Goal: Task Accomplishment & Management: Manage account settings

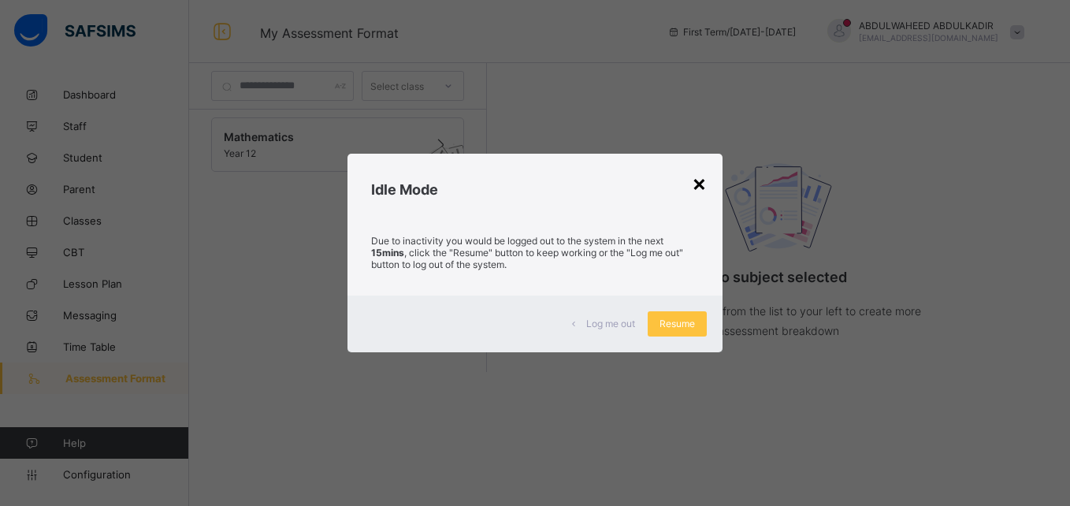
click at [696, 182] on div "×" at bounding box center [699, 182] width 15 height 27
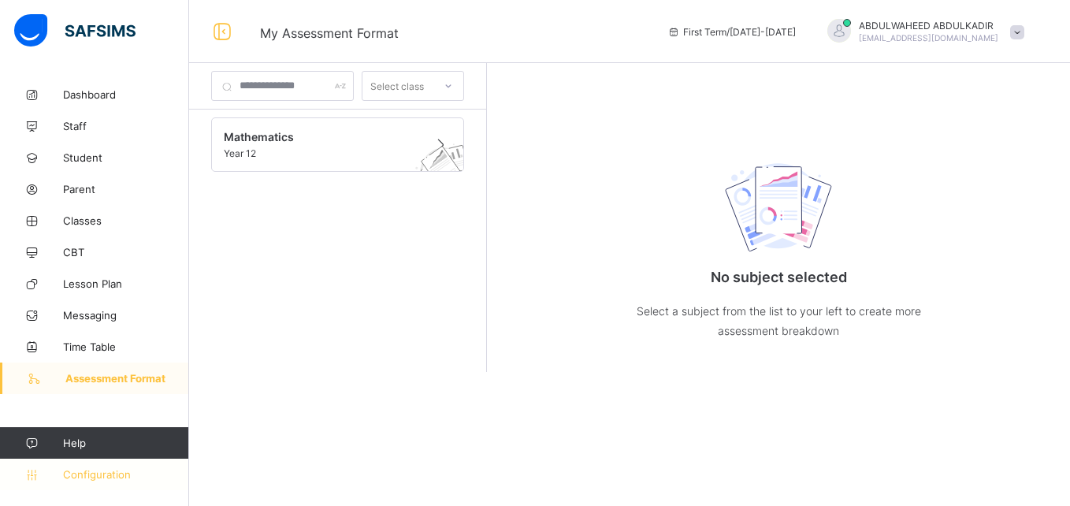
click at [102, 472] on span "Configuration" at bounding box center [125, 474] width 125 height 13
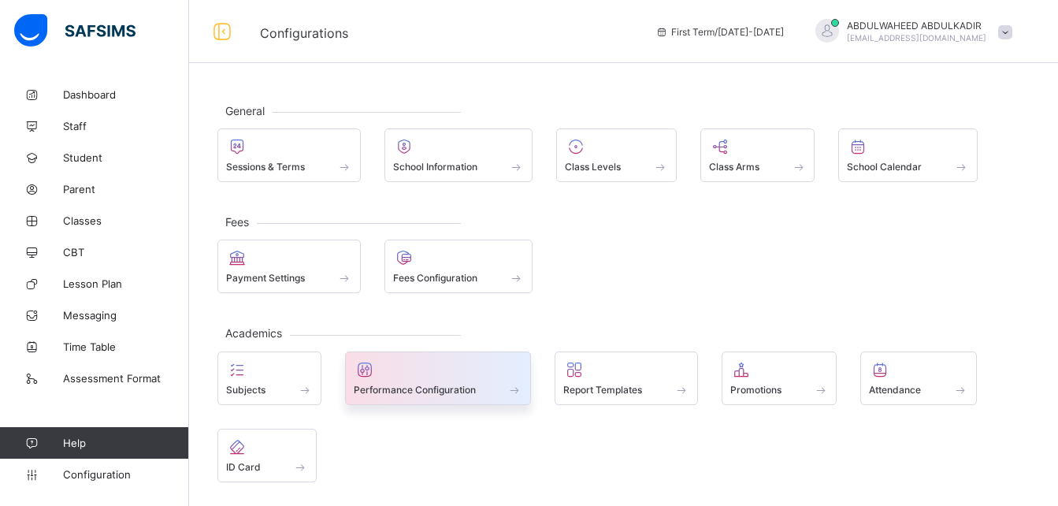
click at [509, 387] on span at bounding box center [515, 389] width 16 height 13
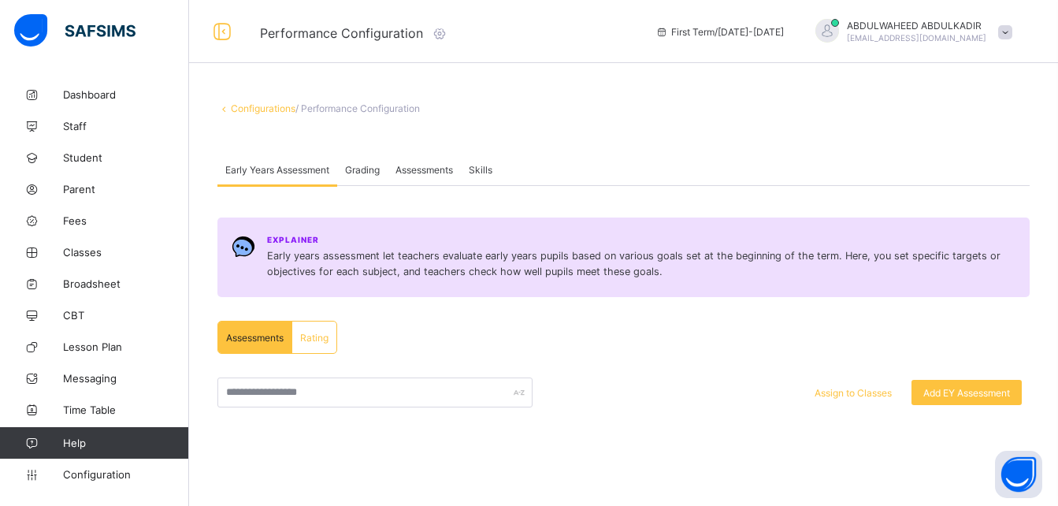
click at [265, 107] on link "Configurations" at bounding box center [263, 108] width 65 height 12
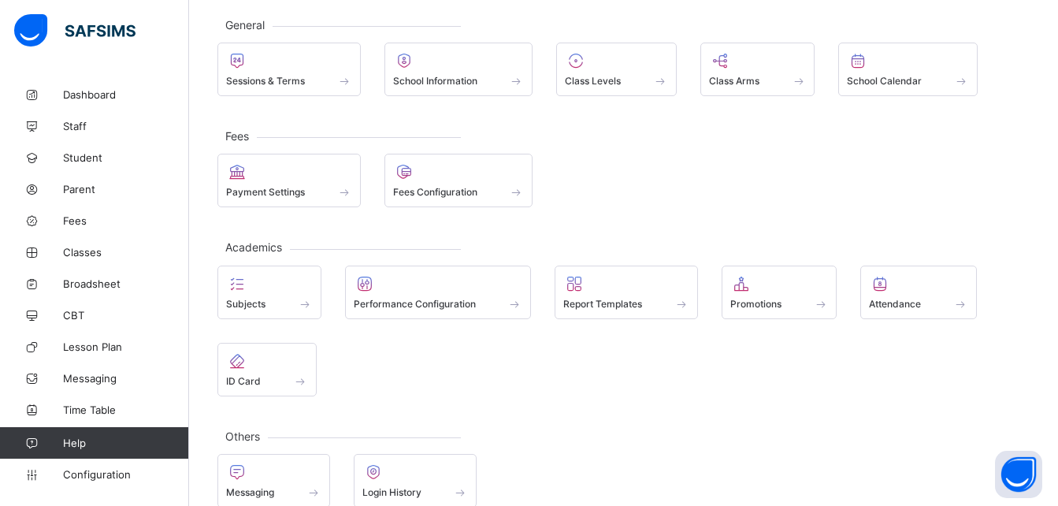
scroll to position [111, 0]
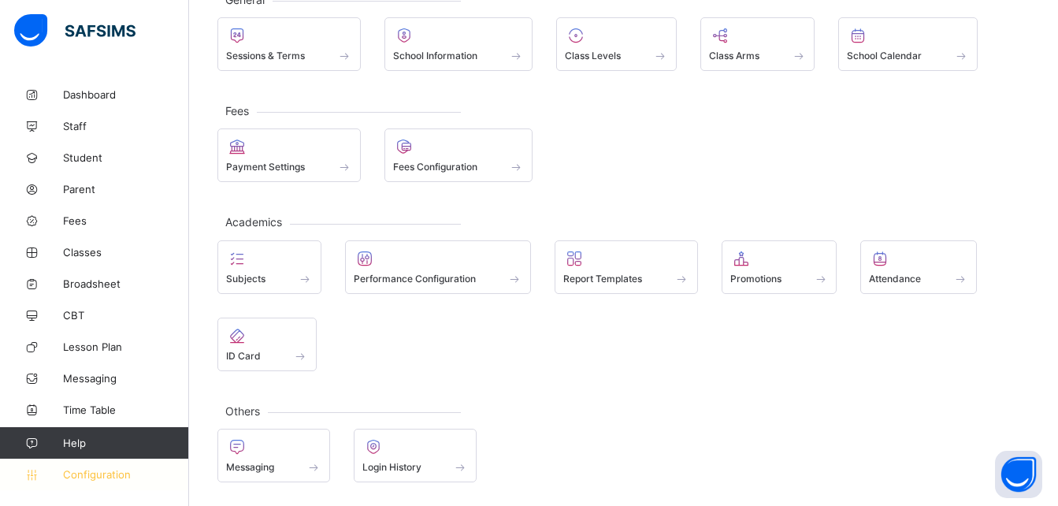
click at [76, 472] on span "Configuration" at bounding box center [125, 474] width 125 height 13
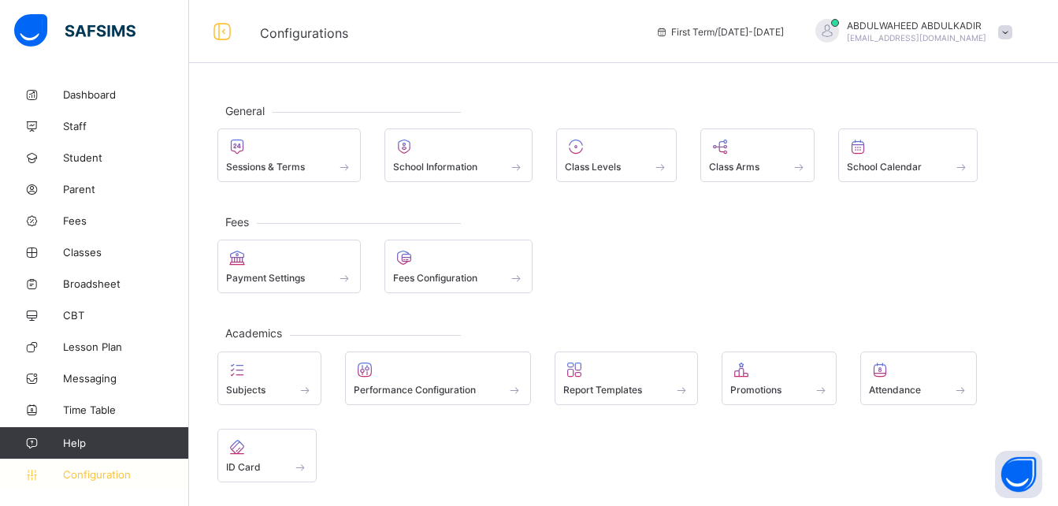
click at [95, 475] on span "Configuration" at bounding box center [125, 474] width 125 height 13
click at [1013, 31] on span at bounding box center [1005, 32] width 14 height 14
click at [794, 234] on div "Fees Payment Settings Fees Configuration" at bounding box center [623, 257] width 812 height 72
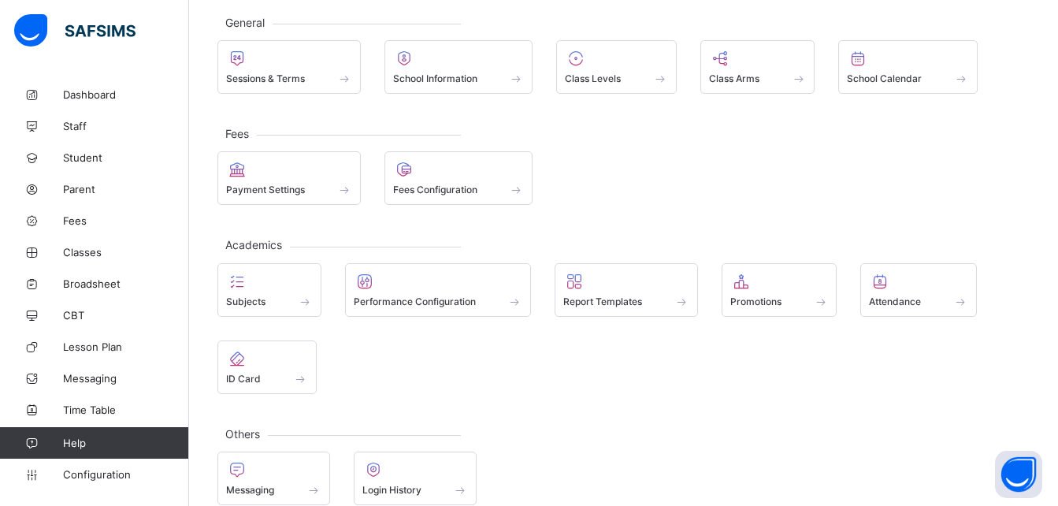
scroll to position [111, 0]
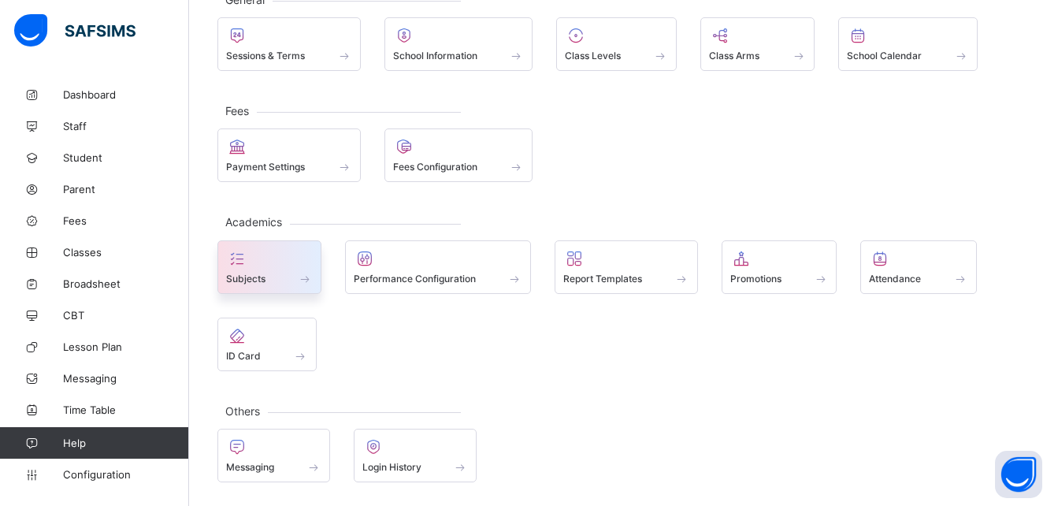
click at [311, 277] on span at bounding box center [305, 278] width 16 height 13
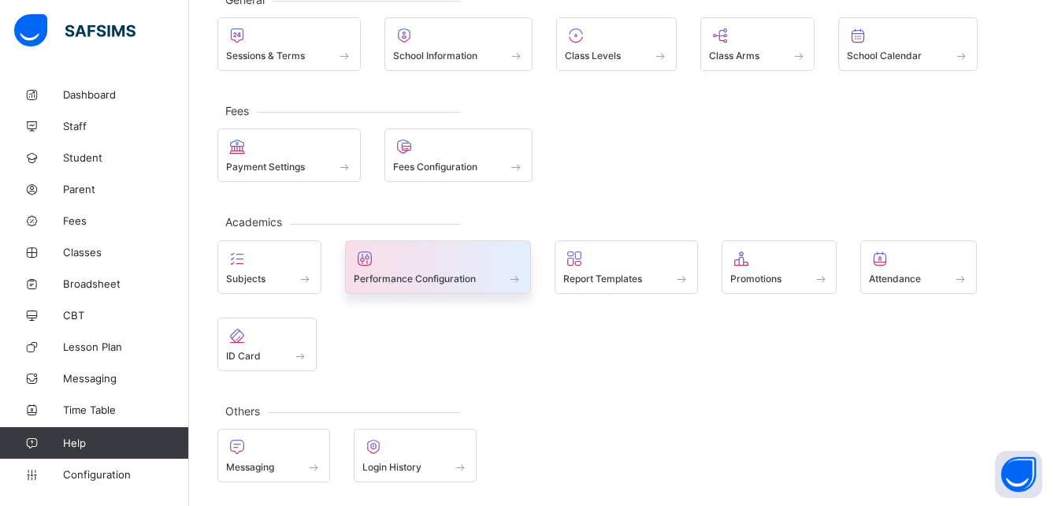
click at [481, 277] on div "Performance Configuration" at bounding box center [438, 278] width 169 height 13
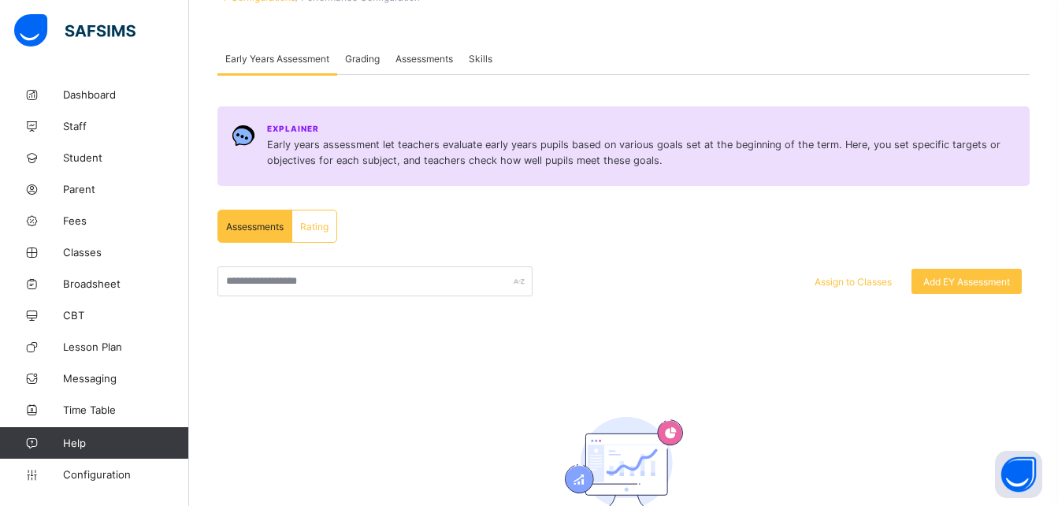
click at [364, 56] on span "Grading" at bounding box center [362, 59] width 35 height 12
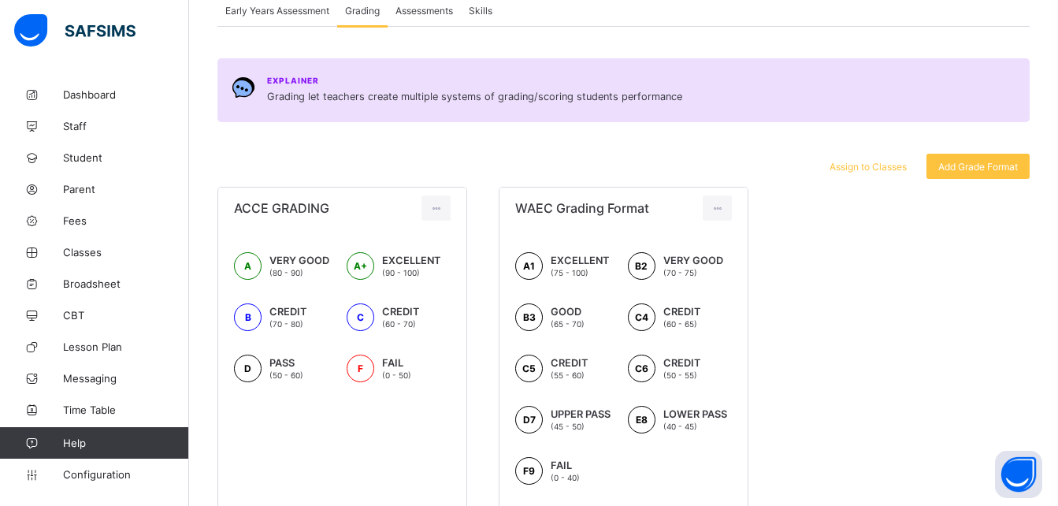
scroll to position [157, 0]
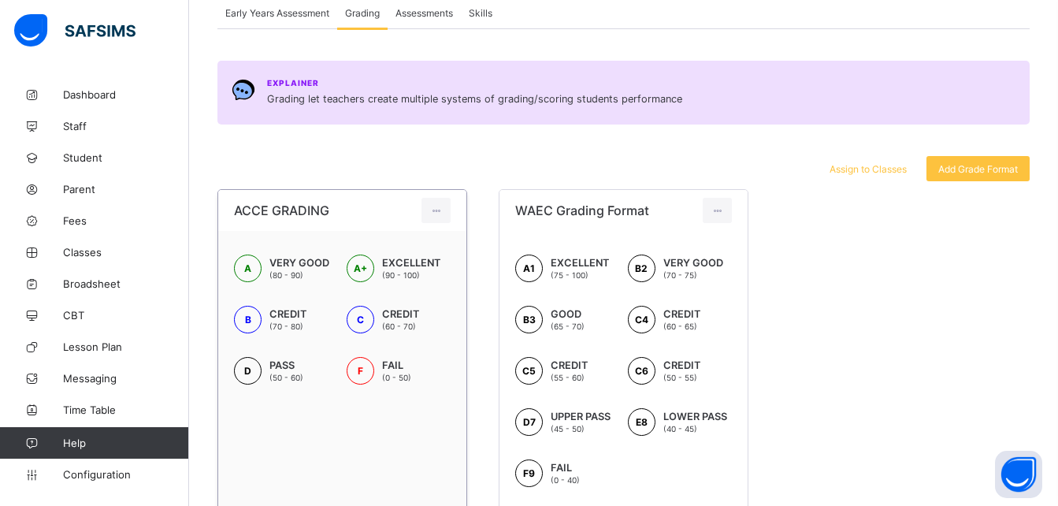
click at [321, 267] on span "VERY GOOD" at bounding box center [300, 263] width 60 height 12
click at [875, 170] on span "Assign to Classes" at bounding box center [868, 169] width 77 height 12
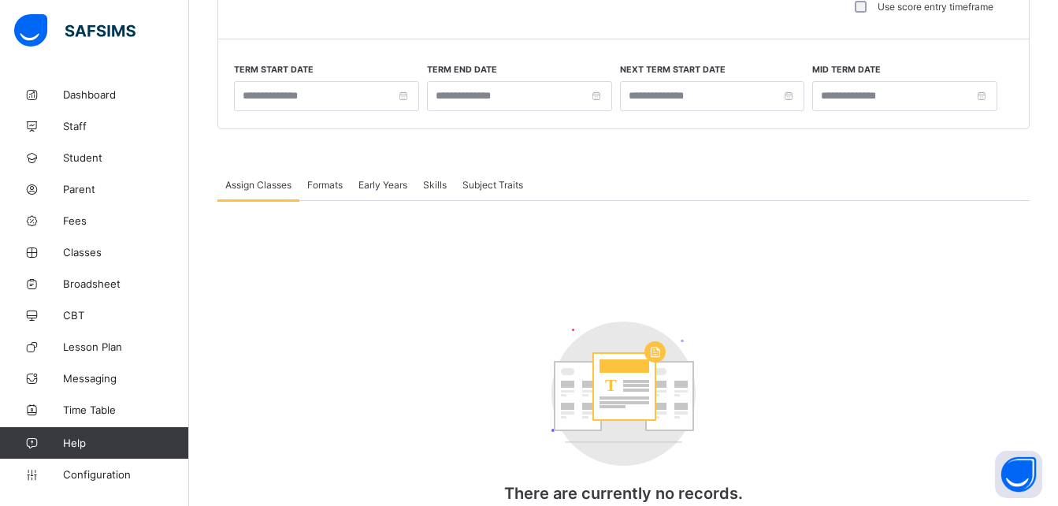
type input "**********"
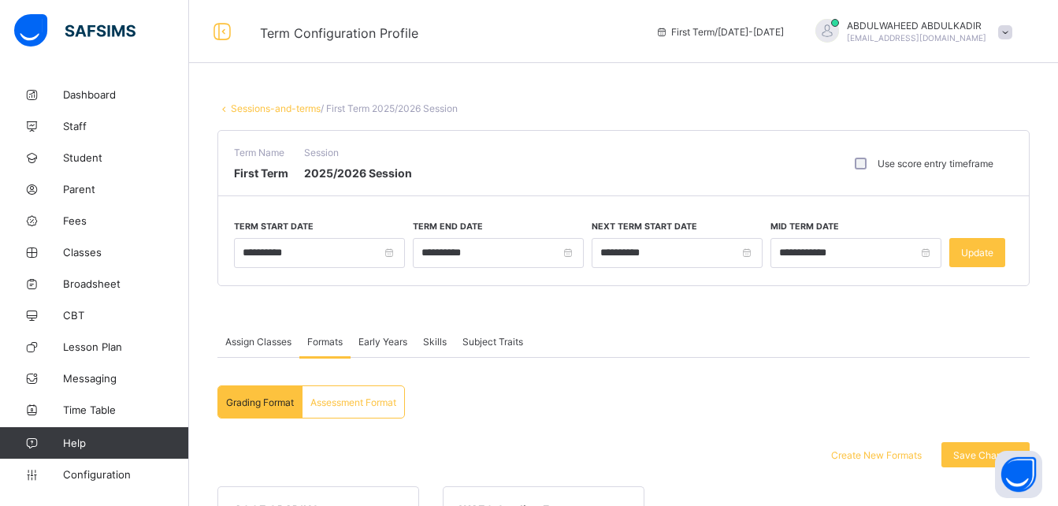
click at [264, 403] on span "Grading Format" at bounding box center [260, 402] width 68 height 12
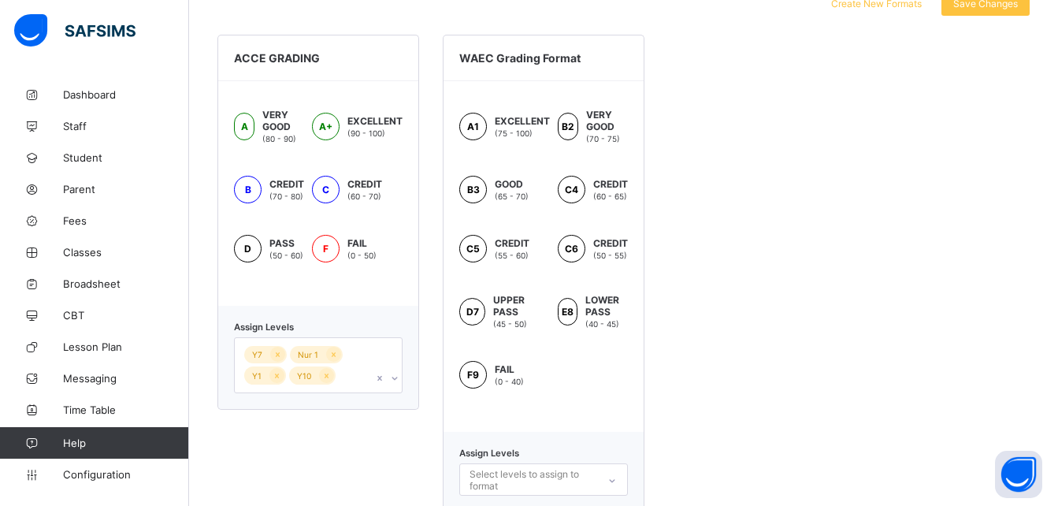
scroll to position [489, 0]
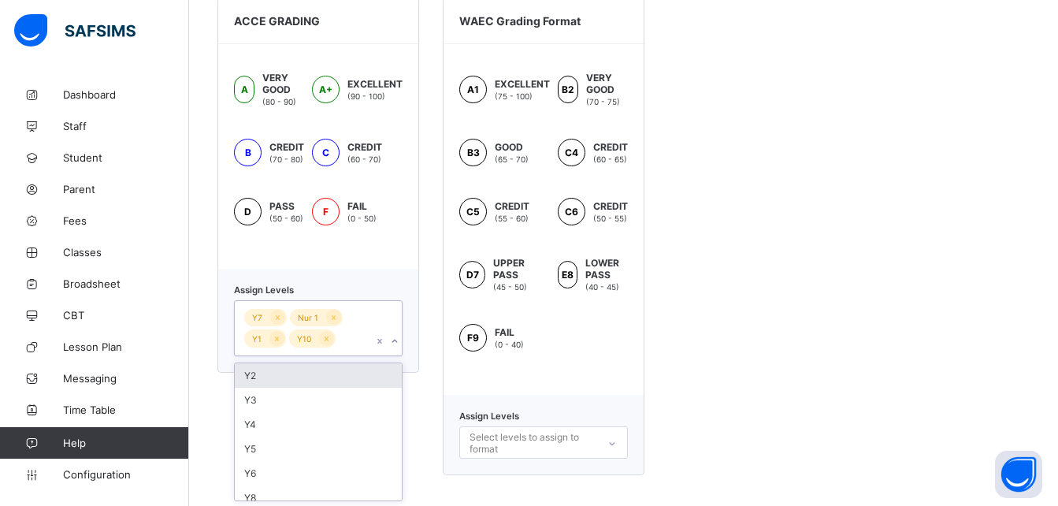
click at [395, 356] on div "option Y2 focused, 1 of 9. 9 results available. Use Up and Down to choose optio…" at bounding box center [318, 328] width 169 height 56
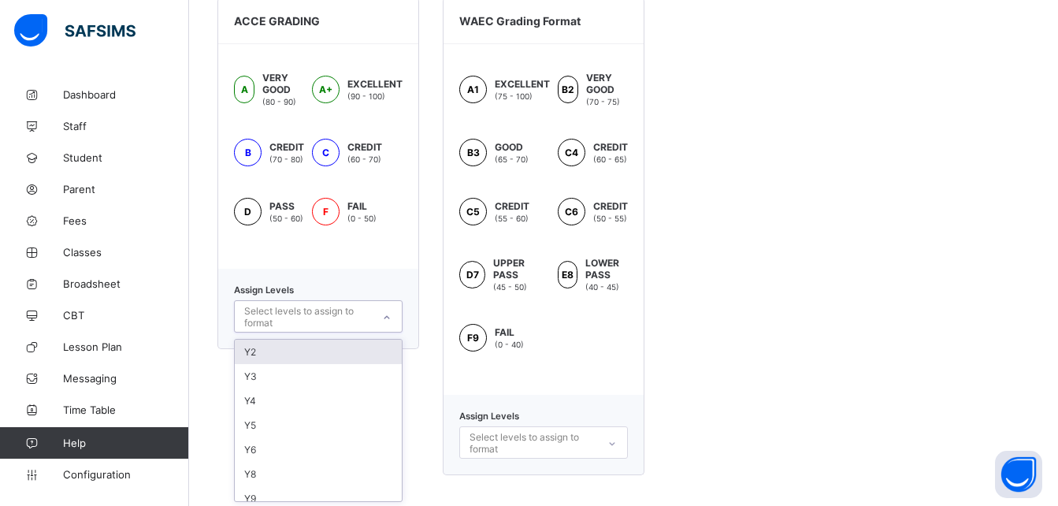
click at [388, 314] on icon at bounding box center [386, 318] width 9 height 16
click at [264, 358] on div "Y2" at bounding box center [318, 352] width 167 height 24
click at [271, 363] on div "Y3" at bounding box center [318, 354] width 167 height 24
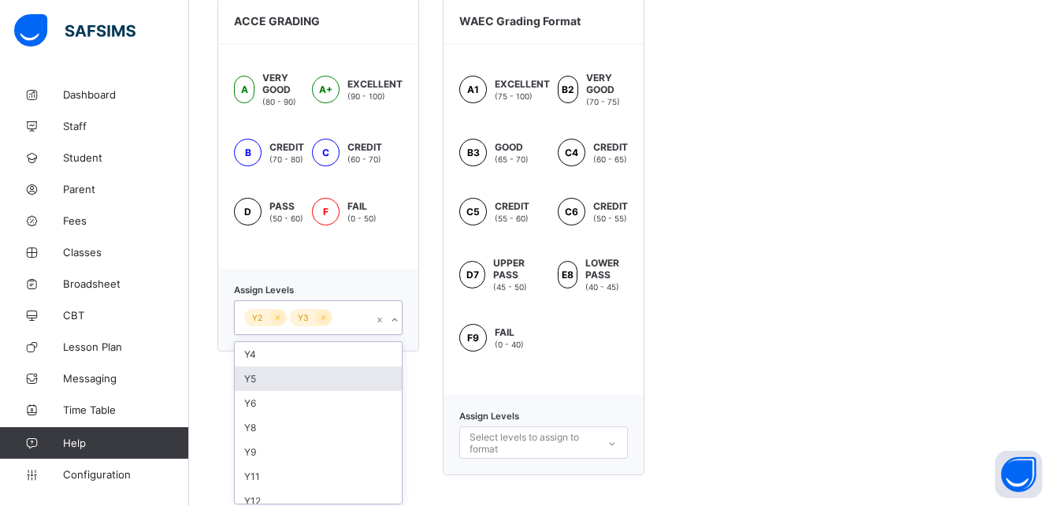
click at [265, 377] on div "Y5" at bounding box center [318, 378] width 167 height 24
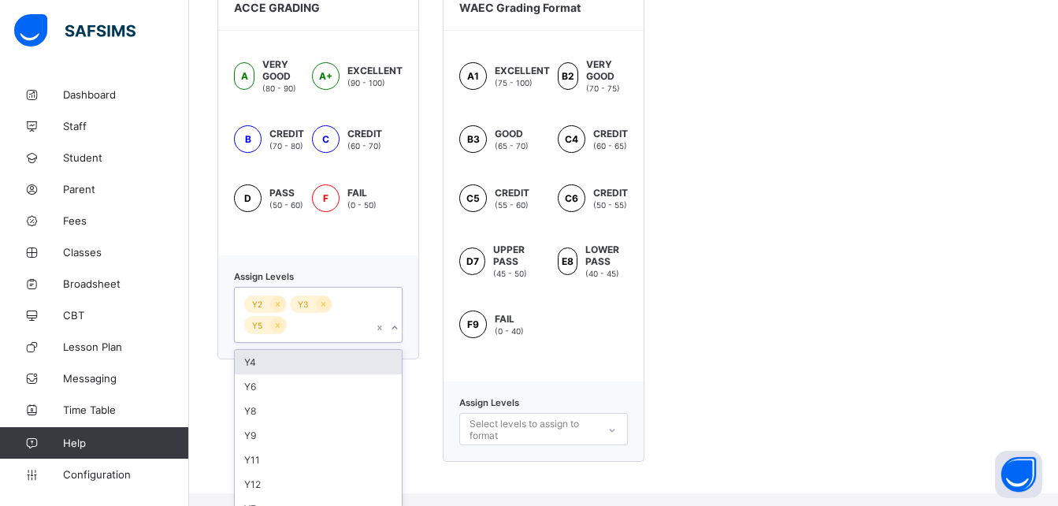
click at [266, 366] on div "Y4" at bounding box center [318, 362] width 167 height 24
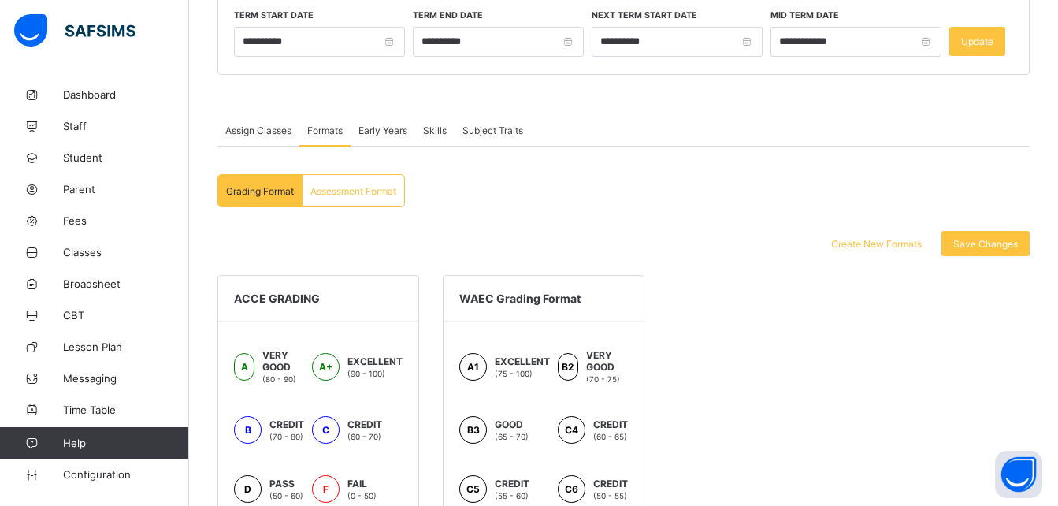
scroll to position [0, 0]
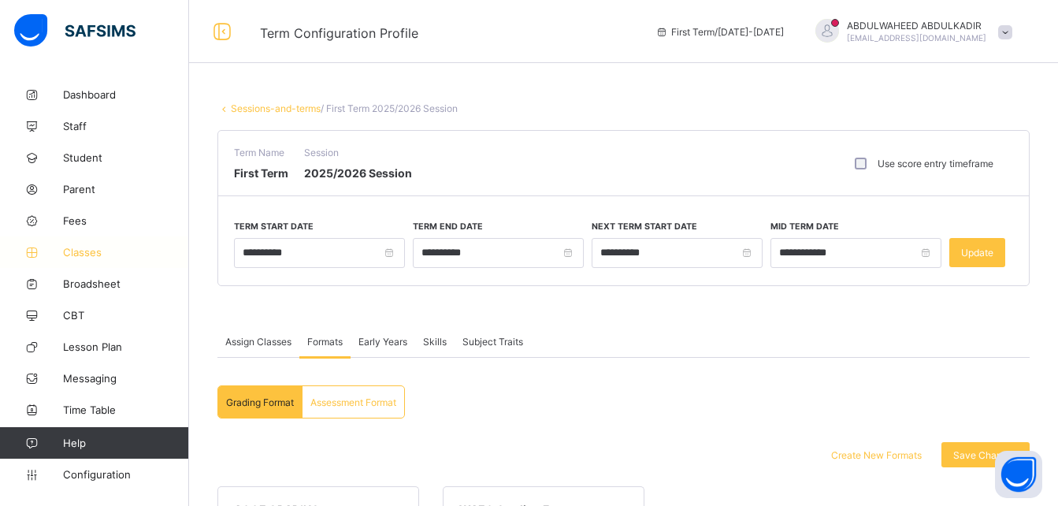
click at [99, 248] on span "Classes" at bounding box center [126, 252] width 126 height 13
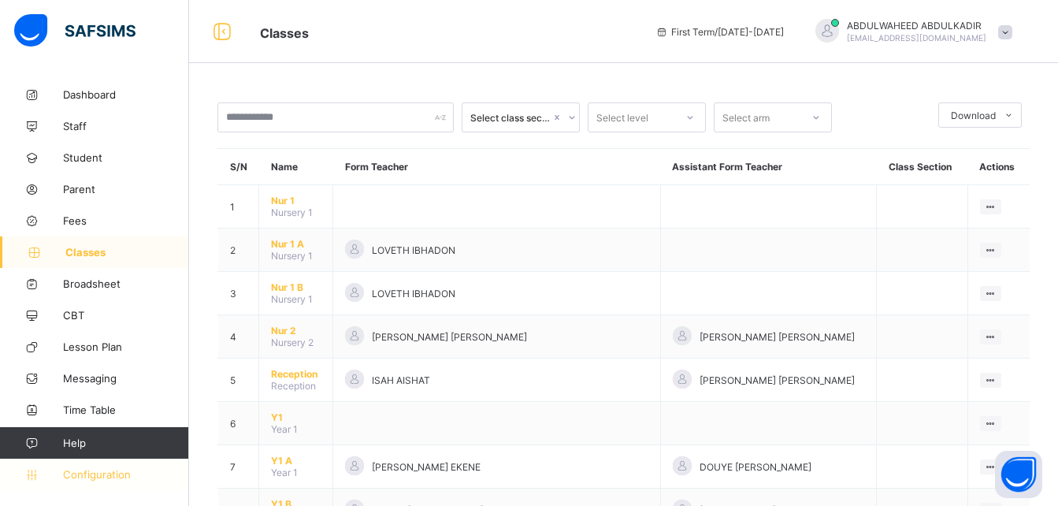
click at [80, 473] on span "Configuration" at bounding box center [125, 474] width 125 height 13
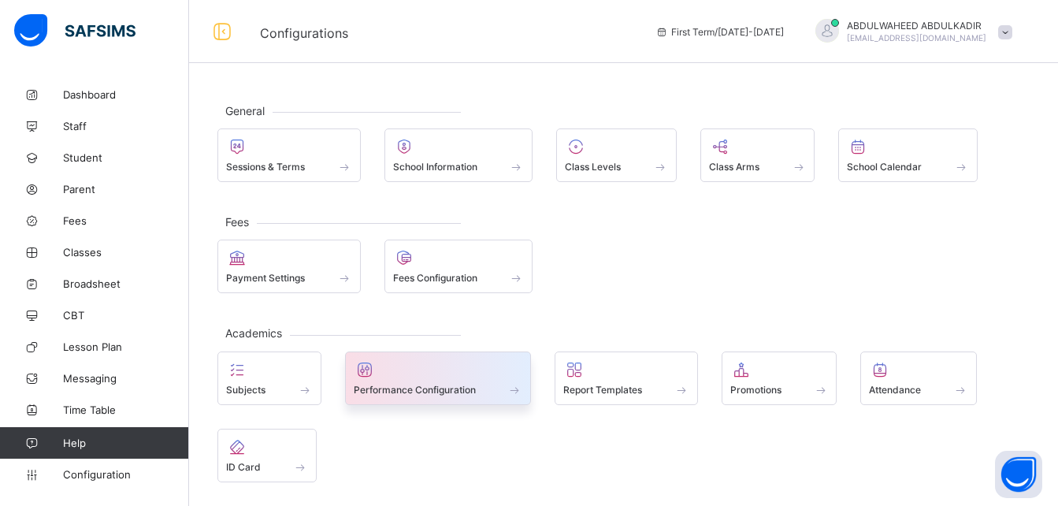
click at [418, 361] on div at bounding box center [438, 369] width 169 height 19
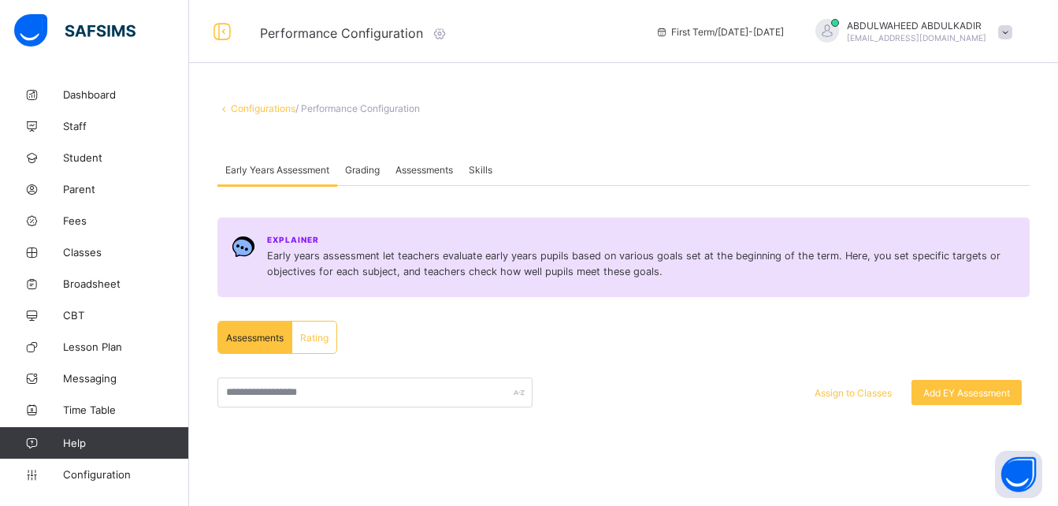
click at [251, 336] on span "Assessments" at bounding box center [255, 338] width 58 height 12
click at [311, 338] on span "Rating" at bounding box center [314, 338] width 28 height 12
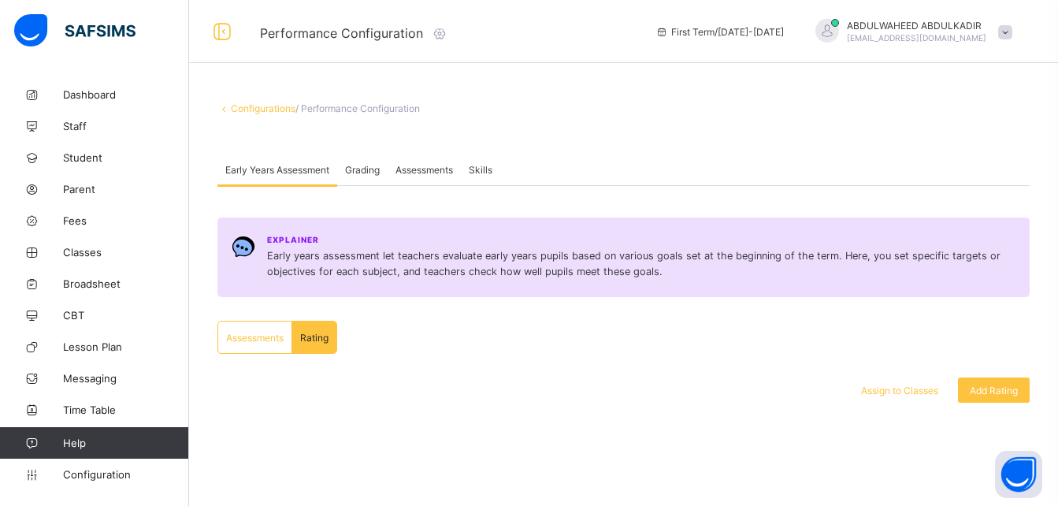
click at [258, 342] on span "Assessments" at bounding box center [255, 338] width 58 height 12
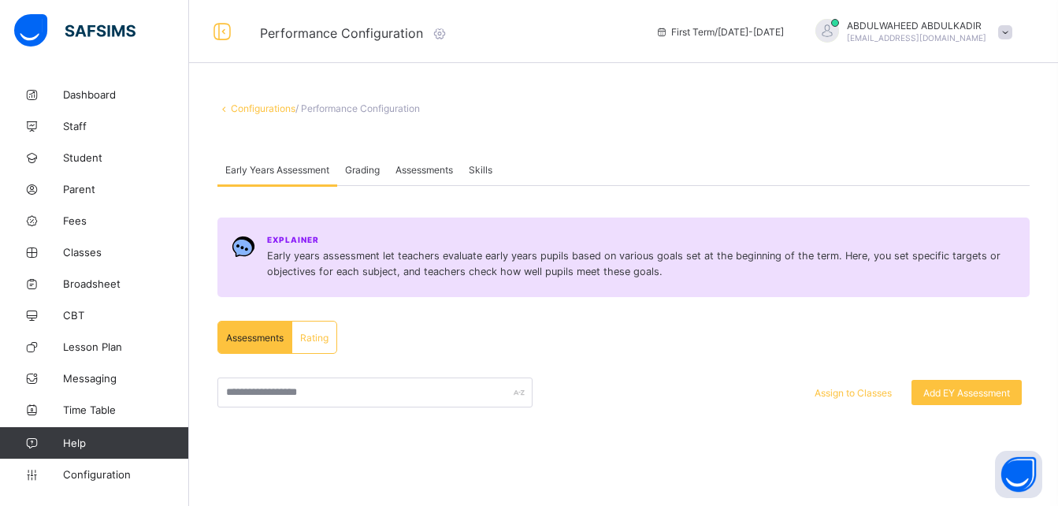
click at [358, 166] on span "Grading" at bounding box center [362, 170] width 35 height 12
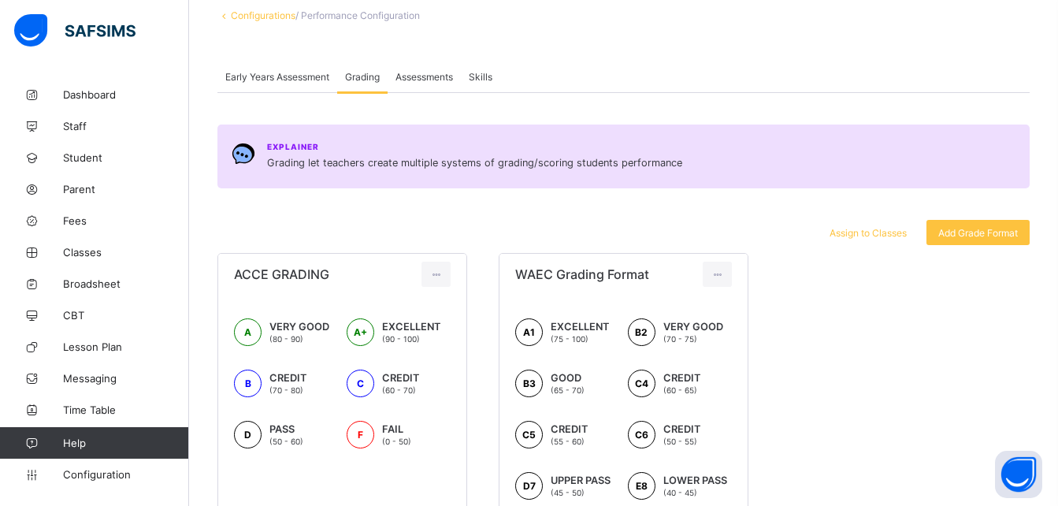
scroll to position [95, 0]
click at [872, 229] on span "Assign to Classes" at bounding box center [868, 231] width 77 height 12
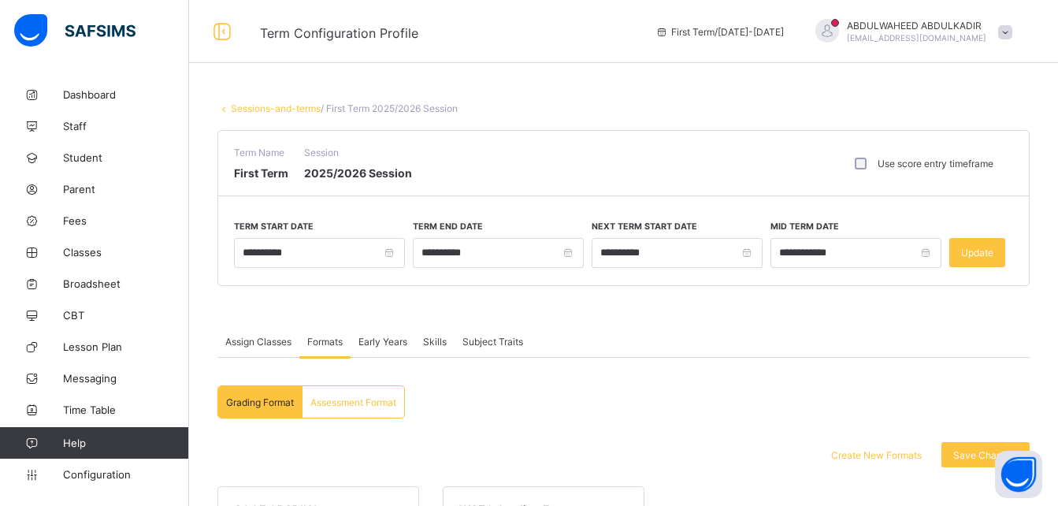
click at [244, 336] on span "Assign Classes" at bounding box center [258, 342] width 66 height 12
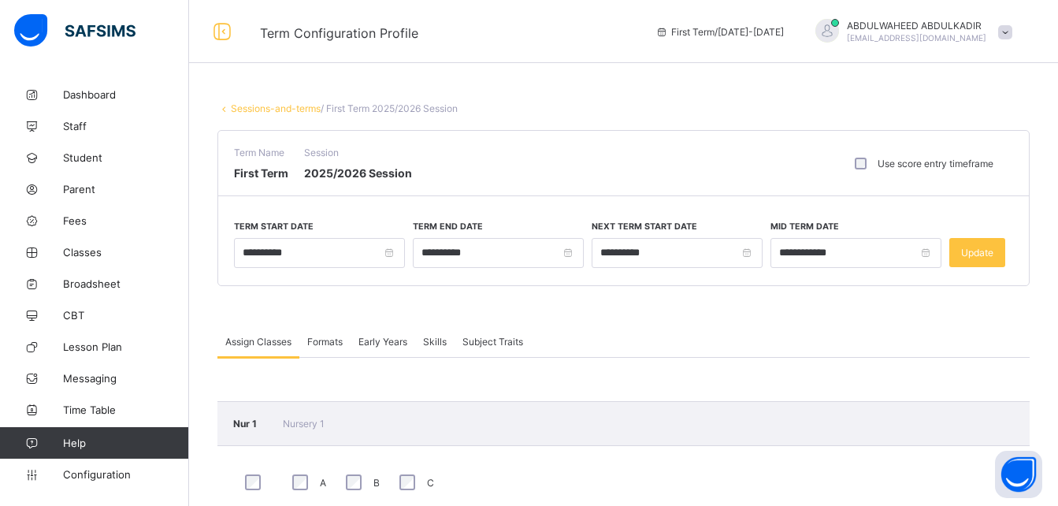
click at [325, 343] on span "Formats" at bounding box center [324, 342] width 35 height 12
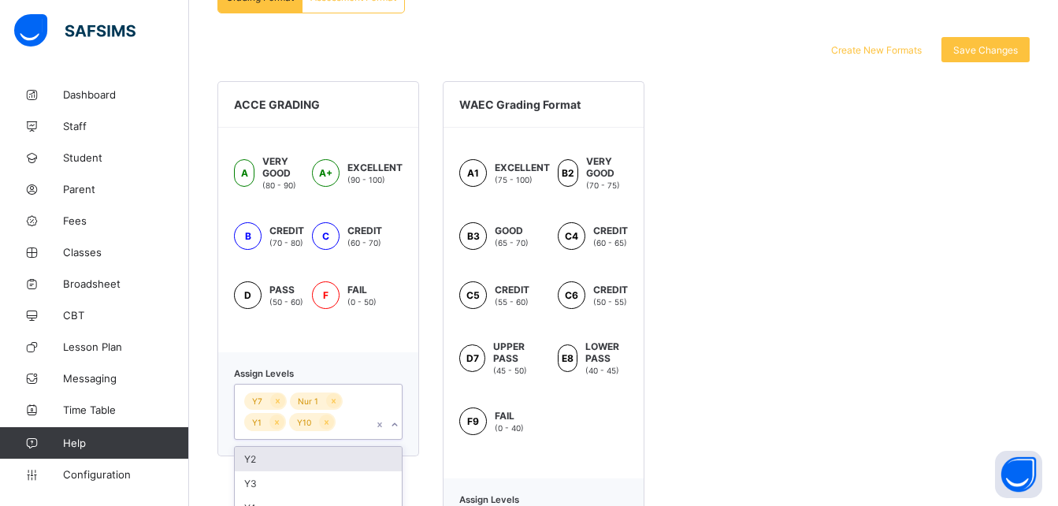
scroll to position [489, 0]
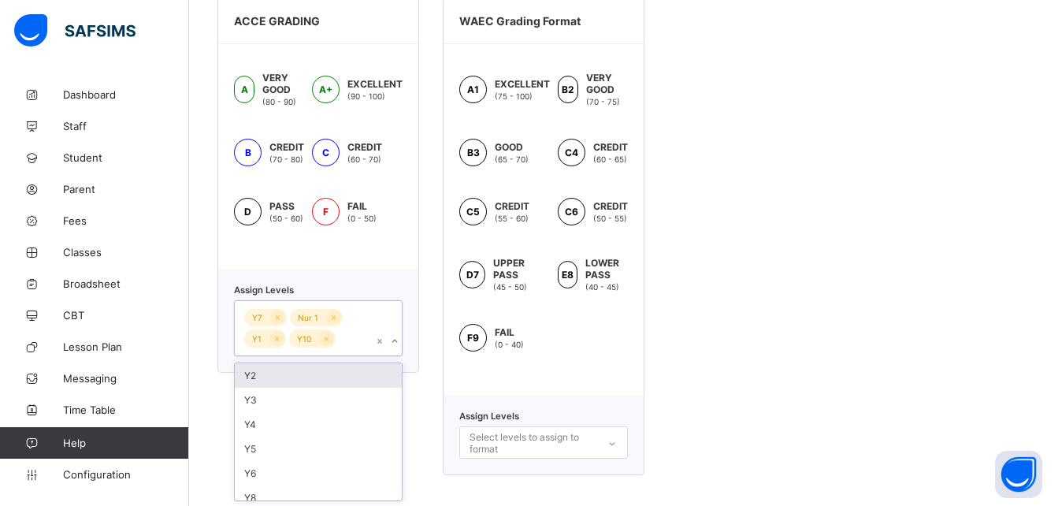
click at [394, 356] on div "option Y2 focused, 1 of 9. 9 results available. Use Up and Down to choose optio…" at bounding box center [318, 328] width 169 height 56
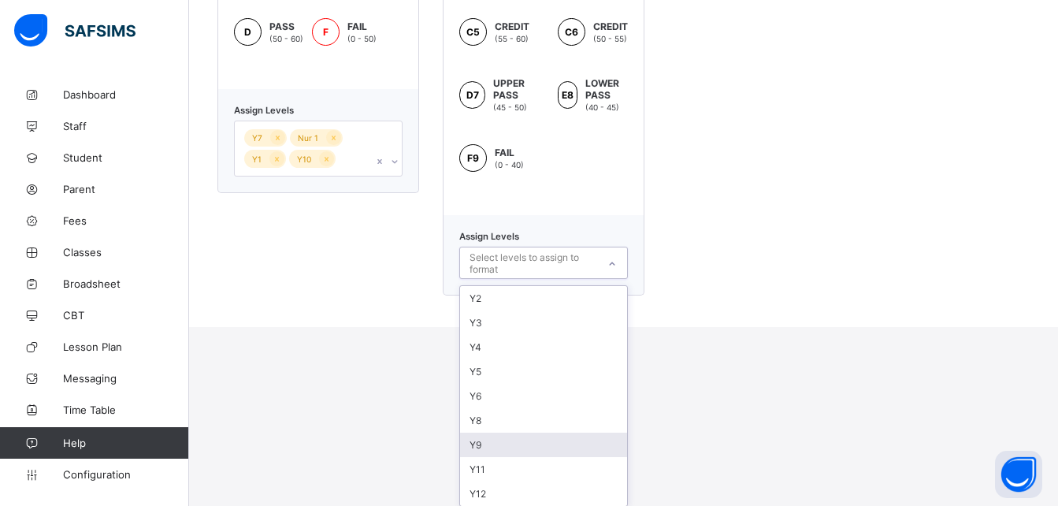
click at [608, 279] on div "option Y9 focused, 7 of 9. 9 results available. Use Up and Down to choose optio…" at bounding box center [543, 263] width 169 height 32
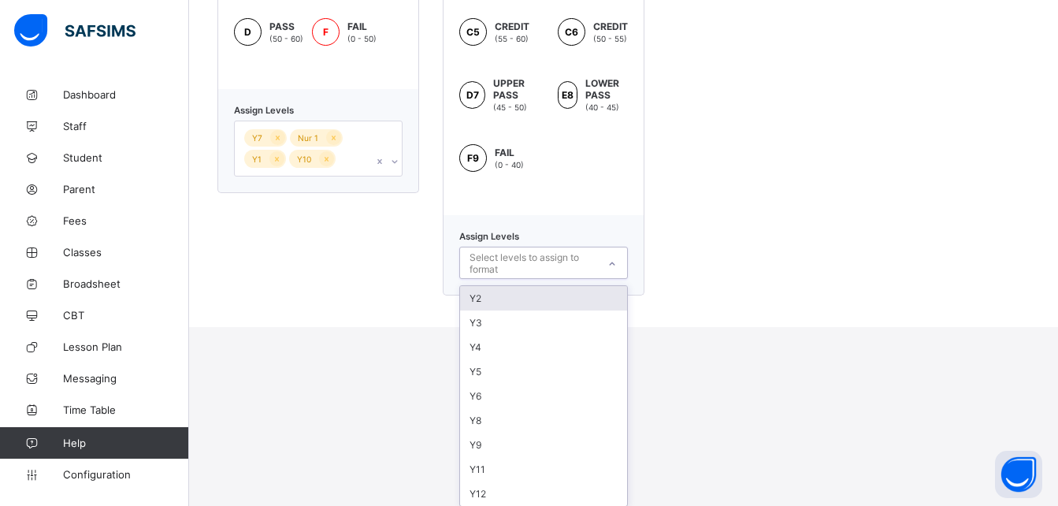
scroll to position [489, 0]
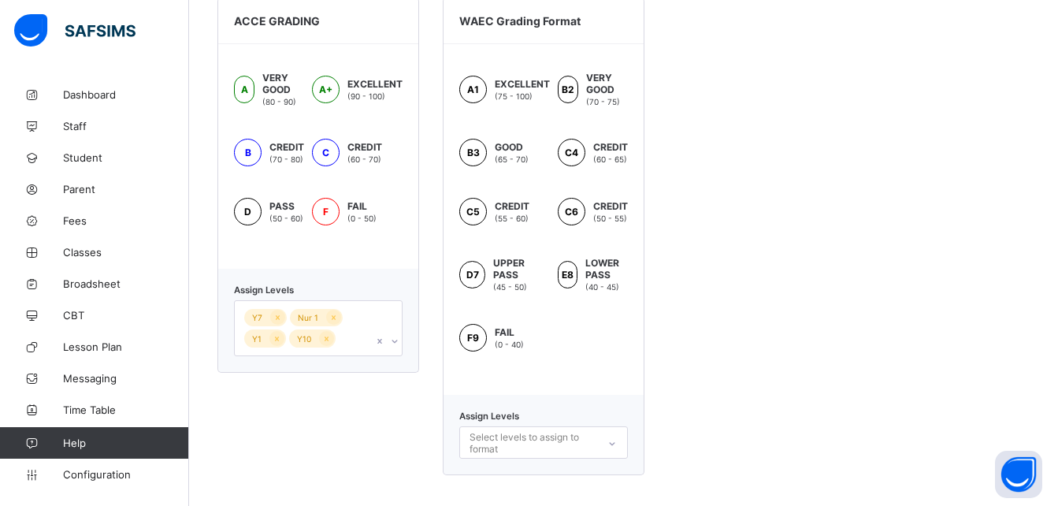
click at [597, 204] on div "A1 EXCELLENT (75 - 100) B2 VERY GOOD (70 - 75) B3 GOOD (65 - 70) C4 CREDIT (60 …" at bounding box center [544, 219] width 200 height 351
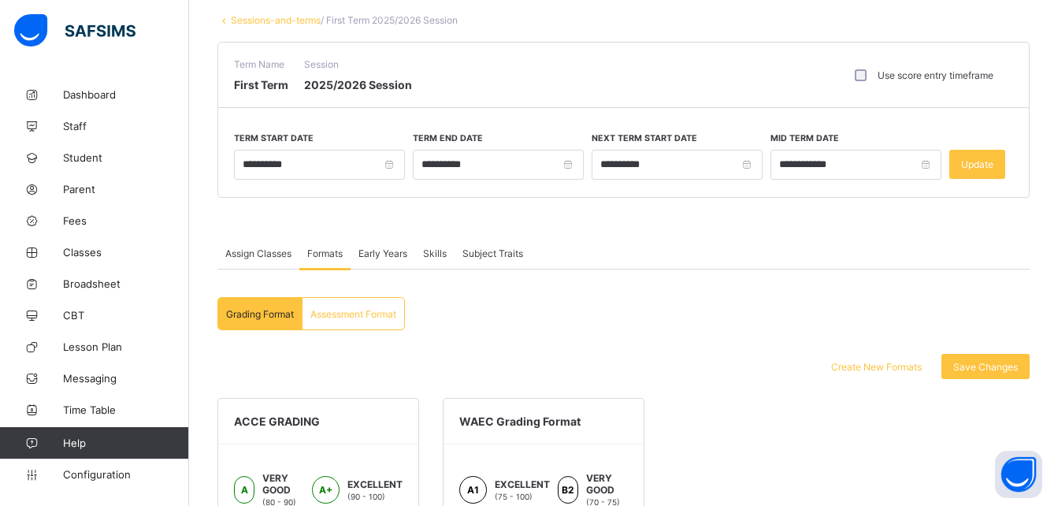
scroll to position [85, 0]
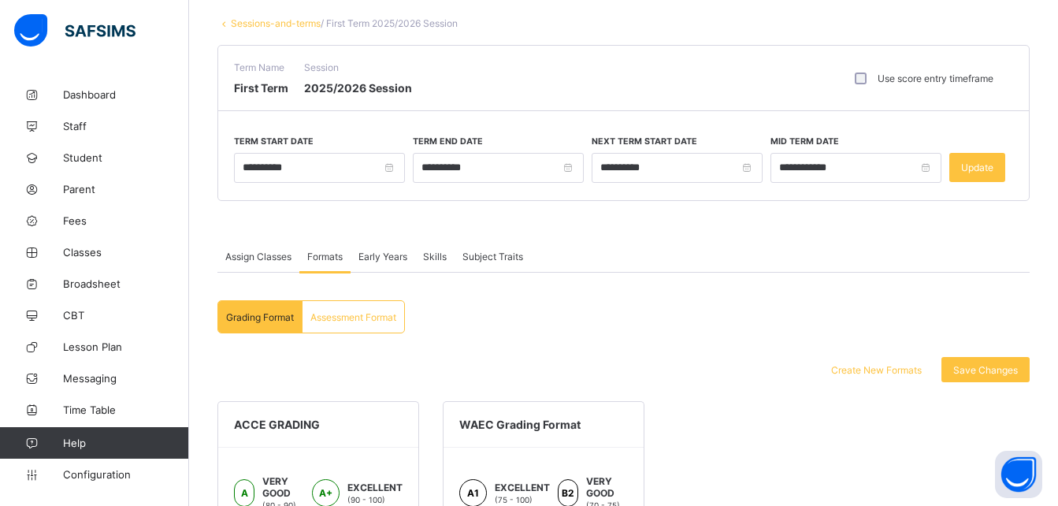
click at [348, 311] on span "Assessment Format" at bounding box center [353, 317] width 86 height 12
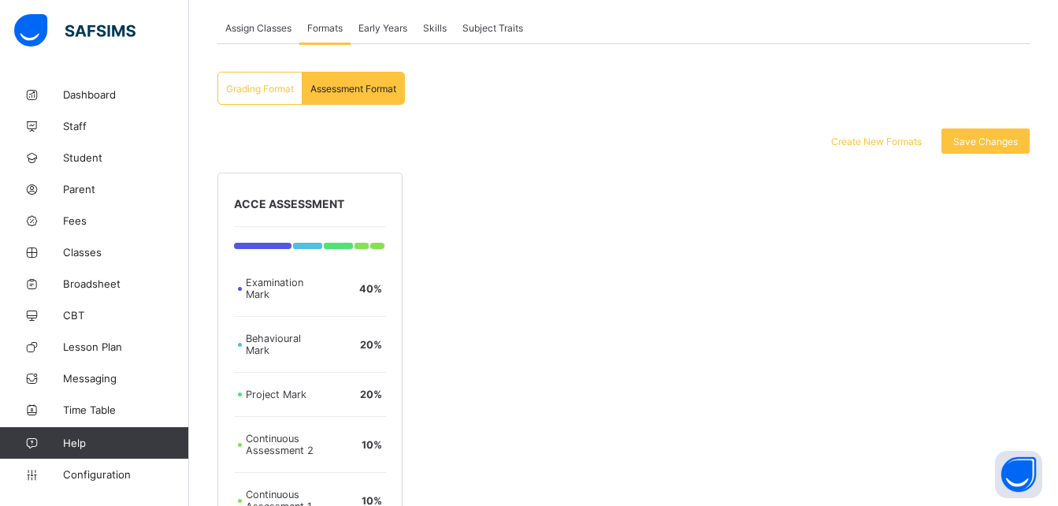
scroll to position [302, 0]
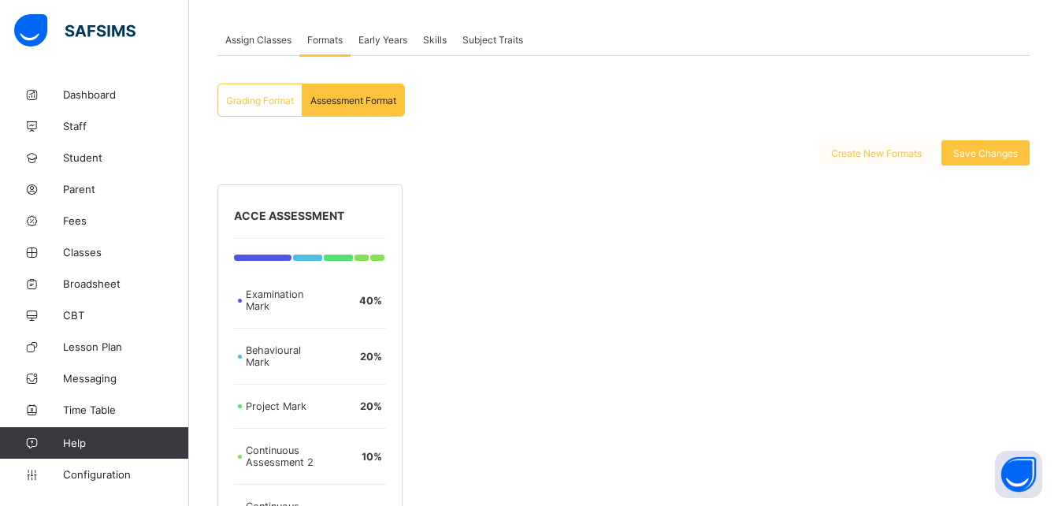
click at [883, 152] on span "Create New Formats" at bounding box center [876, 153] width 91 height 12
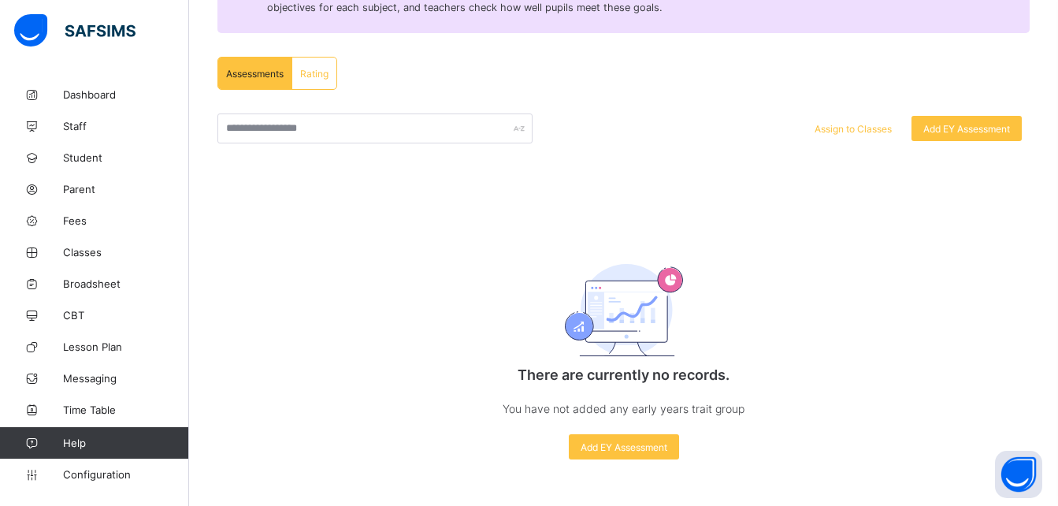
scroll to position [298, 0]
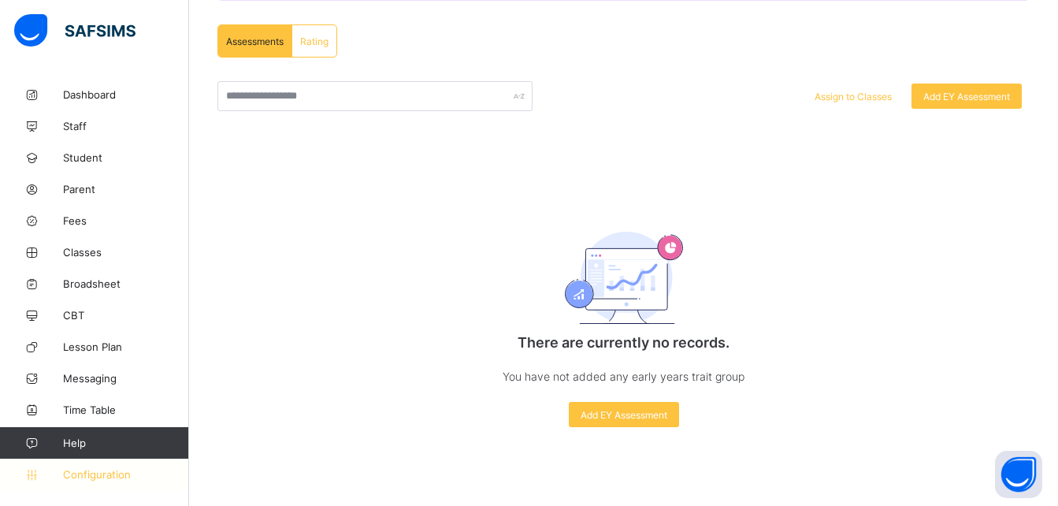
click at [95, 471] on span "Configuration" at bounding box center [125, 474] width 125 height 13
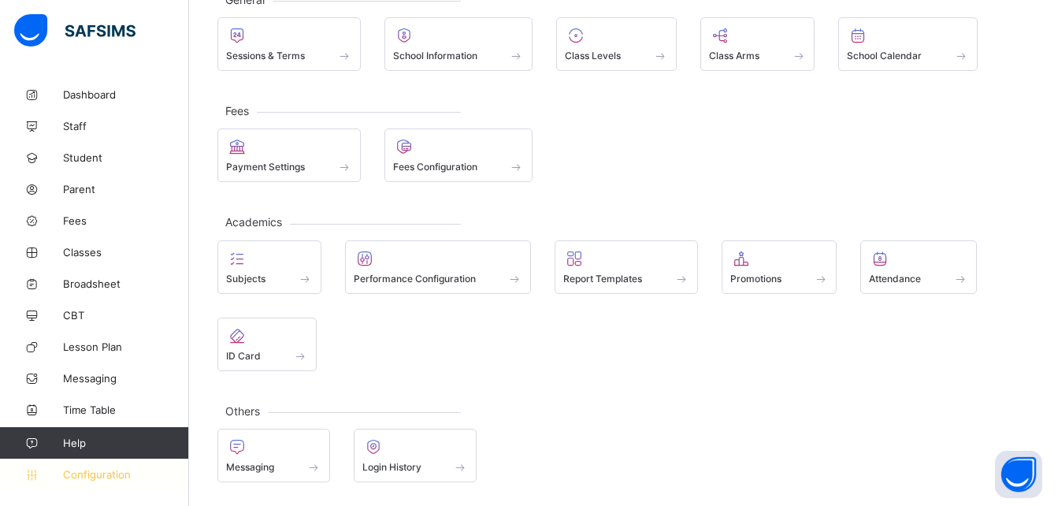
click at [95, 471] on span "Configuration" at bounding box center [125, 474] width 125 height 13
click at [115, 476] on span "Configuration" at bounding box center [125, 474] width 125 height 13
click at [124, 472] on span "Configuration" at bounding box center [125, 474] width 125 height 13
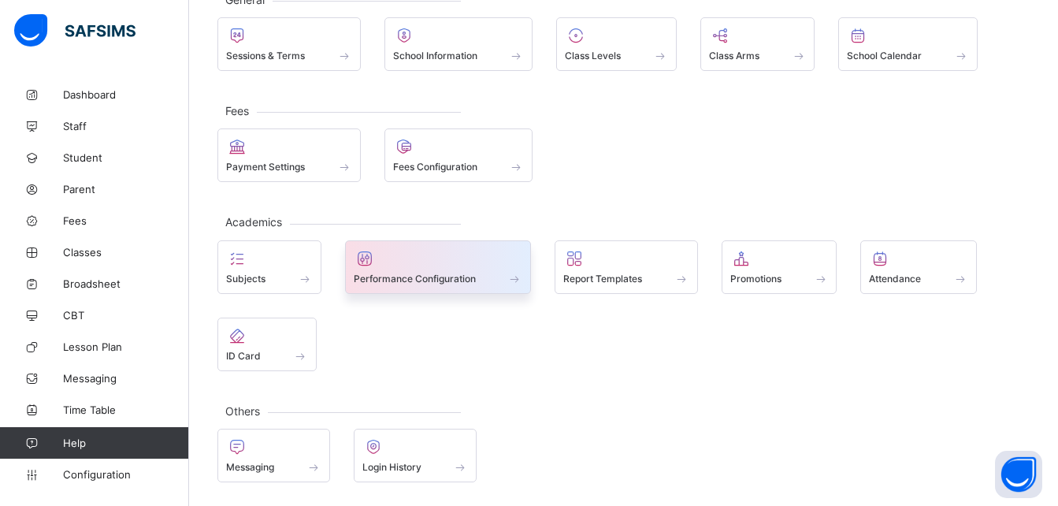
click at [472, 268] on span at bounding box center [438, 270] width 169 height 4
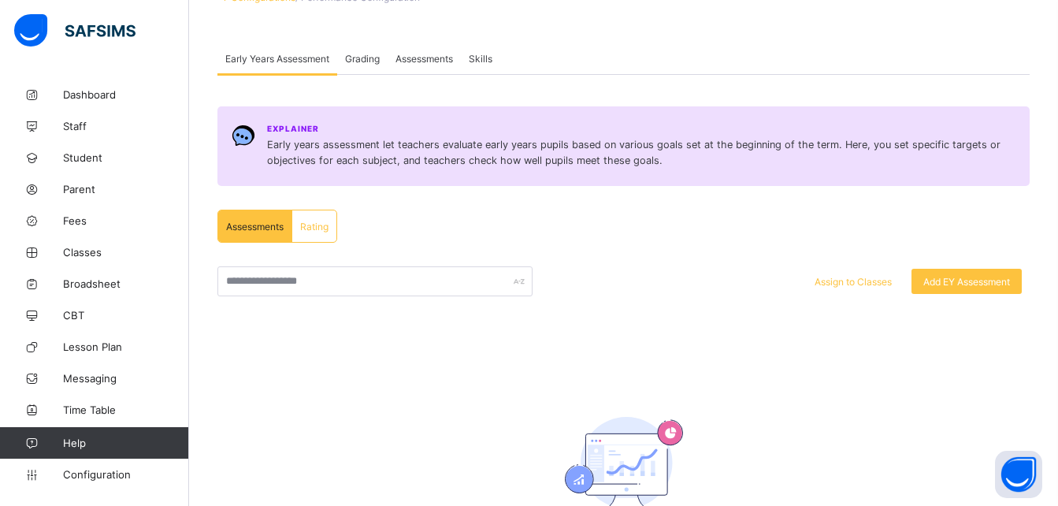
click at [366, 58] on span "Grading" at bounding box center [362, 59] width 35 height 12
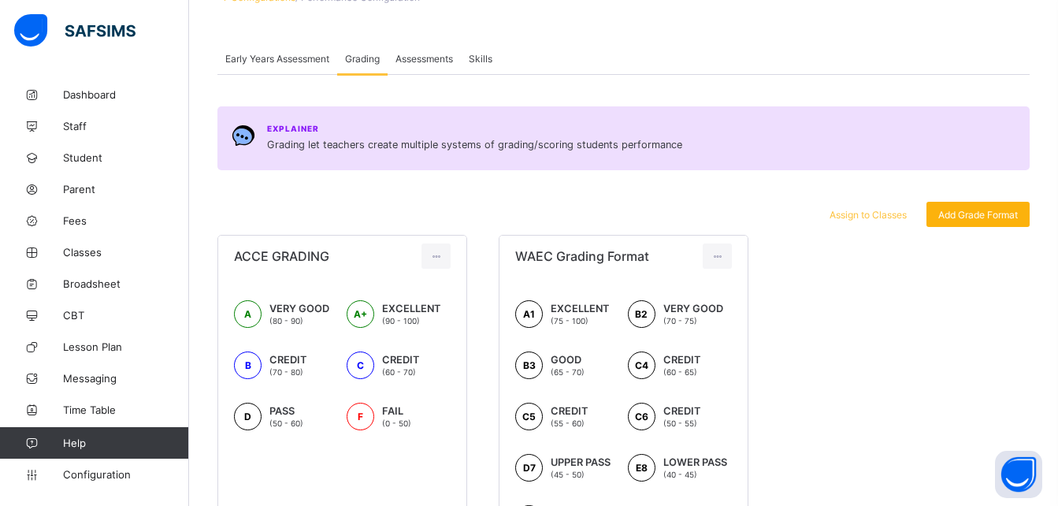
click at [980, 215] on span "Add Grade Format" at bounding box center [979, 215] width 80 height 12
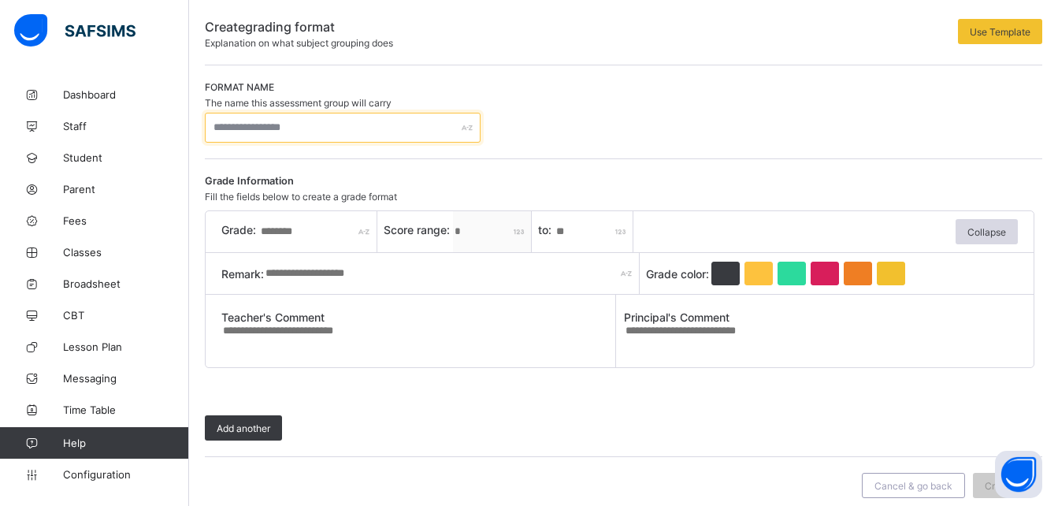
click at [411, 130] on input "text" at bounding box center [343, 128] width 276 height 30
type input "*"
type input "*******"
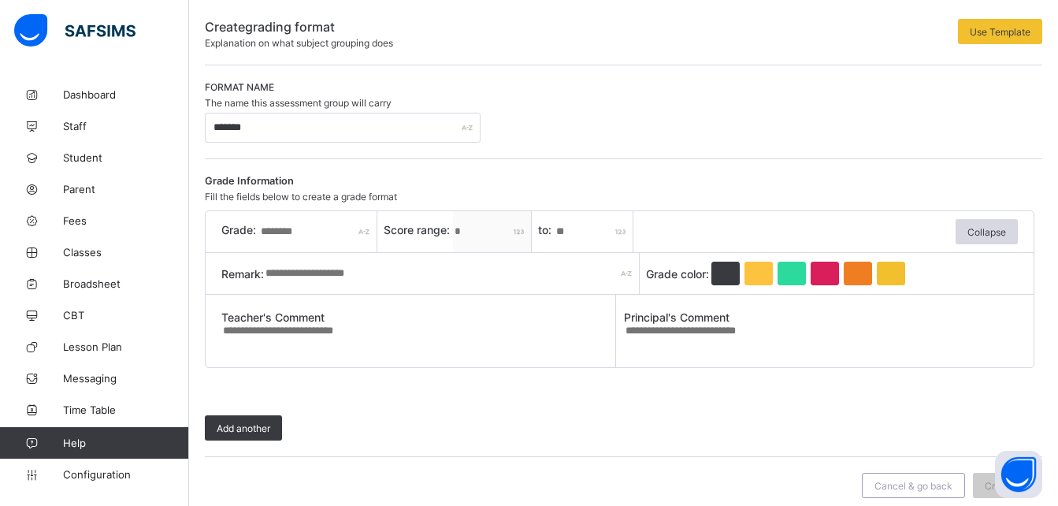
click at [323, 243] on input "text" at bounding box center [318, 231] width 118 height 41
type input "*"
click at [566, 234] on input "*" at bounding box center [594, 231] width 79 height 41
type input "**"
click at [513, 272] on input "text" at bounding box center [452, 273] width 376 height 41
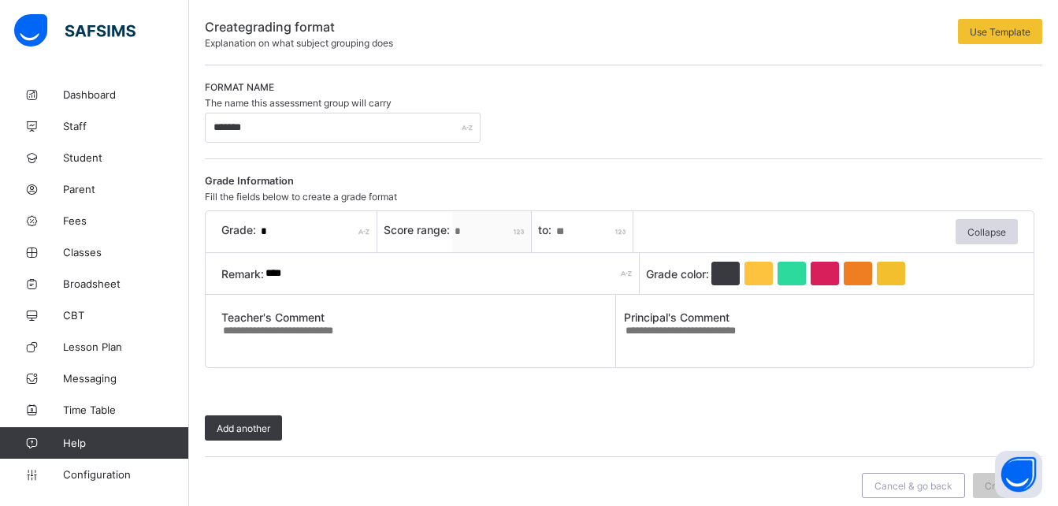
type input "****"
click at [474, 335] on textarea at bounding box center [418, 336] width 394 height 25
click at [831, 276] on div at bounding box center [825, 274] width 28 height 24
click at [446, 342] on textarea at bounding box center [418, 336] width 394 height 25
click at [242, 429] on span "Add another" at bounding box center [244, 428] width 54 height 12
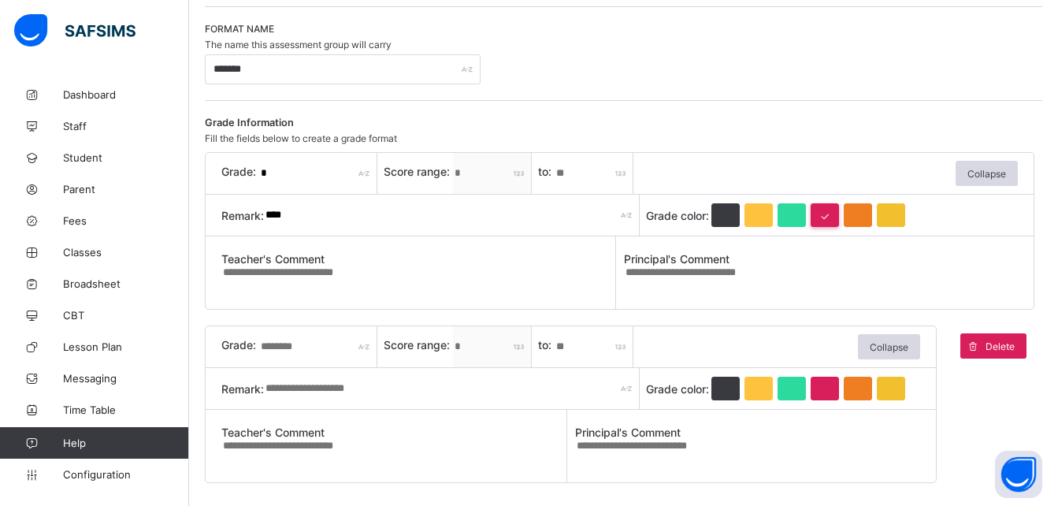
scroll to position [169, 0]
click at [310, 352] on input "text" at bounding box center [318, 347] width 118 height 41
type input "*"
click at [570, 351] on input "*" at bounding box center [594, 347] width 79 height 41
type input "*"
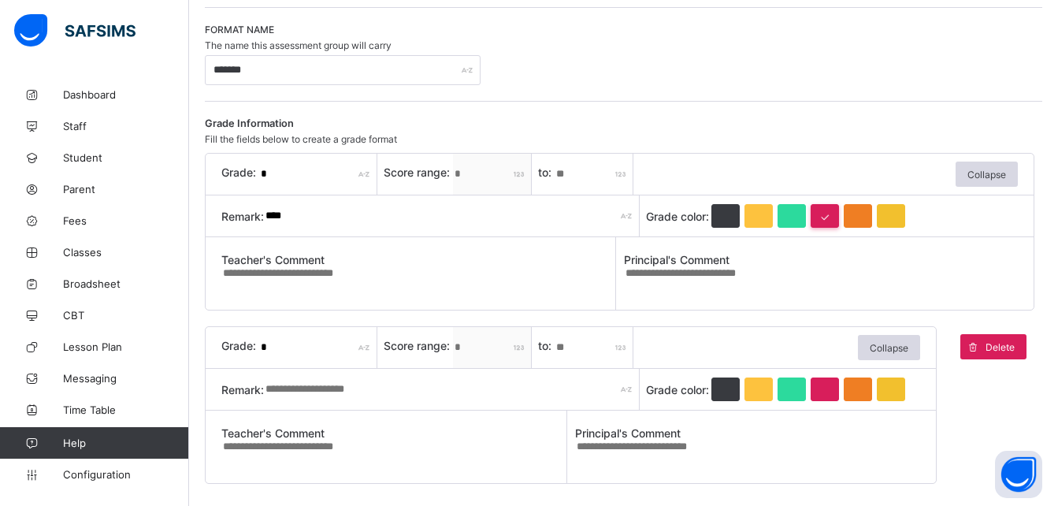
type input "**"
click at [441, 396] on input "text" at bounding box center [452, 389] width 376 height 41
type input "****"
click at [856, 389] on div at bounding box center [858, 389] width 28 height 24
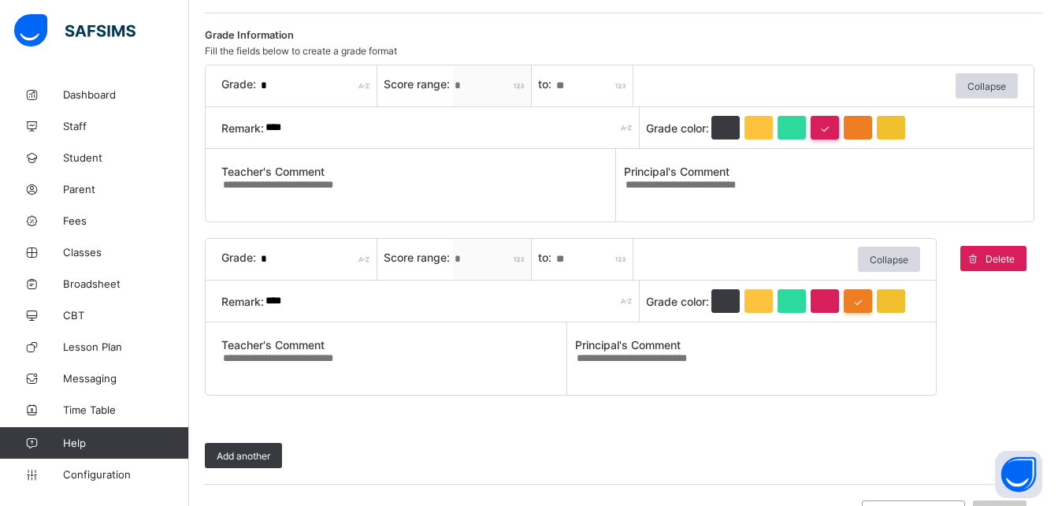
scroll to position [261, 0]
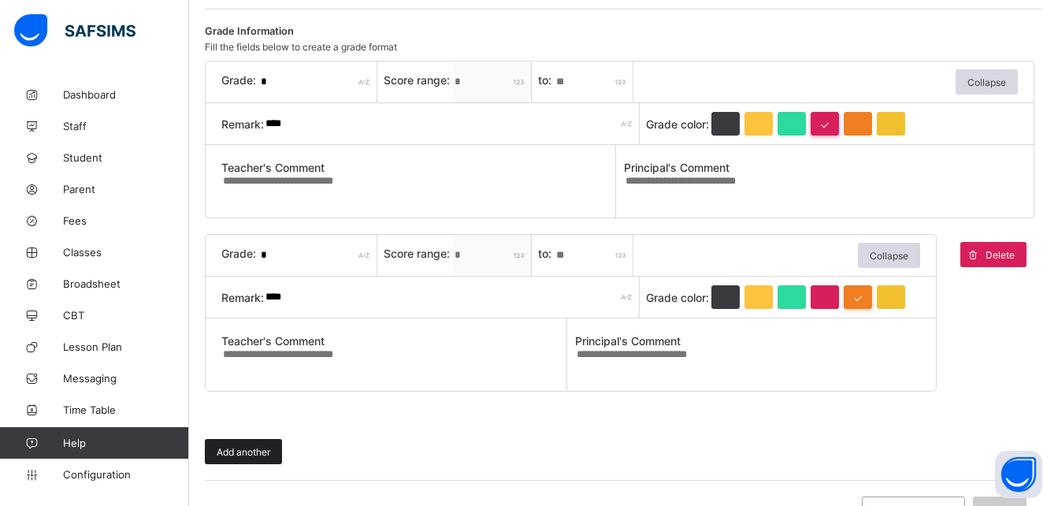
click at [247, 455] on span "Add another" at bounding box center [244, 452] width 54 height 12
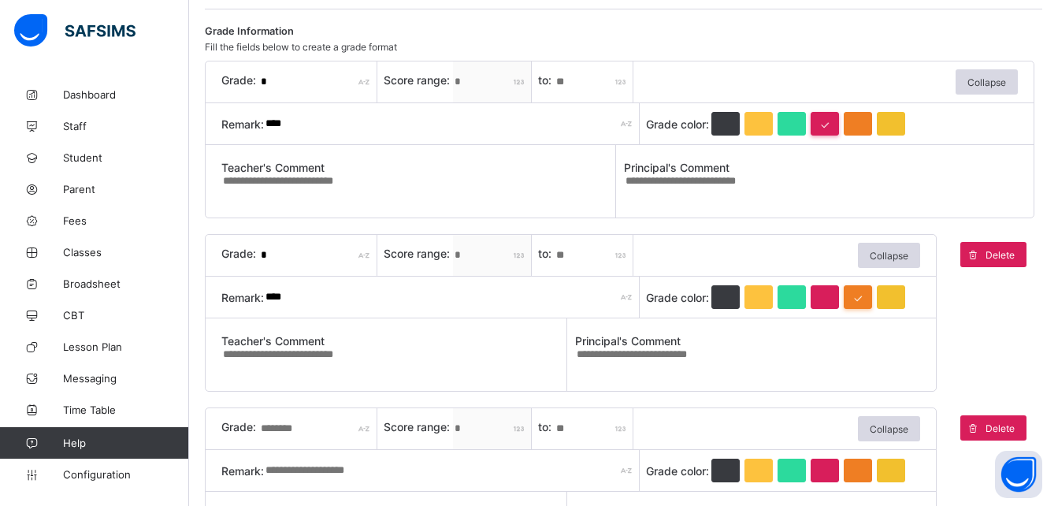
click at [336, 433] on input "text" at bounding box center [318, 428] width 118 height 41
type input "*"
click at [291, 435] on input "*" at bounding box center [318, 428] width 118 height 41
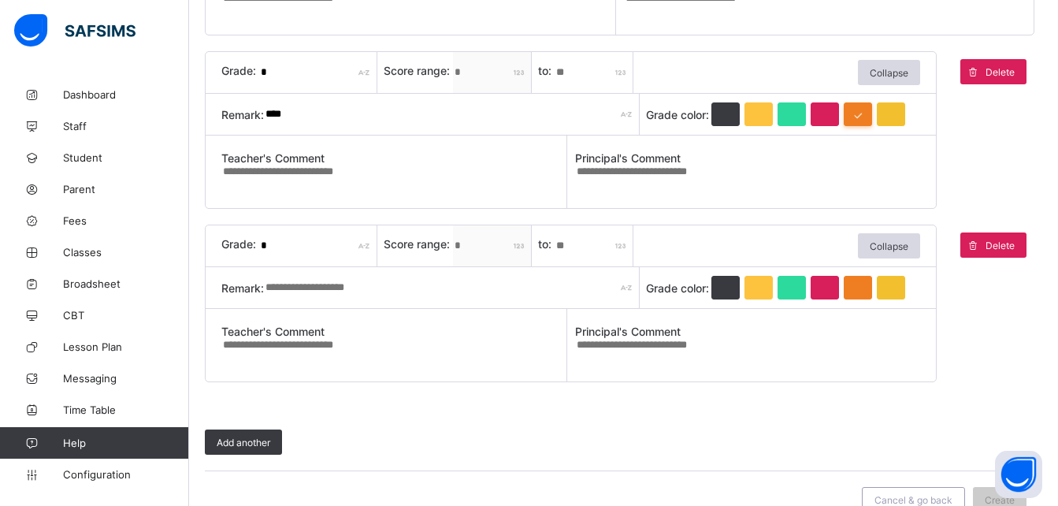
scroll to position [447, 0]
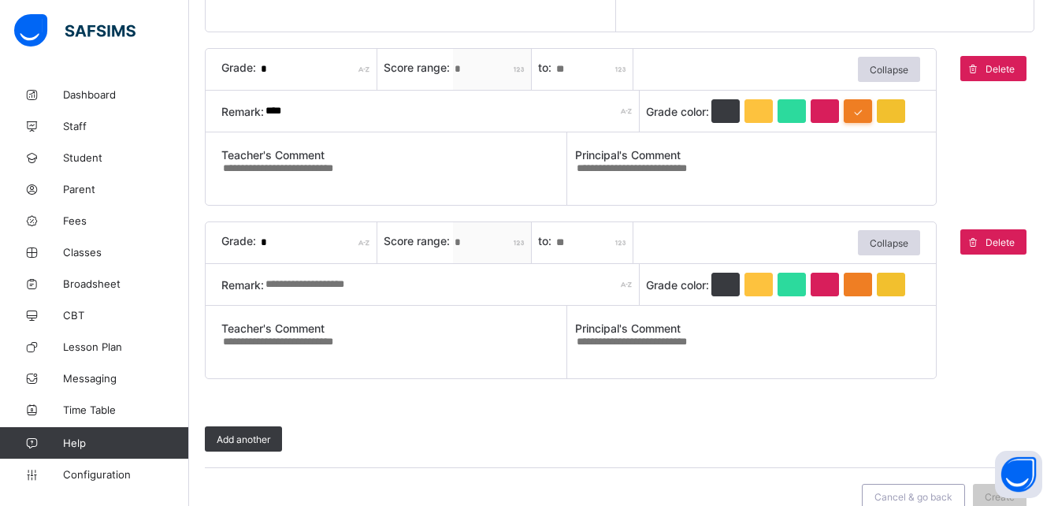
click at [276, 69] on input "*" at bounding box center [318, 69] width 118 height 41
type input "*"
click at [307, 72] on input "text" at bounding box center [318, 69] width 118 height 41
click at [297, 66] on input "text" at bounding box center [318, 69] width 118 height 41
type input "*"
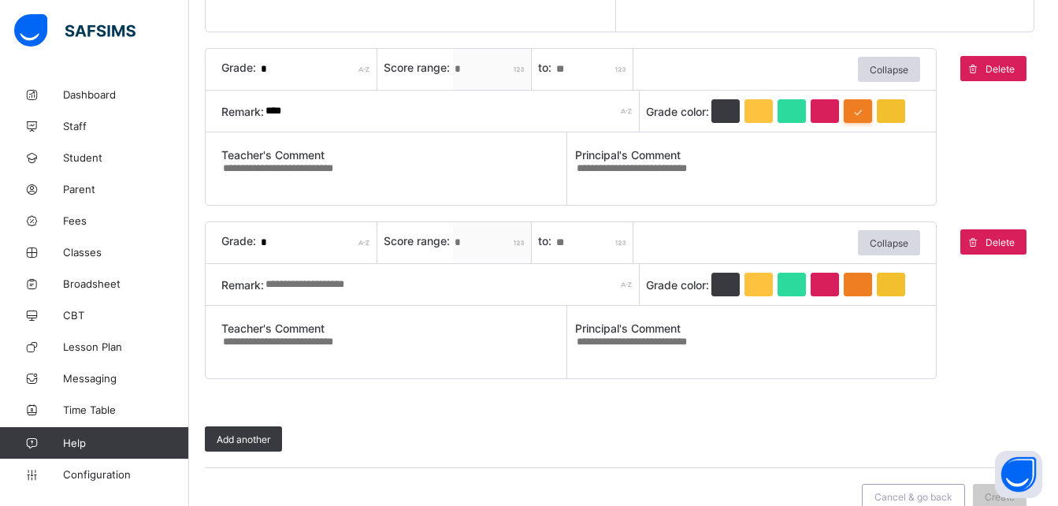
click at [269, 244] on input "*" at bounding box center [318, 242] width 118 height 41
type input "*"
click at [357, 283] on input "text" at bounding box center [452, 284] width 376 height 41
type input "******"
click at [585, 255] on input "*" at bounding box center [594, 242] width 79 height 41
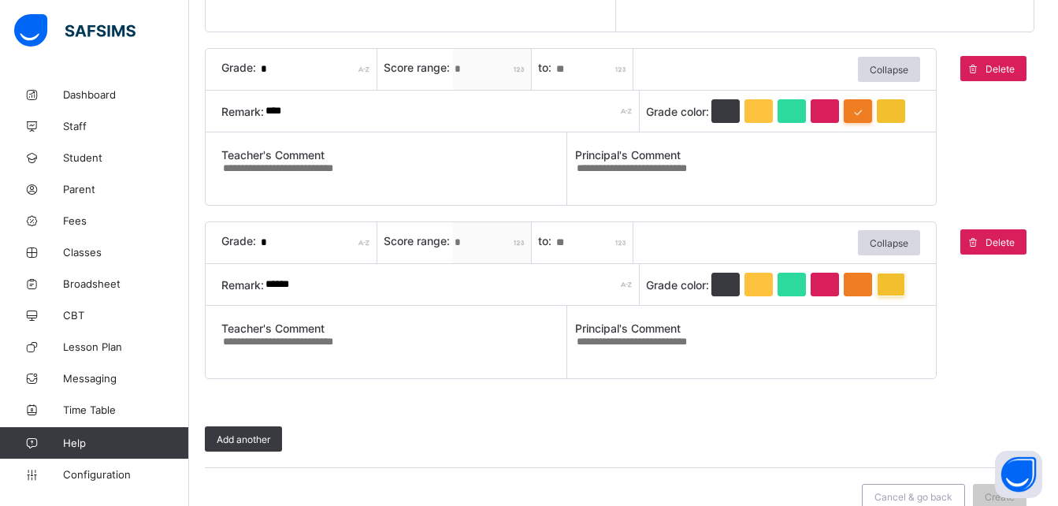
type input "**"
click at [898, 286] on div at bounding box center [891, 285] width 28 height 24
click at [257, 445] on span "Add another" at bounding box center [244, 439] width 54 height 12
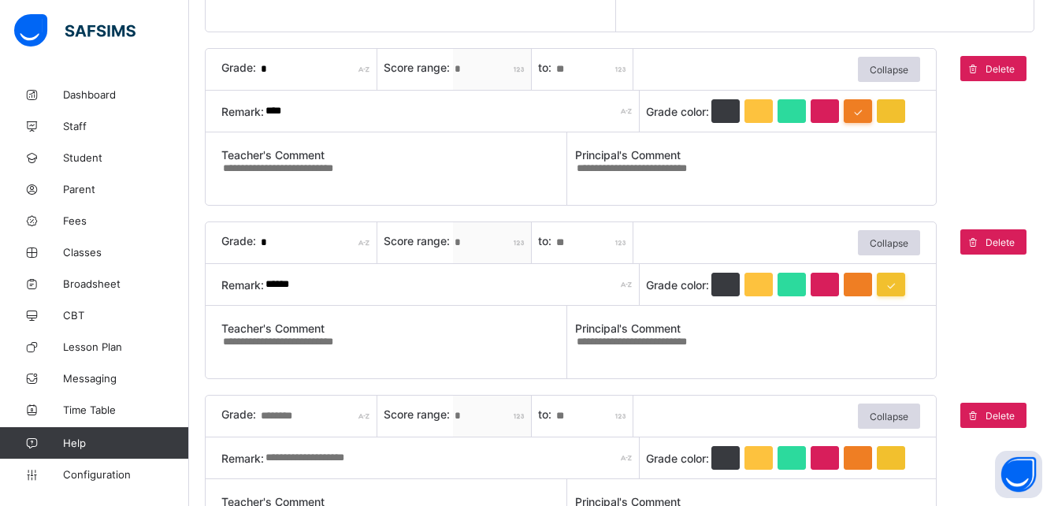
click at [322, 419] on input "text" at bounding box center [318, 416] width 118 height 41
type input "*"
click at [579, 425] on input "*" at bounding box center [594, 416] width 79 height 41
type input "**"
click at [424, 469] on input "text" at bounding box center [452, 457] width 376 height 41
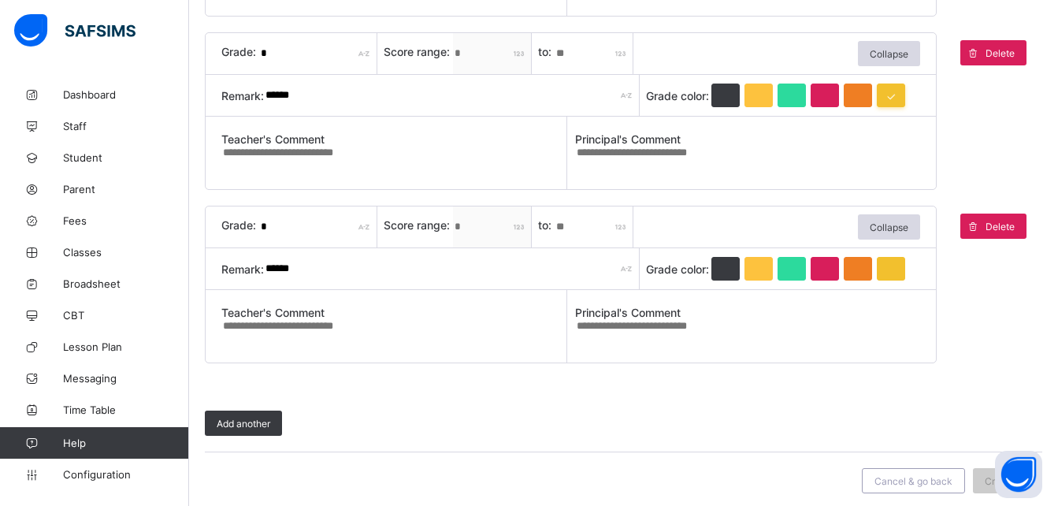
scroll to position [641, 0]
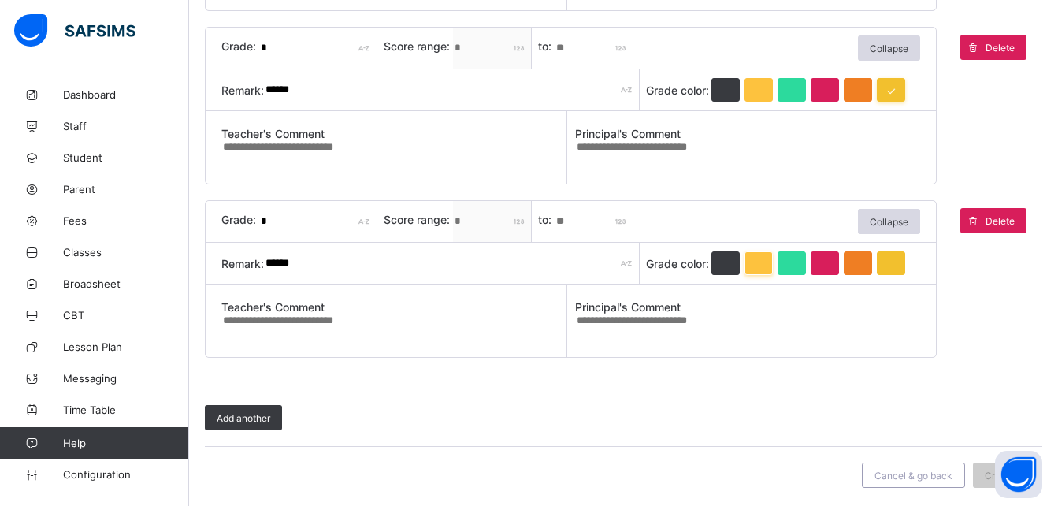
type input "******"
click at [758, 275] on div at bounding box center [759, 263] width 28 height 24
click at [245, 421] on span "Add another" at bounding box center [244, 418] width 54 height 12
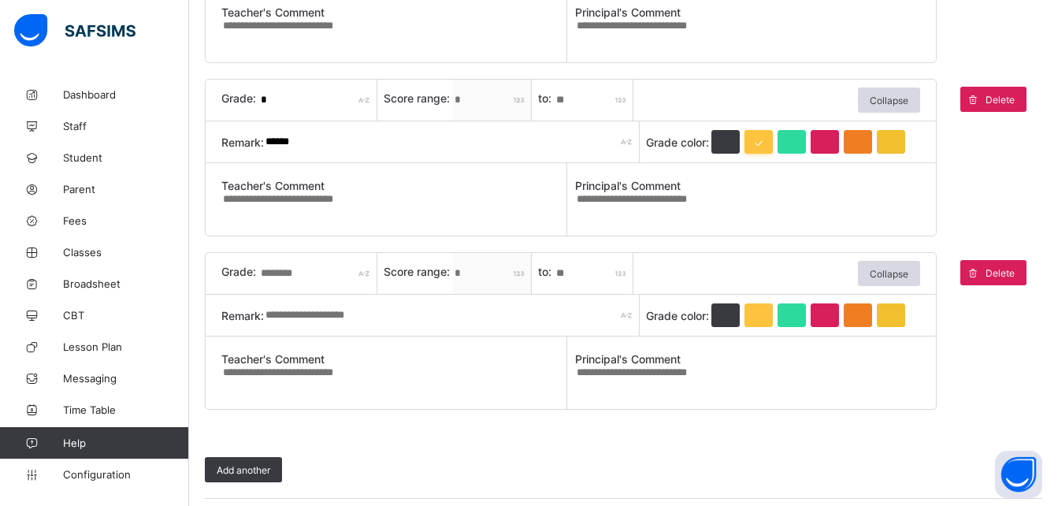
scroll to position [778, 0]
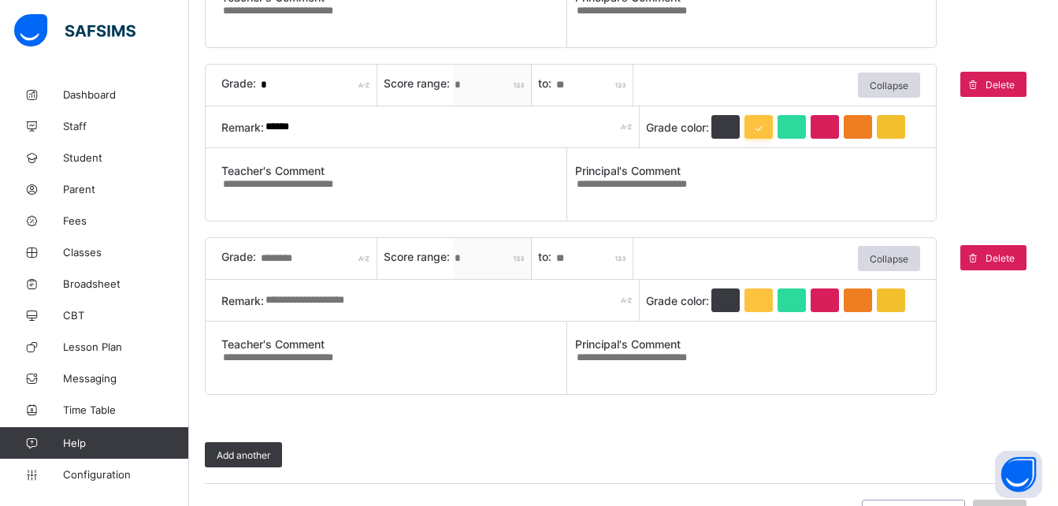
click at [299, 260] on input "text" at bounding box center [318, 258] width 118 height 41
type input "*"
type input "**"
click at [360, 308] on input "text" at bounding box center [452, 300] width 376 height 41
type input "*********"
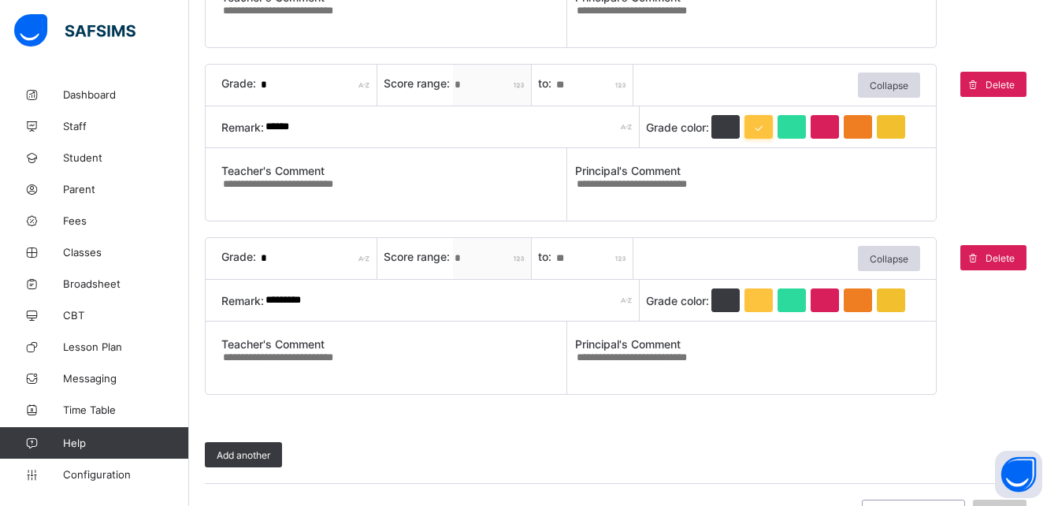
click at [370, 371] on textarea at bounding box center [393, 363] width 345 height 25
click at [257, 461] on span "Add another" at bounding box center [244, 455] width 54 height 12
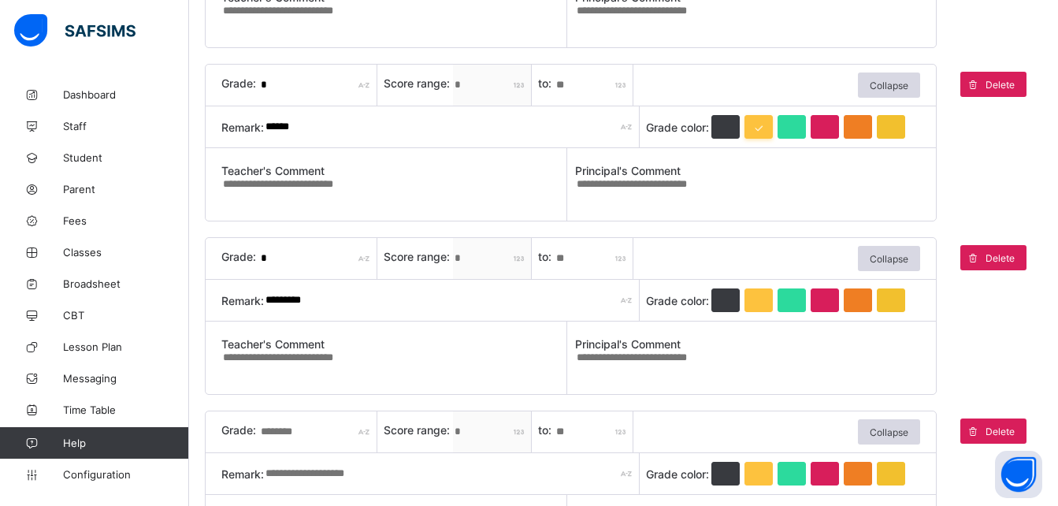
click at [301, 443] on input "text" at bounding box center [318, 431] width 118 height 41
type input "**"
type input "***"
click at [381, 489] on input "text" at bounding box center [452, 473] width 376 height 41
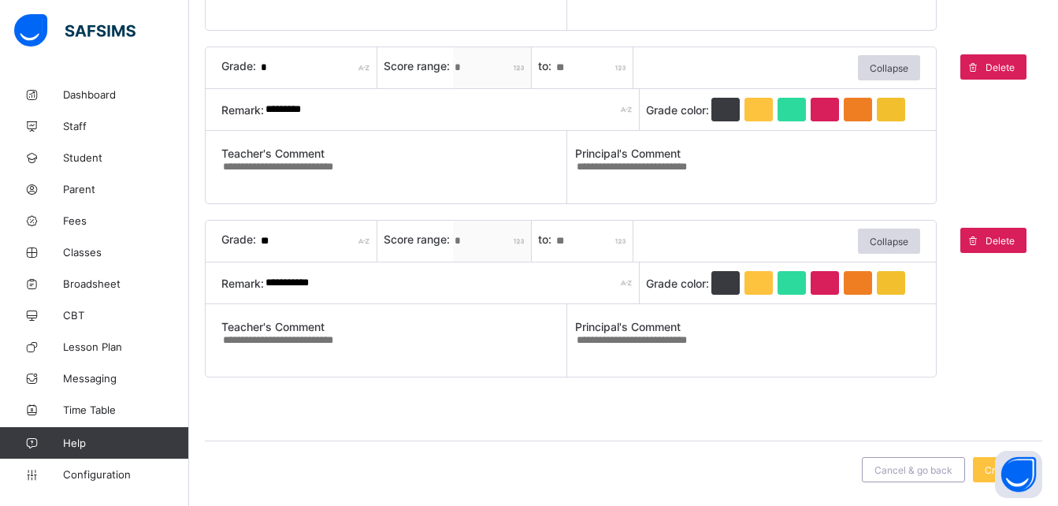
scroll to position [978, 0]
type input "**********"
click at [794, 284] on div at bounding box center [792, 283] width 28 height 24
click at [797, 111] on div at bounding box center [792, 110] width 28 height 24
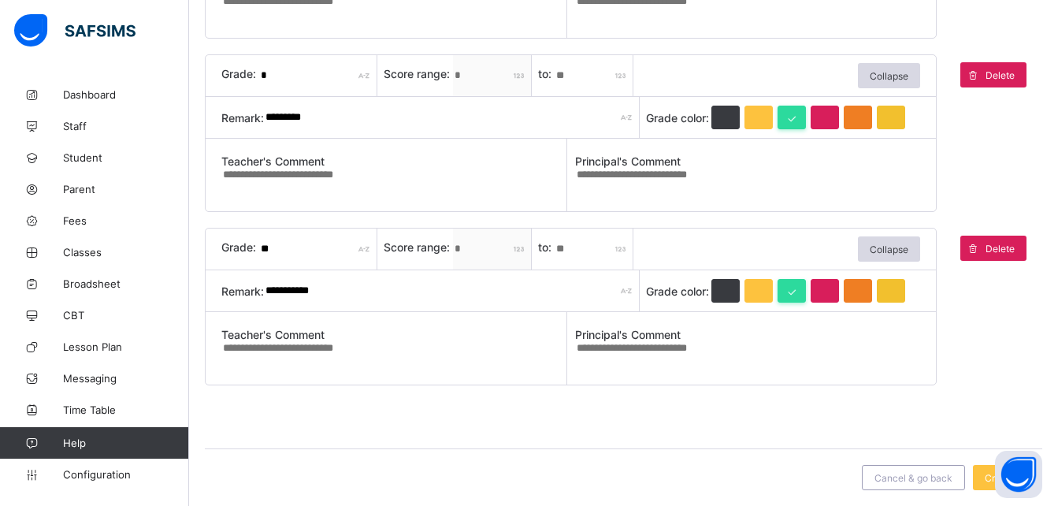
scroll to position [968, 0]
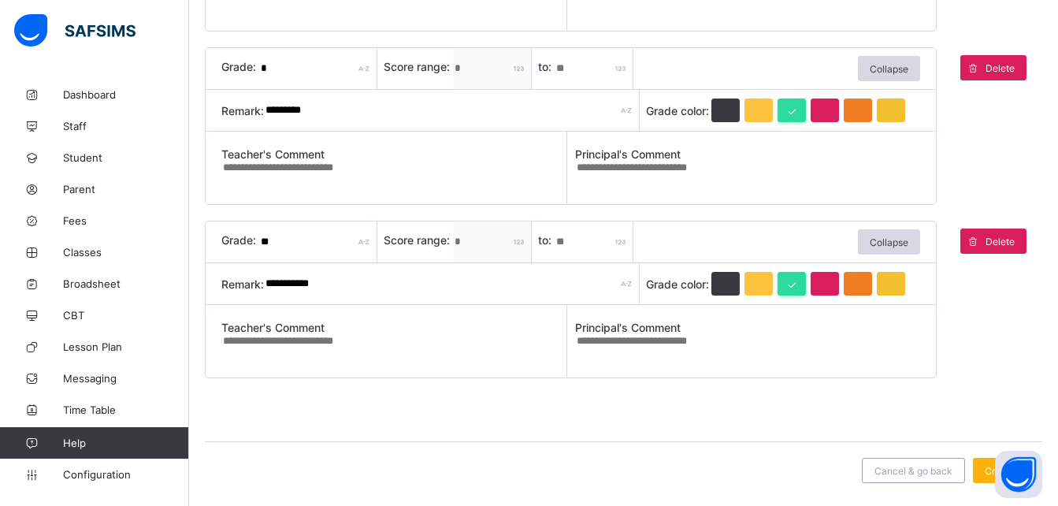
click at [989, 478] on div "Create" at bounding box center [1000, 470] width 54 height 25
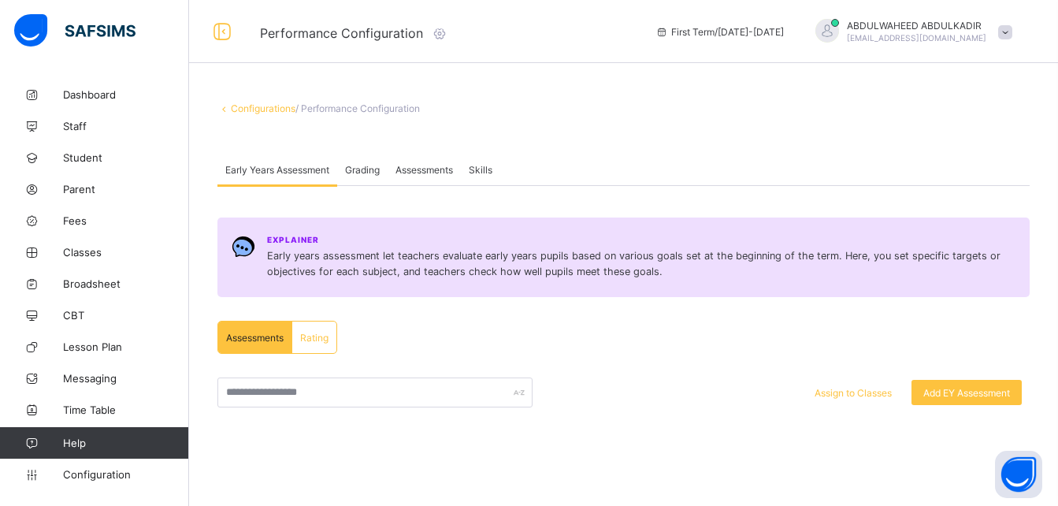
click at [361, 167] on span "Grading" at bounding box center [362, 170] width 35 height 12
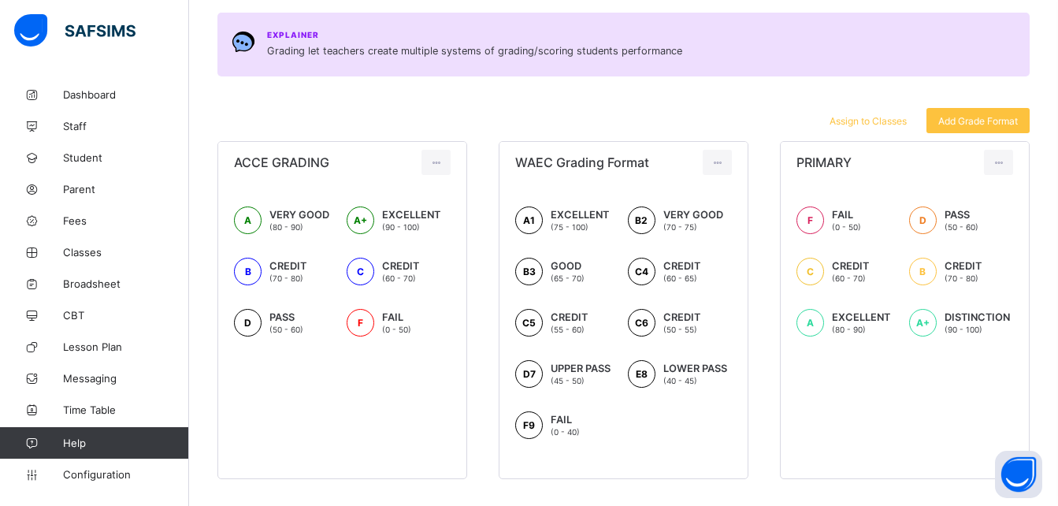
scroll to position [153, 0]
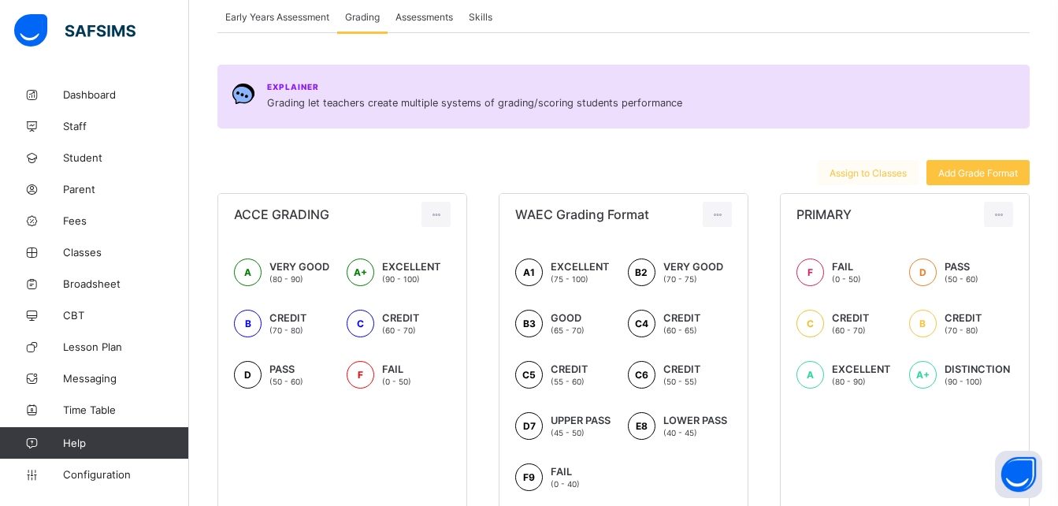
click at [889, 177] on span "Assign to Classes" at bounding box center [868, 173] width 77 height 12
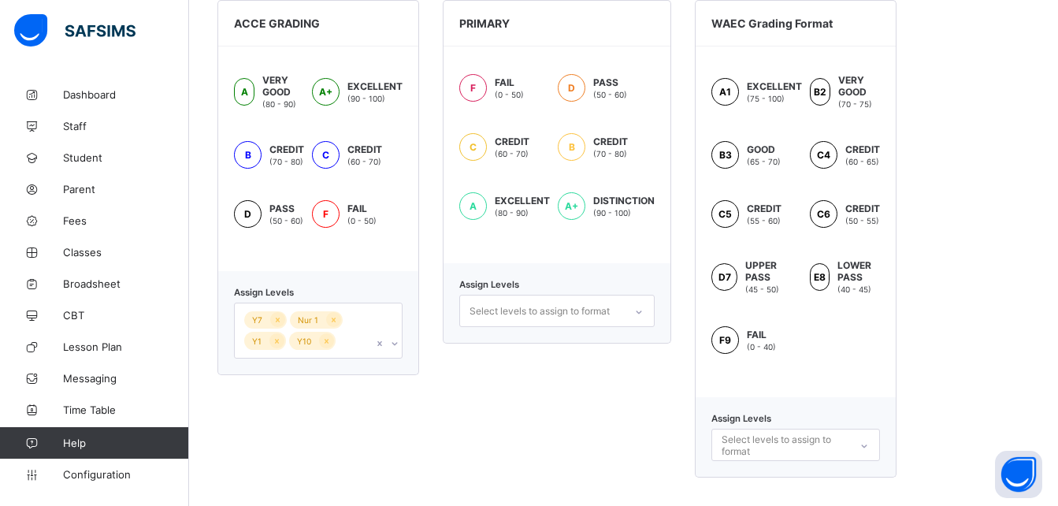
scroll to position [489, 0]
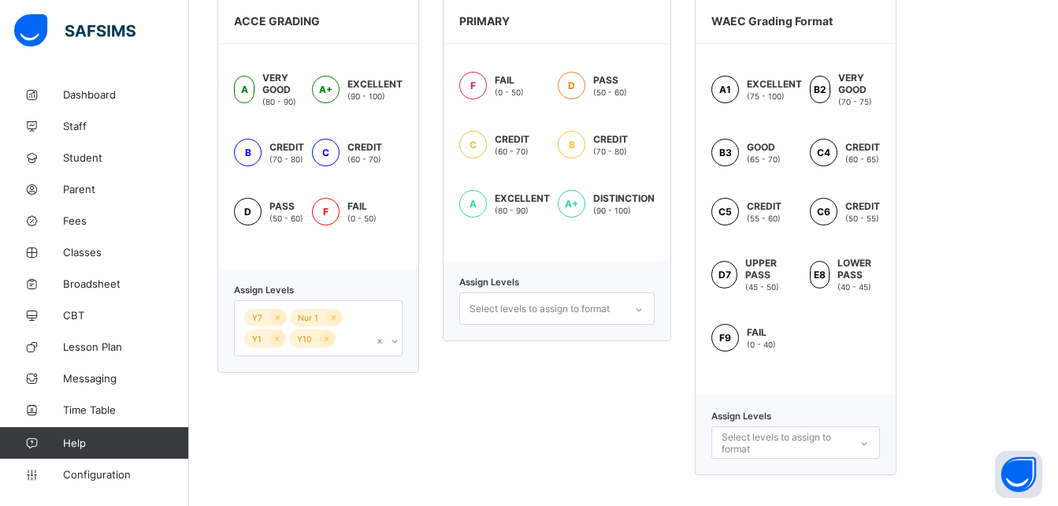
click at [637, 325] on div "Select levels to assign to format" at bounding box center [556, 308] width 195 height 32
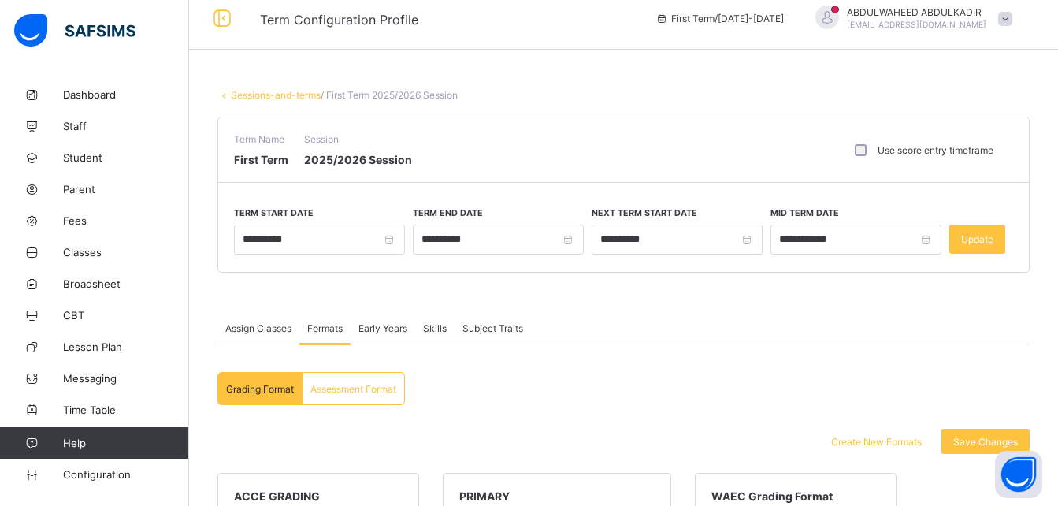
scroll to position [0, 0]
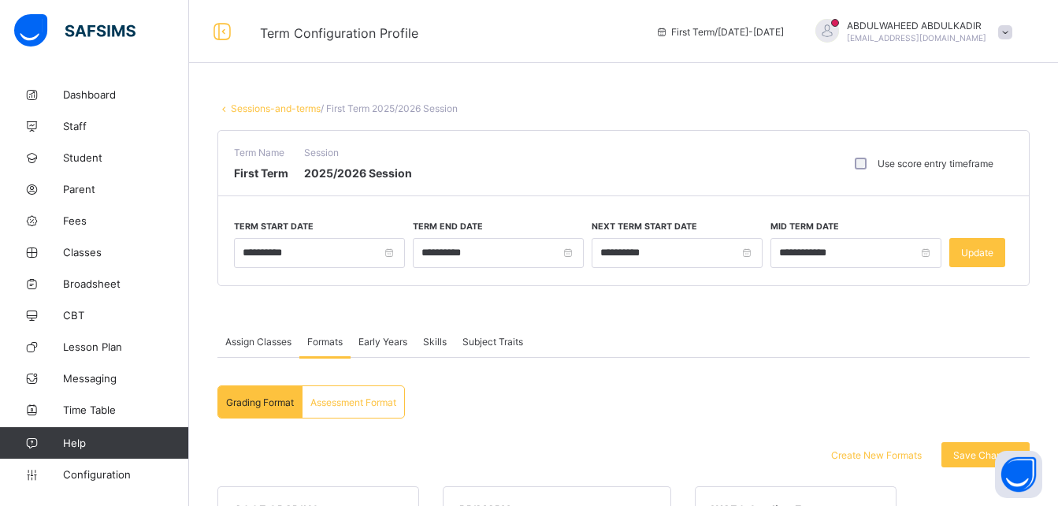
click at [351, 403] on span "Assessment Format" at bounding box center [353, 402] width 86 height 12
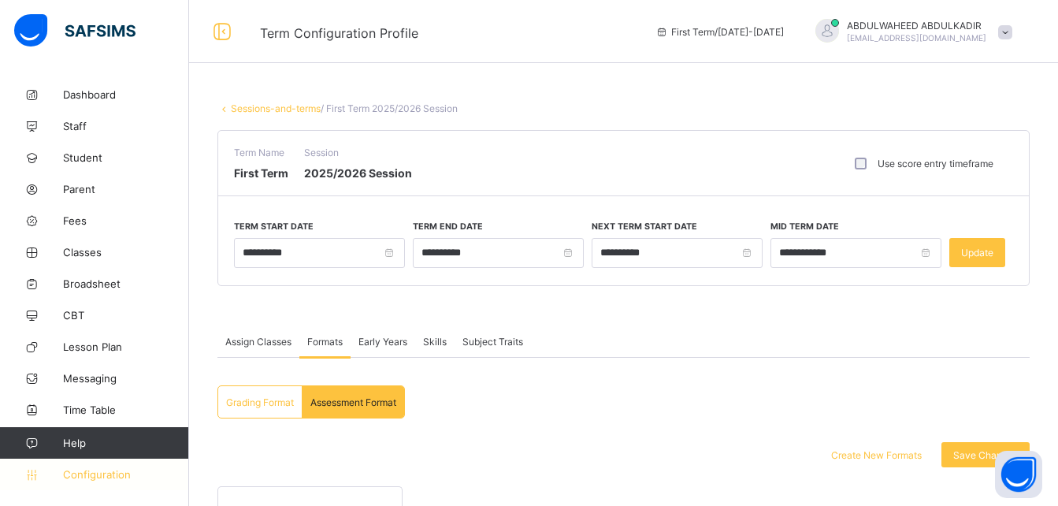
click at [89, 475] on span "Configuration" at bounding box center [125, 474] width 125 height 13
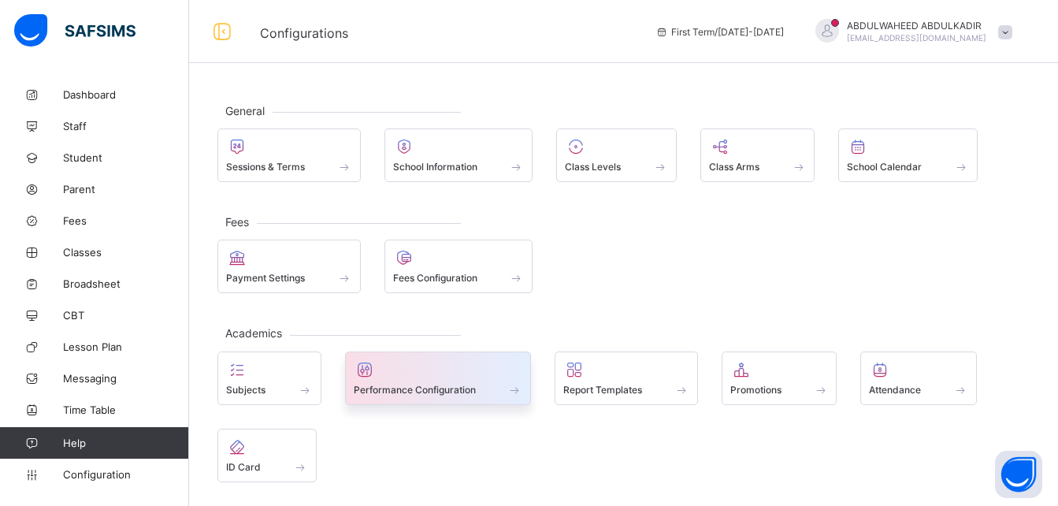
click at [391, 388] on span "Performance Configuration" at bounding box center [415, 390] width 122 height 12
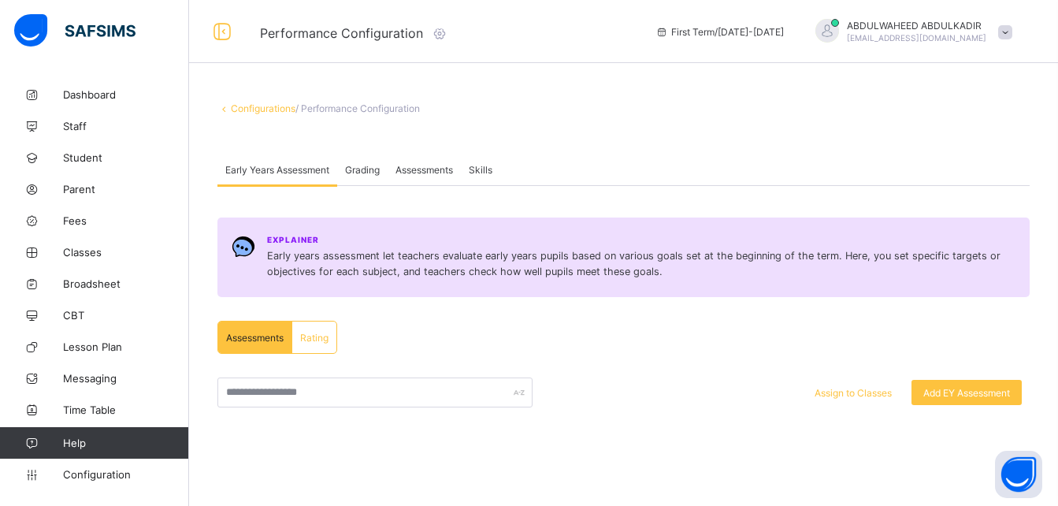
click at [414, 168] on span "Assessments" at bounding box center [425, 170] width 58 height 12
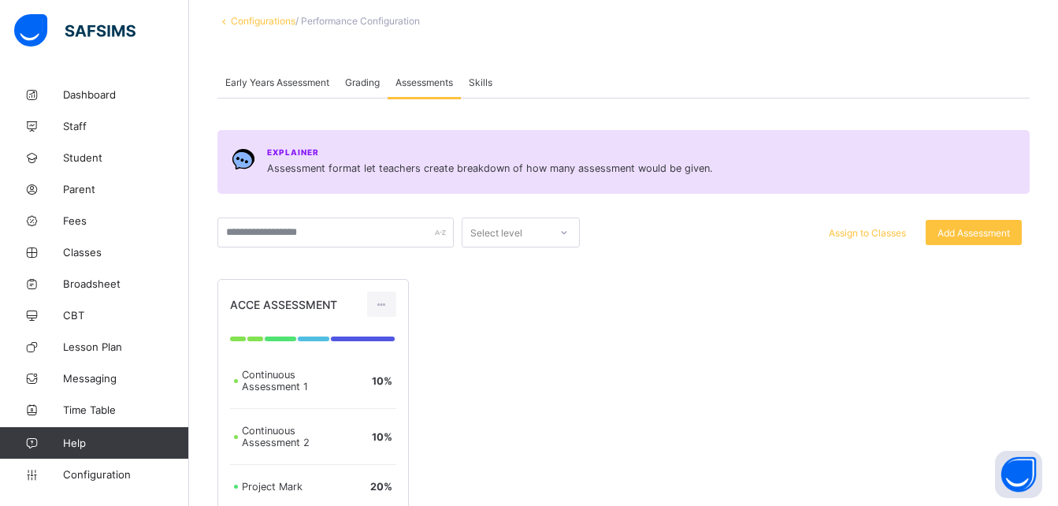
scroll to position [95, 0]
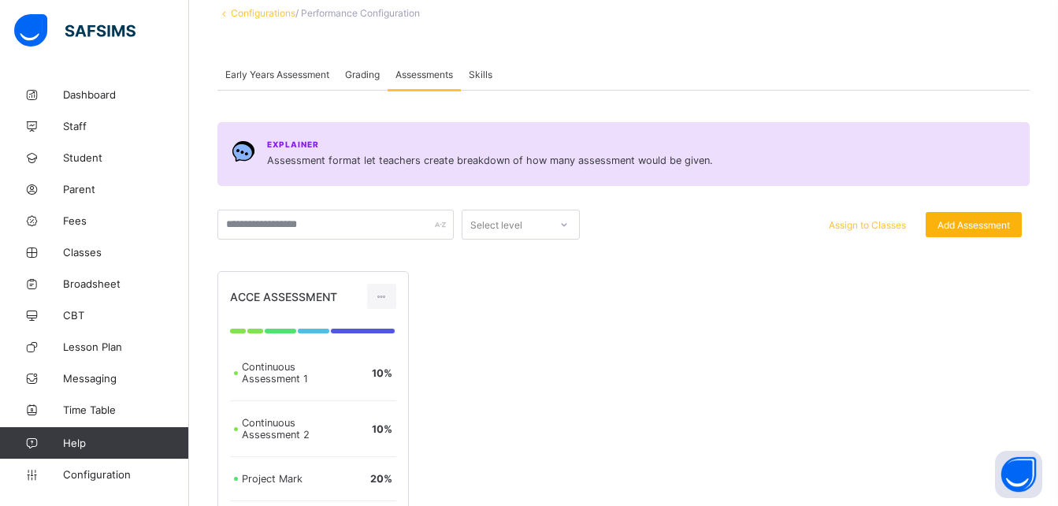
click at [993, 229] on span "Add Assessment" at bounding box center [974, 225] width 72 height 12
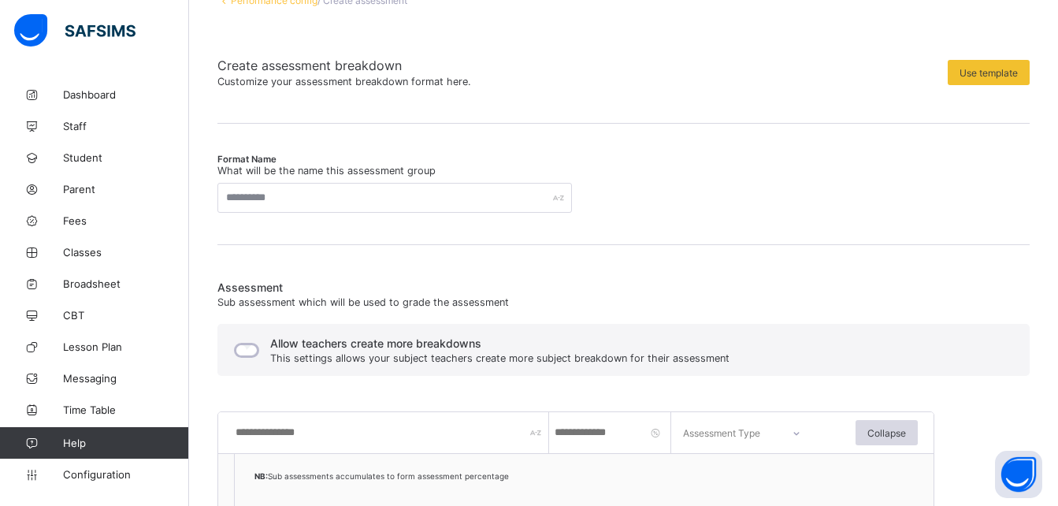
scroll to position [113, 0]
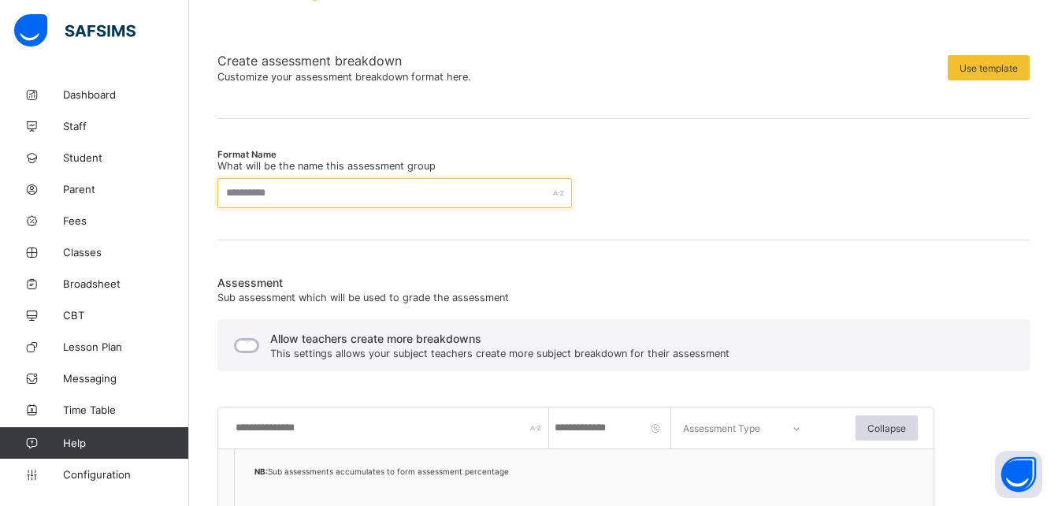
click at [455, 194] on input "text" at bounding box center [394, 193] width 355 height 30
type input "*******"
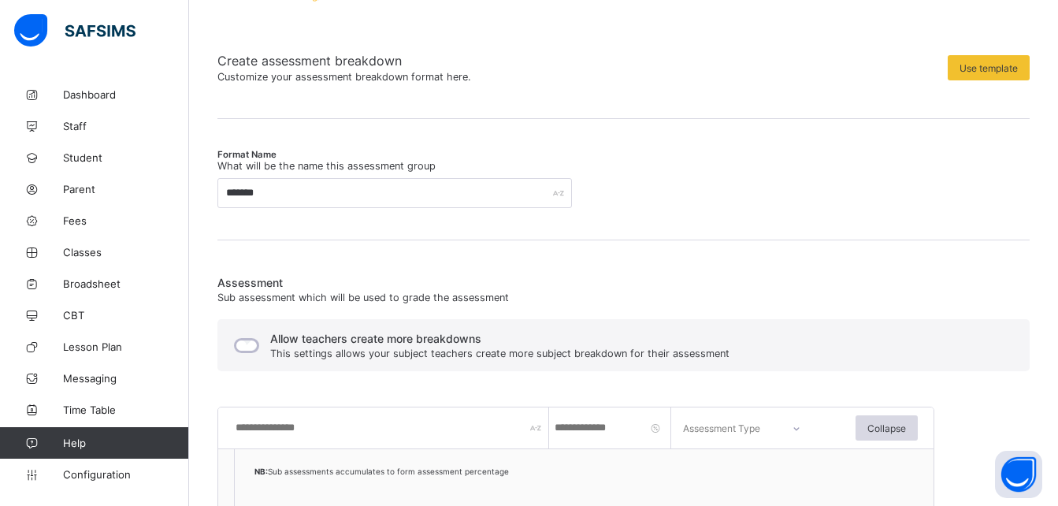
click at [724, 162] on div "Format Name What will be the name this assessment group ******* Assessment Sub …" at bounding box center [623, 422] width 812 height 558
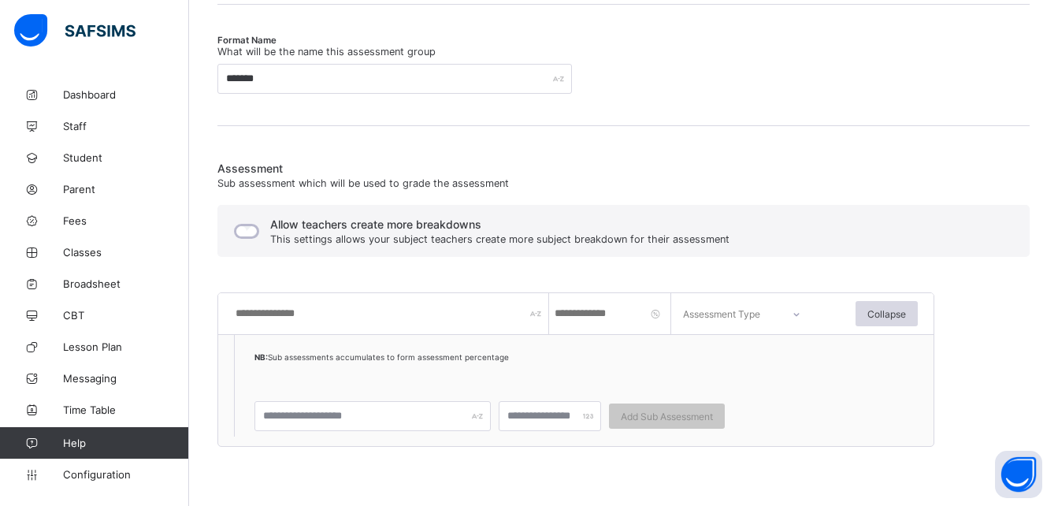
scroll to position [229, 0]
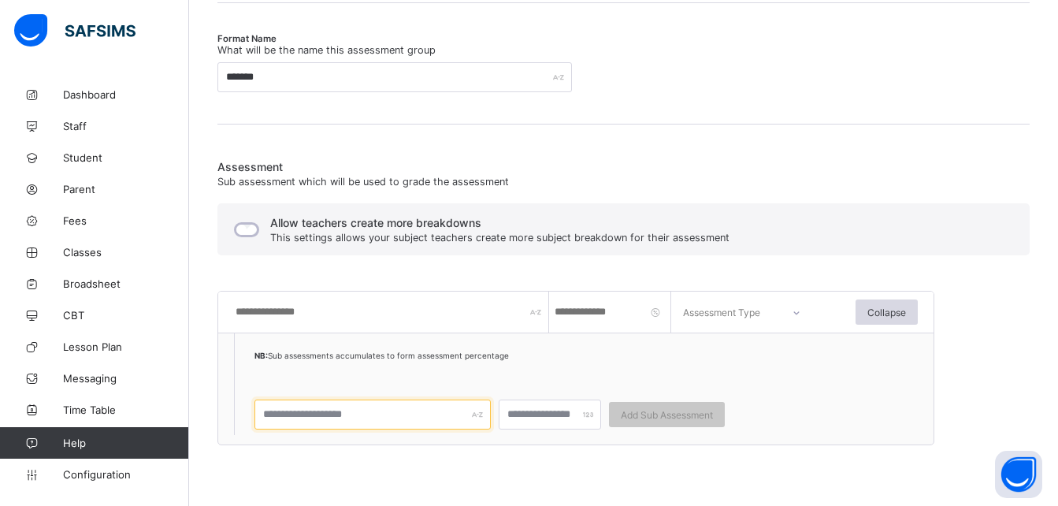
click at [405, 424] on input "text" at bounding box center [373, 415] width 236 height 30
click at [343, 317] on input "text" at bounding box center [391, 312] width 315 height 41
type input "***"
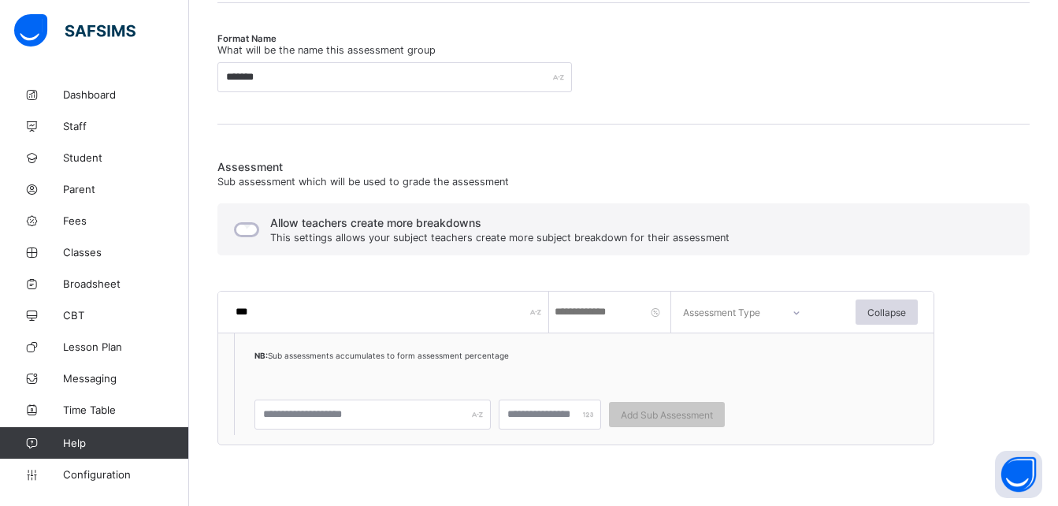
click at [574, 344] on ol "NB: Sub assessments accumulates to form assessment percentage Add Sub Assessment" at bounding box center [510, 384] width 552 height 102
click at [678, 252] on div "Allow teachers create more breakdowns This settings allows your subject teacher…" at bounding box center [623, 229] width 812 height 52
click at [582, 314] on input "**" at bounding box center [612, 312] width 118 height 41
type input "*"
click at [568, 310] on input "number" at bounding box center [612, 312] width 118 height 41
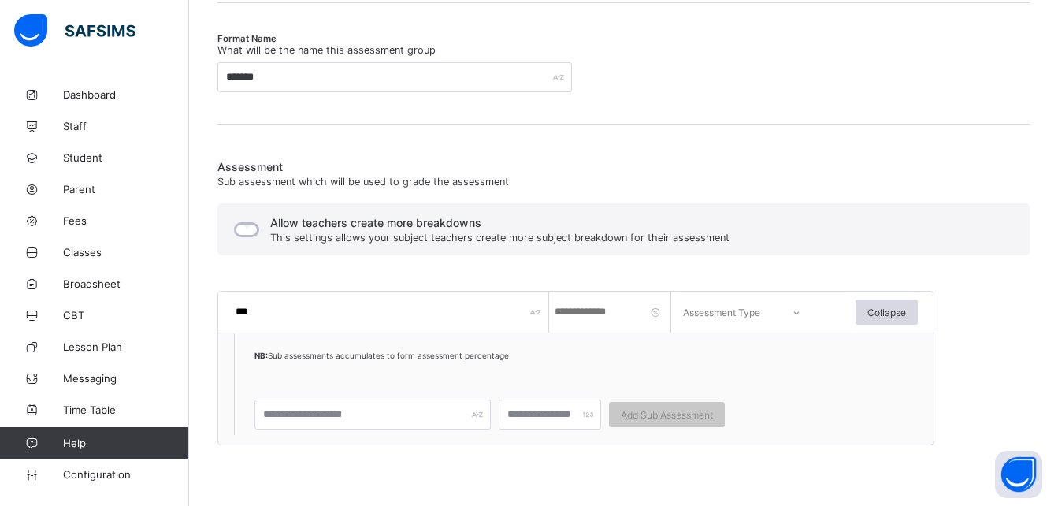
type input "*"
click at [728, 252] on div "Allow teachers create more breakdowns This settings allows your subject teacher…" at bounding box center [623, 229] width 812 height 52
click at [797, 314] on icon at bounding box center [795, 312] width 9 height 16
click at [745, 349] on div "CA" at bounding box center [746, 357] width 140 height 35
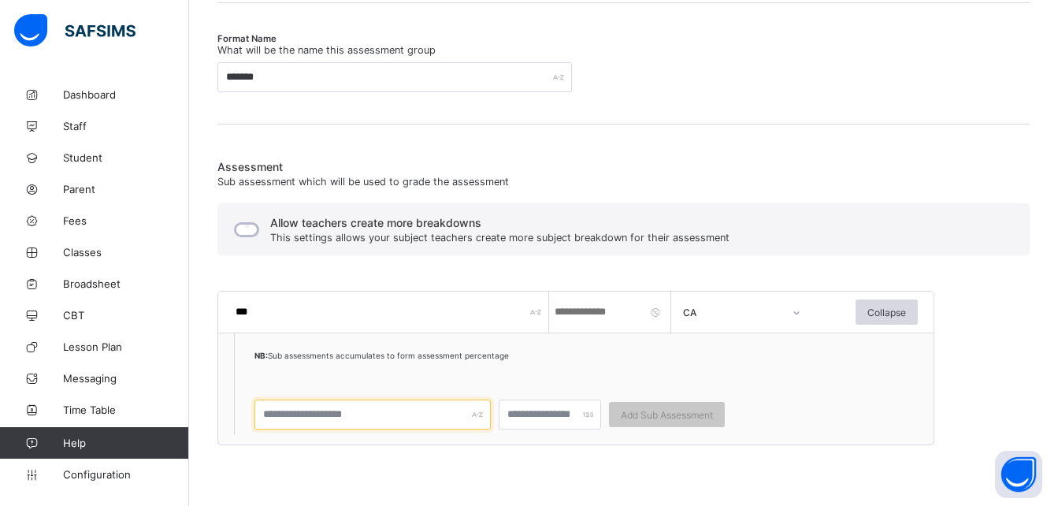
click at [397, 418] on input "text" at bounding box center [373, 415] width 236 height 30
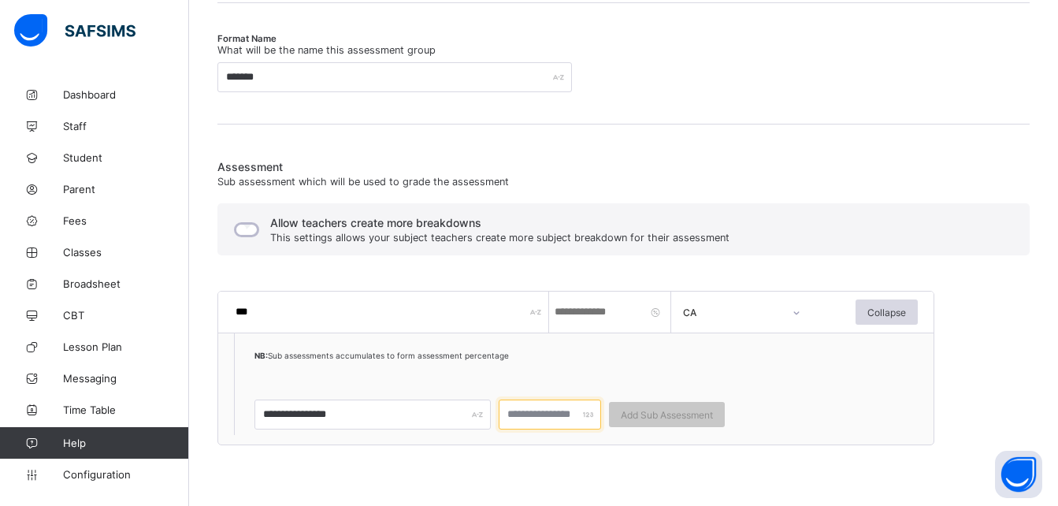
click at [546, 418] on input "number" at bounding box center [550, 415] width 102 height 30
click at [586, 418] on div at bounding box center [550, 415] width 102 height 30
click at [530, 418] on input "number" at bounding box center [550, 415] width 102 height 30
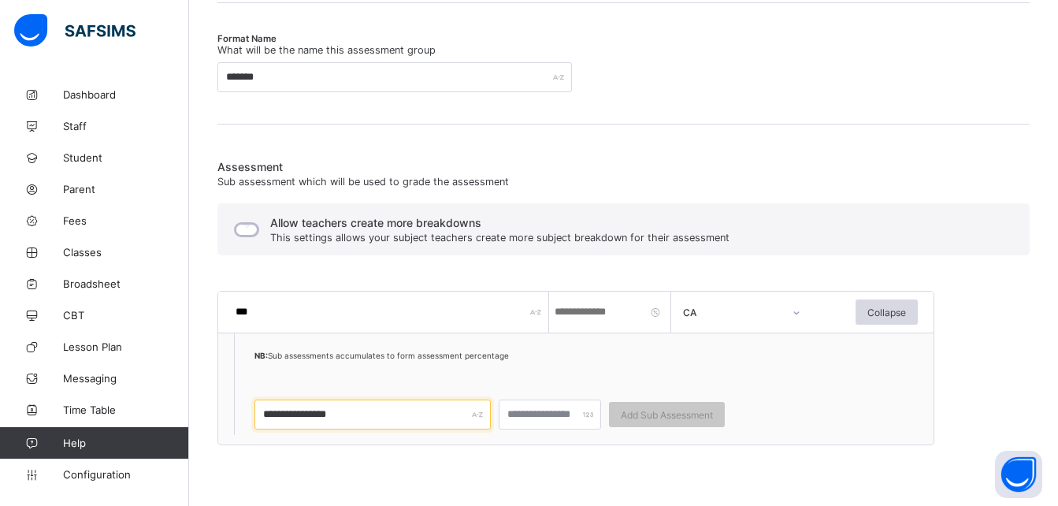
click at [426, 422] on input "**********" at bounding box center [373, 415] width 236 height 30
type input "******"
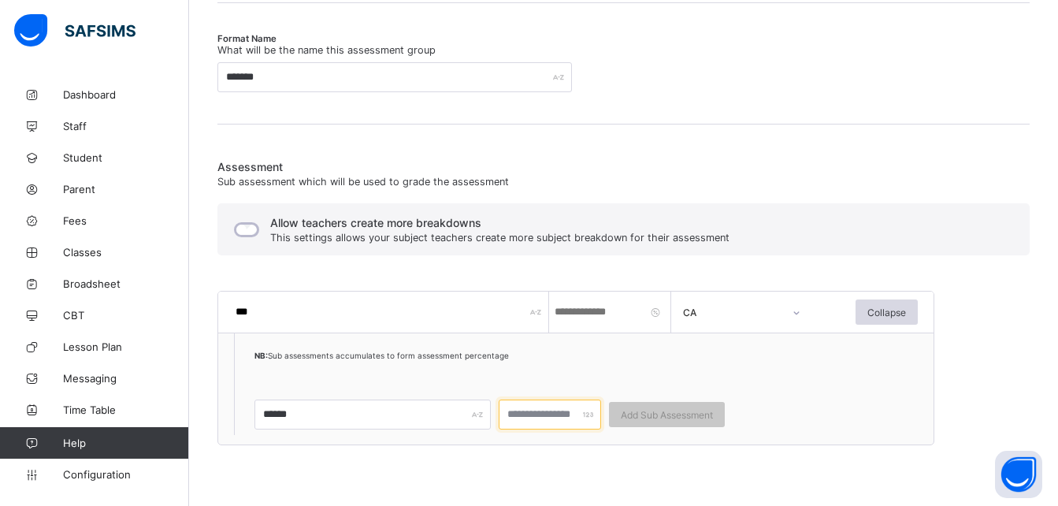
click at [542, 416] on input "number" at bounding box center [550, 415] width 102 height 30
type input "*"
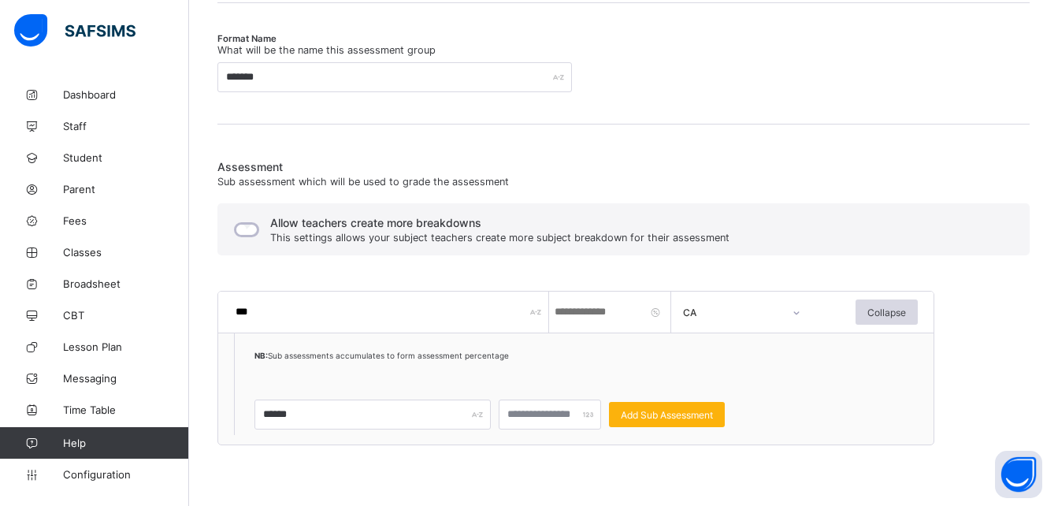
click at [657, 413] on span "Add Sub Assessment" at bounding box center [667, 415] width 92 height 12
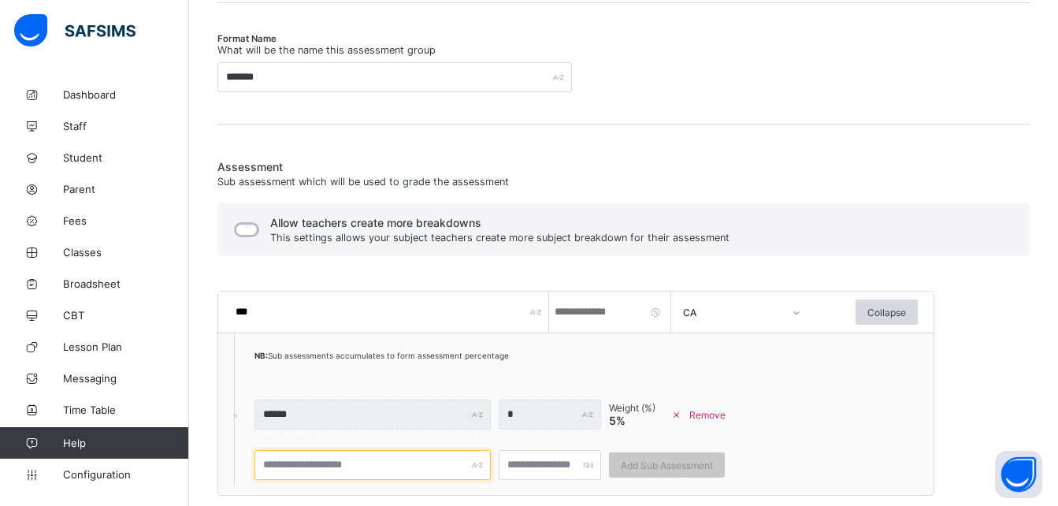
click at [376, 472] on input "text" at bounding box center [373, 465] width 236 height 30
type input "******"
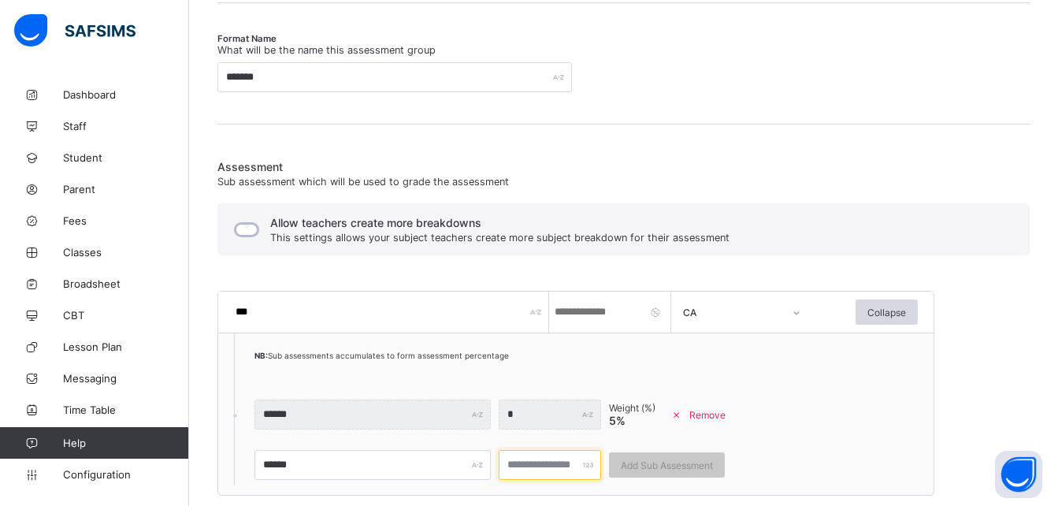
click at [529, 467] on input "number" at bounding box center [550, 465] width 102 height 30
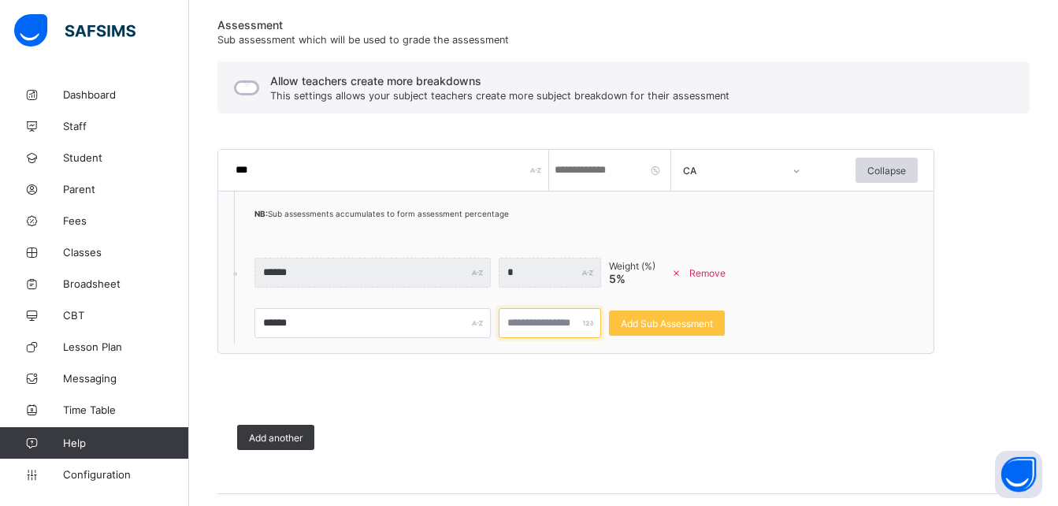
scroll to position [378, 0]
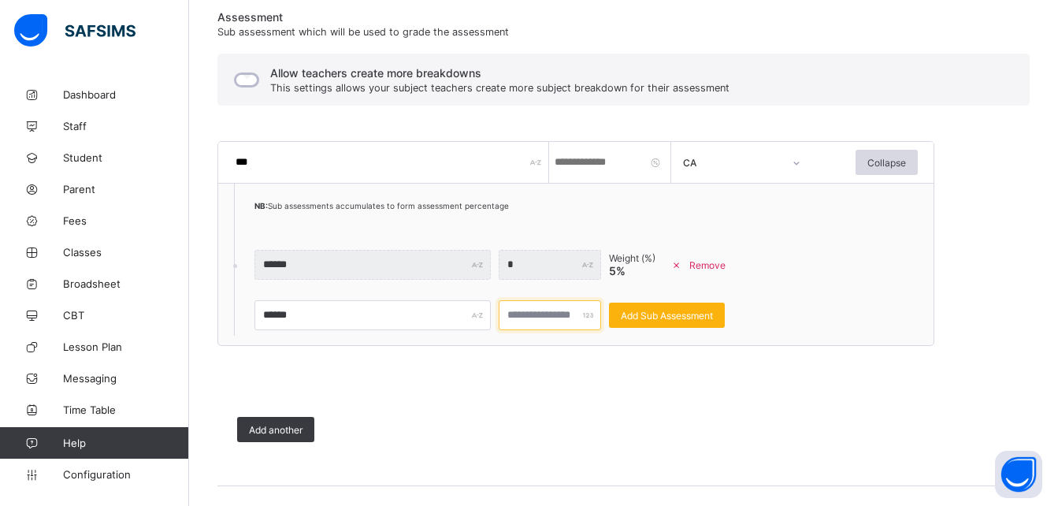
type input "*"
click at [666, 315] on span "Add Sub Assessment" at bounding box center [667, 316] width 92 height 12
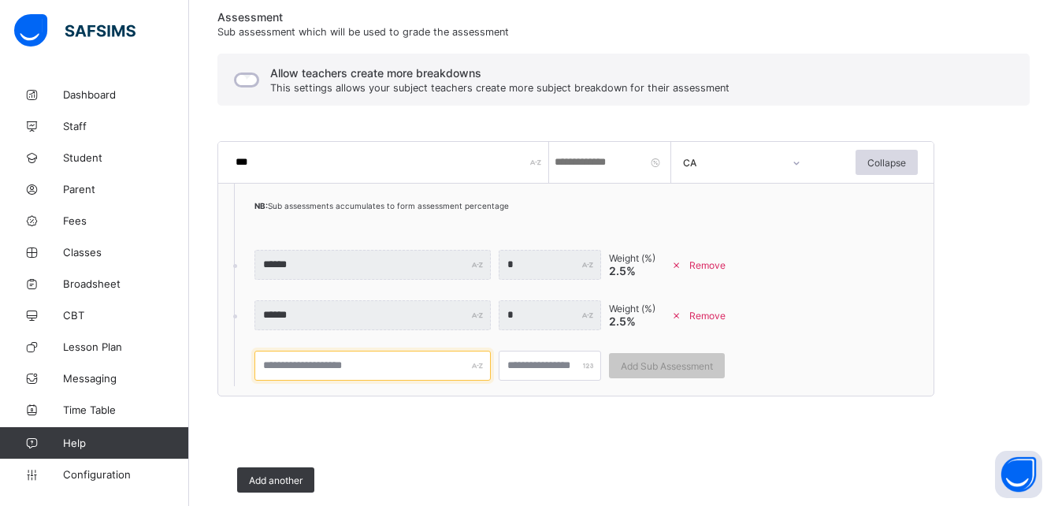
click at [360, 374] on input "text" at bounding box center [373, 366] width 236 height 30
type input "******"
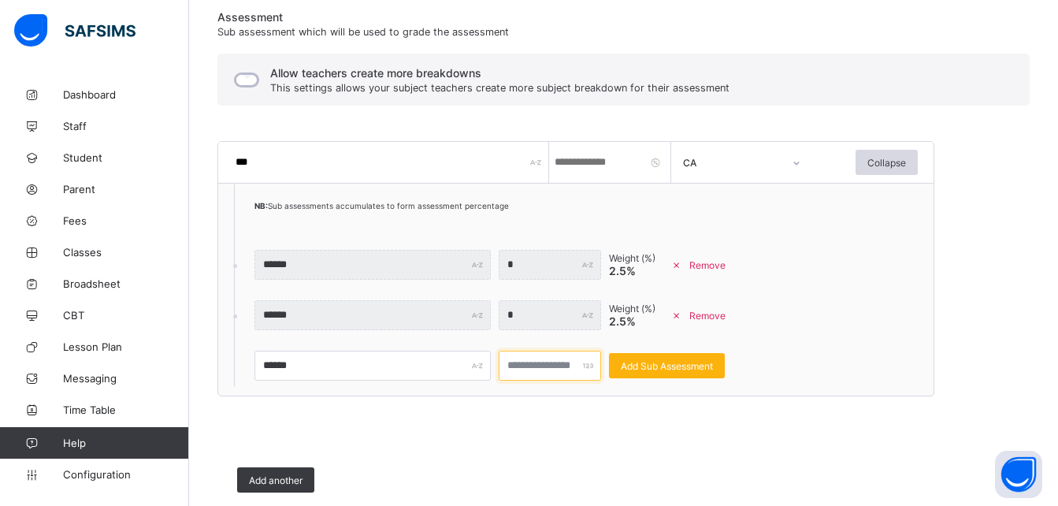
type input "*"
click at [673, 369] on span "Add Sub Assessment" at bounding box center [667, 366] width 92 height 12
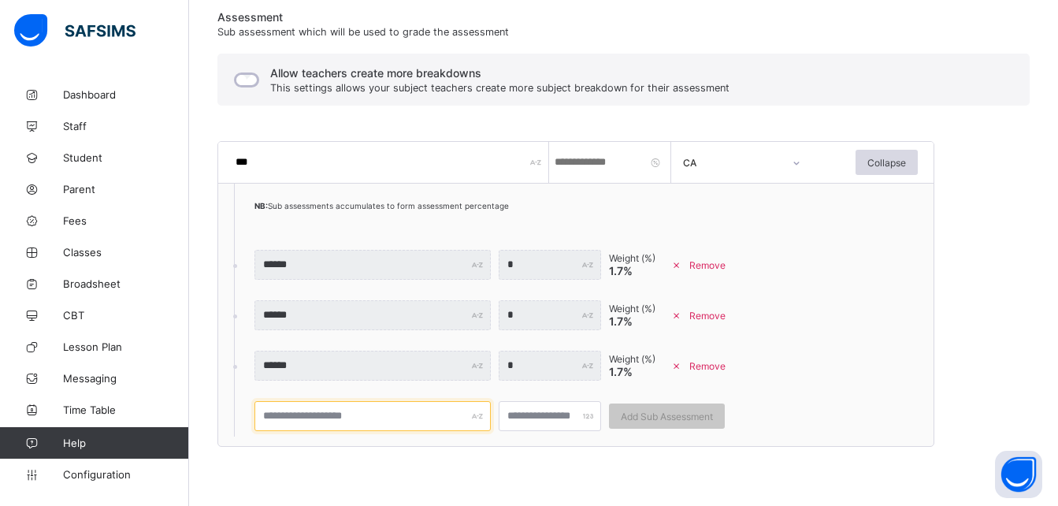
click at [295, 417] on input "text" at bounding box center [373, 416] width 236 height 30
type input "*****"
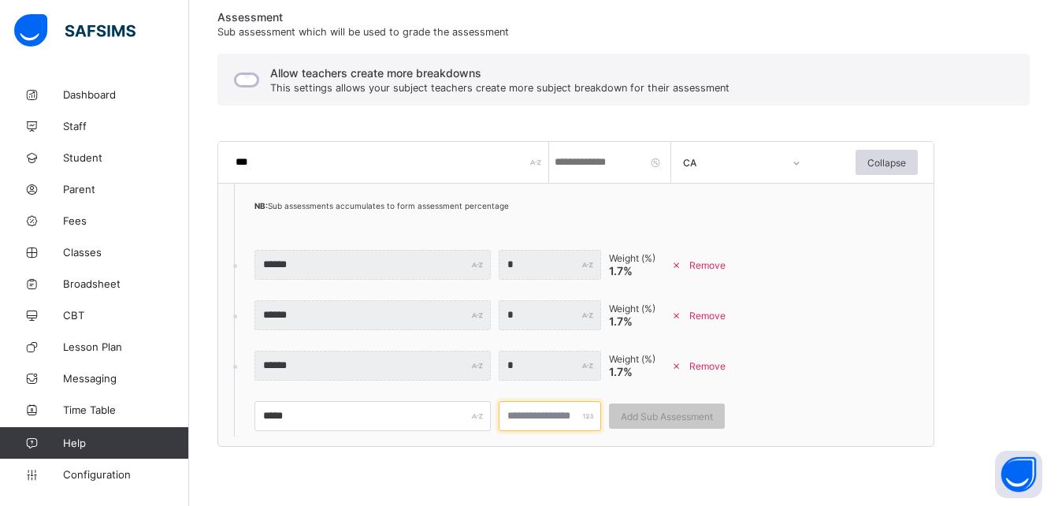
click at [526, 426] on input "number" at bounding box center [550, 416] width 102 height 30
type input "*"
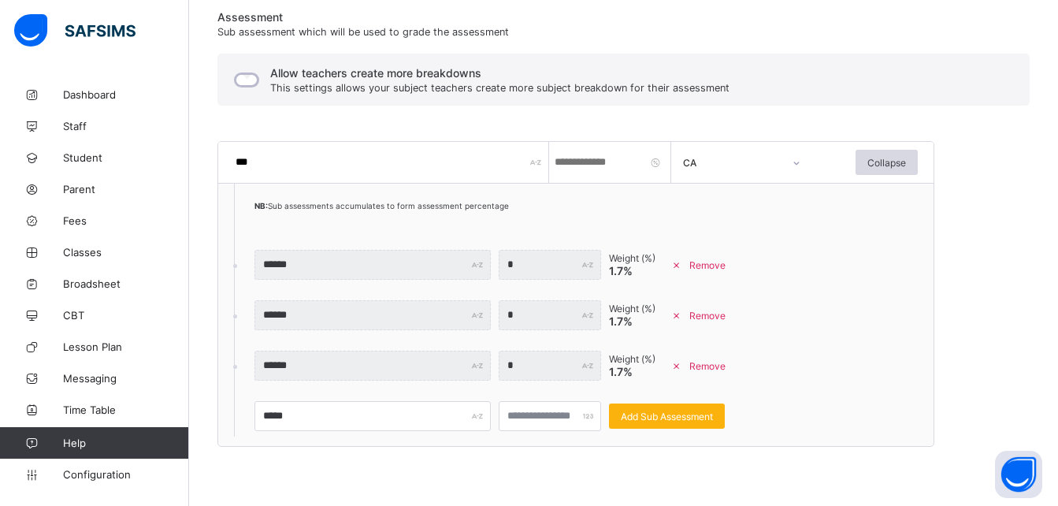
click at [667, 414] on span "Add Sub Assessment" at bounding box center [667, 417] width 92 height 12
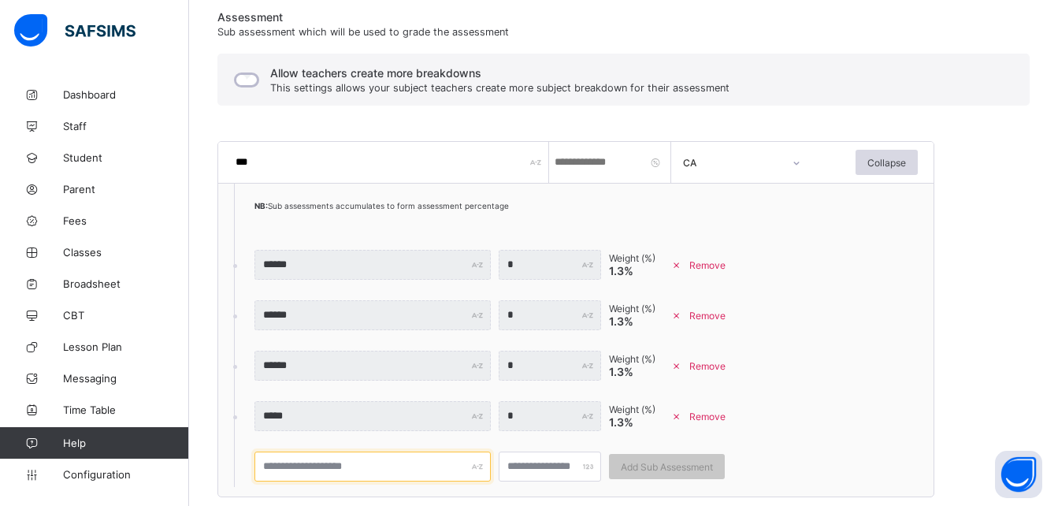
click at [354, 472] on input "text" at bounding box center [373, 467] width 236 height 30
type input "******"
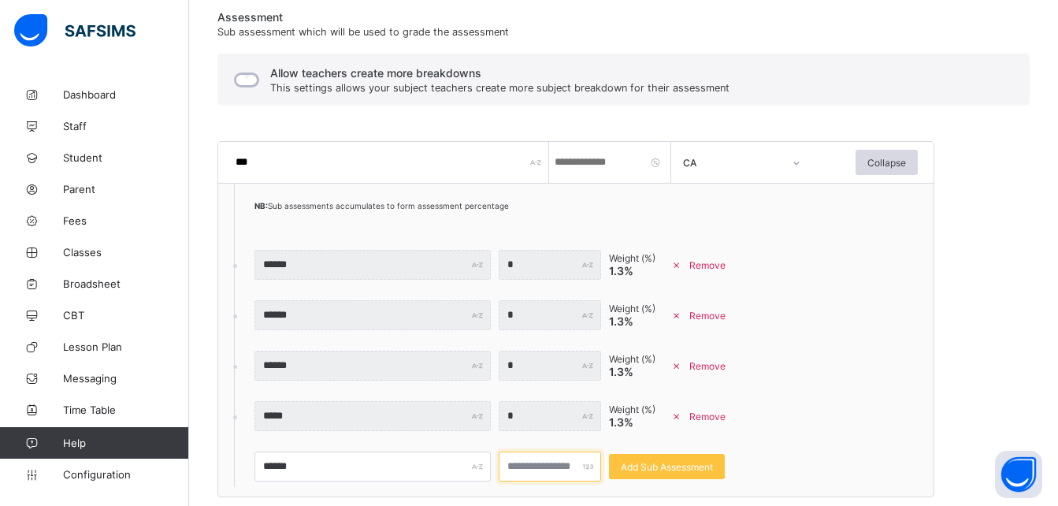
type input "*"
click at [917, 307] on div "*** * CA Collapse NB: Sub assessments accumulates to form assessment percentage…" at bounding box center [575, 319] width 717 height 356
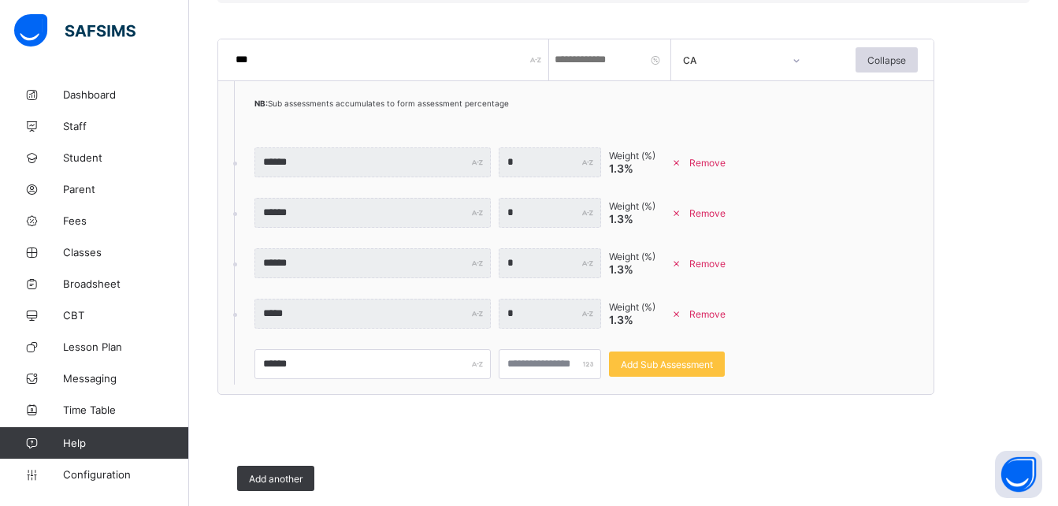
scroll to position [479, 0]
click at [831, 344] on div "*** * CA Collapse NB: Sub assessments accumulates to form assessment percentage…" at bounding box center [575, 218] width 717 height 356
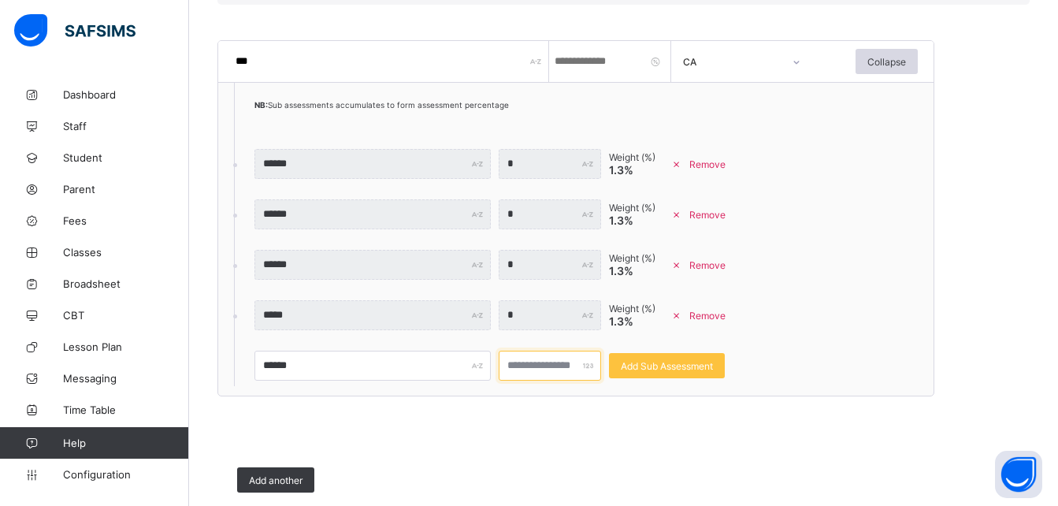
click at [533, 376] on input "*" at bounding box center [550, 366] width 102 height 30
click at [451, 452] on div "Add another" at bounding box center [603, 480] width 772 height 65
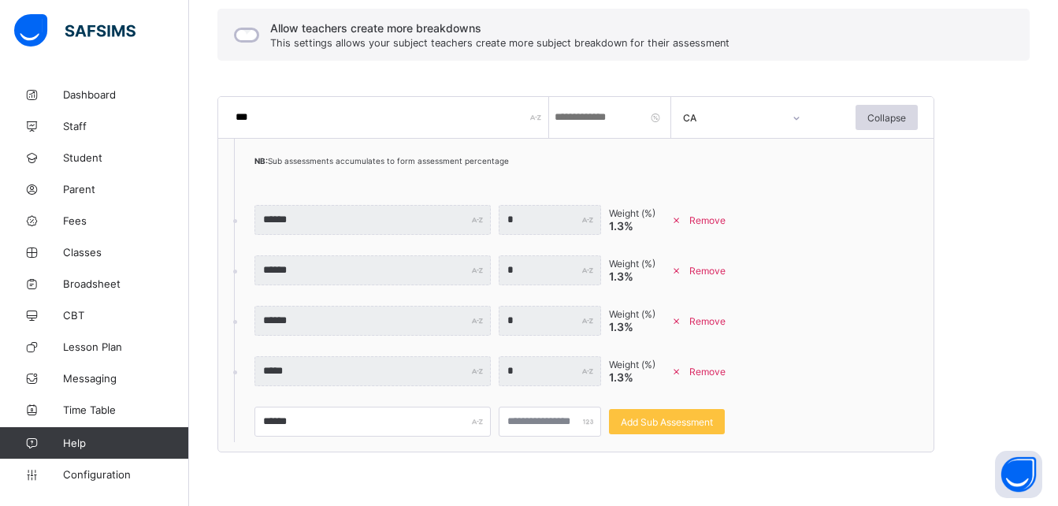
scroll to position [436, 0]
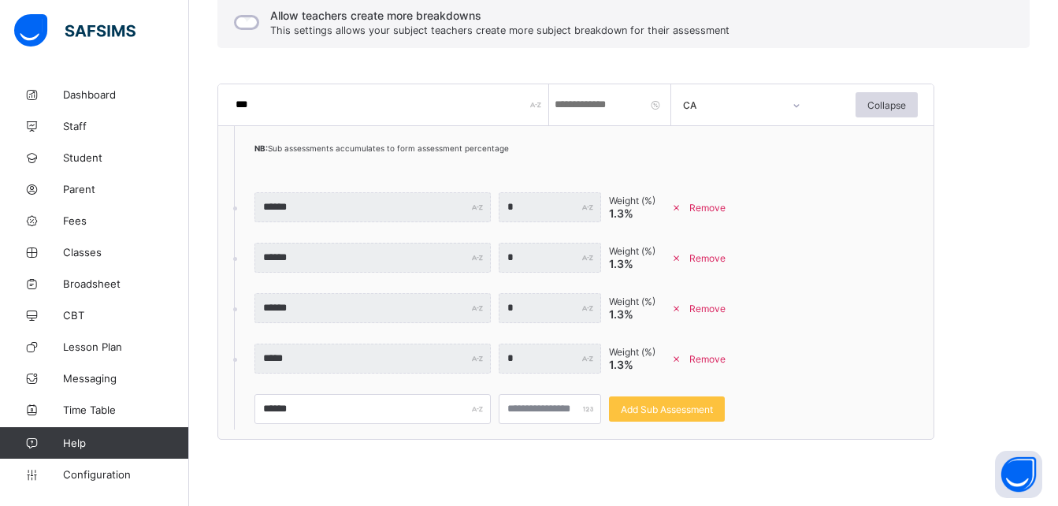
click at [586, 104] on input "*" at bounding box center [612, 104] width 118 height 41
type input "**"
click at [660, 58] on div "Assessment Sub assessment which will be used to grade the assessment Allow teac…" at bounding box center [623, 254] width 812 height 603
click at [983, 255] on div "*** ** CA Collapse NB: Sub assessments accumulates to form assessment percentag…" at bounding box center [603, 262] width 772 height 380
click at [667, 411] on span "Add Sub Assessment" at bounding box center [667, 409] width 92 height 12
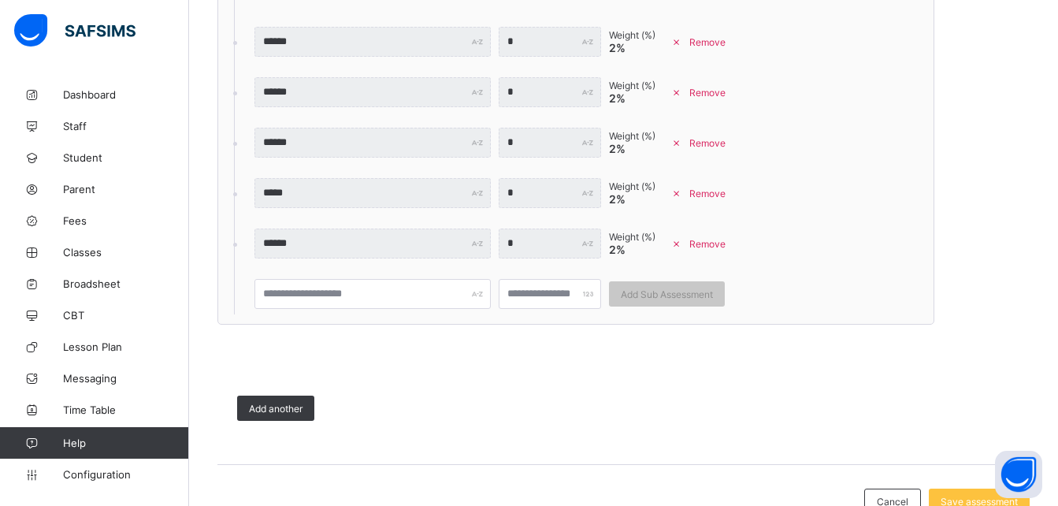
scroll to position [612, 0]
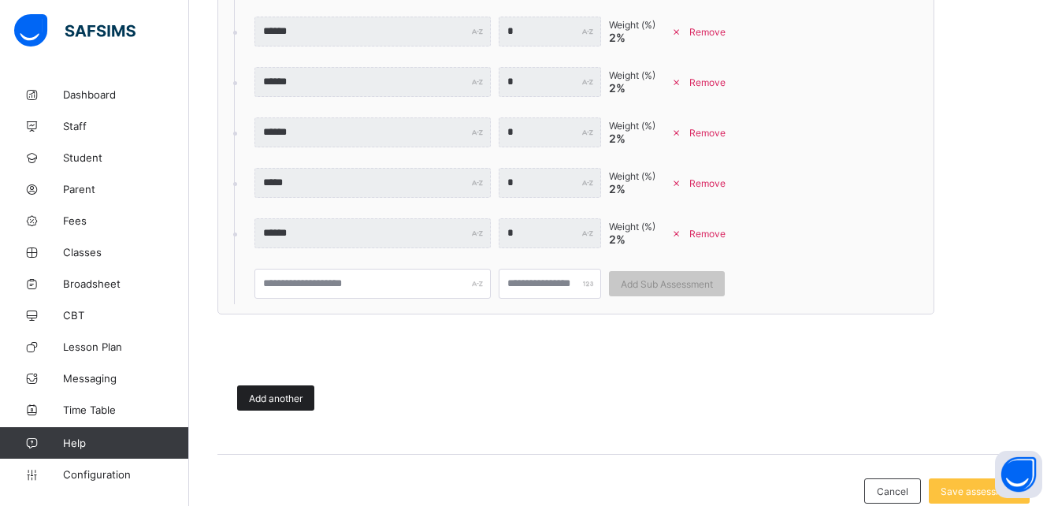
click at [281, 402] on span "Add another" at bounding box center [276, 398] width 54 height 12
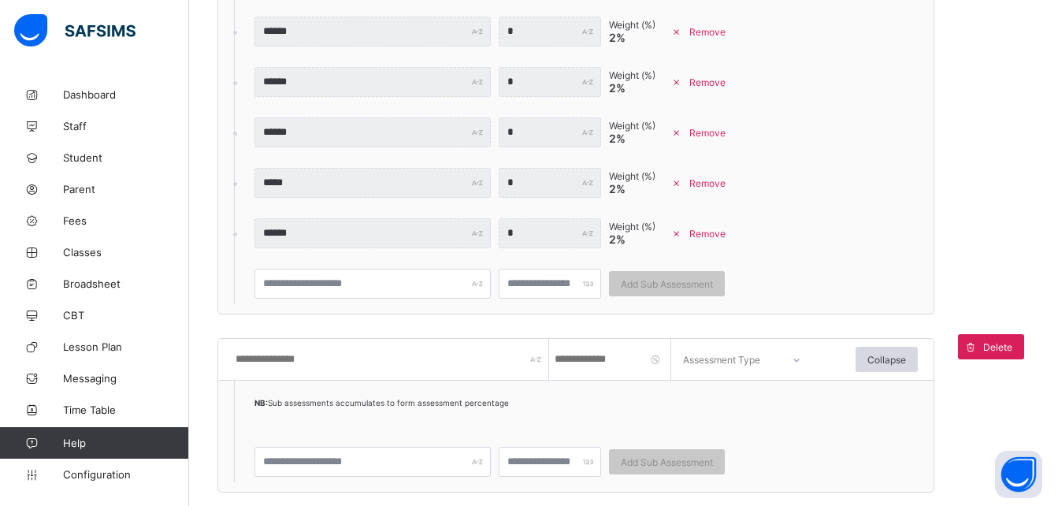
click at [269, 355] on input "text" at bounding box center [391, 359] width 315 height 41
click at [390, 357] on input "text" at bounding box center [391, 359] width 315 height 41
type input "**********"
click at [578, 359] on input "number" at bounding box center [612, 359] width 118 height 41
type input "*"
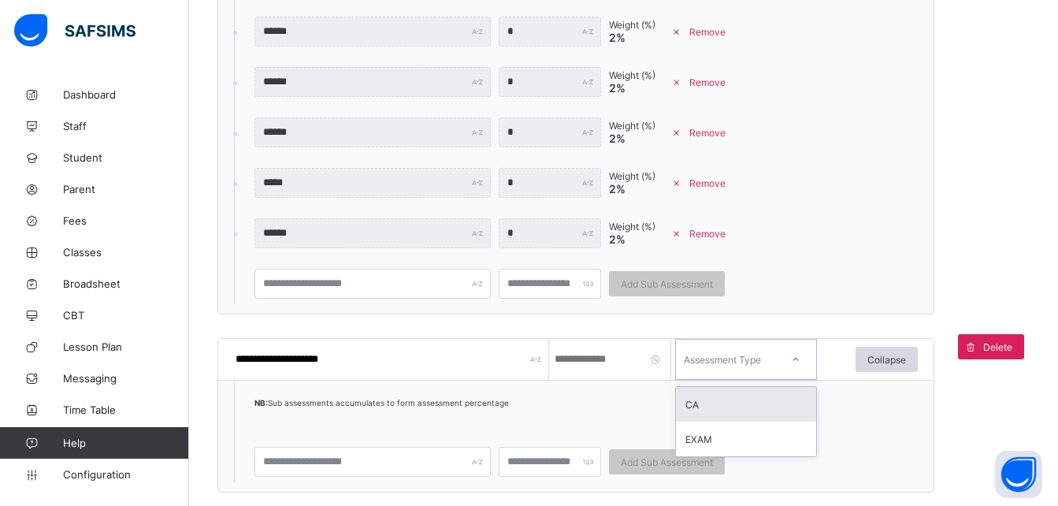
click at [738, 359] on div "Assessment Type" at bounding box center [722, 359] width 77 height 41
click at [719, 403] on div "CA" at bounding box center [746, 404] width 140 height 35
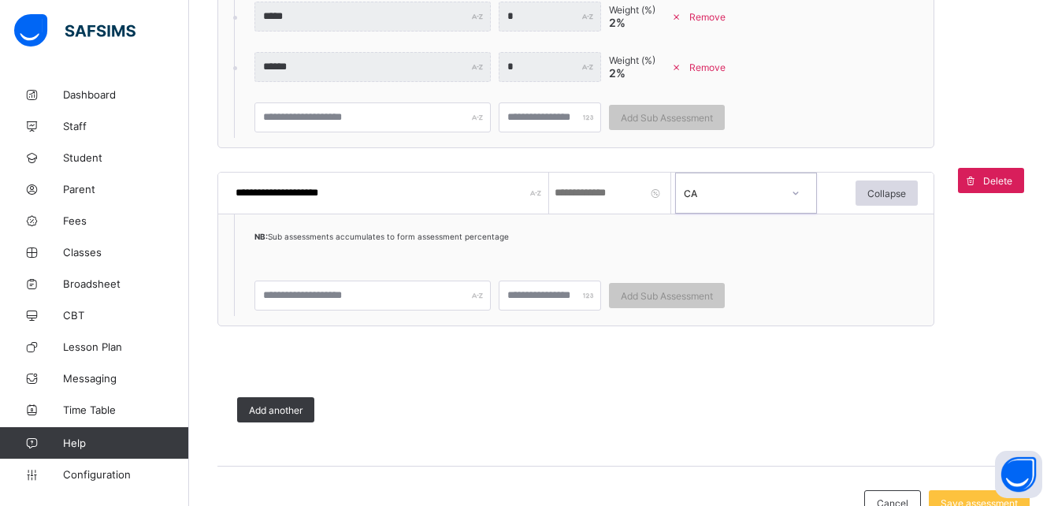
scroll to position [780, 0]
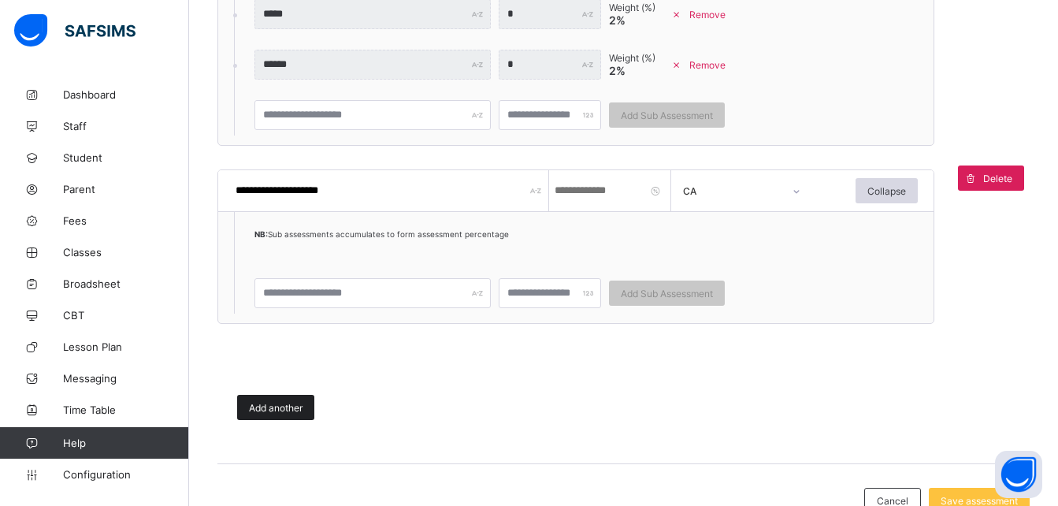
click at [264, 411] on span "Add another" at bounding box center [276, 408] width 54 height 12
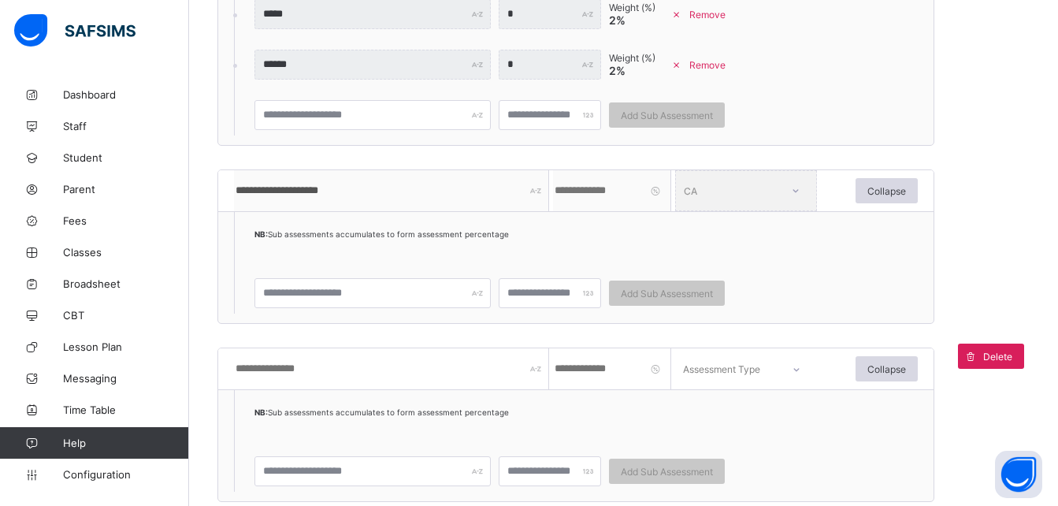
click at [270, 367] on input "text" at bounding box center [391, 368] width 315 height 41
type input "*********"
click at [556, 370] on input "number" at bounding box center [612, 368] width 118 height 41
type input "*"
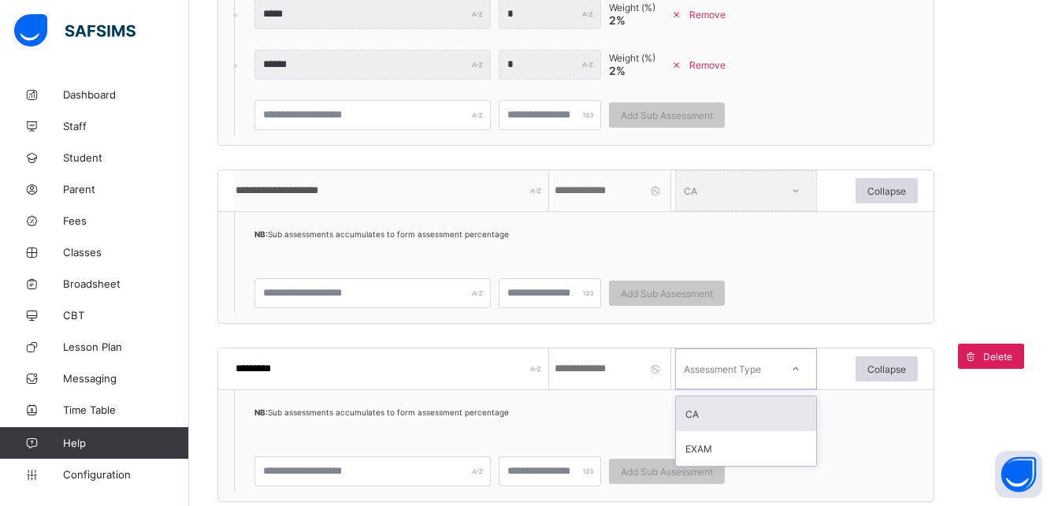
click at [717, 366] on div "Assessment Type" at bounding box center [722, 368] width 77 height 41
click at [720, 412] on div "CA" at bounding box center [746, 413] width 140 height 35
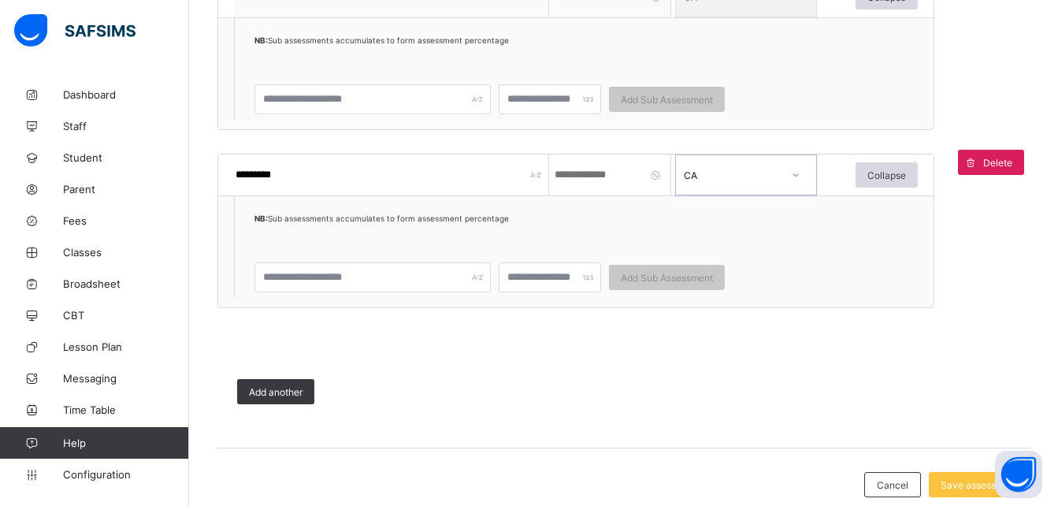
scroll to position [976, 0]
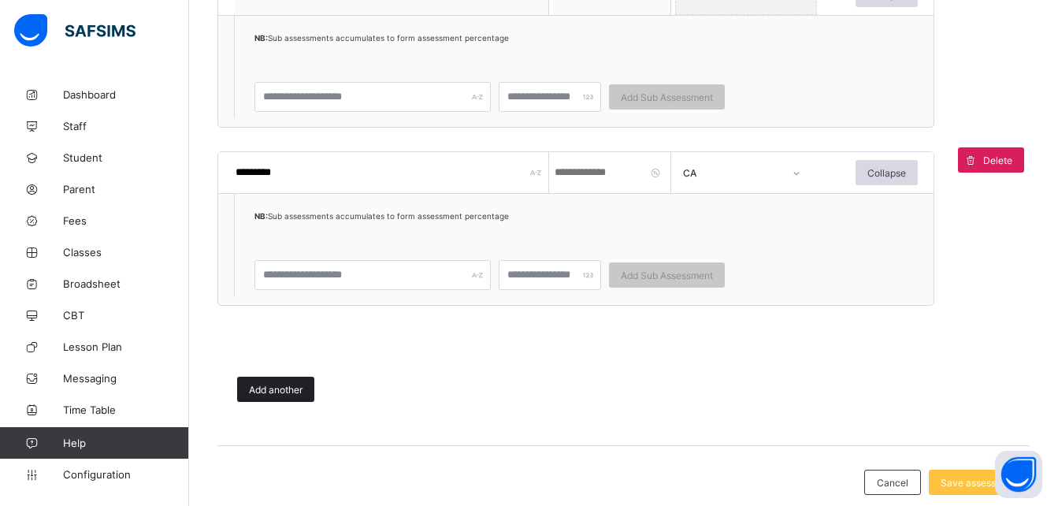
click at [275, 389] on span "Add another" at bounding box center [276, 390] width 54 height 12
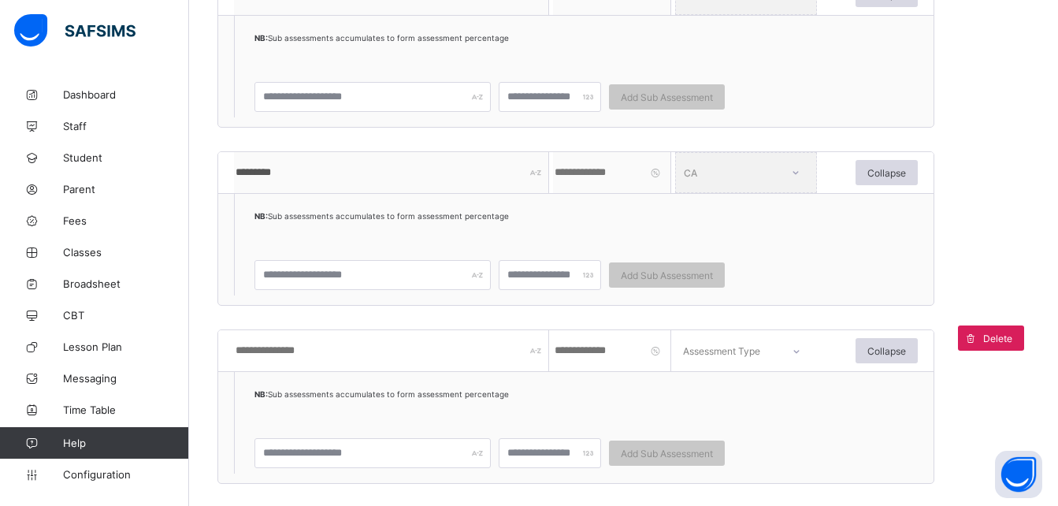
click at [280, 352] on input "text" at bounding box center [391, 350] width 315 height 41
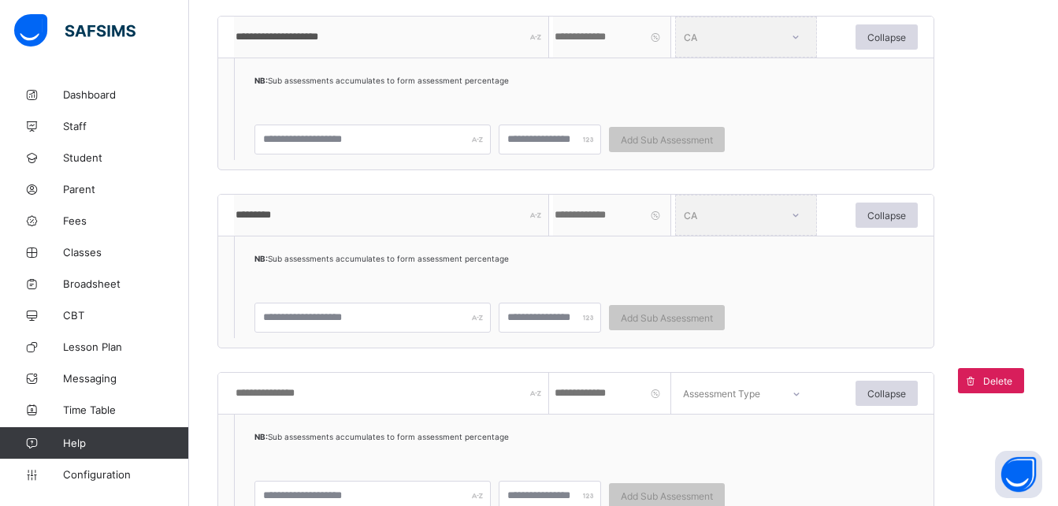
scroll to position [965, 0]
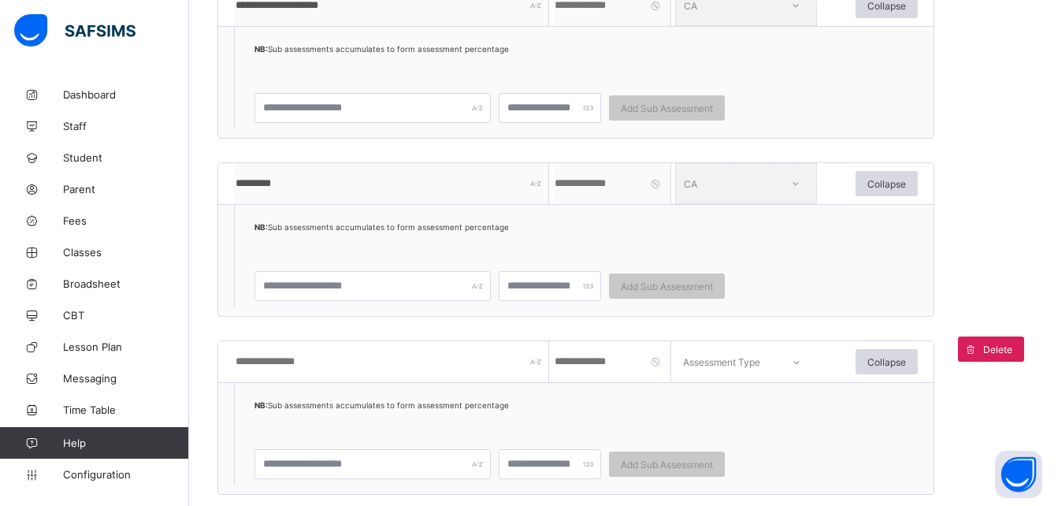
click at [403, 370] on input "text" at bounding box center [391, 361] width 315 height 41
click at [351, 366] on input "text" at bounding box center [391, 361] width 315 height 41
type input "*******"
click at [626, 368] on input "number" at bounding box center [612, 361] width 118 height 41
type input "**"
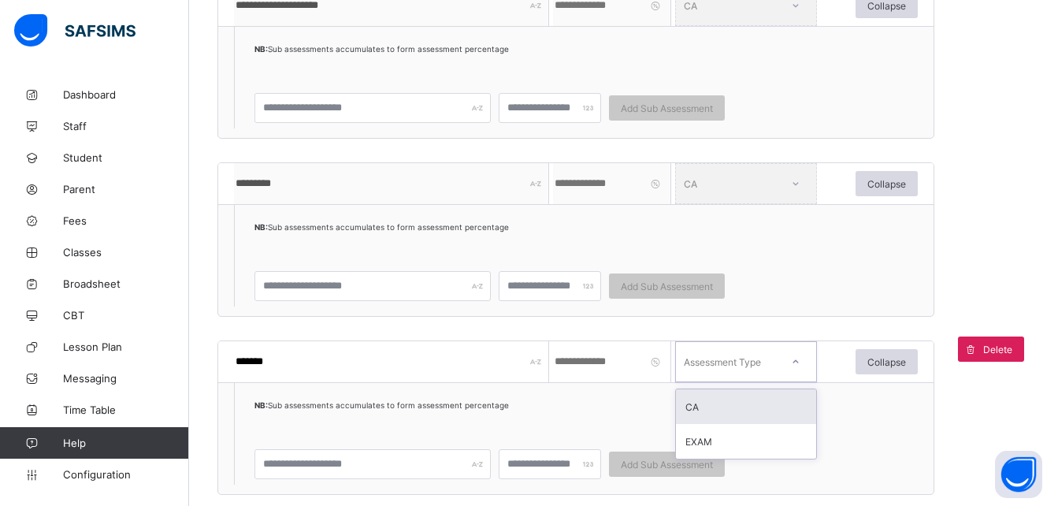
click at [780, 362] on div at bounding box center [796, 362] width 38 height 36
click at [733, 407] on div "CA" at bounding box center [746, 406] width 140 height 35
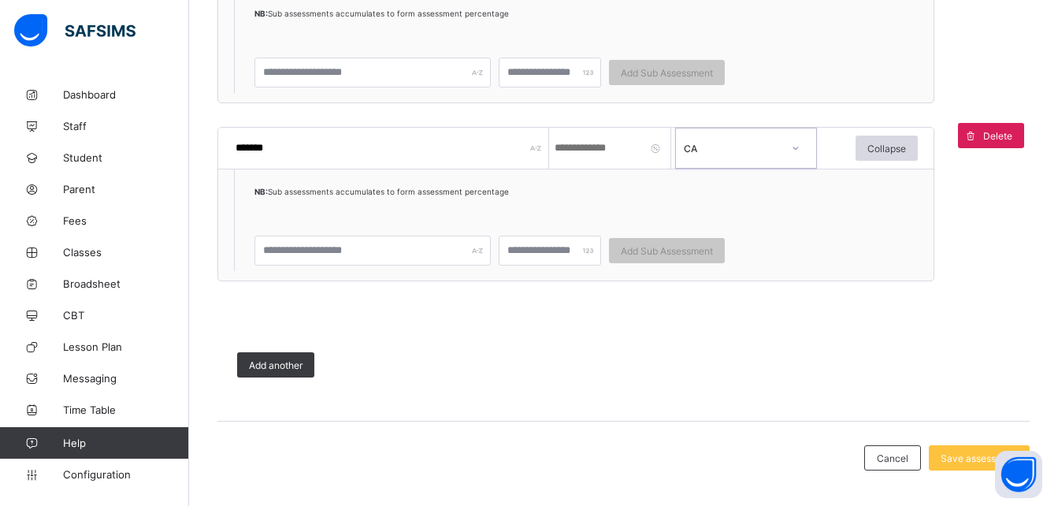
scroll to position [1184, 0]
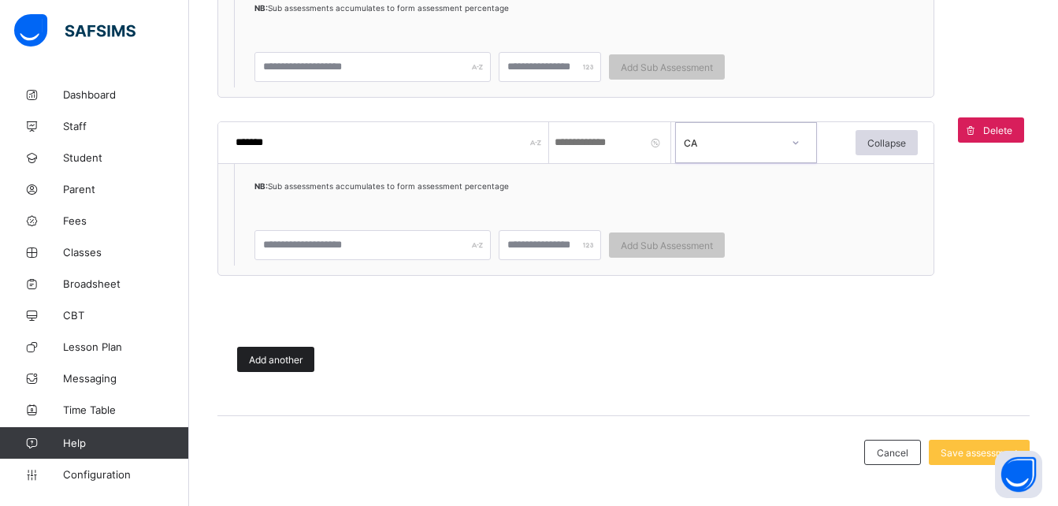
click at [262, 361] on span "Add another" at bounding box center [276, 360] width 54 height 12
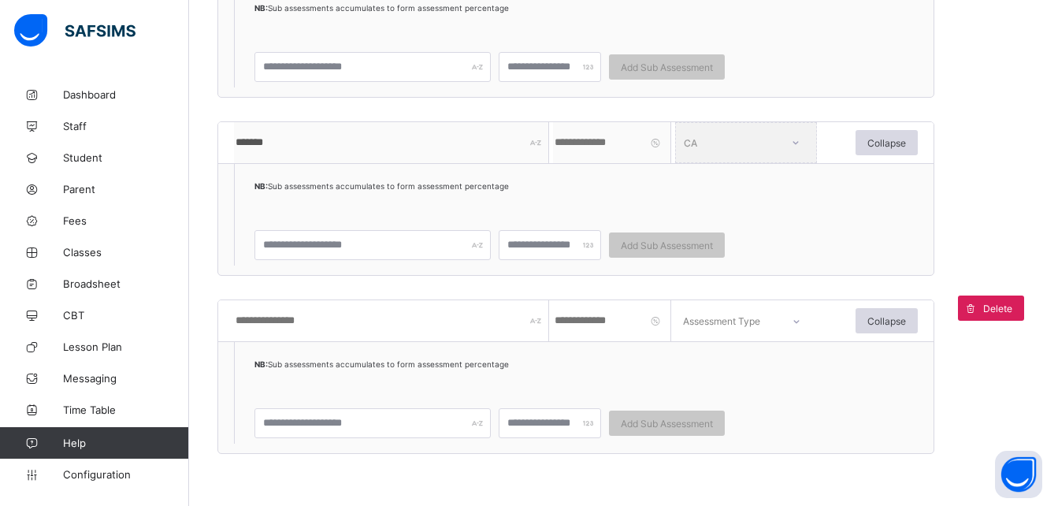
click at [382, 330] on input "text" at bounding box center [391, 320] width 315 height 41
type input "***"
click at [587, 325] on input "number" at bounding box center [612, 320] width 118 height 41
type input "**"
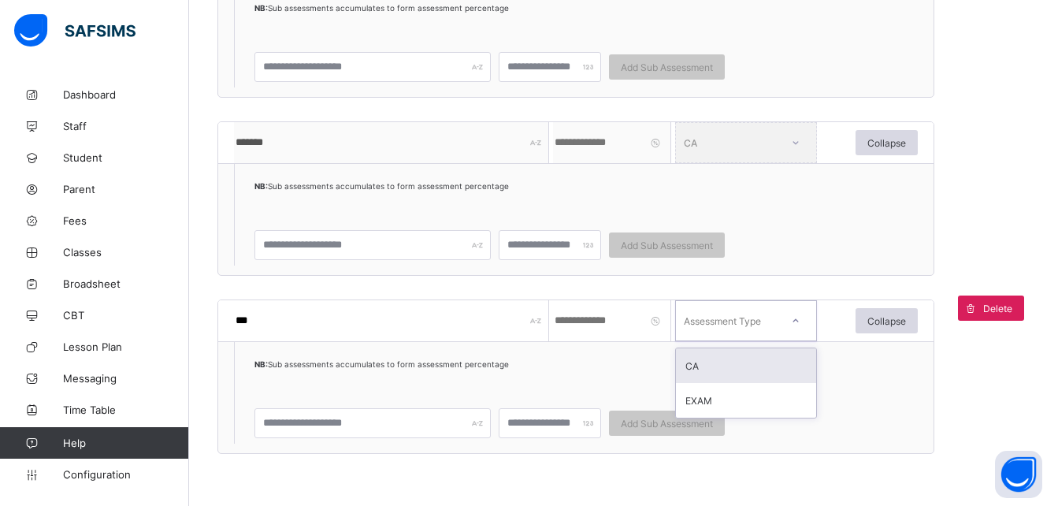
click at [749, 321] on div "Assessment Type" at bounding box center [722, 320] width 77 height 41
click at [723, 373] on div "CA" at bounding box center [746, 365] width 140 height 35
click at [370, 322] on input "***" at bounding box center [391, 320] width 315 height 41
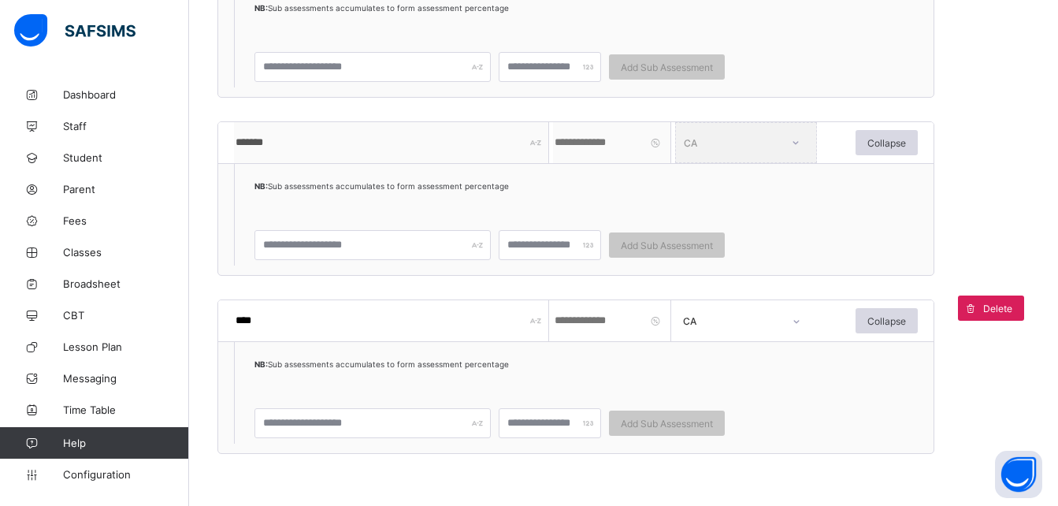
type input "****"
click at [398, 427] on input "text" at bounding box center [373, 423] width 236 height 30
type input "******"
click at [545, 429] on input "number" at bounding box center [550, 423] width 102 height 30
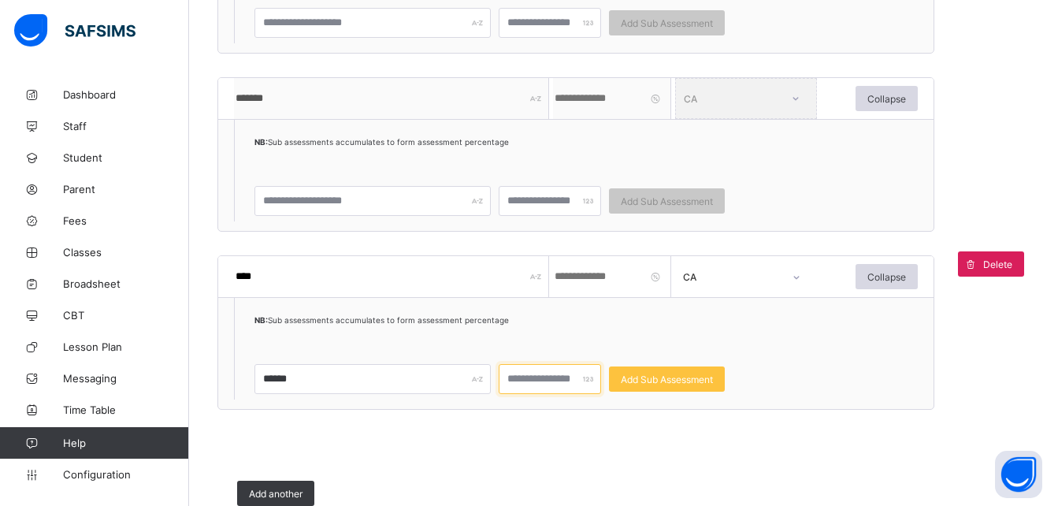
scroll to position [1260, 0]
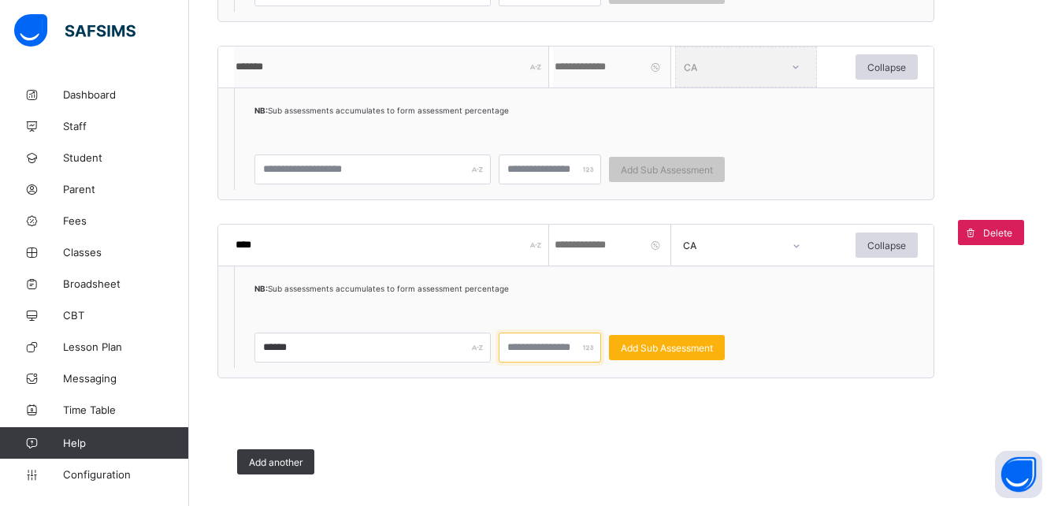
type input "*"
click at [687, 347] on span "Add Sub Assessment" at bounding box center [667, 348] width 92 height 12
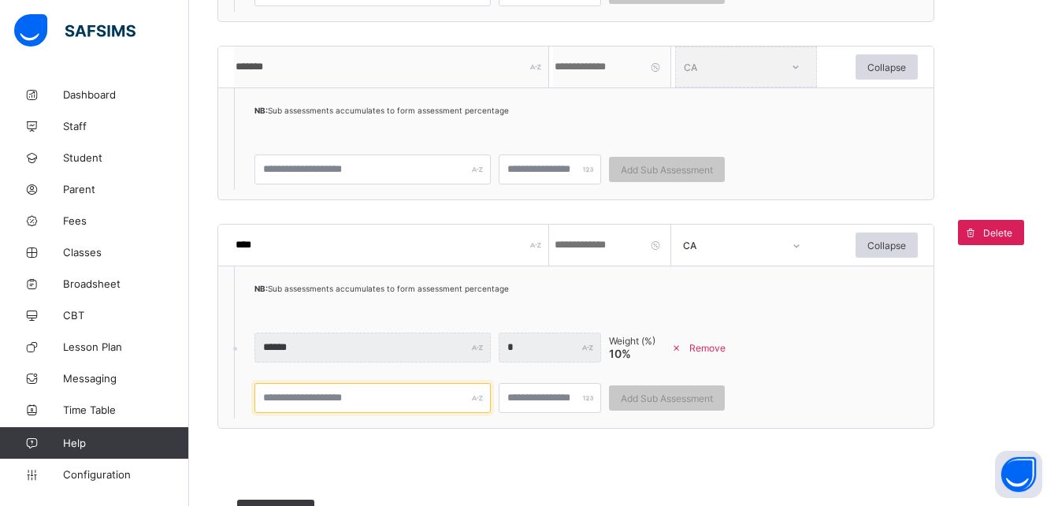
click at [298, 400] on input "text" at bounding box center [373, 398] width 236 height 30
type input "******"
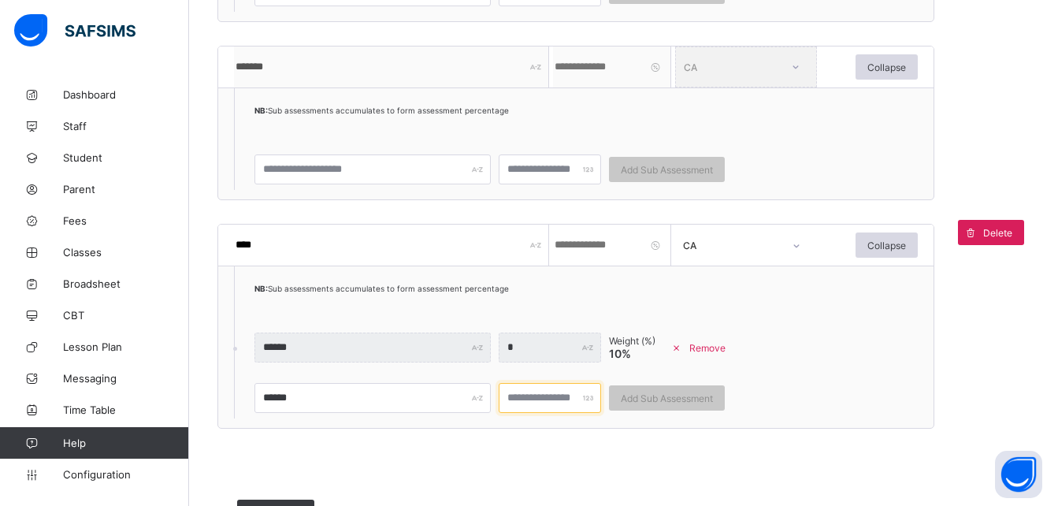
click at [524, 402] on input "number" at bounding box center [550, 398] width 102 height 30
type input "*"
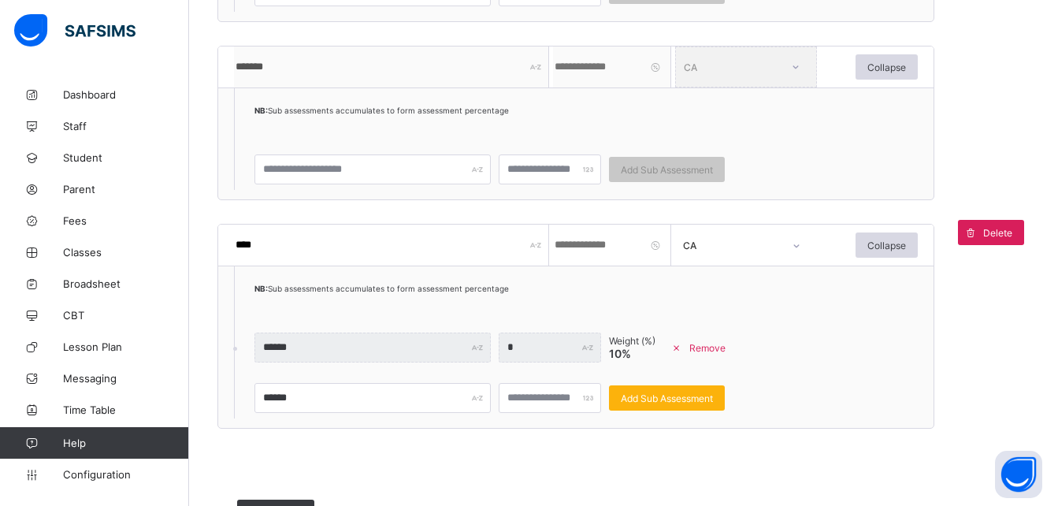
click at [694, 405] on div "Add Sub Assessment" at bounding box center [667, 397] width 116 height 25
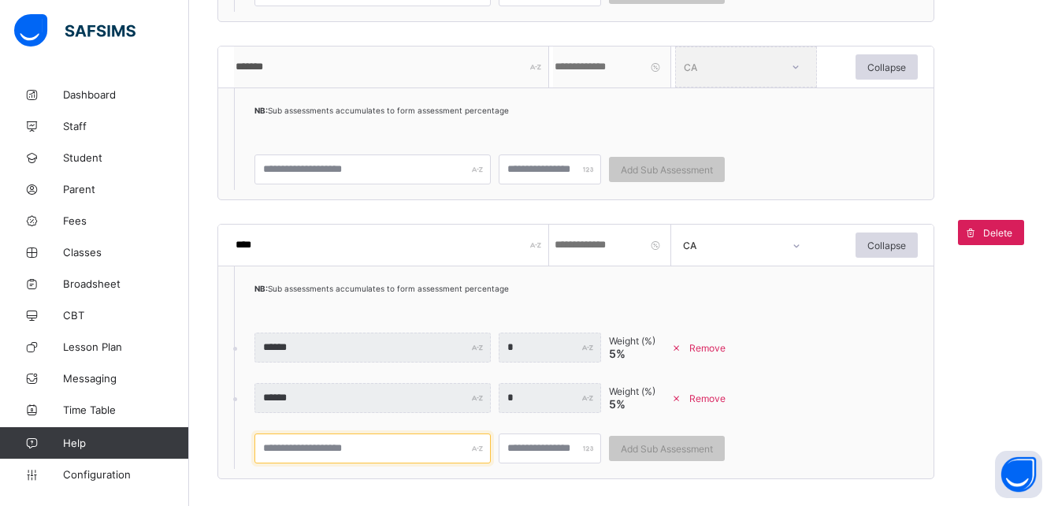
click at [366, 455] on input "text" at bounding box center [373, 448] width 236 height 30
type input "*******"
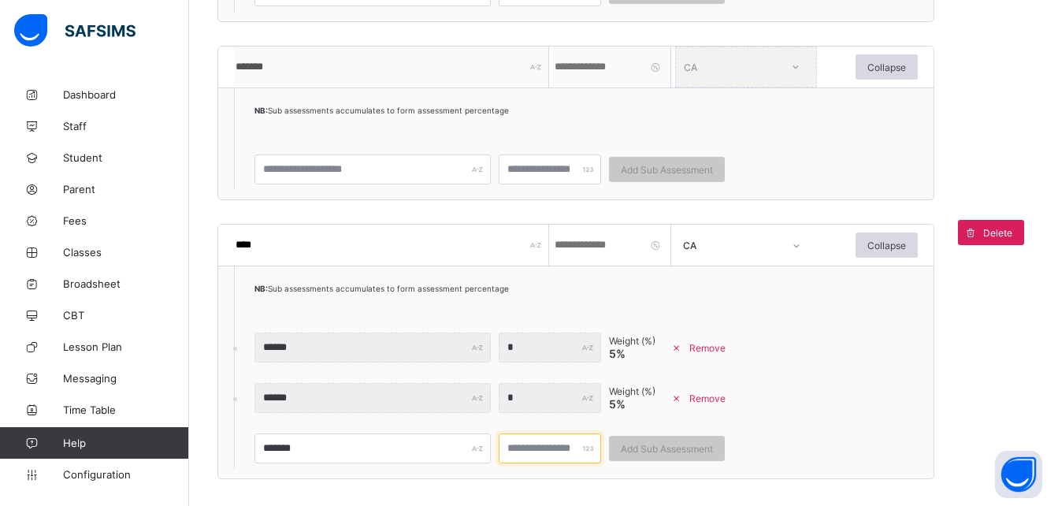
click at [541, 461] on input "number" at bounding box center [550, 448] width 102 height 30
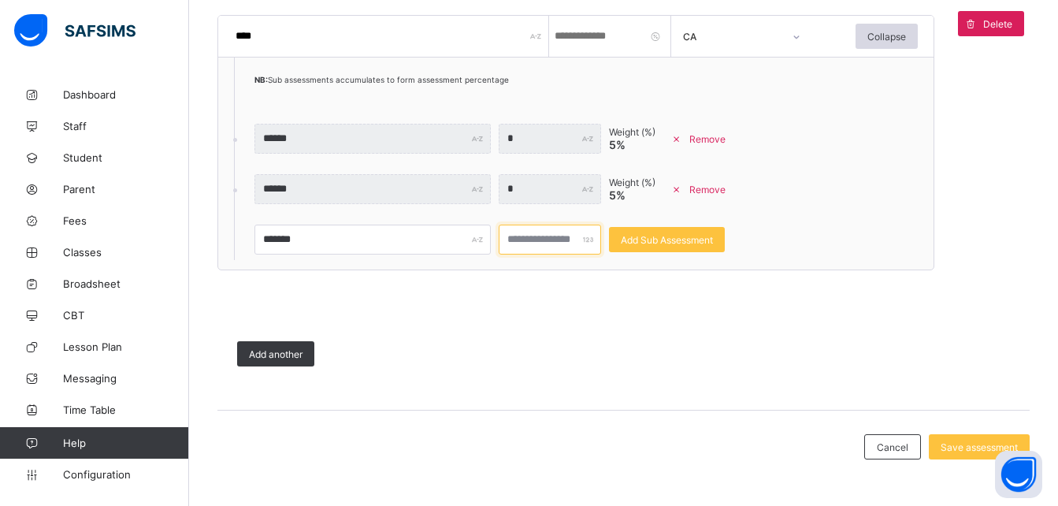
scroll to position [1470, 0]
type input "*"
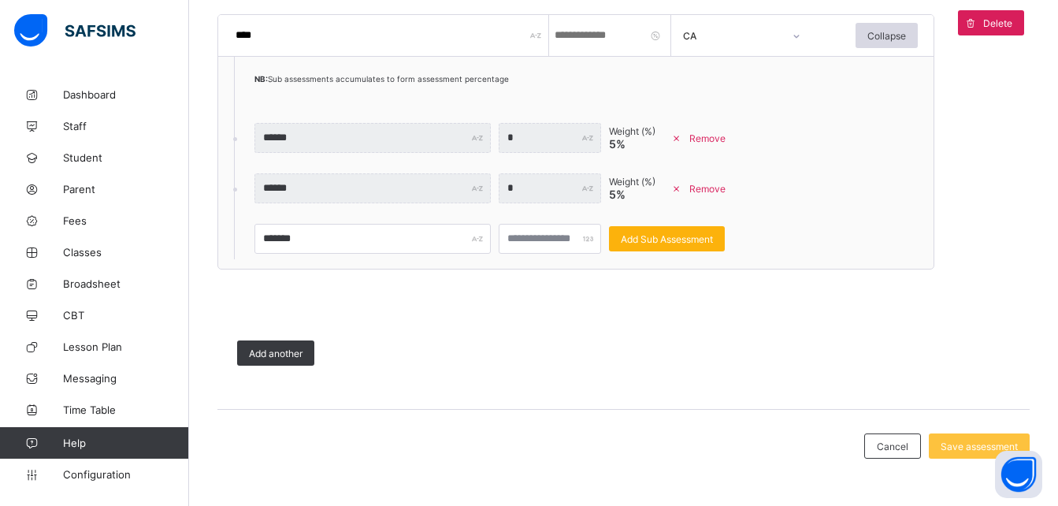
click at [704, 242] on span "Add Sub Assessment" at bounding box center [667, 239] width 92 height 12
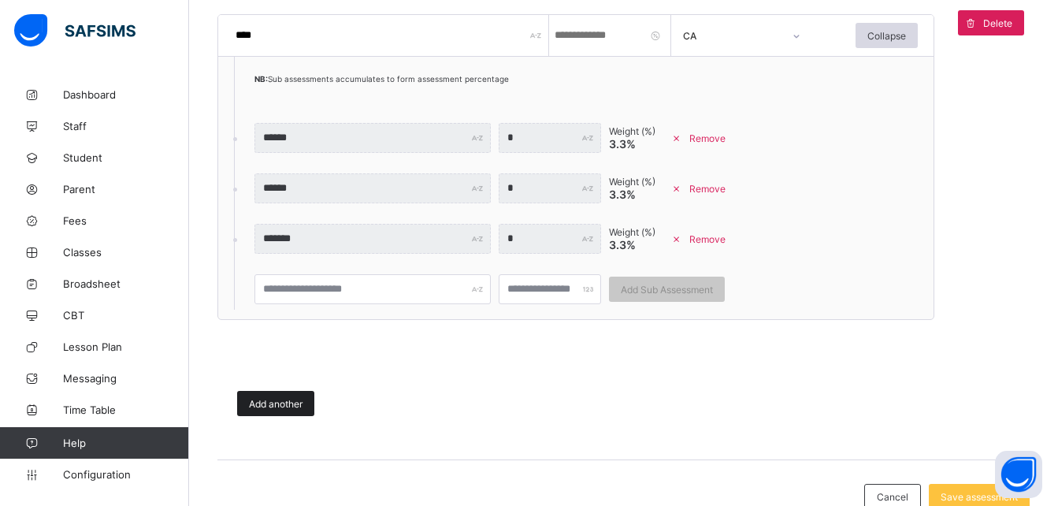
click at [281, 411] on div "Add another" at bounding box center [275, 403] width 77 height 25
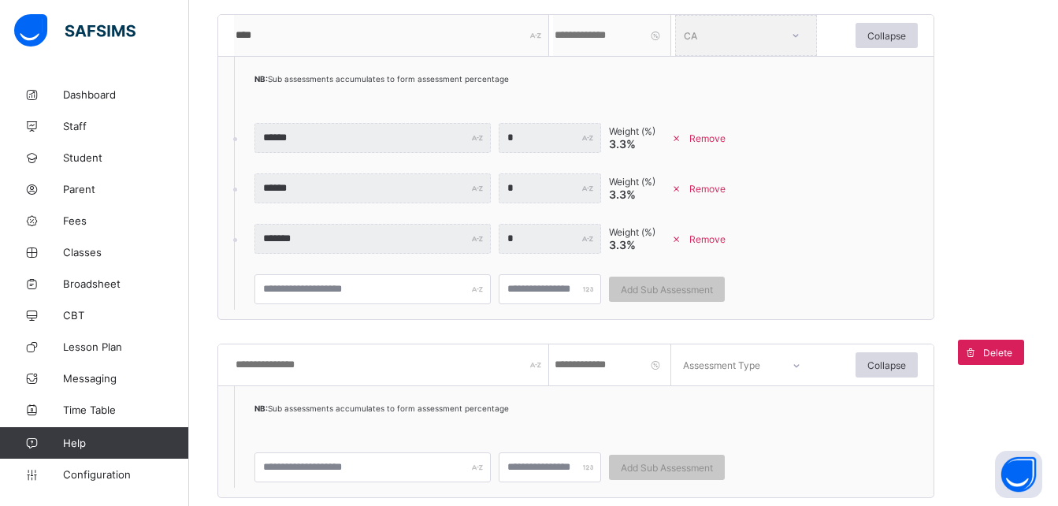
click at [344, 366] on input "text" at bounding box center [391, 364] width 315 height 41
type input "*****"
click at [582, 368] on input "number" at bounding box center [612, 364] width 118 height 41
type input "**"
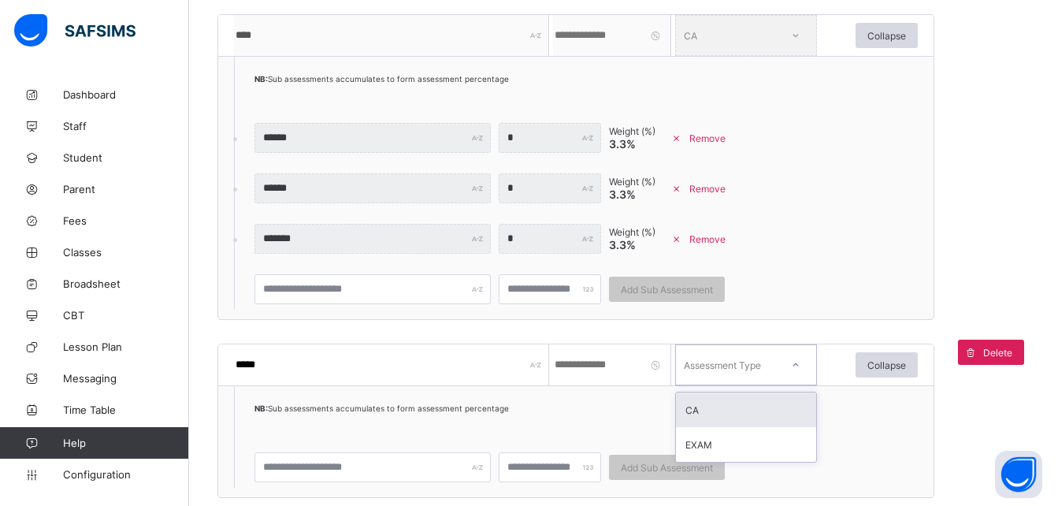
click at [790, 364] on div at bounding box center [796, 365] width 38 height 36
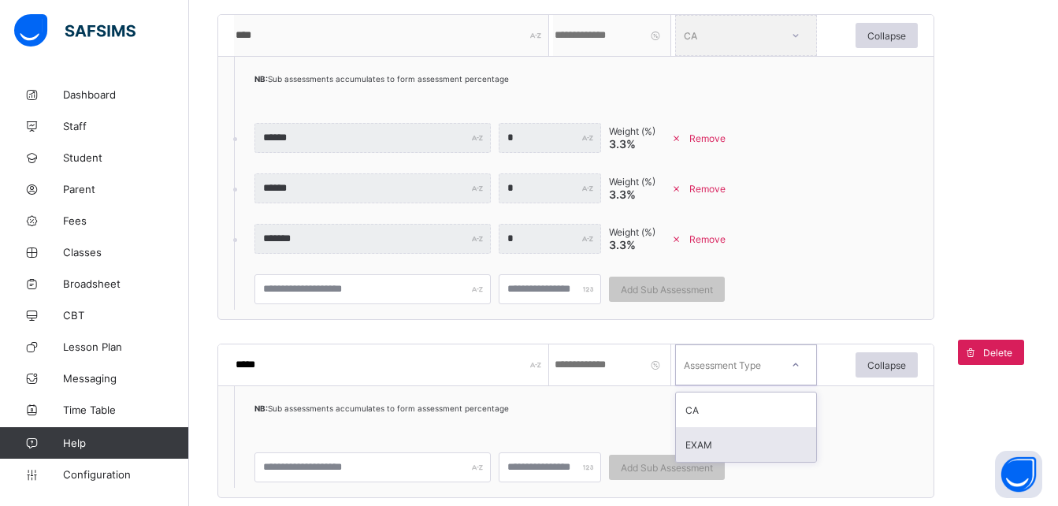
click at [718, 452] on div "EXAM" at bounding box center [746, 444] width 140 height 35
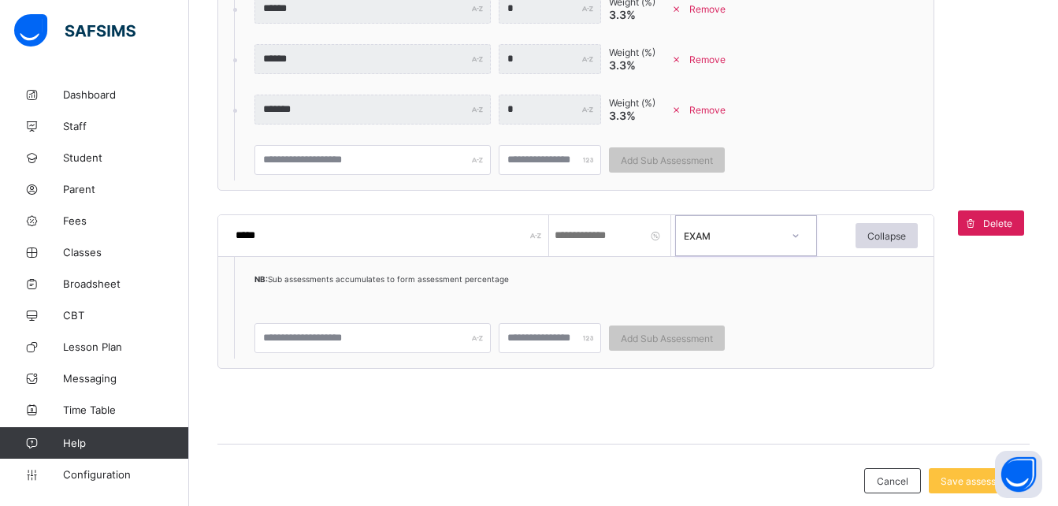
scroll to position [1634, 0]
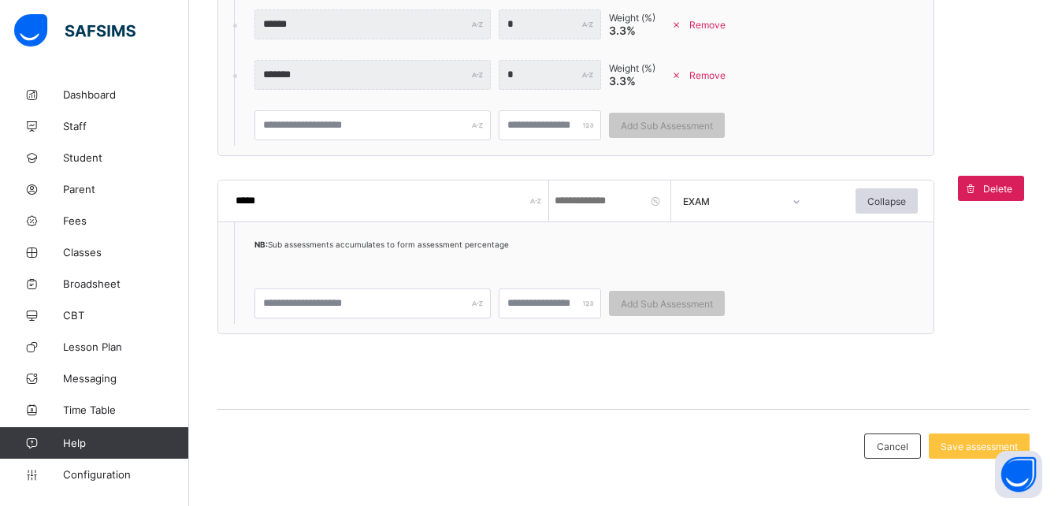
click at [968, 447] on span "Save assessment" at bounding box center [979, 447] width 77 height 12
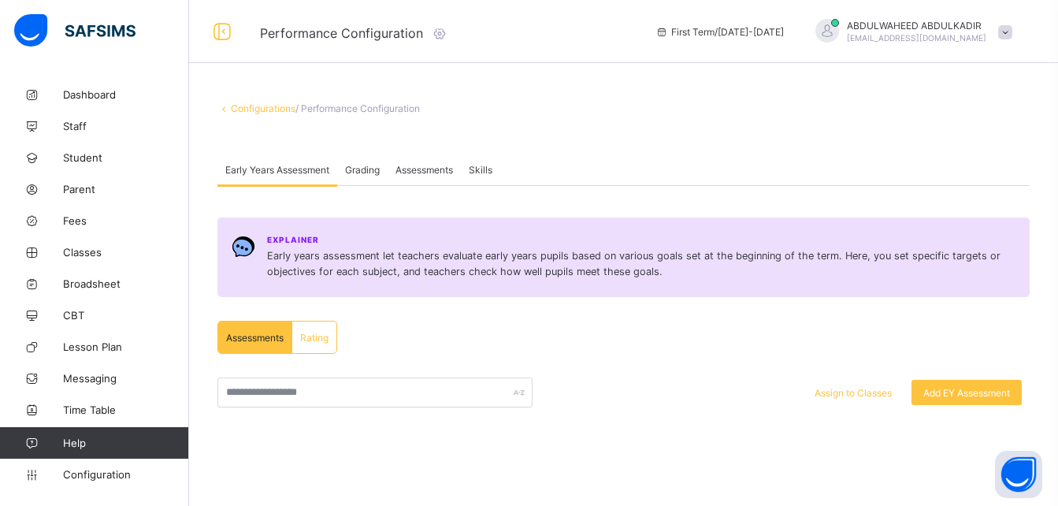
click at [372, 169] on span "Grading" at bounding box center [362, 170] width 35 height 12
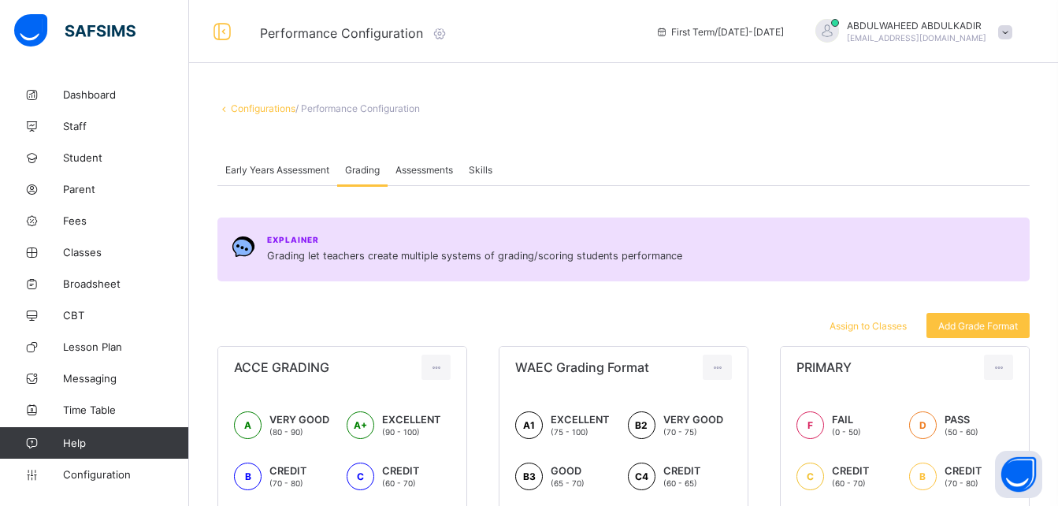
click at [433, 165] on span "Assessments" at bounding box center [425, 170] width 58 height 12
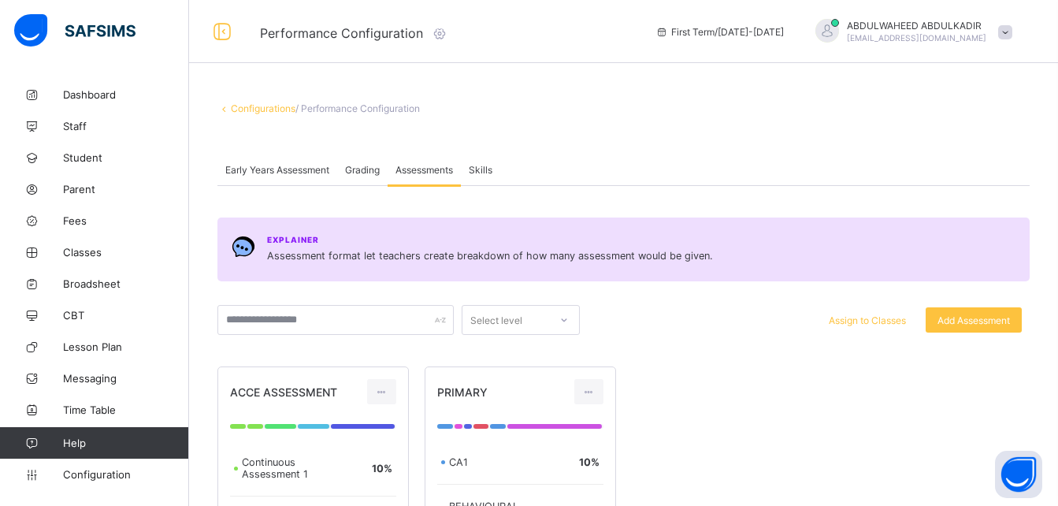
click at [480, 167] on span "Skills" at bounding box center [481, 170] width 24 height 12
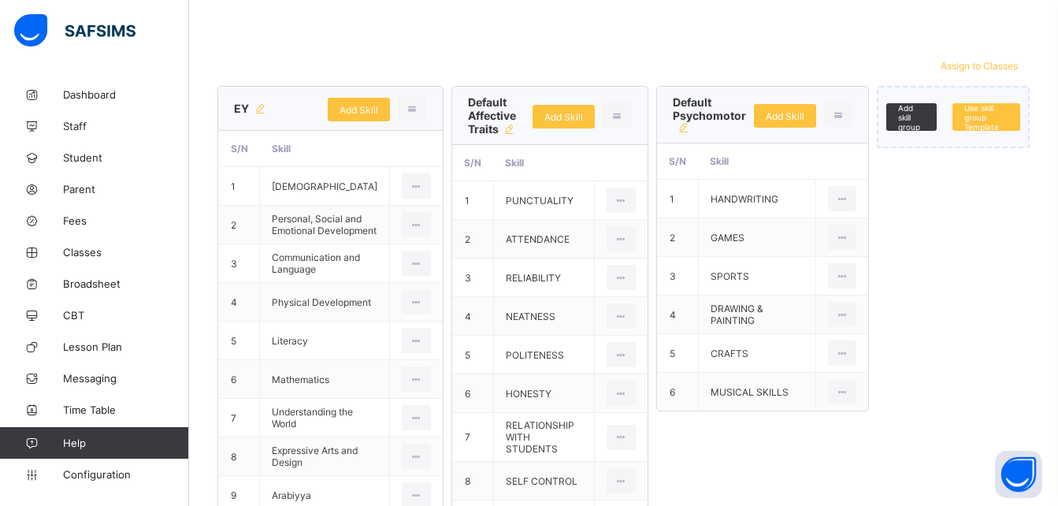
scroll to position [339, 0]
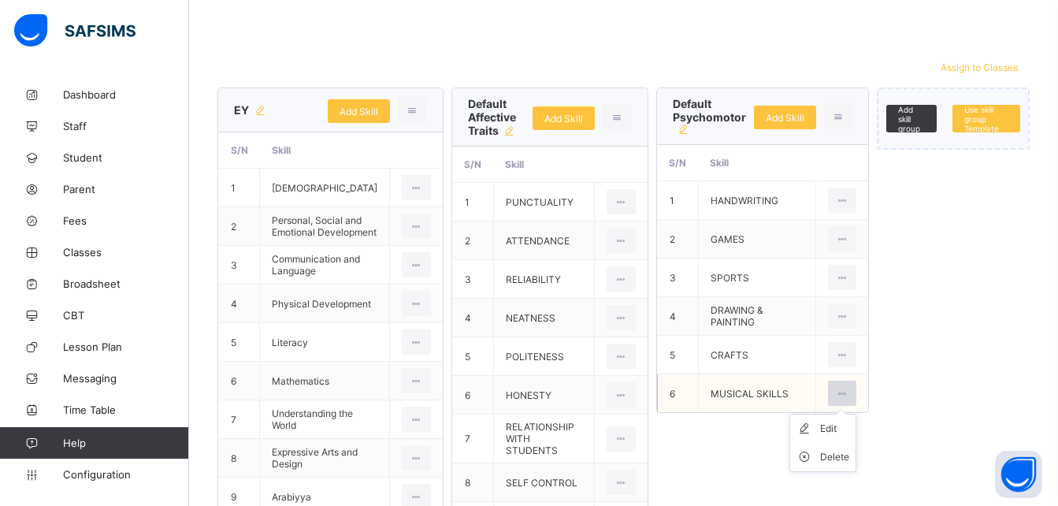
click at [836, 394] on icon at bounding box center [842, 394] width 13 height 12
click at [820, 458] on div "Delete" at bounding box center [834, 457] width 29 height 16
click at [820, 455] on div "Delete" at bounding box center [834, 457] width 29 height 16
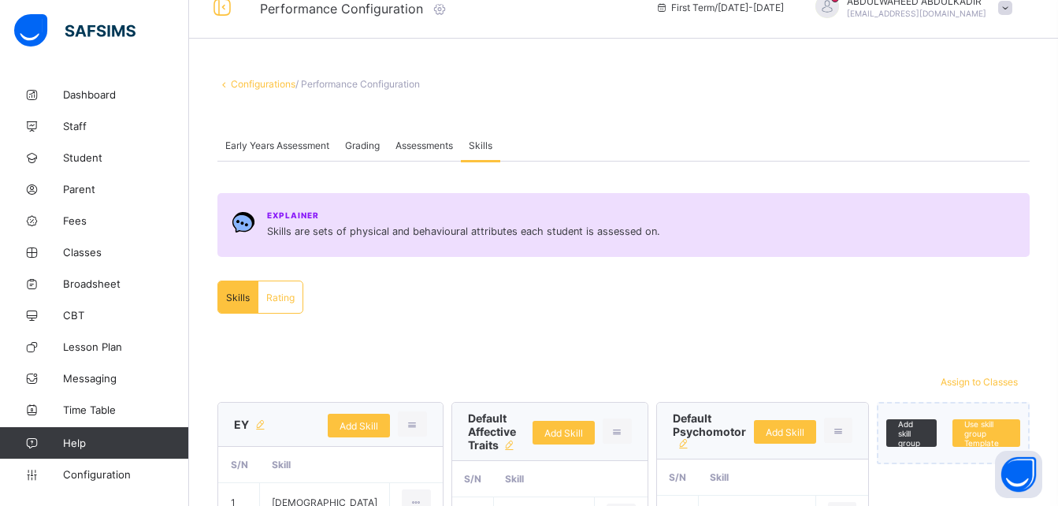
scroll to position [22, 0]
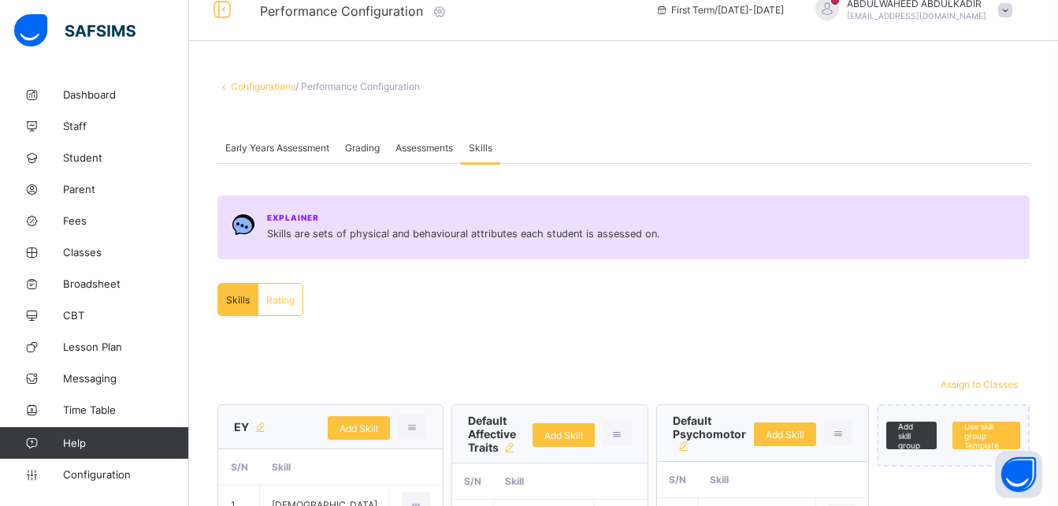
click at [429, 145] on span "Assessments" at bounding box center [425, 148] width 58 height 12
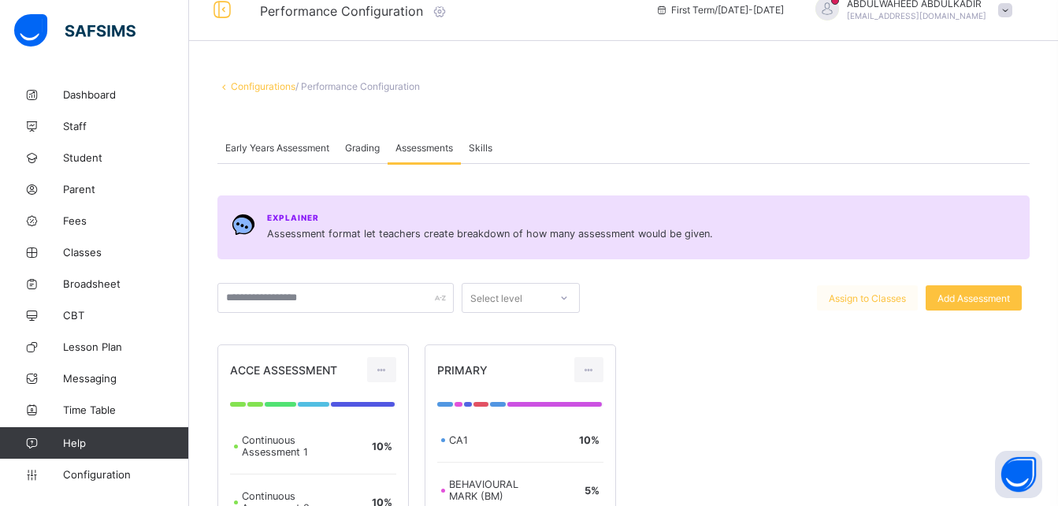
click at [886, 300] on span "Assign to Classes" at bounding box center [867, 298] width 77 height 12
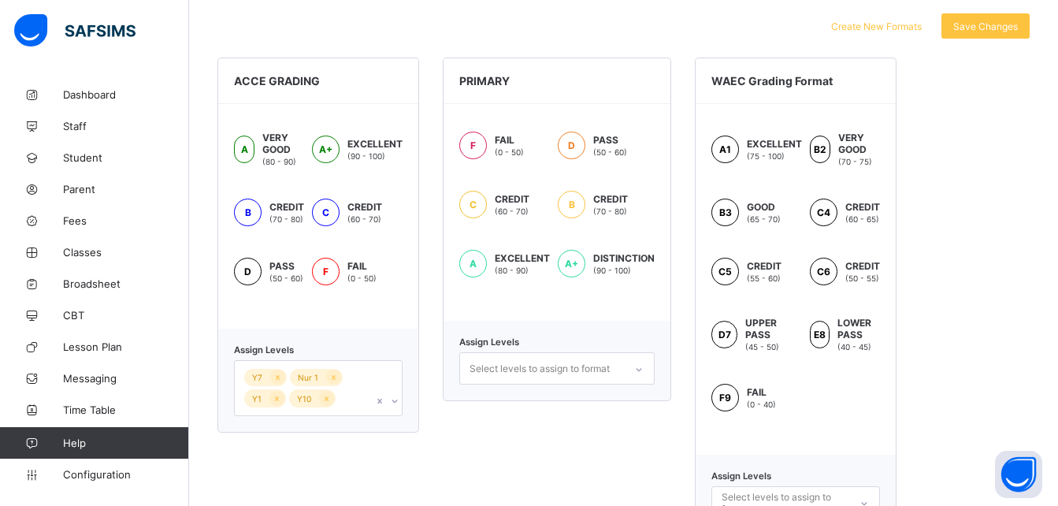
scroll to position [489, 0]
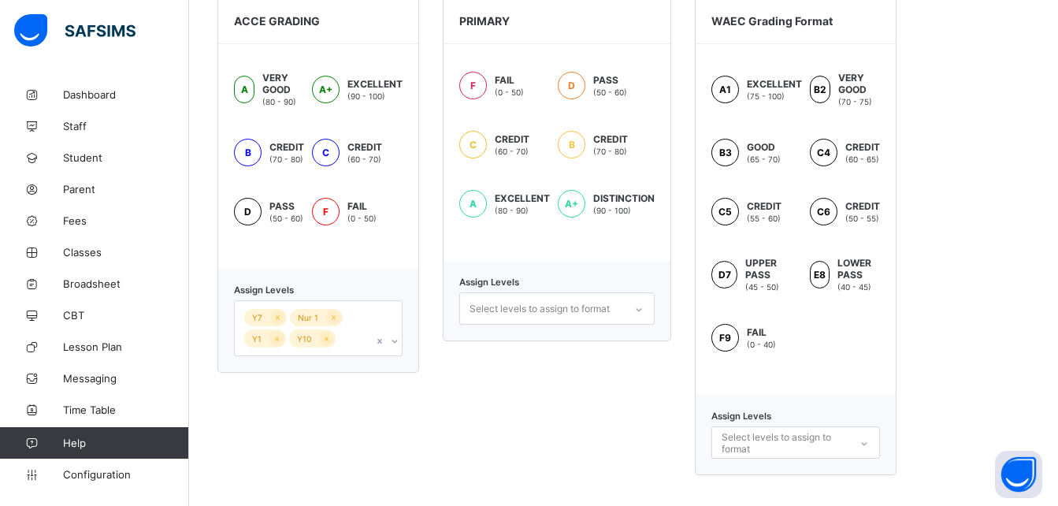
click at [634, 325] on div "Select levels to assign to format" at bounding box center [556, 308] width 195 height 32
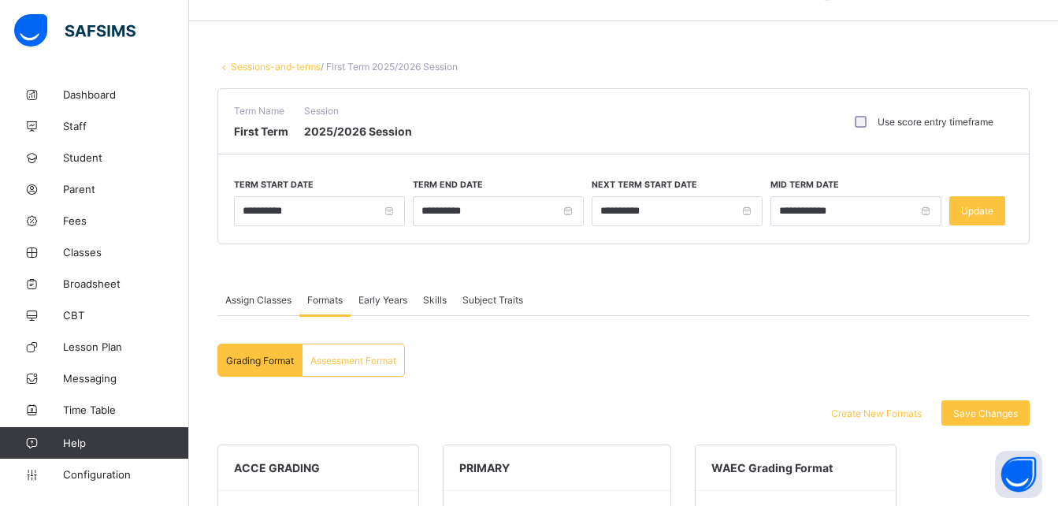
scroll to position [0, 0]
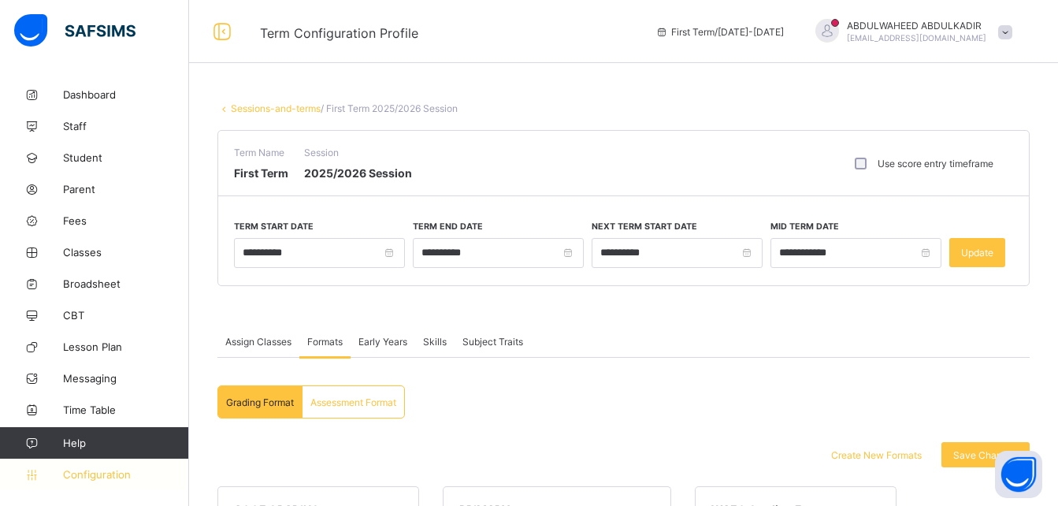
click at [94, 473] on span "Configuration" at bounding box center [125, 474] width 125 height 13
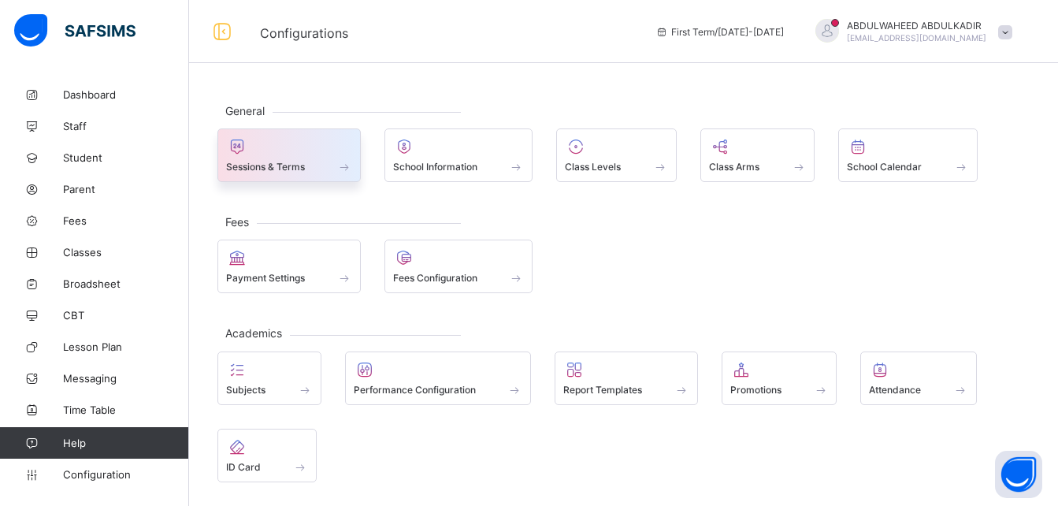
click at [248, 163] on span "Sessions & Terms" at bounding box center [265, 167] width 79 height 12
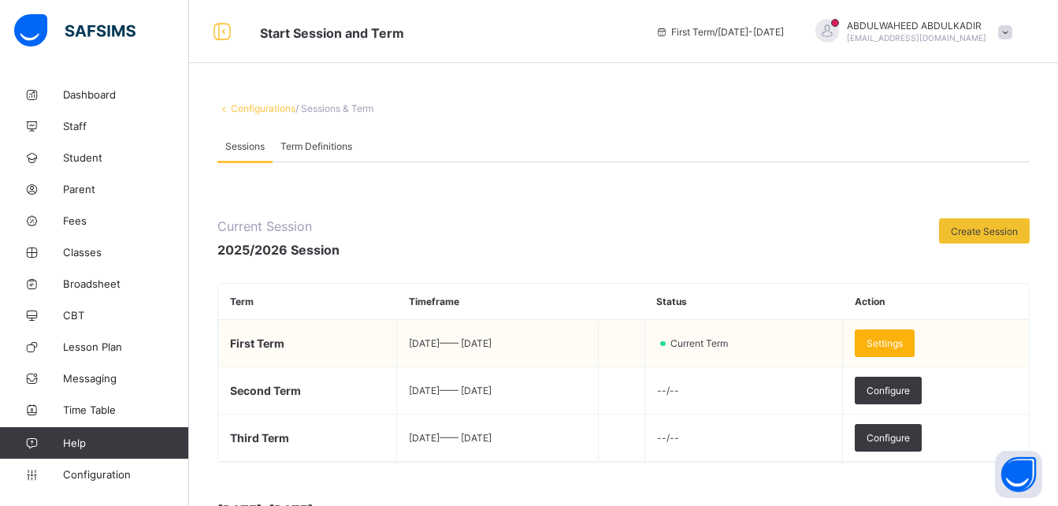
click at [903, 340] on span "Settings" at bounding box center [885, 343] width 36 height 12
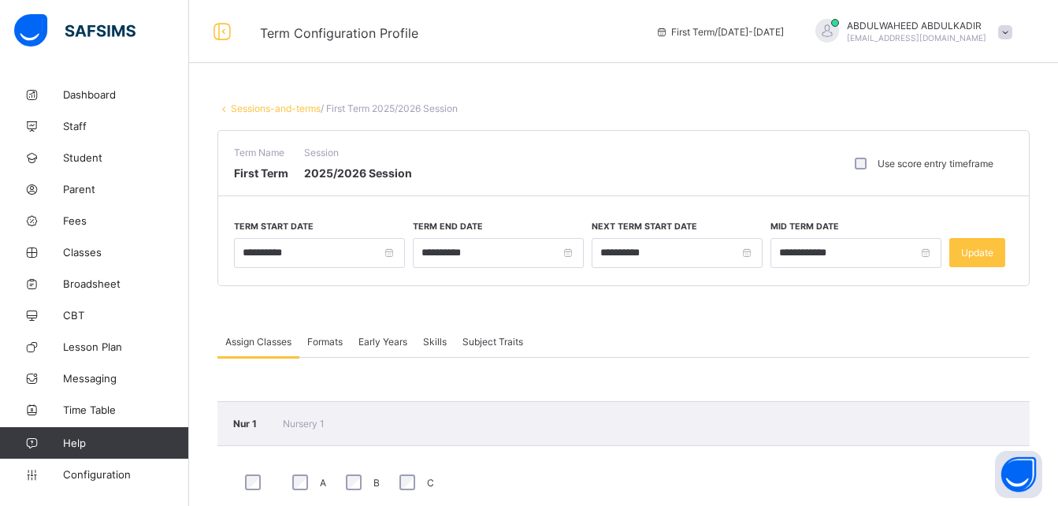
click at [325, 338] on span "Formats" at bounding box center [324, 342] width 35 height 12
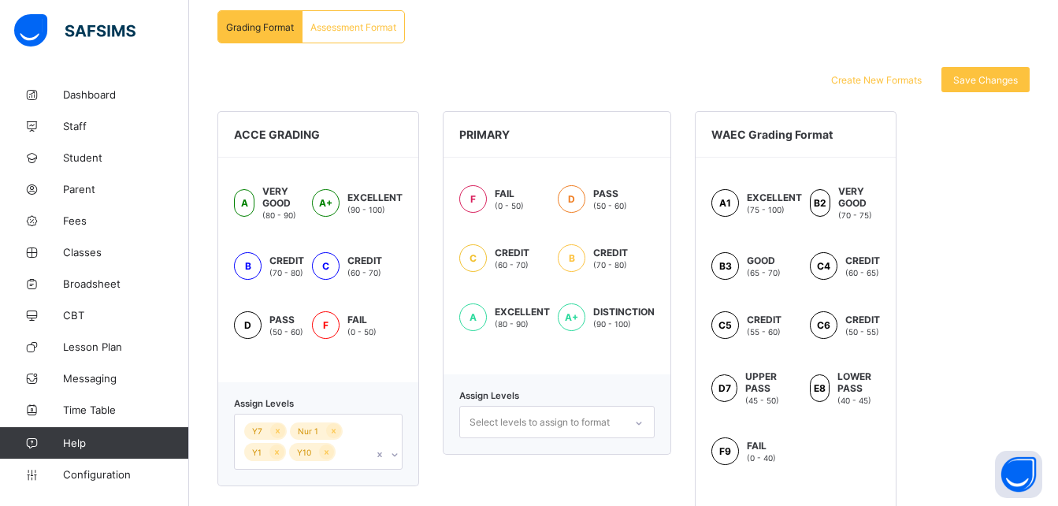
scroll to position [489, 0]
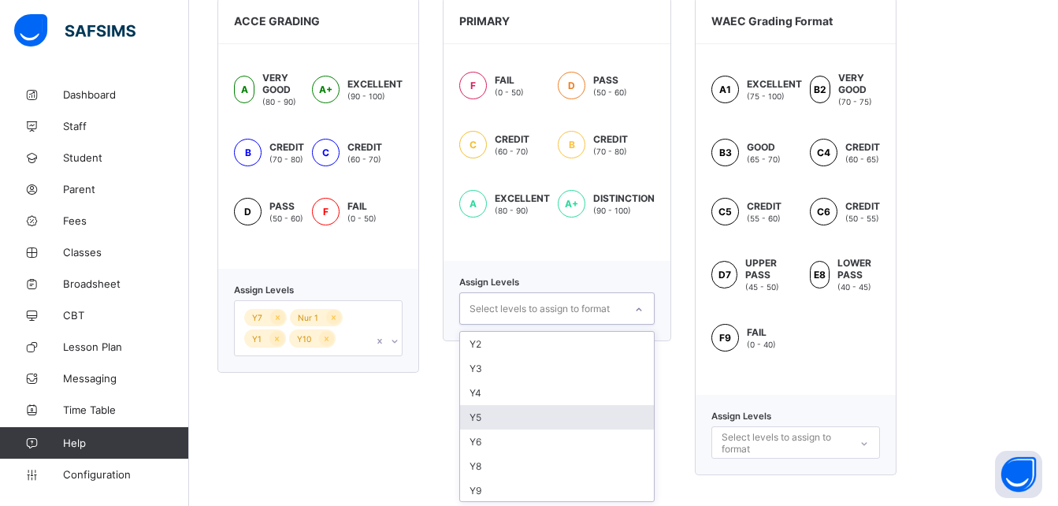
click at [638, 325] on div "option Y5 focused, 4 of 9. 9 results available. Use Up and Down to choose optio…" at bounding box center [556, 308] width 195 height 32
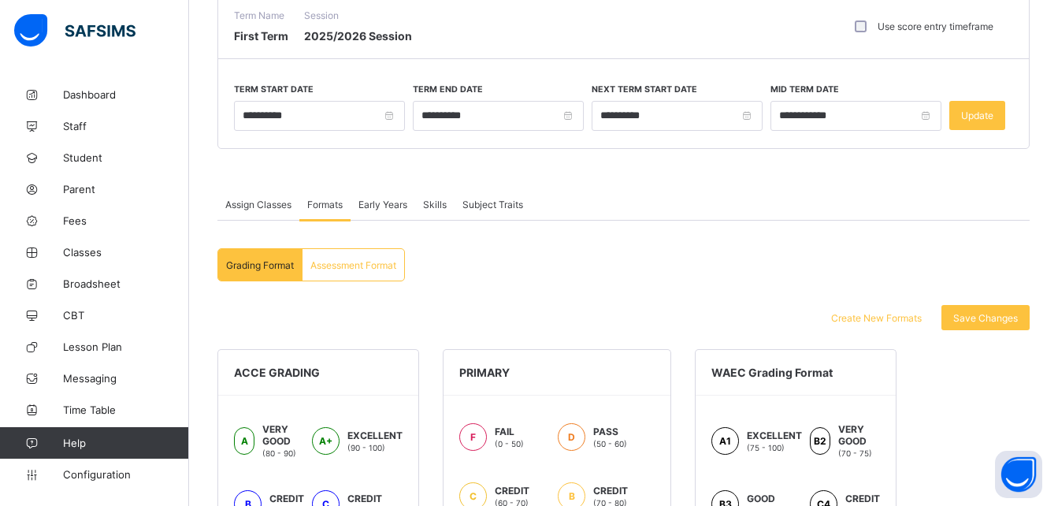
scroll to position [130, 0]
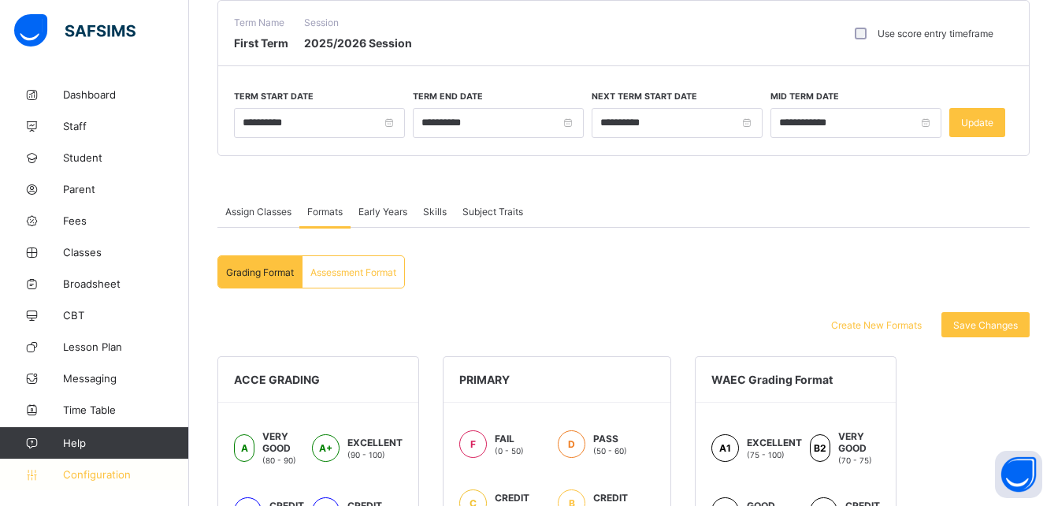
click at [106, 474] on span "Configuration" at bounding box center [125, 474] width 125 height 13
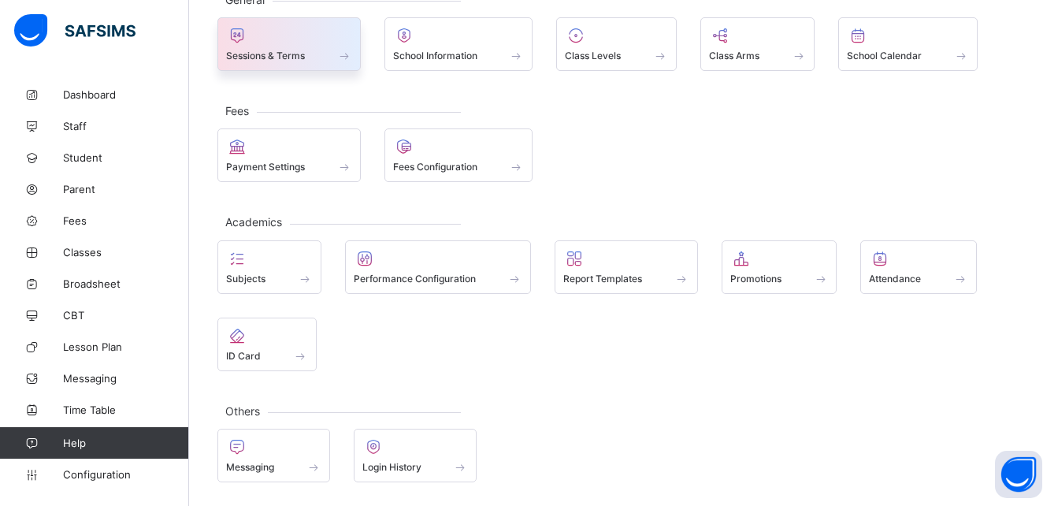
click at [283, 44] on div at bounding box center [289, 35] width 126 height 19
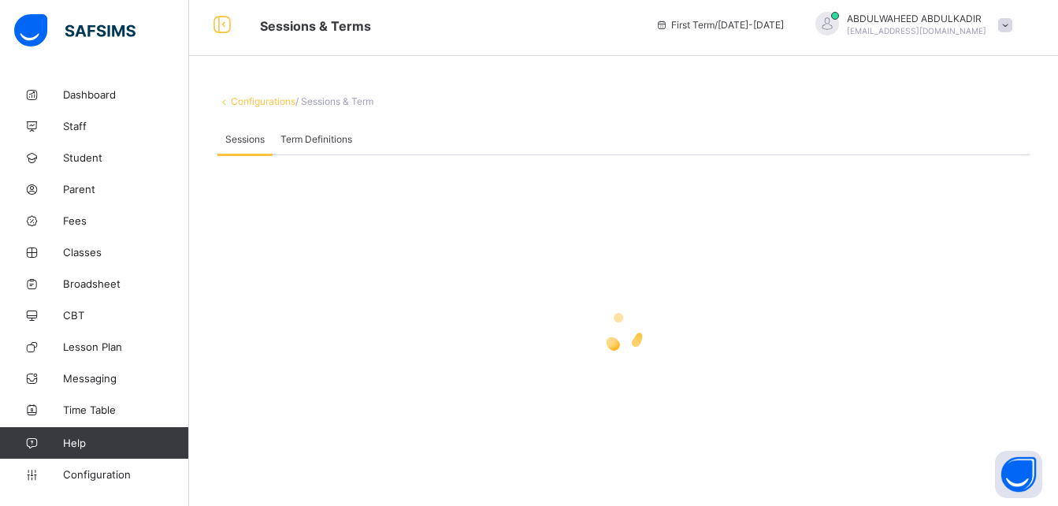
scroll to position [130, 0]
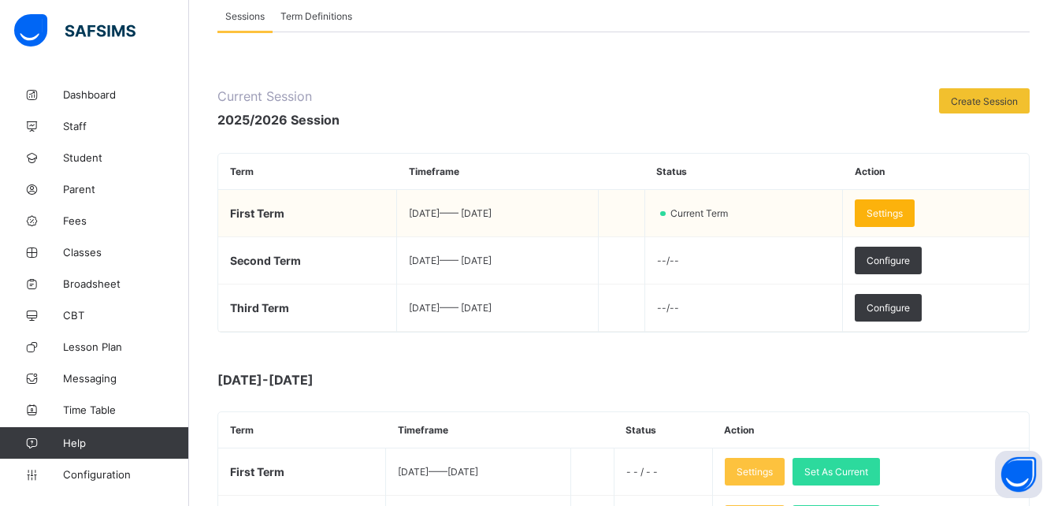
click at [903, 210] on span "Settings" at bounding box center [885, 213] width 36 height 12
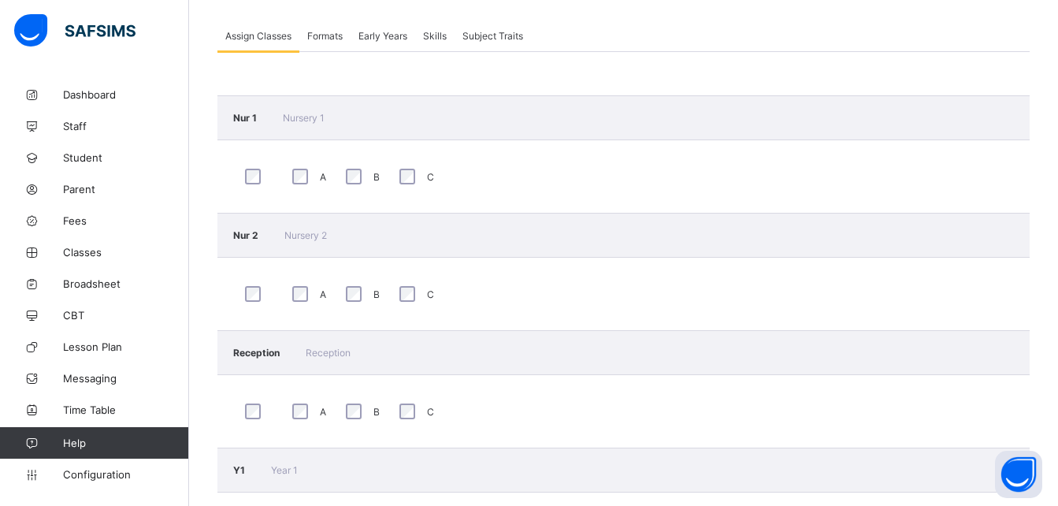
scroll to position [363, 0]
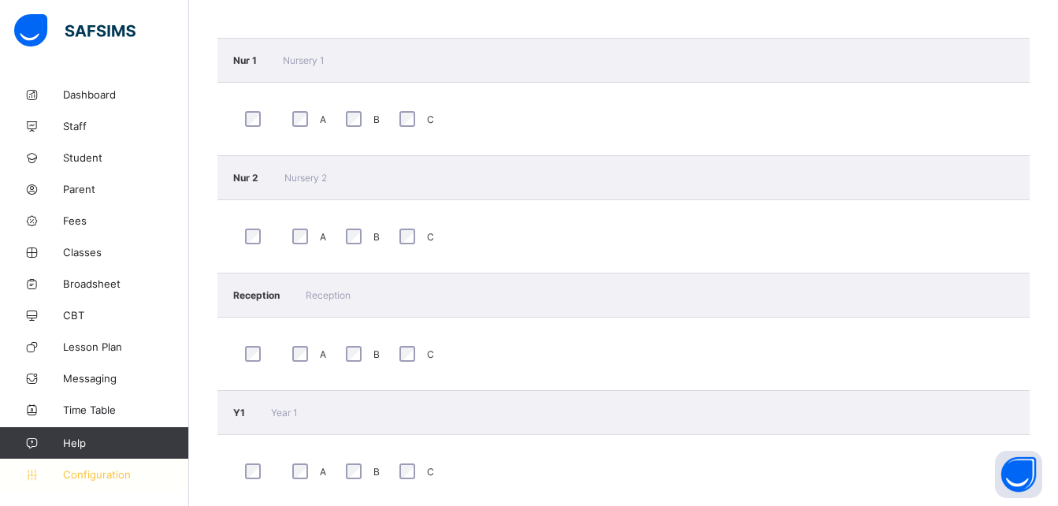
click at [102, 475] on span "Configuration" at bounding box center [125, 474] width 125 height 13
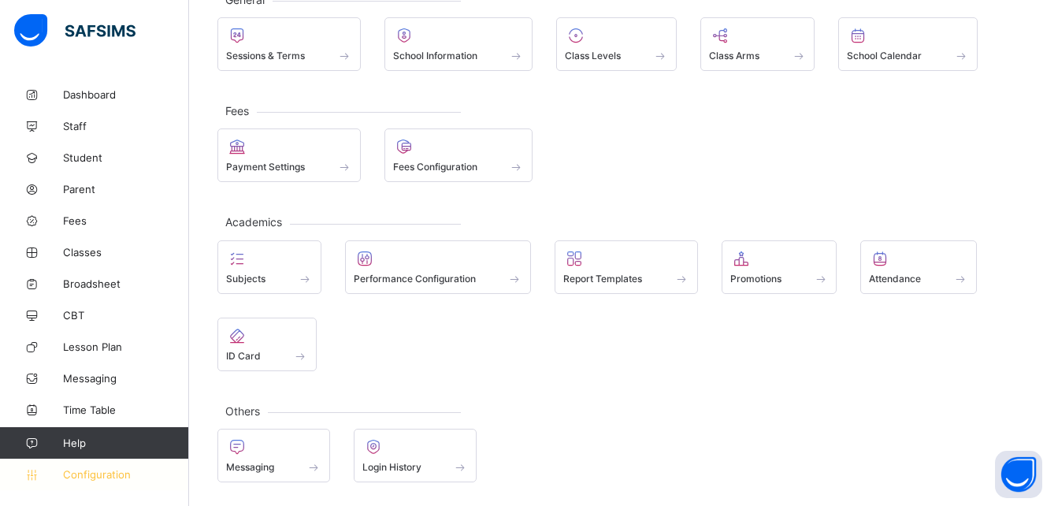
scroll to position [111, 0]
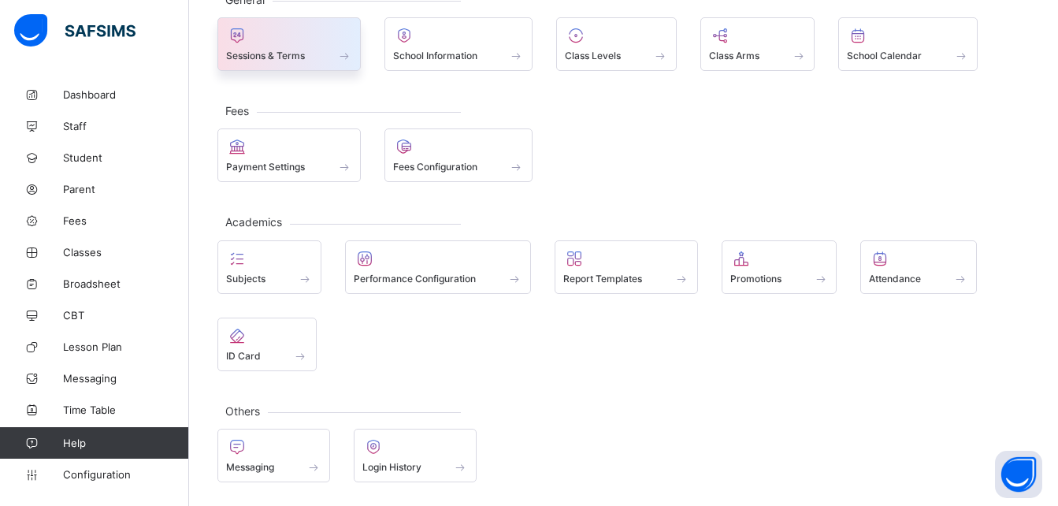
click at [308, 51] on div "Sessions & Terms" at bounding box center [289, 55] width 126 height 13
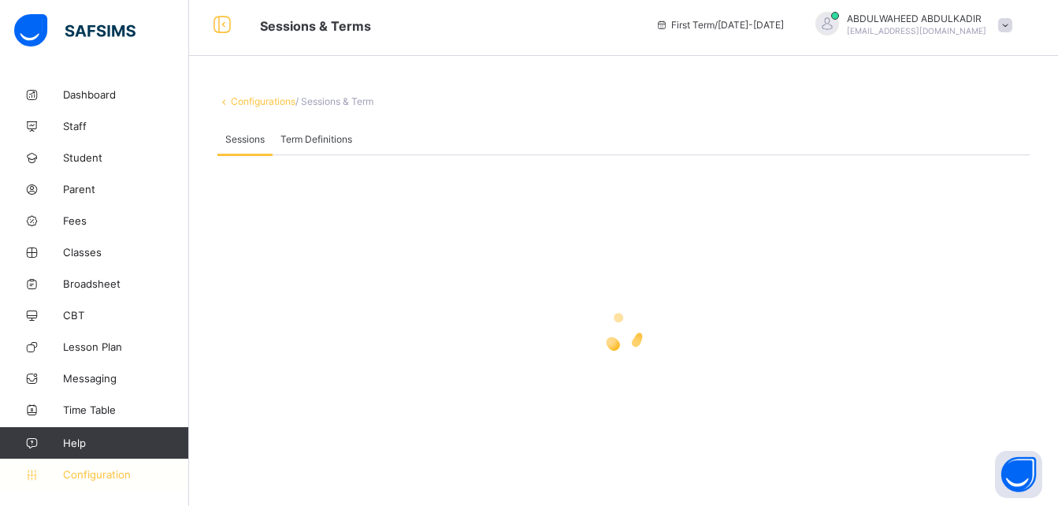
scroll to position [363, 0]
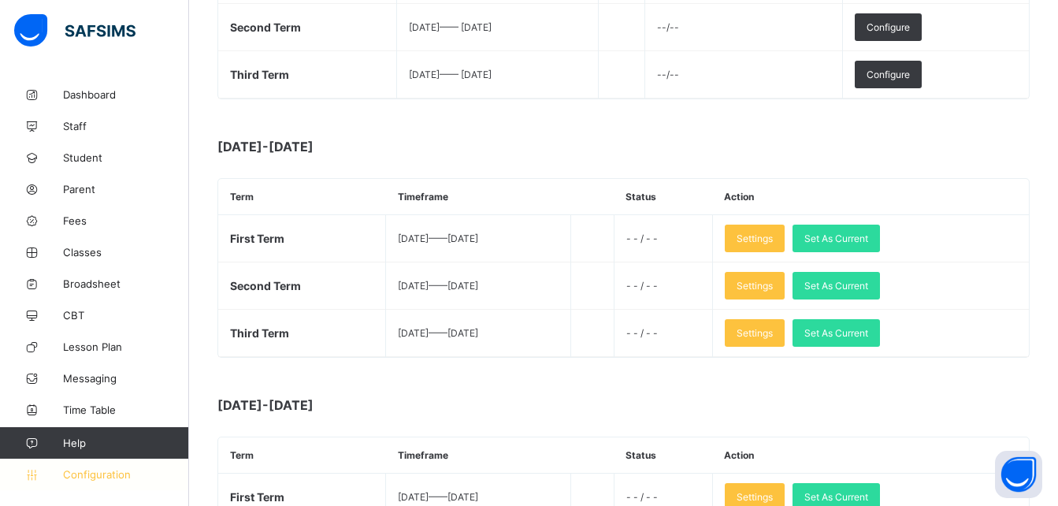
click at [110, 470] on span "Configuration" at bounding box center [125, 474] width 125 height 13
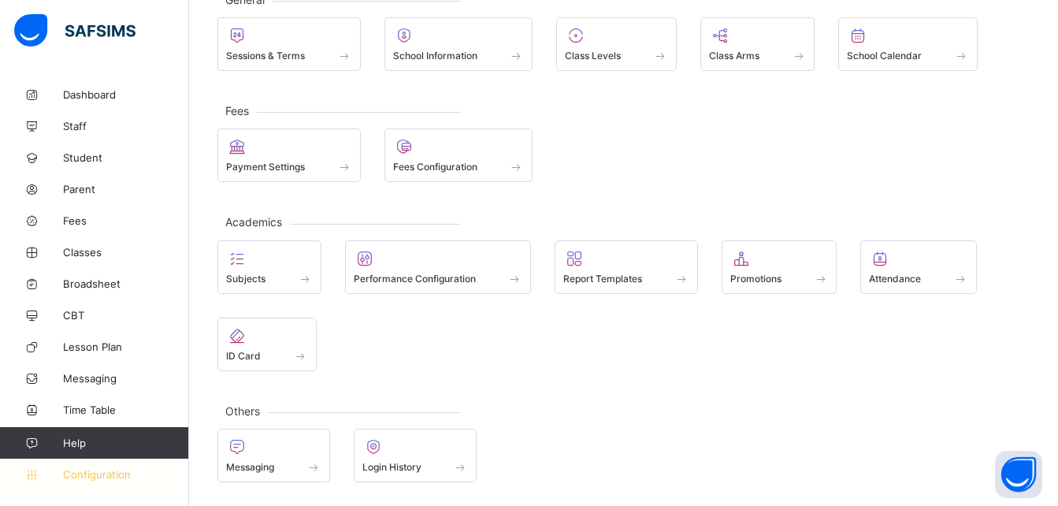
scroll to position [111, 0]
click at [110, 470] on span "Configuration" at bounding box center [125, 474] width 125 height 13
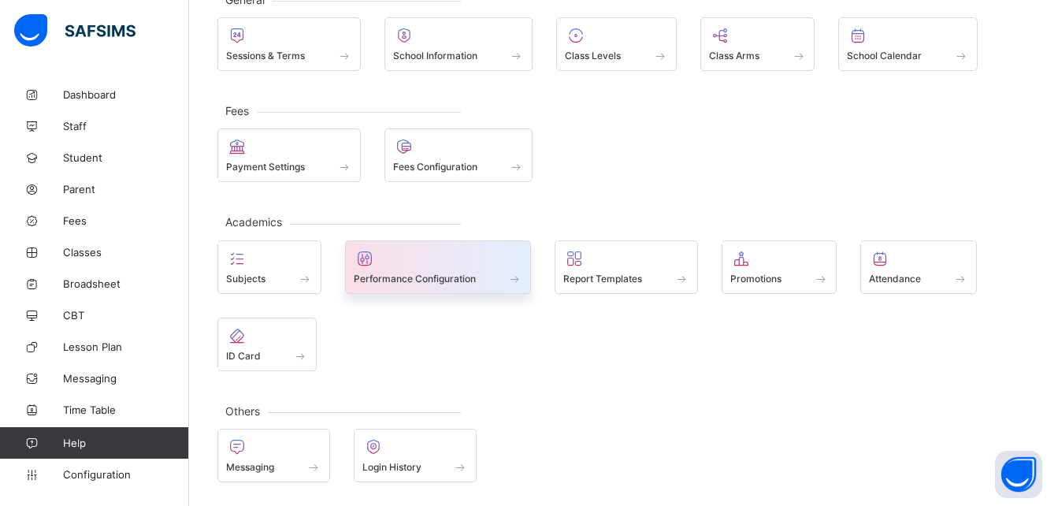
click at [449, 281] on span "Performance Configuration" at bounding box center [415, 279] width 122 height 12
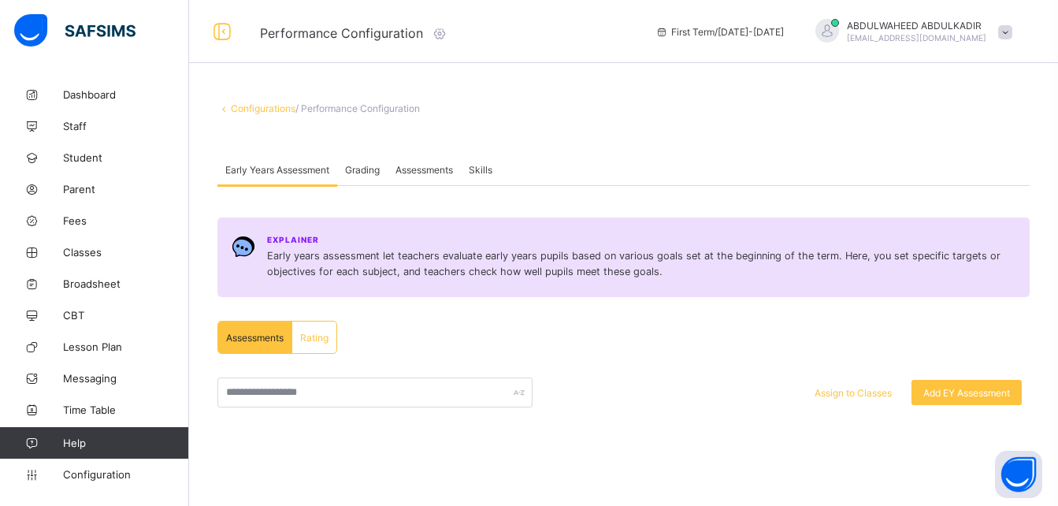
click at [362, 170] on span "Grading" at bounding box center [362, 170] width 35 height 12
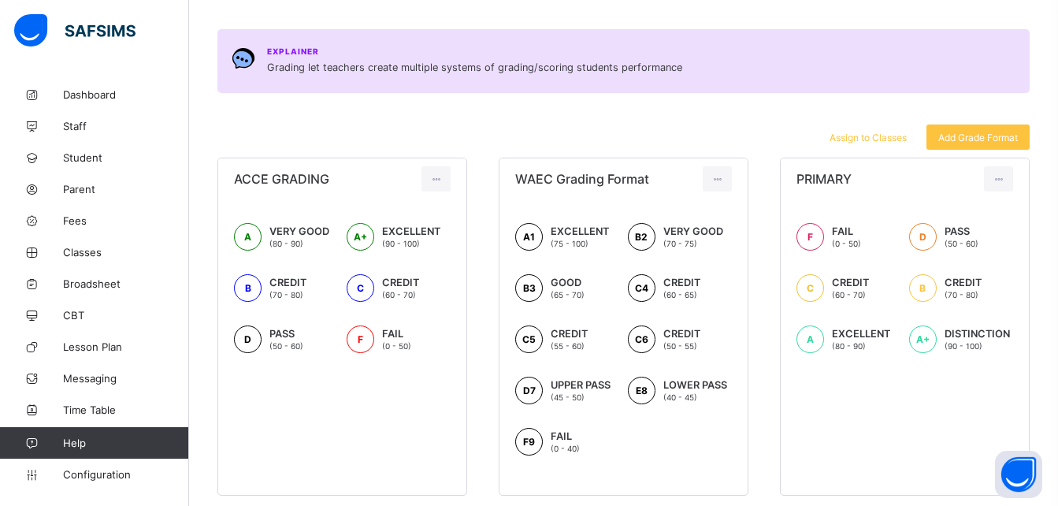
scroll to position [188, 0]
click at [433, 178] on icon at bounding box center [435, 180] width 13 height 12
click at [365, 390] on div "A VERY GOOD (80 - 90) A+ EXCELLENT (90 - 100) B CREDIT (70 - 80) C CREDIT (60 -…" at bounding box center [342, 296] width 248 height 193
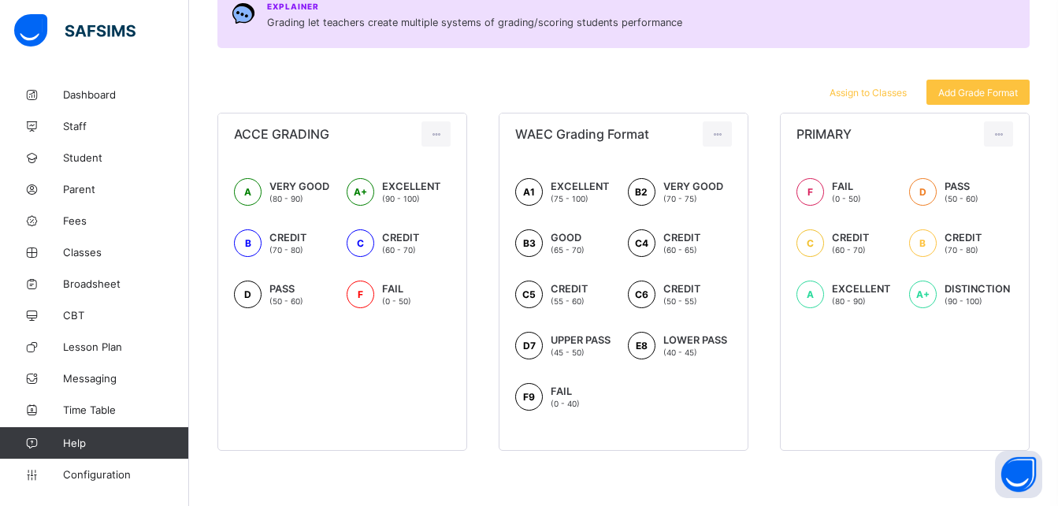
scroll to position [13, 0]
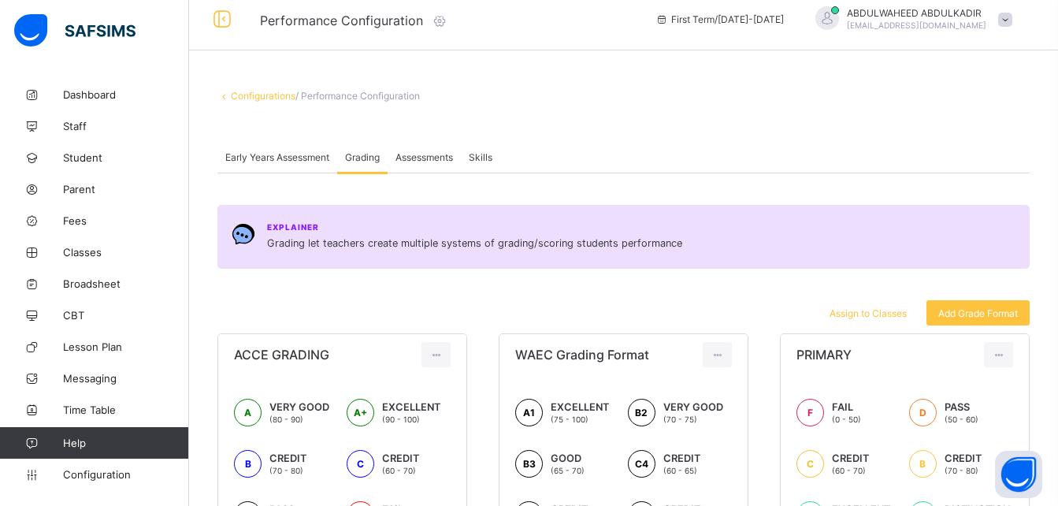
click at [423, 154] on span "Assessments" at bounding box center [425, 157] width 58 height 12
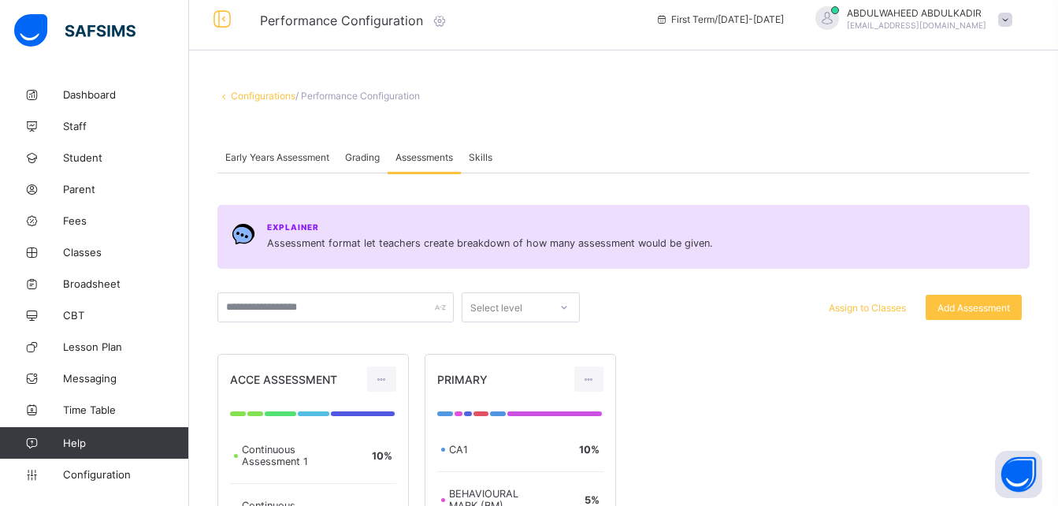
click at [366, 157] on span "Grading" at bounding box center [362, 157] width 35 height 12
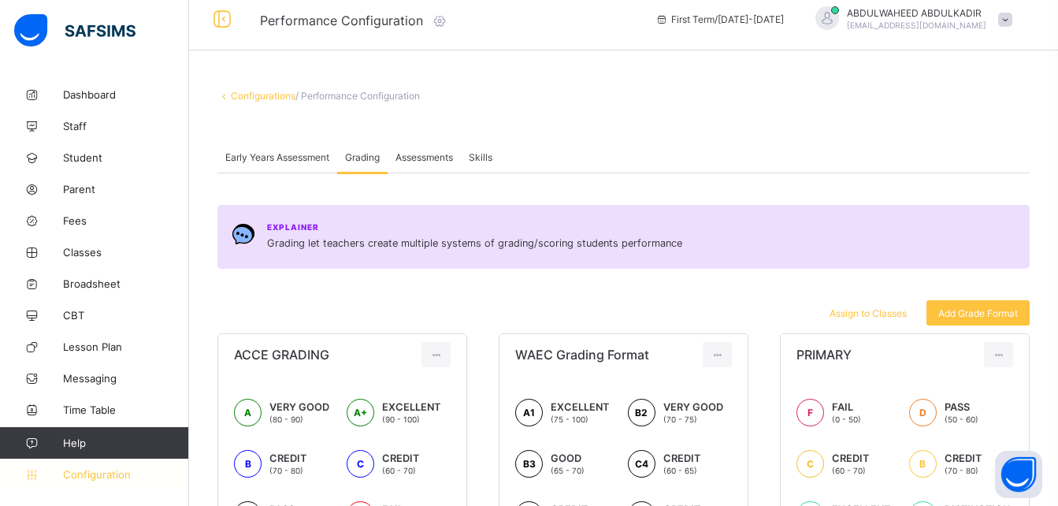
click at [113, 473] on span "Configuration" at bounding box center [125, 474] width 125 height 13
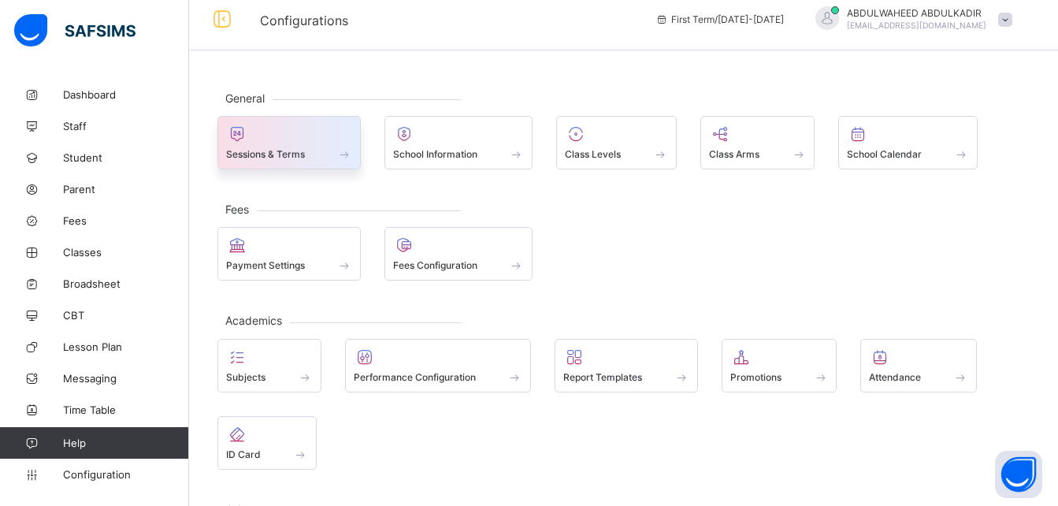
click at [270, 151] on span "Sessions & Terms" at bounding box center [265, 154] width 79 height 12
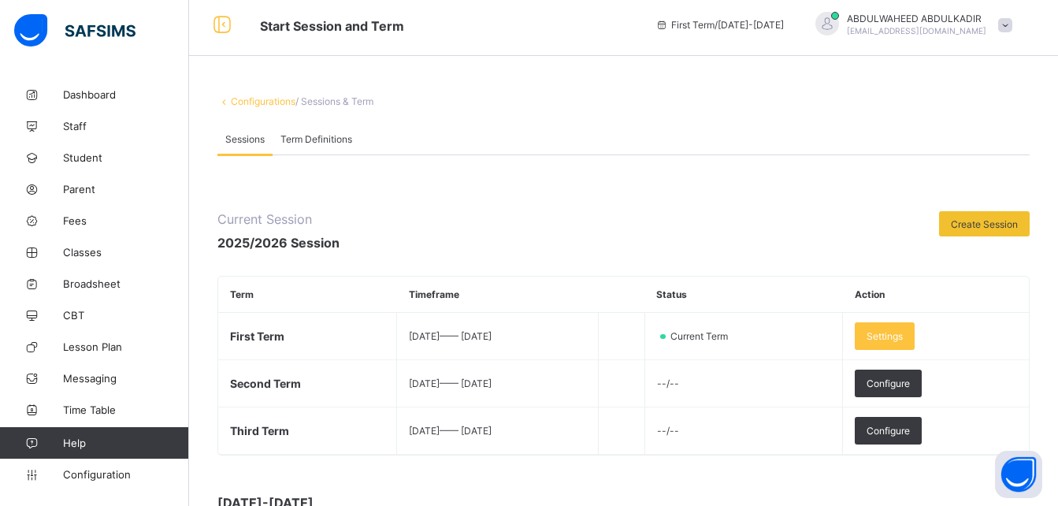
scroll to position [13, 0]
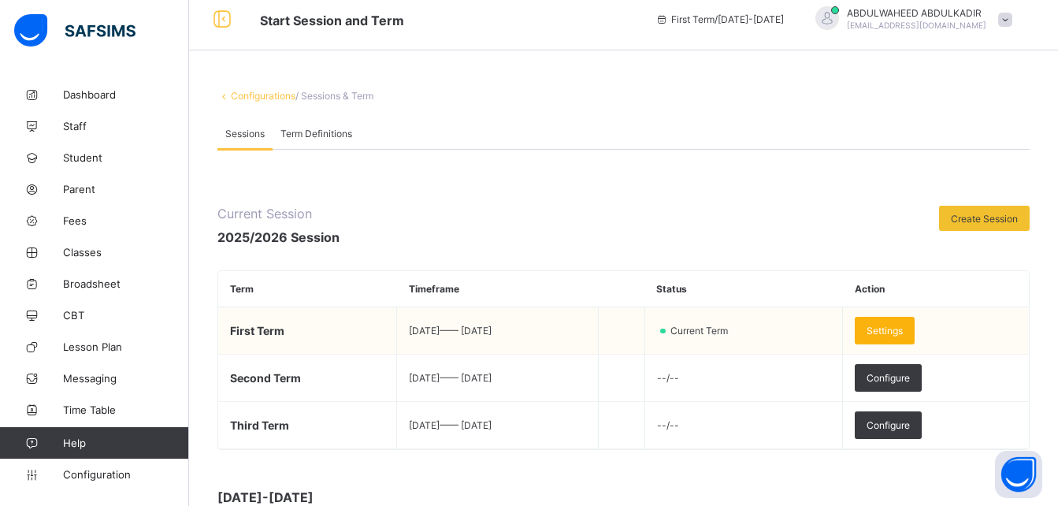
click at [903, 329] on span "Settings" at bounding box center [885, 331] width 36 height 12
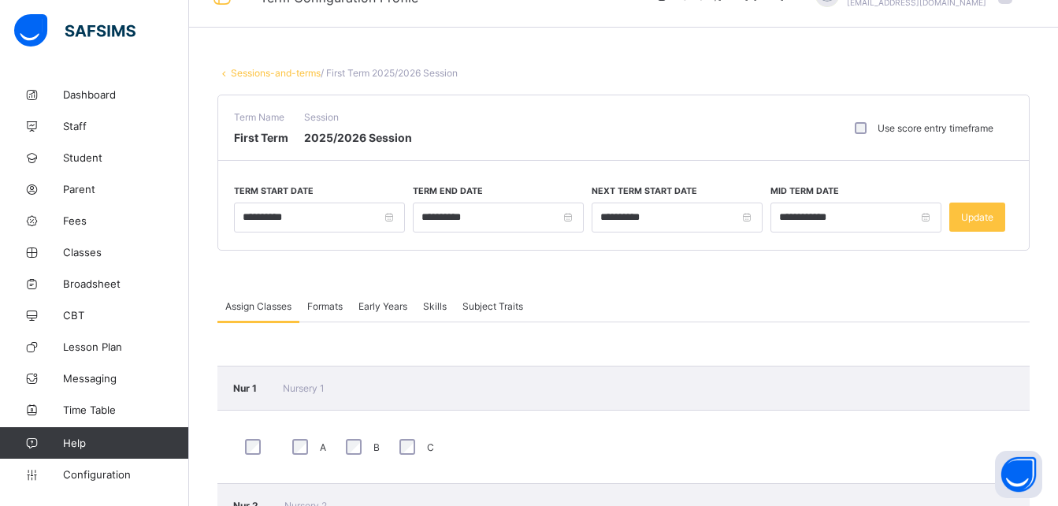
scroll to position [32, 0]
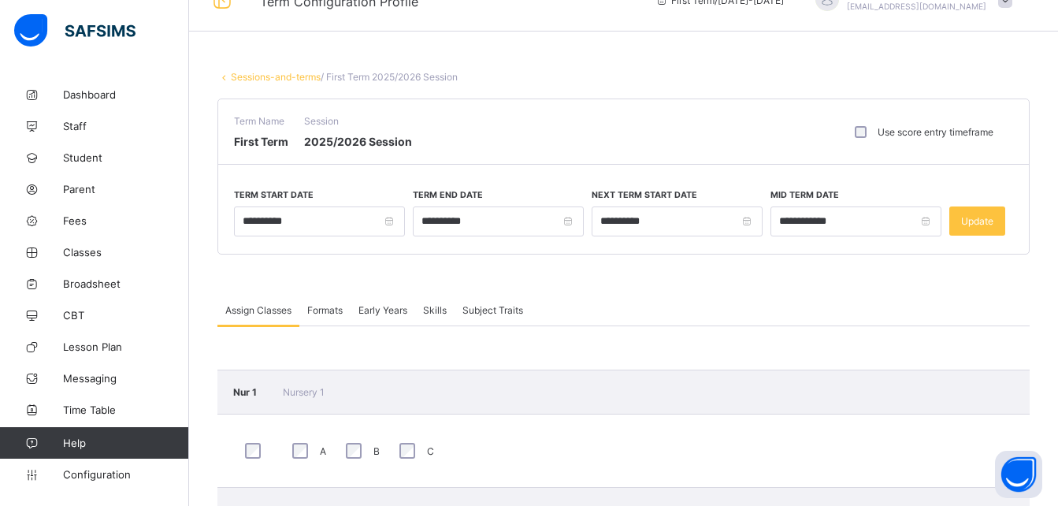
click at [327, 308] on span "Formats" at bounding box center [324, 310] width 35 height 12
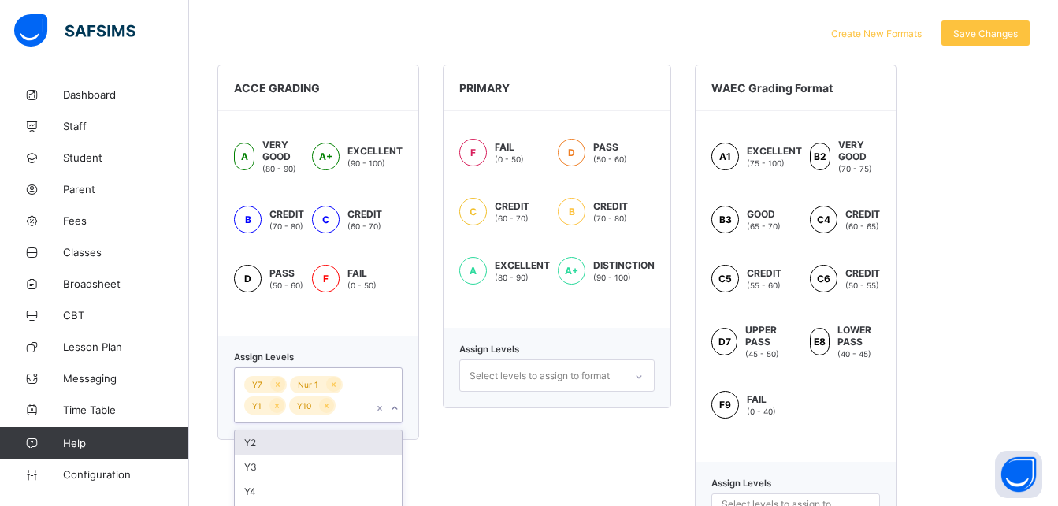
scroll to position [489, 0]
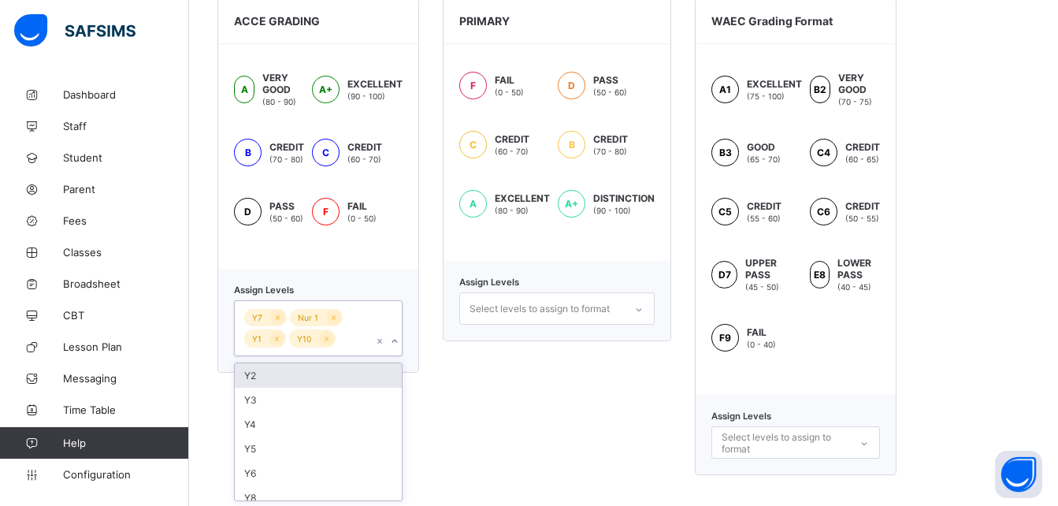
click at [396, 356] on div "option Y2 focused, 1 of 9. 9 results available. Use Up and Down to choose optio…" at bounding box center [318, 328] width 169 height 56
click at [325, 340] on icon at bounding box center [327, 338] width 4 height 5
click at [276, 340] on icon at bounding box center [277, 338] width 9 height 11
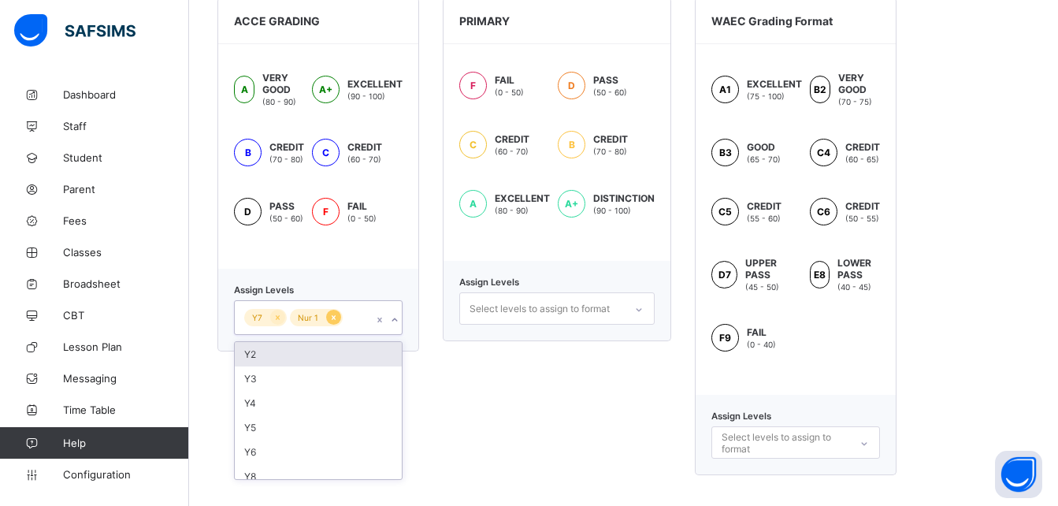
click at [332, 320] on icon at bounding box center [333, 317] width 9 height 11
click at [278, 314] on icon at bounding box center [277, 317] width 9 height 11
click at [643, 310] on icon at bounding box center [638, 310] width 9 height 16
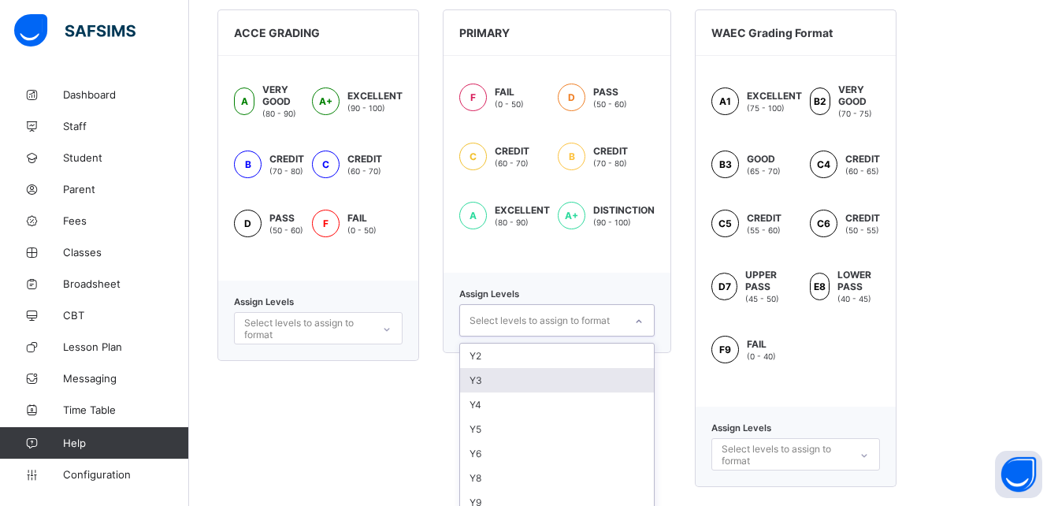
scroll to position [489, 0]
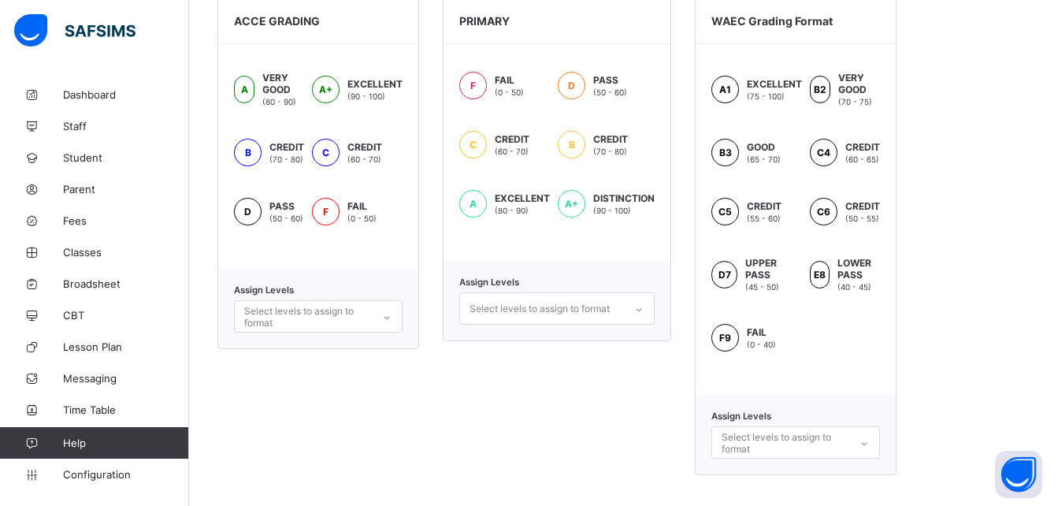
click at [353, 412] on div "ACCE GRADING A VERY GOOD (80 - 90) A+ EXCELLENT (90 - 100) B CREDIT (70 - 80) C…" at bounding box center [318, 237] width 202 height 478
click at [632, 312] on div at bounding box center [639, 309] width 27 height 25
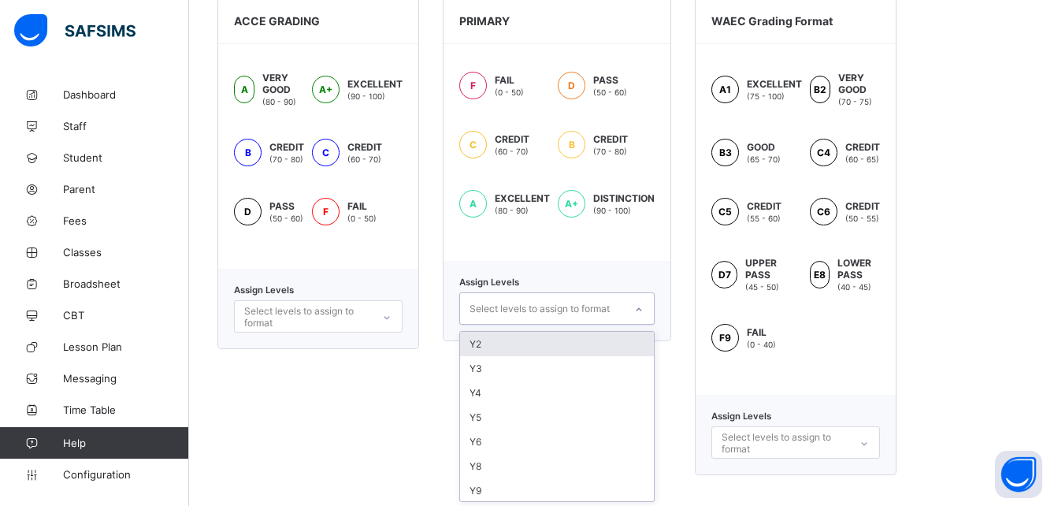
scroll to position [148, 0]
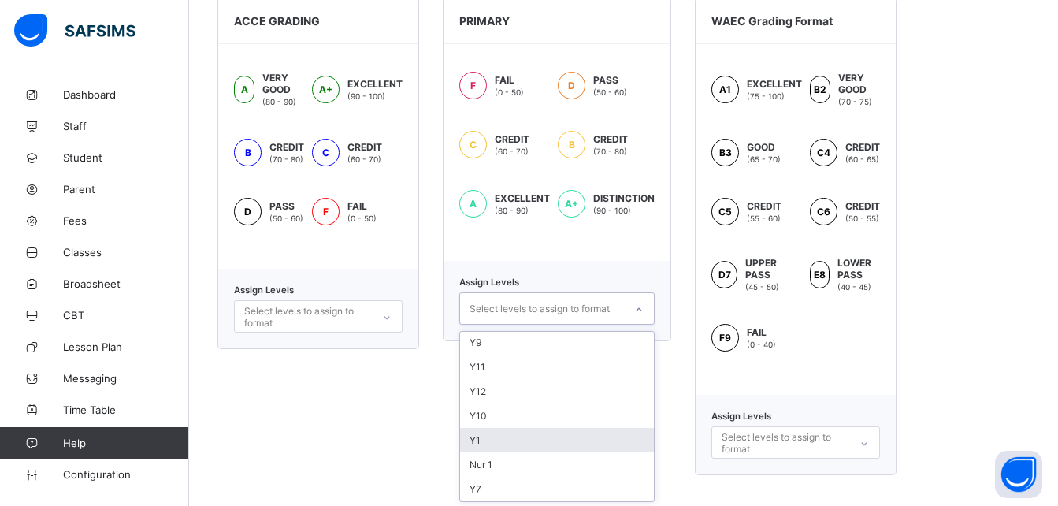
click at [550, 445] on div "Y1" at bounding box center [557, 440] width 194 height 24
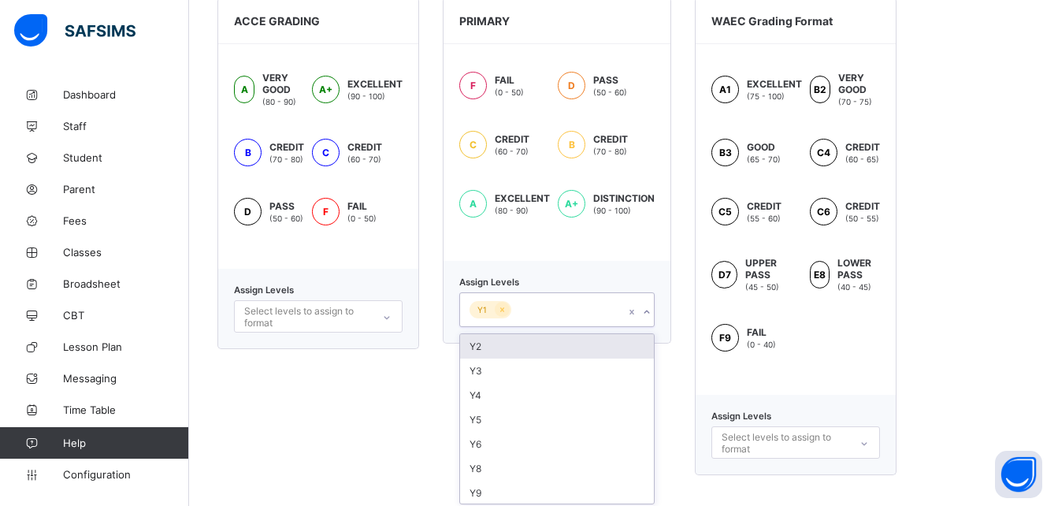
click at [508, 339] on div "Y2" at bounding box center [557, 346] width 194 height 24
click at [498, 344] on div "Y3" at bounding box center [557, 346] width 194 height 24
click at [498, 347] on div "Y4" at bounding box center [557, 346] width 194 height 24
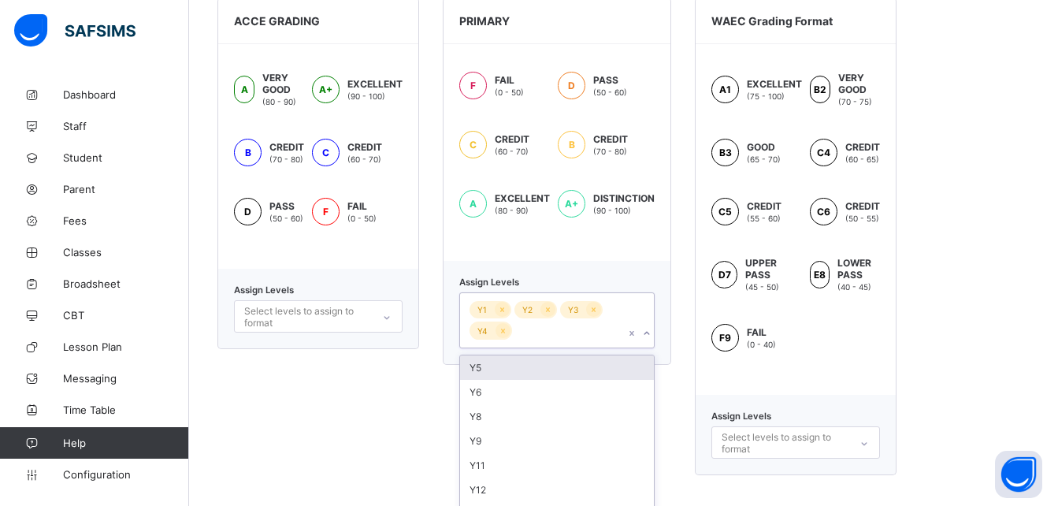
click at [496, 371] on div "Y5" at bounding box center [557, 367] width 194 height 24
click at [500, 369] on div "Y6" at bounding box center [557, 367] width 194 height 24
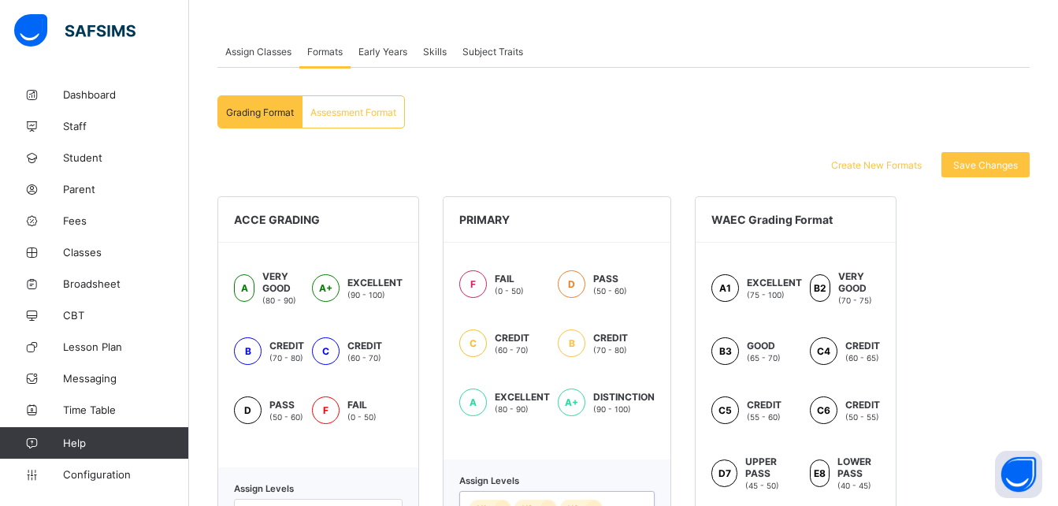
scroll to position [206, 0]
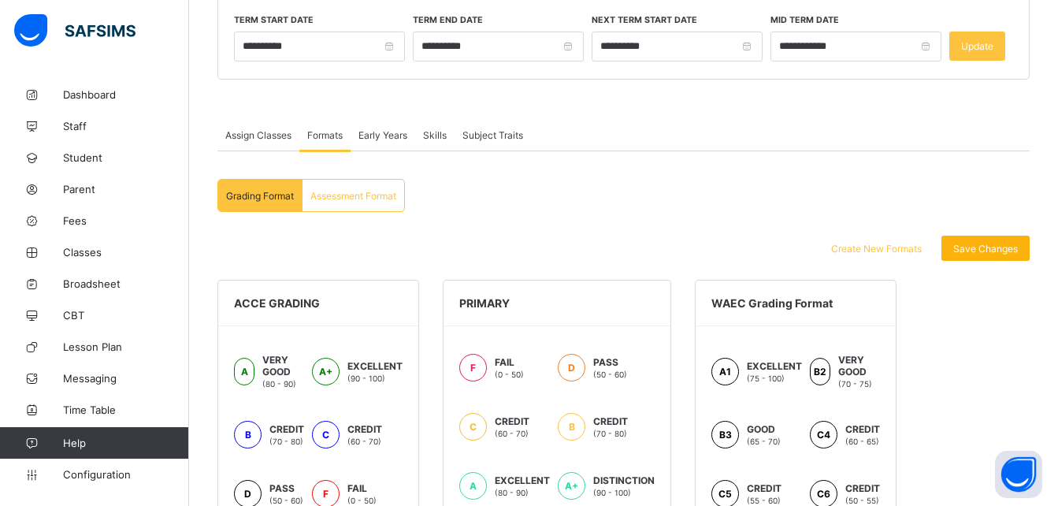
click at [998, 249] on span "Save Changes" at bounding box center [986, 249] width 65 height 12
click at [373, 202] on div "Assessment Format" at bounding box center [354, 196] width 102 height 32
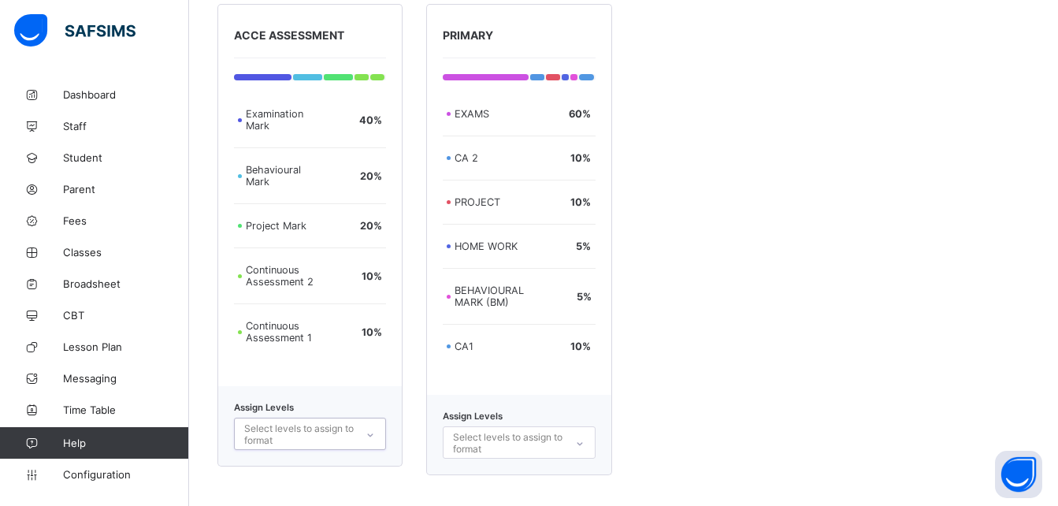
scroll to position [678, 0]
click at [582, 444] on div "Select levels to assign to format" at bounding box center [519, 442] width 152 height 32
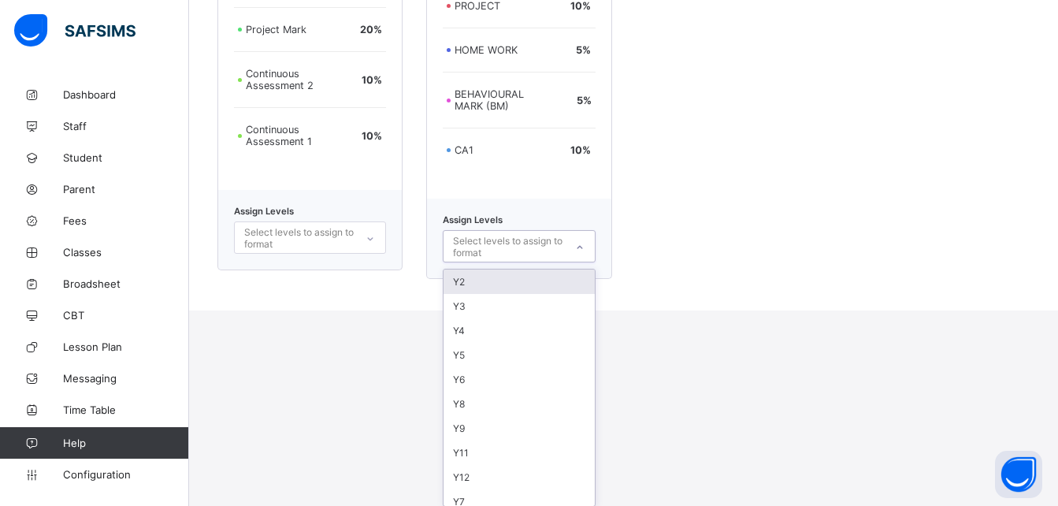
click at [515, 287] on div "Y2" at bounding box center [519, 282] width 151 height 24
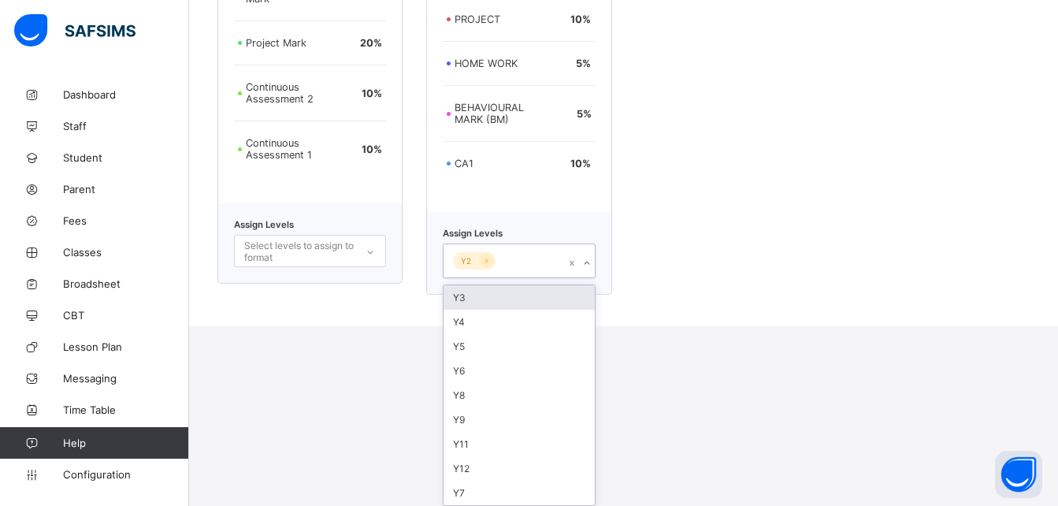
click at [491, 297] on div "Y3" at bounding box center [519, 297] width 151 height 24
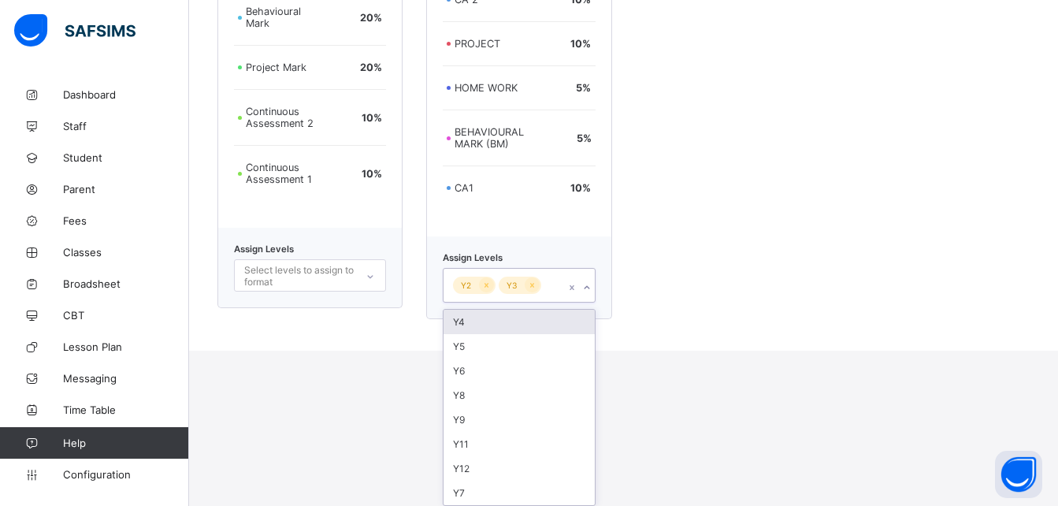
scroll to position [641, 0]
click at [481, 332] on div "Y4" at bounding box center [519, 322] width 151 height 24
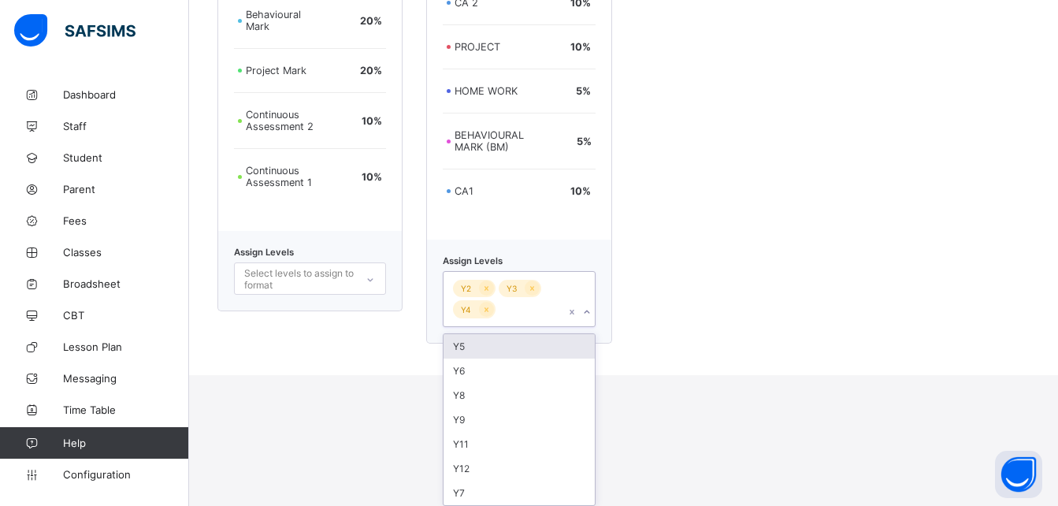
scroll to position [638, 0]
click at [478, 345] on div "Y5" at bounding box center [519, 346] width 151 height 24
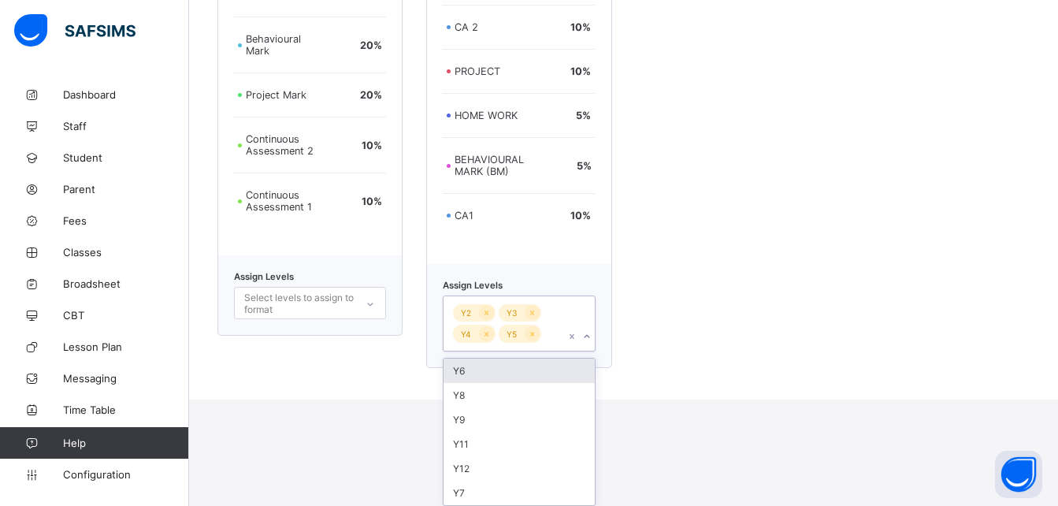
click at [478, 372] on div "Y6" at bounding box center [519, 371] width 151 height 24
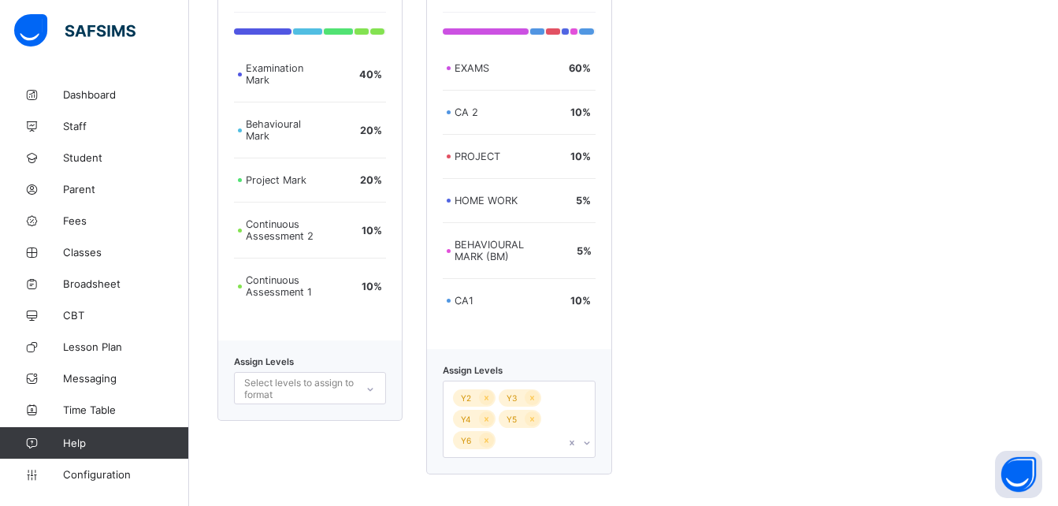
scroll to position [528, 0]
click at [821, 284] on div "ACCE ASSESSMENT Examination Mark 40 % Behavioural Mark 20 % Project Mark 20 % C…" at bounding box center [623, 216] width 812 height 516
click at [595, 444] on div "Y2 Y3 Y4 Y5 Y6" at bounding box center [519, 419] width 152 height 77
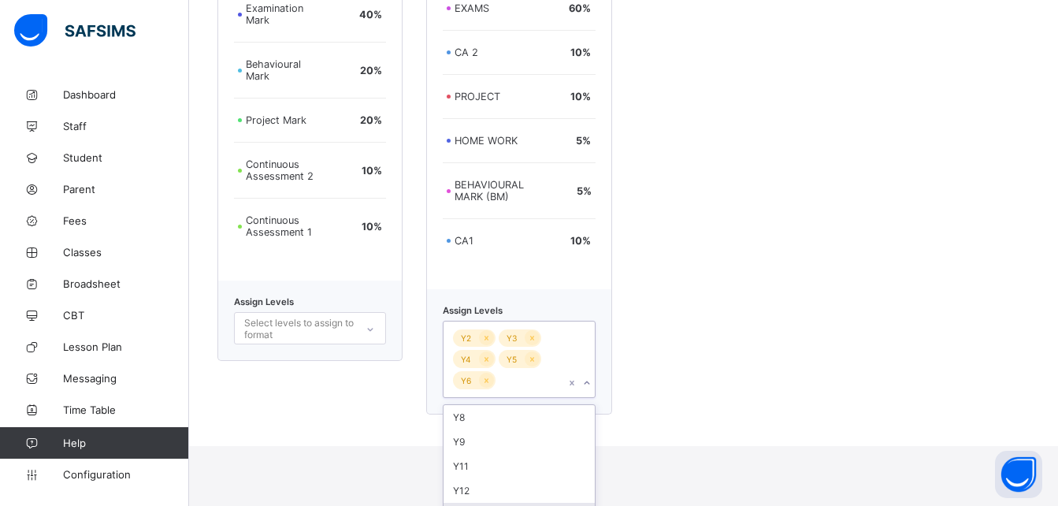
scroll to position [556, 0]
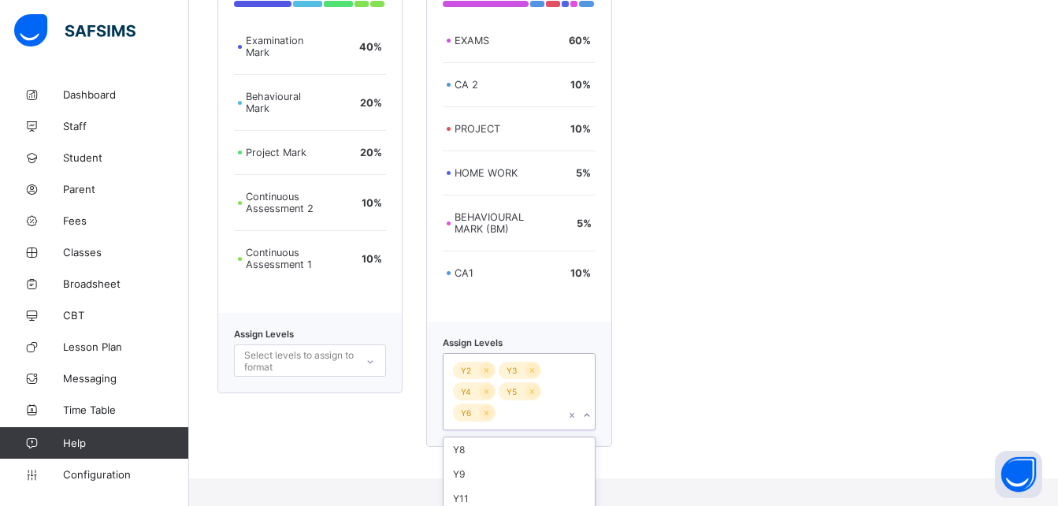
click at [373, 328] on div "Assign Levels Select levels to assign to format" at bounding box center [309, 353] width 185 height 80
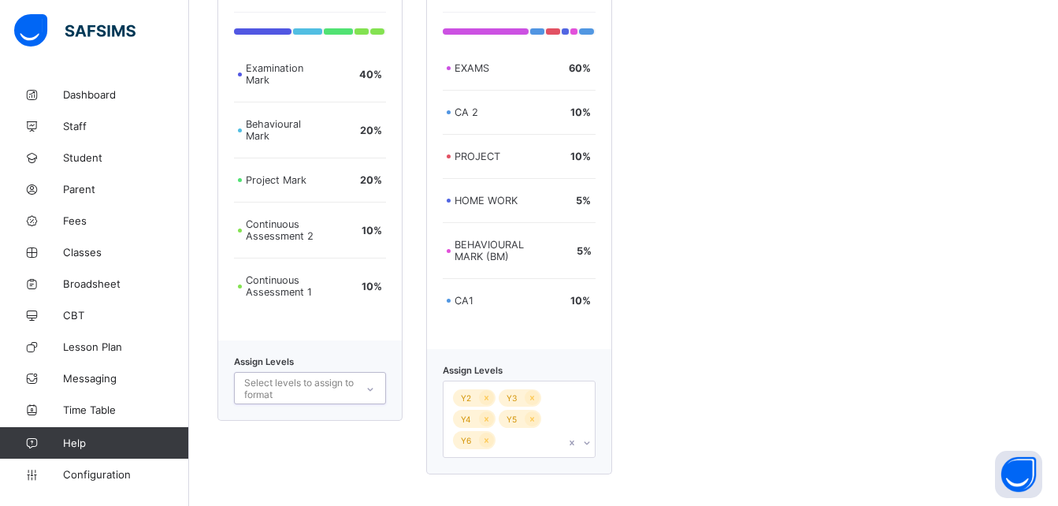
scroll to position [528, 0]
click at [365, 359] on div "Assign Levels 0 results available. Select is focused ,type to refine list, pres…" at bounding box center [309, 380] width 185 height 80
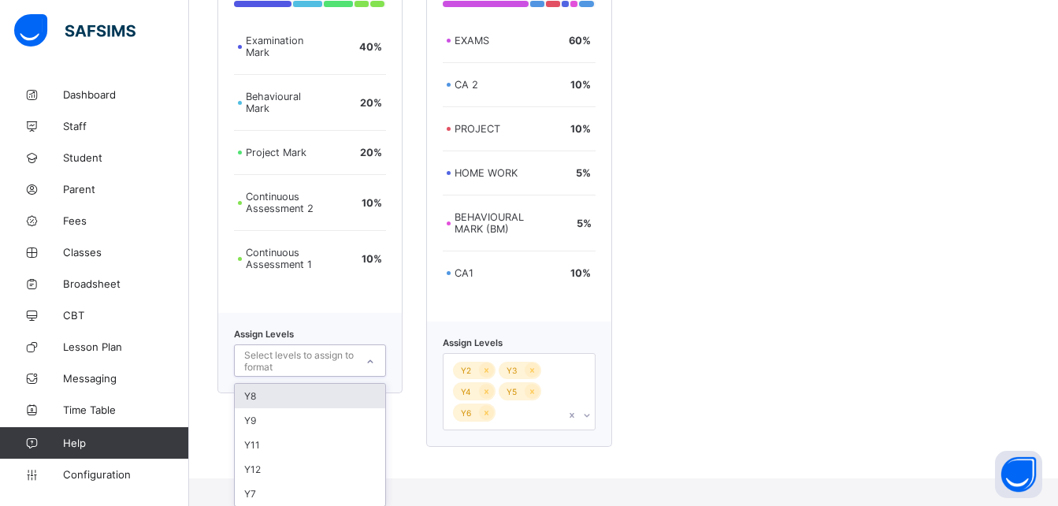
click at [370, 377] on div "option Y8 focused, 1 of 5. 5 results available. Use Up and Down to choose optio…" at bounding box center [310, 360] width 152 height 32
click at [595, 415] on div "Y2 Y3 Y4 Y5 Y6" at bounding box center [519, 390] width 152 height 77
click at [376, 309] on div "ACCE ASSESSMENT Examination Mark 40 % Behavioural Mark 20 % Project Mark 20 % C…" at bounding box center [309, 189] width 185 height 516
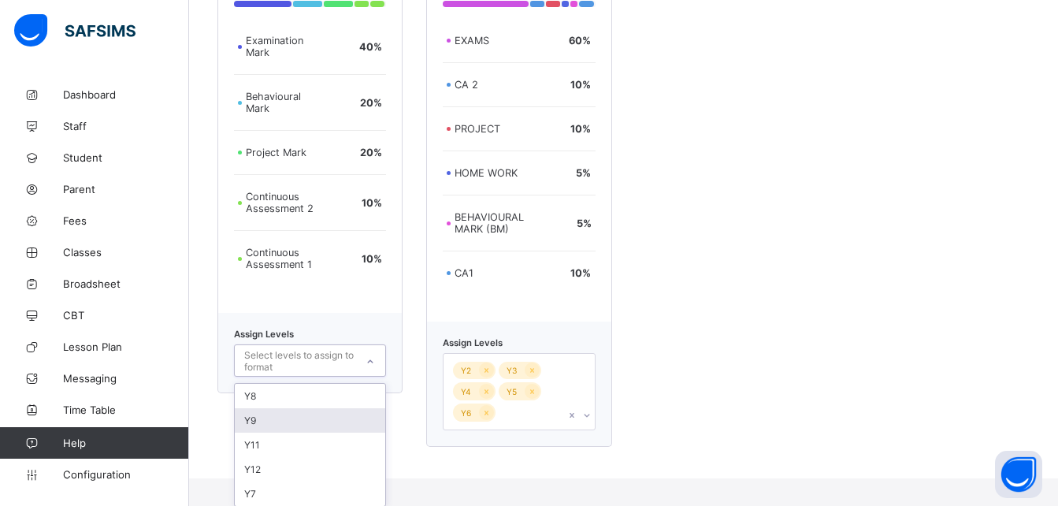
scroll to position [528, 0]
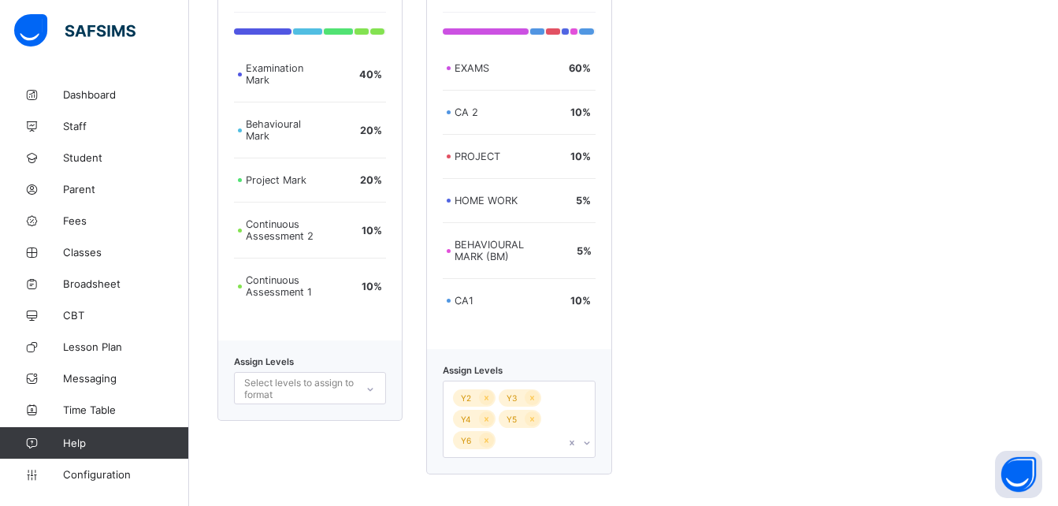
click at [888, 314] on div "ACCE ASSESSMENT Examination Mark 40 % Behavioural Mark 20 % Project Mark 20 % C…" at bounding box center [623, 216] width 812 height 516
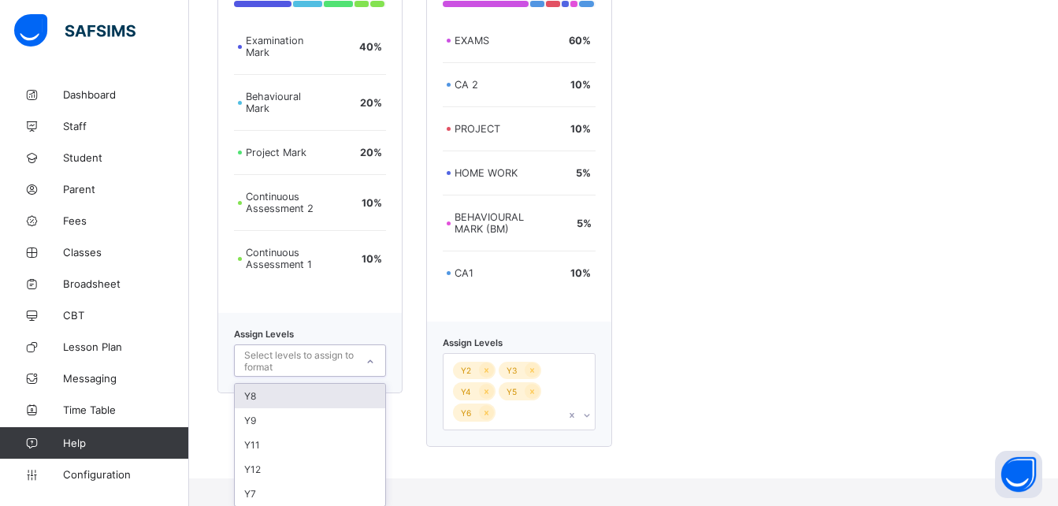
click at [372, 377] on div "option Y8 focused, 1 of 5. 5 results available. Use Up and Down to choose optio…" at bounding box center [310, 360] width 152 height 32
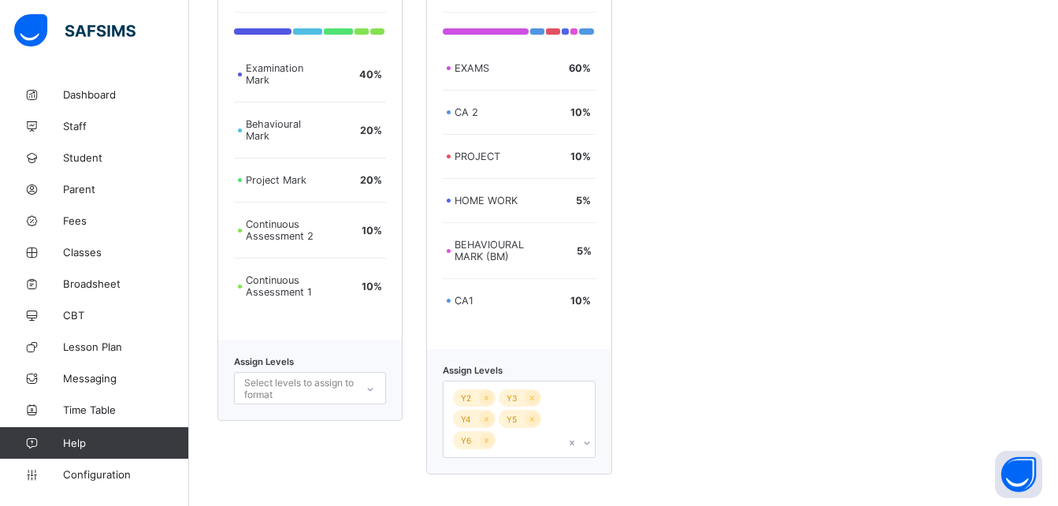
scroll to position [528, 0]
click at [477, 467] on div "**********" at bounding box center [623, 28] width 869 height 955
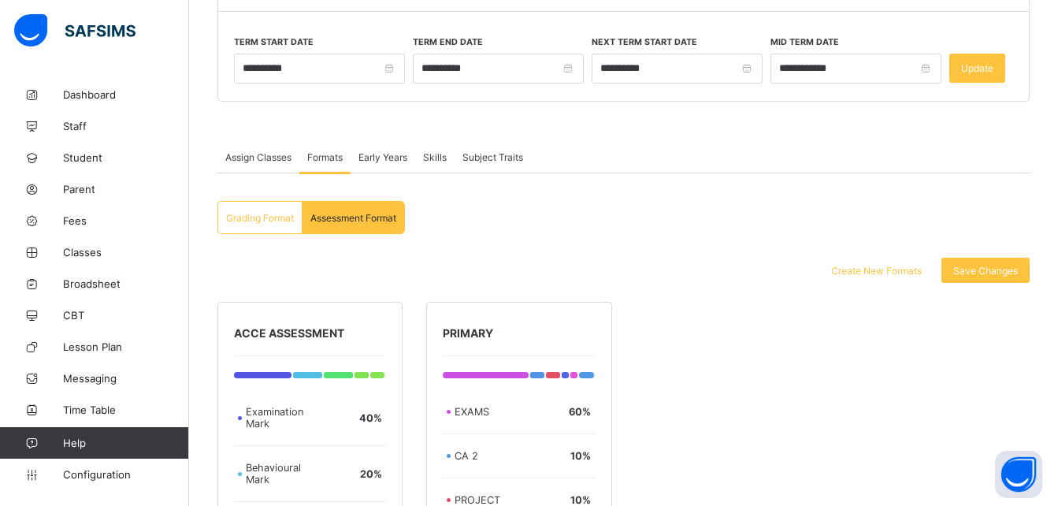
scroll to position [173, 0]
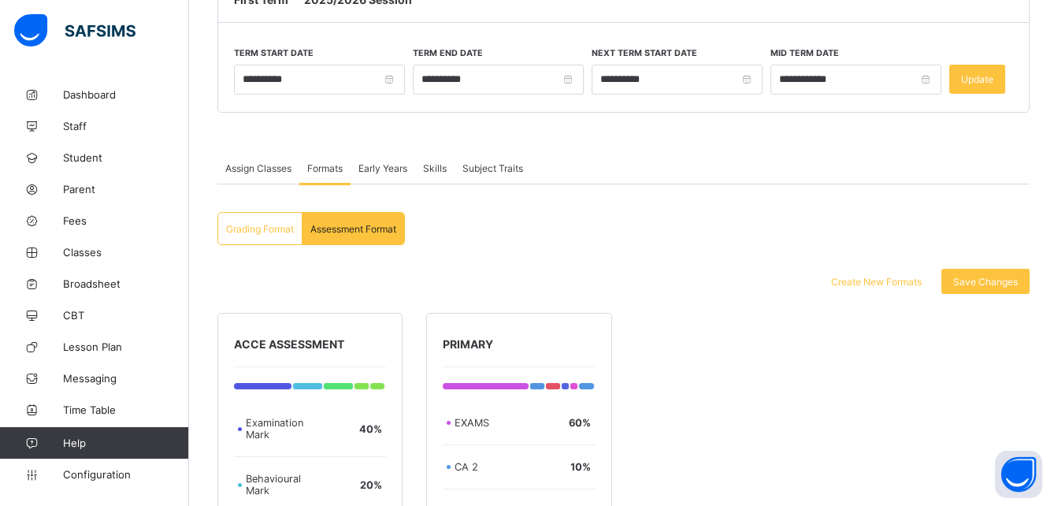
click at [346, 228] on span "Assessment Format" at bounding box center [353, 229] width 86 height 12
click at [272, 229] on span "Grading Format" at bounding box center [260, 229] width 68 height 12
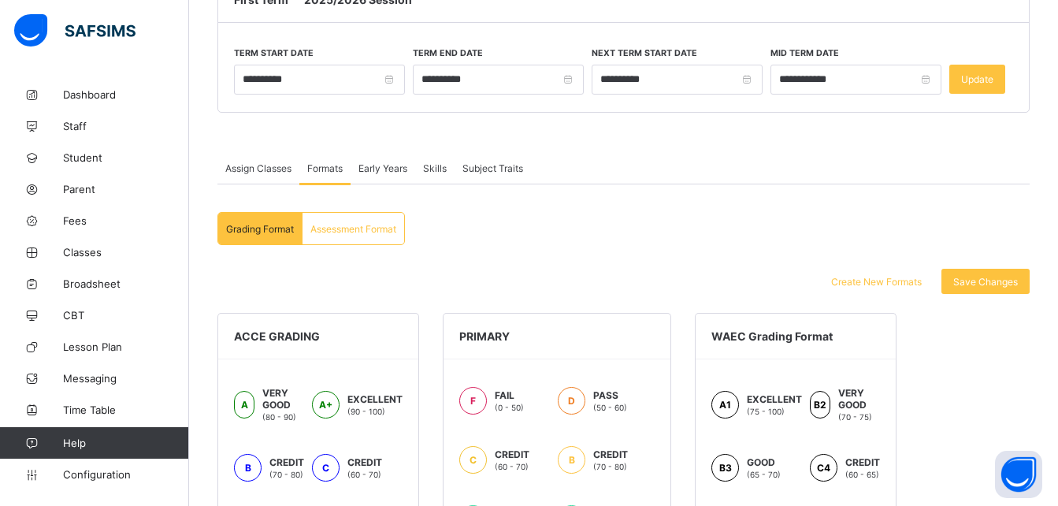
click at [359, 232] on span "Assessment Format" at bounding box center [353, 229] width 86 height 12
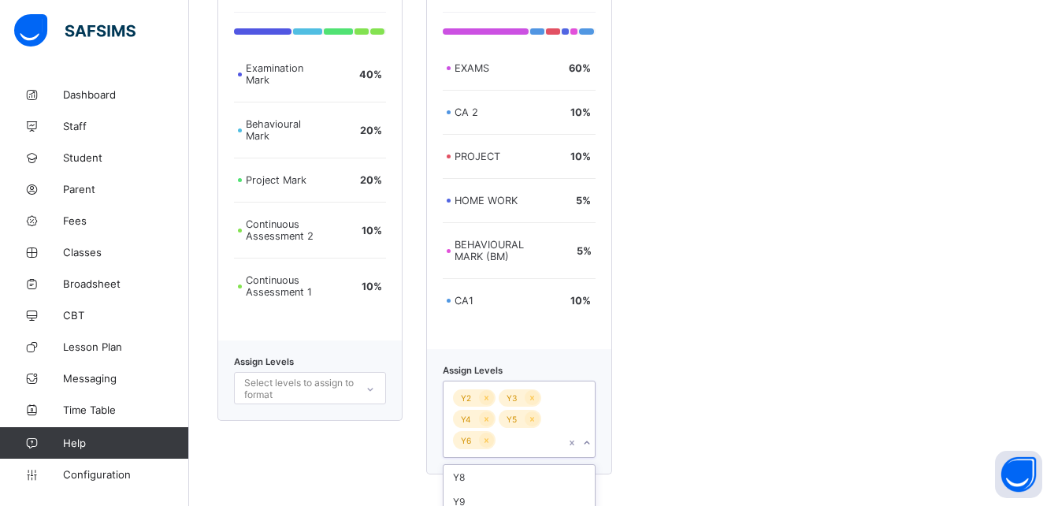
scroll to position [610, 0]
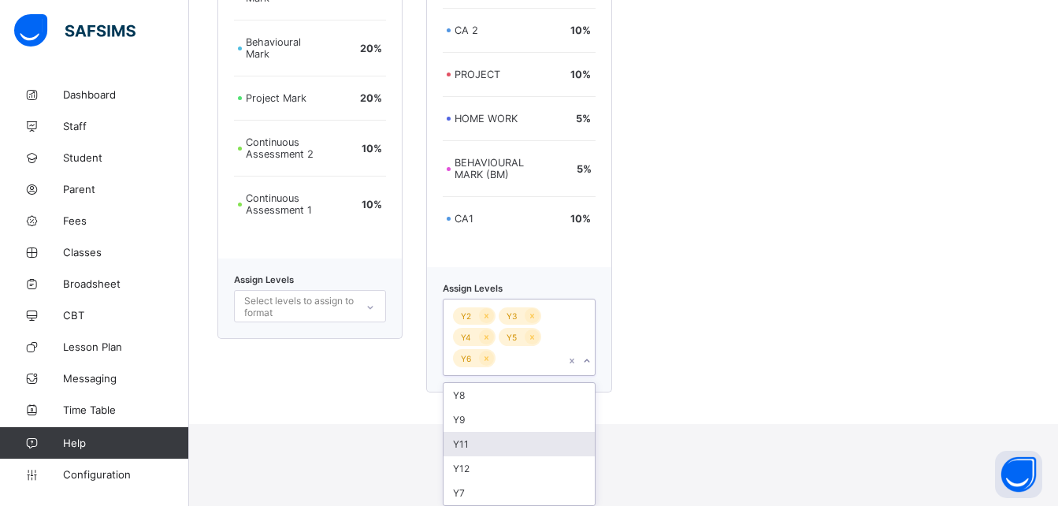
click at [593, 376] on div "option Y6, selected. option Y11 focused, 3 of 5. 5 results available. Use Up an…" at bounding box center [519, 337] width 152 height 77
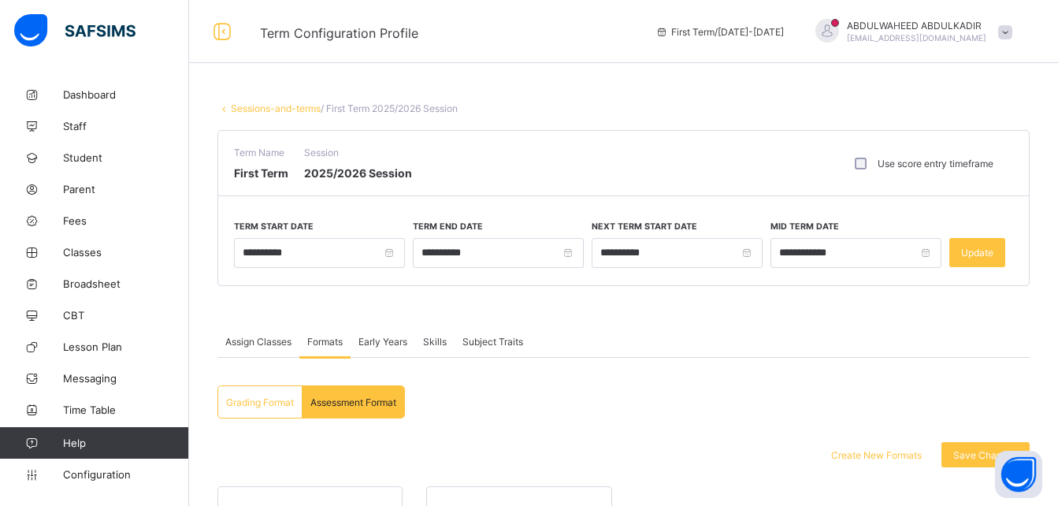
scroll to position [22, 0]
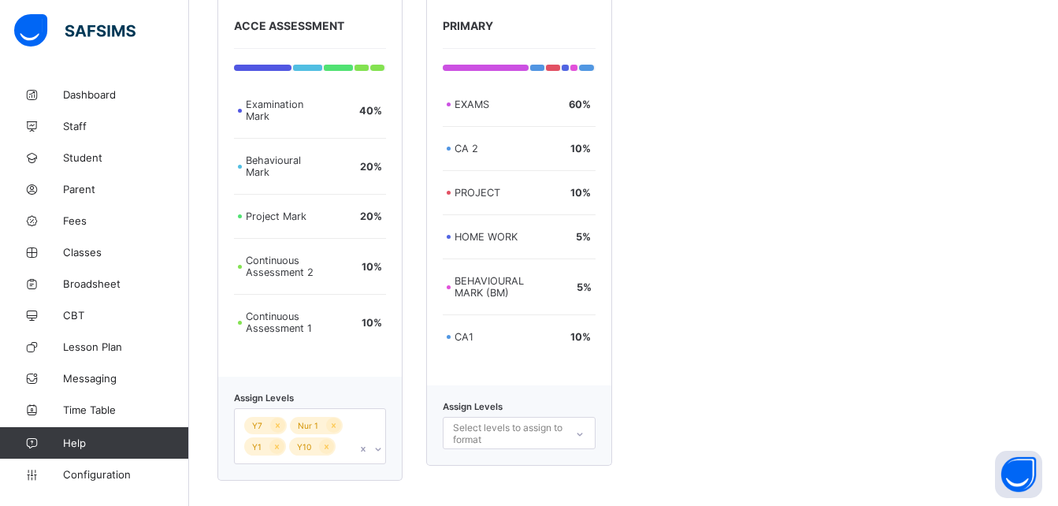
scroll to position [498, 0]
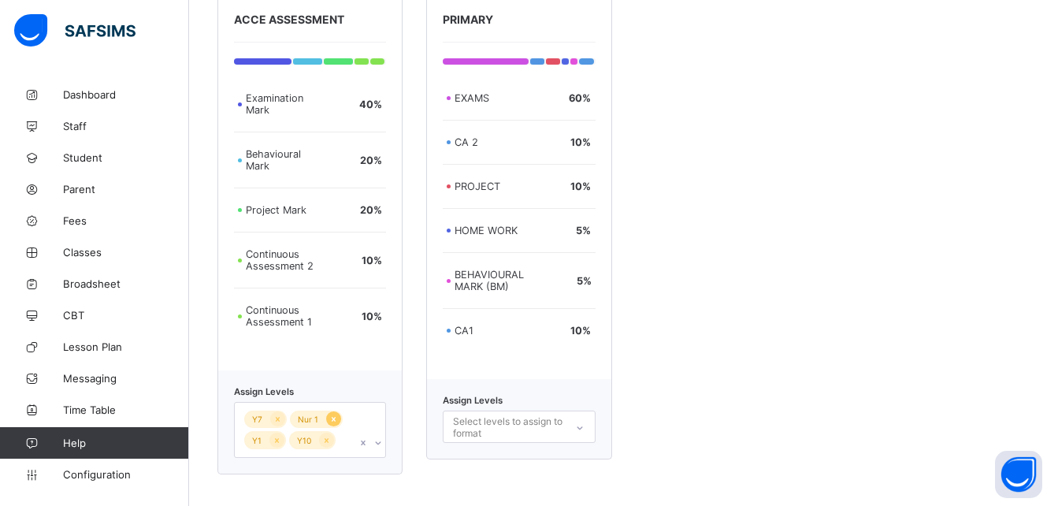
click at [332, 419] on icon at bounding box center [333, 419] width 9 height 11
click at [322, 419] on icon at bounding box center [323, 419] width 4 height 5
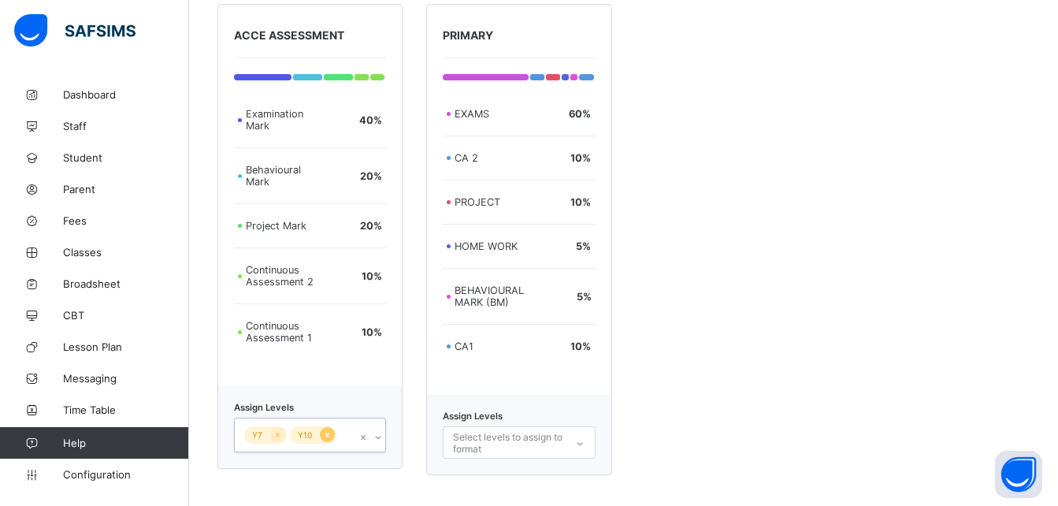
click at [324, 433] on icon at bounding box center [327, 434] width 9 height 11
click at [277, 436] on icon at bounding box center [278, 435] width 4 height 5
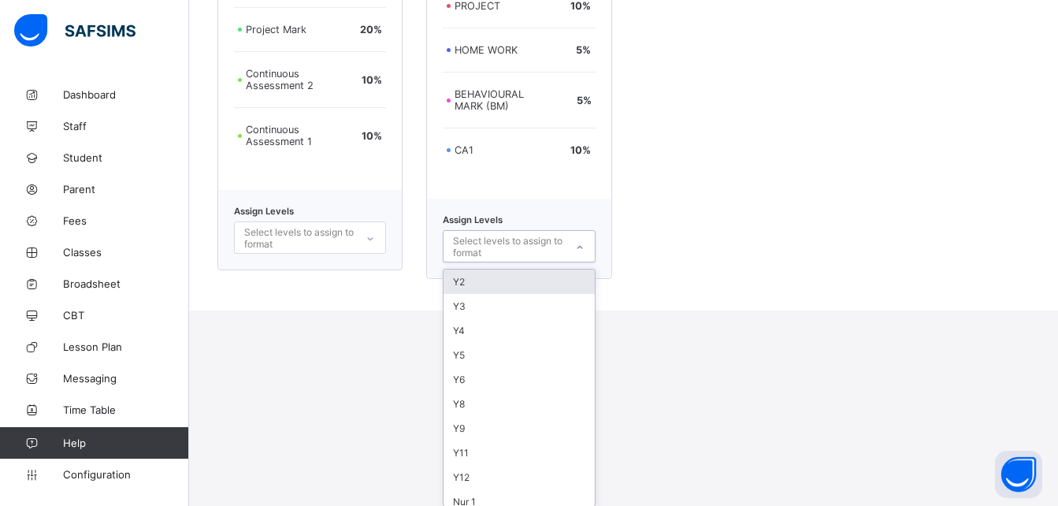
click at [589, 262] on div "option Y2 focused, 1 of 13. 13 results available. Use Up and Down to choose opt…" at bounding box center [519, 246] width 152 height 32
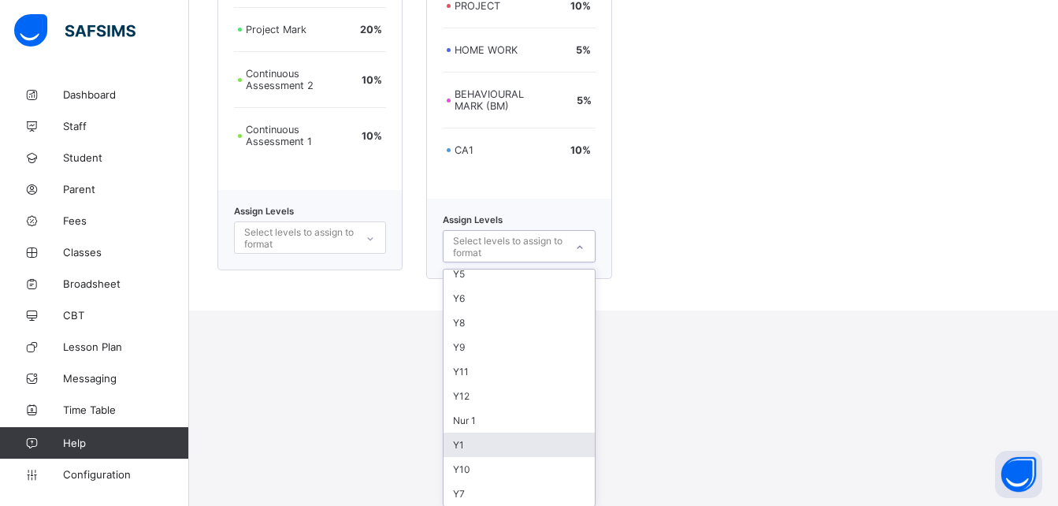
click at [506, 444] on div "Y1" at bounding box center [519, 445] width 151 height 24
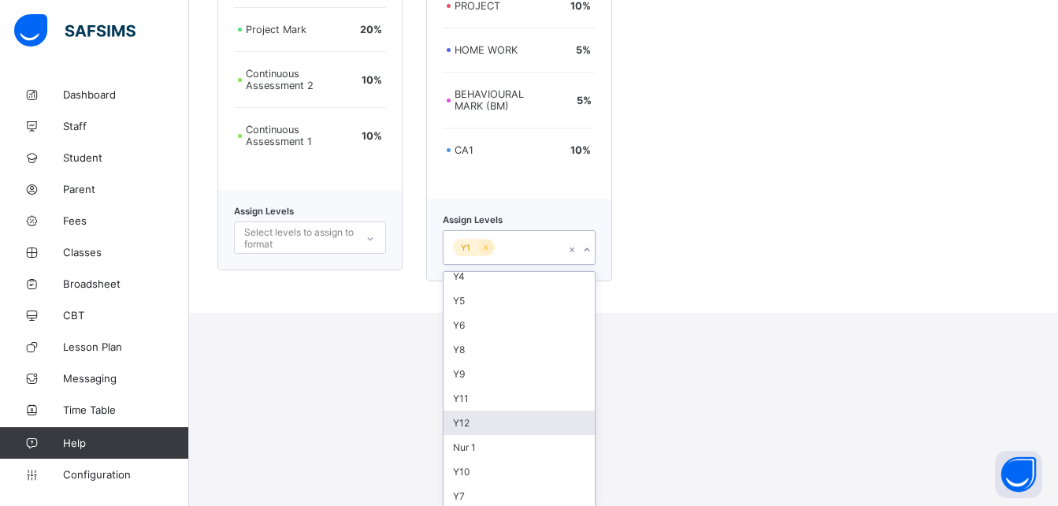
scroll to position [0, 0]
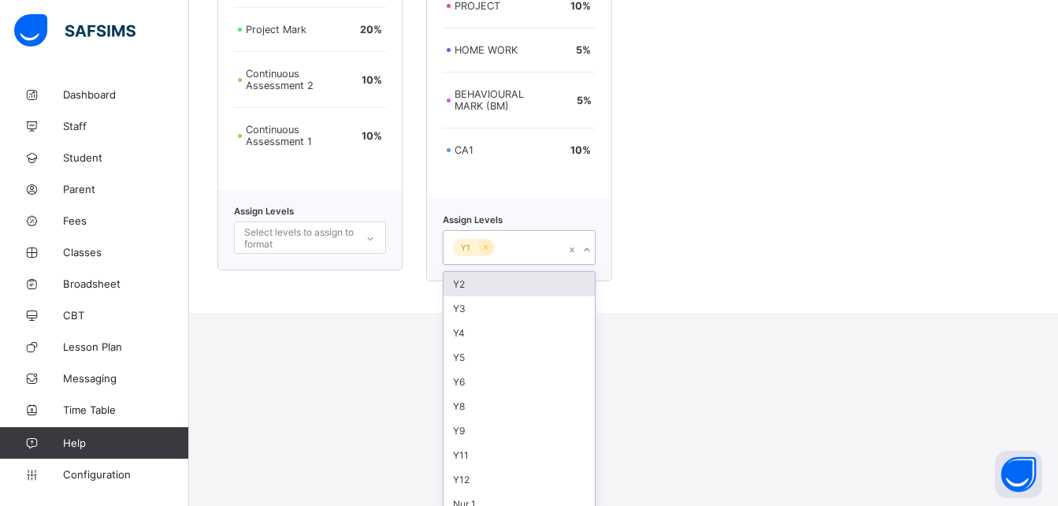
click at [499, 282] on div "Y2" at bounding box center [519, 284] width 151 height 24
click at [489, 284] on div "Y3" at bounding box center [519, 284] width 151 height 24
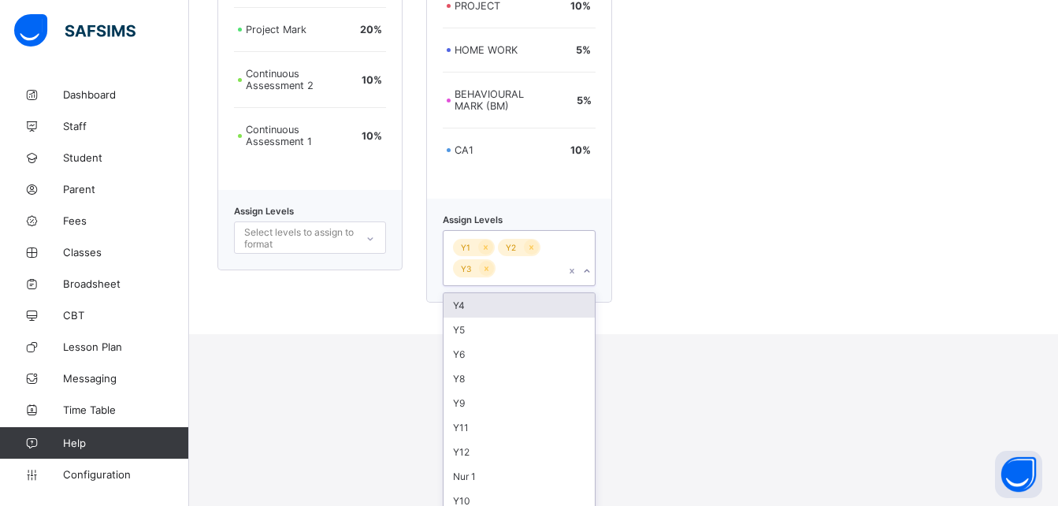
click at [484, 303] on div "Y4" at bounding box center [519, 305] width 151 height 24
click at [483, 304] on div "Y5" at bounding box center [519, 305] width 151 height 24
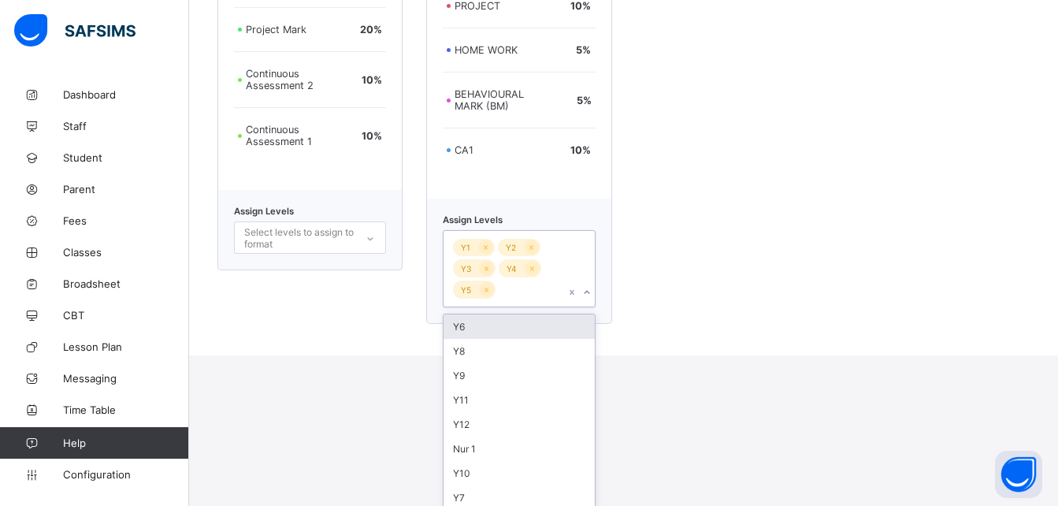
click at [490, 323] on div "Y6" at bounding box center [519, 326] width 151 height 24
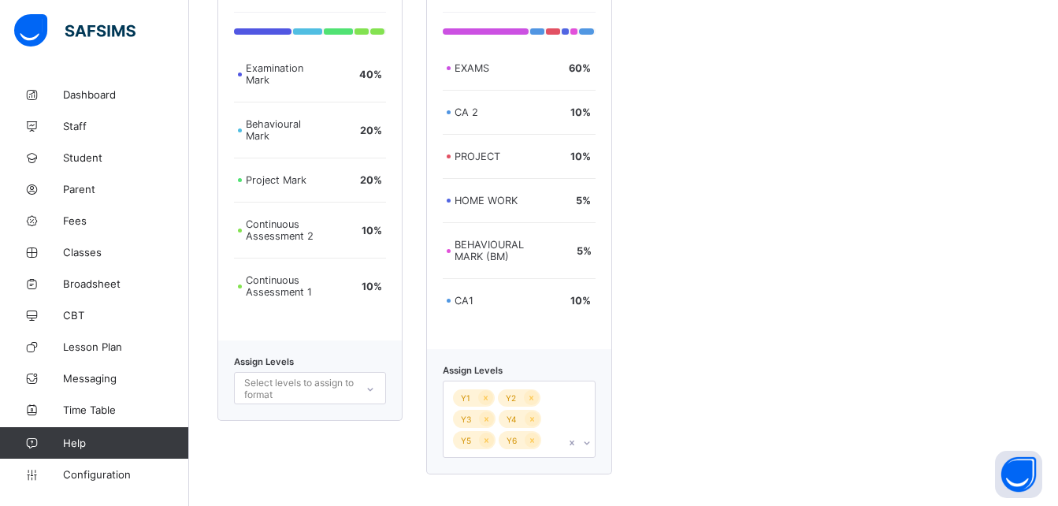
scroll to position [528, 0]
click at [752, 302] on div "ACCE ASSESSMENT Examination Mark 40 % Behavioural Mark 20 % Project Mark 20 % C…" at bounding box center [623, 216] width 812 height 516
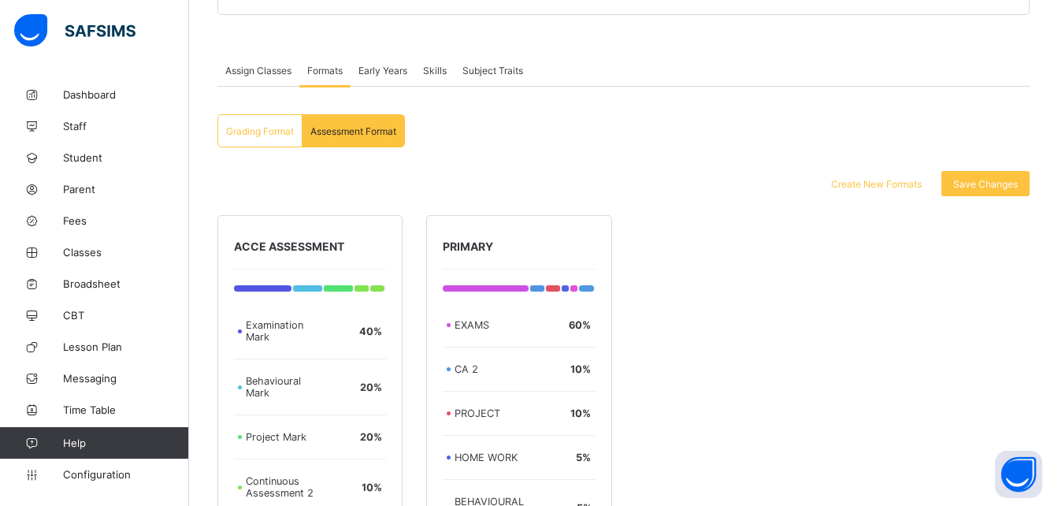
scroll to position [224, 0]
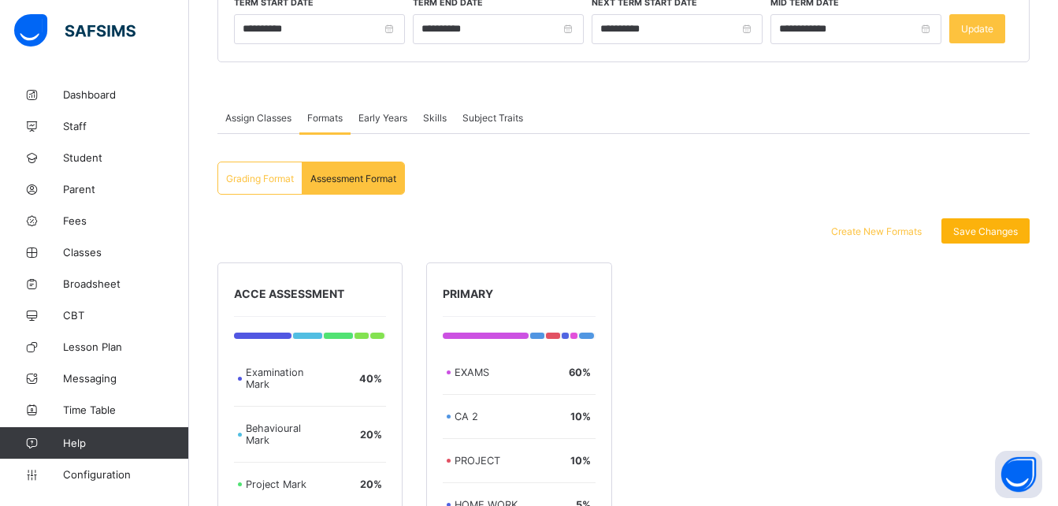
click at [1005, 232] on span "Save Changes" at bounding box center [986, 231] width 65 height 12
click at [442, 116] on span "Skills" at bounding box center [435, 118] width 24 height 12
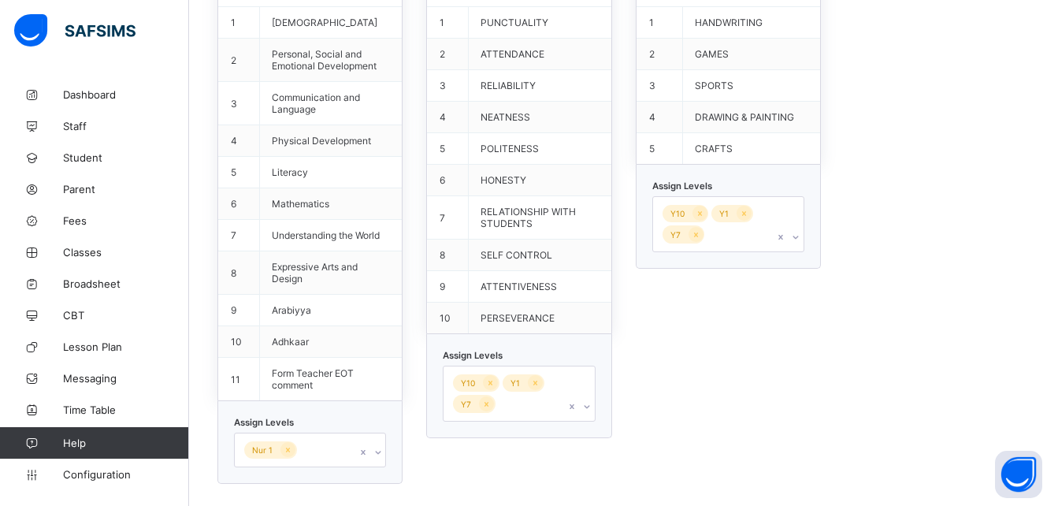
scroll to position [548, 0]
click at [540, 383] on icon at bounding box center [535, 381] width 9 height 11
click at [538, 383] on icon at bounding box center [536, 381] width 4 height 5
click at [495, 384] on icon at bounding box center [490, 381] width 9 height 11
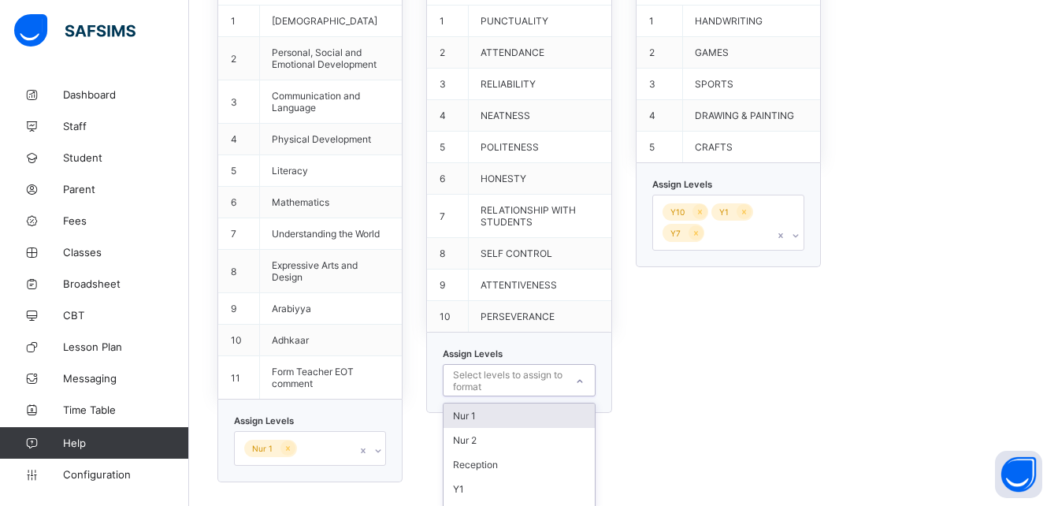
scroll to position [556, 0]
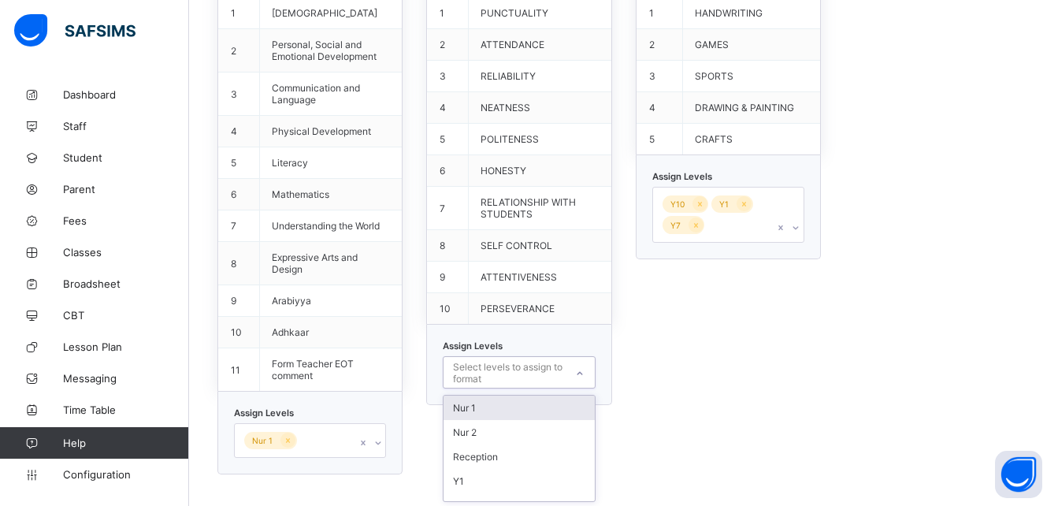
click at [586, 381] on div at bounding box center [580, 373] width 27 height 25
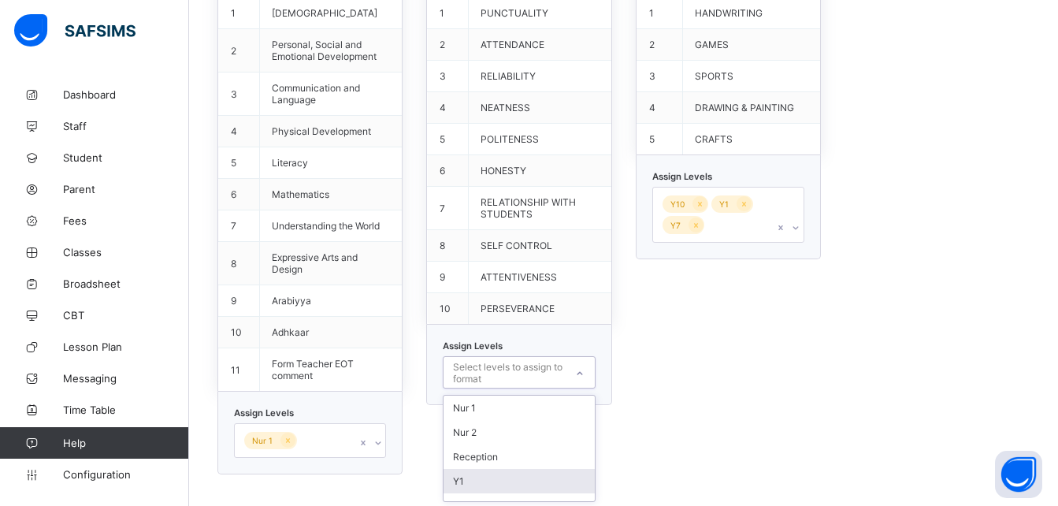
click at [559, 479] on div "Y1" at bounding box center [519, 481] width 151 height 24
click at [496, 481] on div "Y2" at bounding box center [519, 483] width 151 height 24
click at [496, 481] on div "Y3" at bounding box center [519, 483] width 151 height 24
click at [496, 496] on div "Y4" at bounding box center [519, 508] width 151 height 24
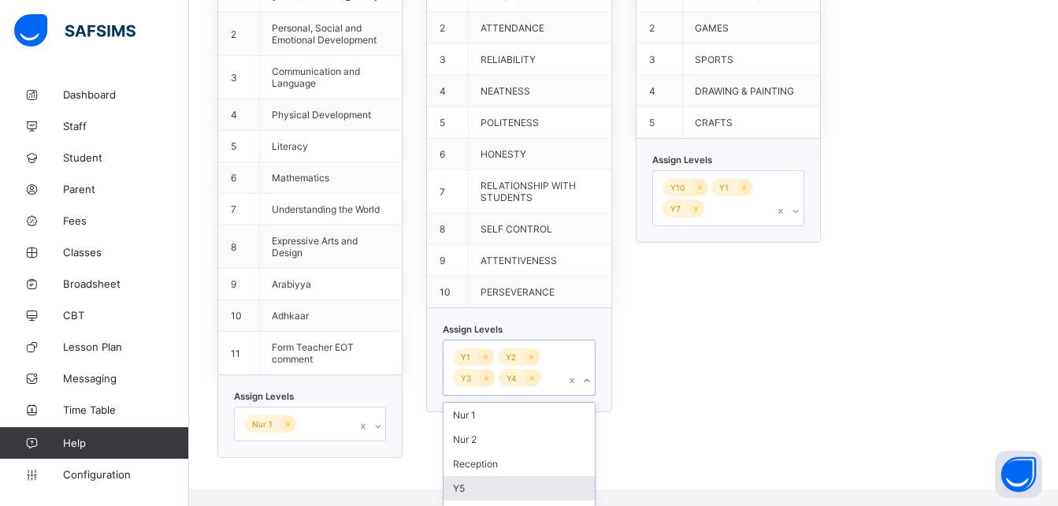
click at [496, 481] on div "Y5" at bounding box center [519, 488] width 151 height 24
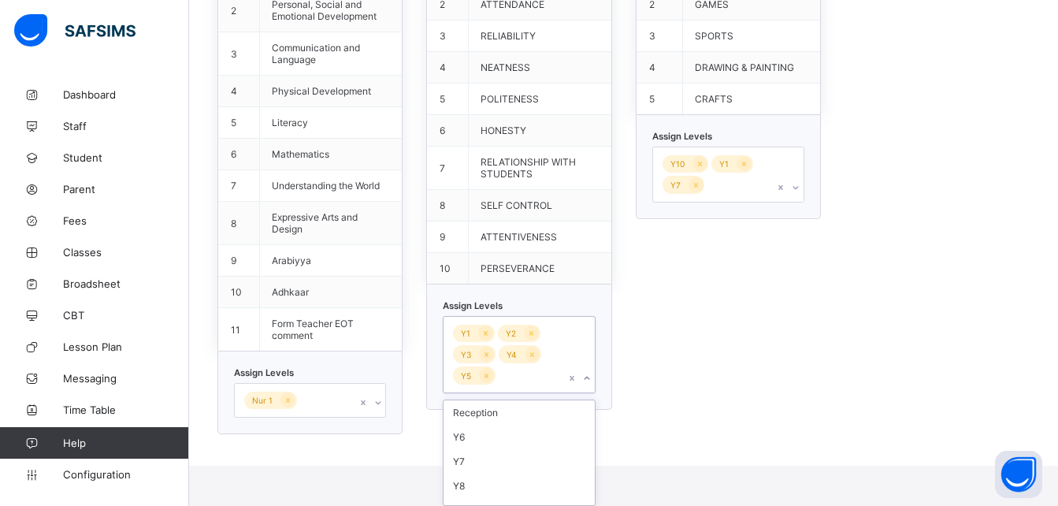
scroll to position [63, 0]
click at [509, 431] on div "Y6" at bounding box center [519, 423] width 151 height 24
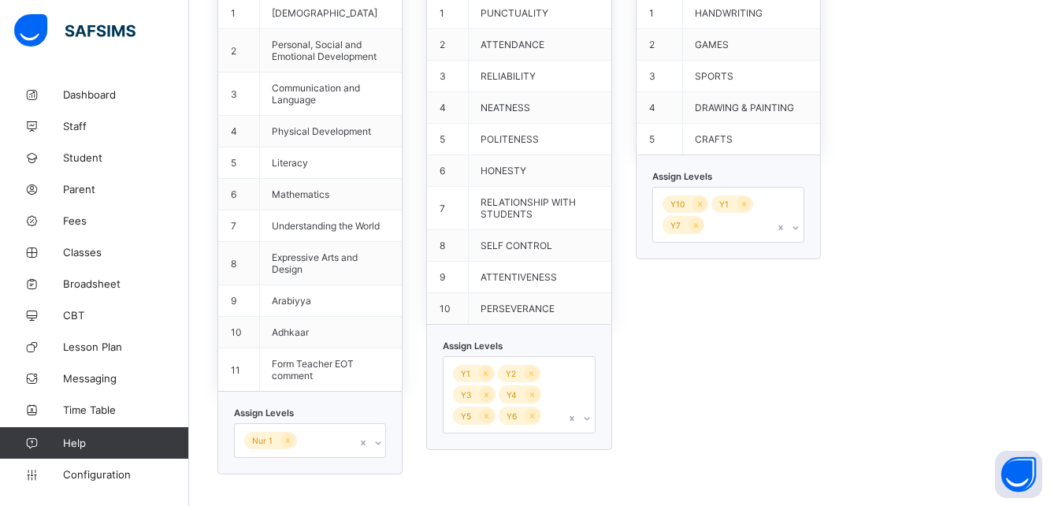
scroll to position [556, 0]
click at [755, 325] on div "Default Psychomotor S/N Skill 1 HANDWRITING 2 GAMES 3 SPORTS 4 DRAWING & PAINTI…" at bounding box center [728, 202] width 185 height 545
click at [801, 227] on icon at bounding box center [795, 228] width 9 height 16
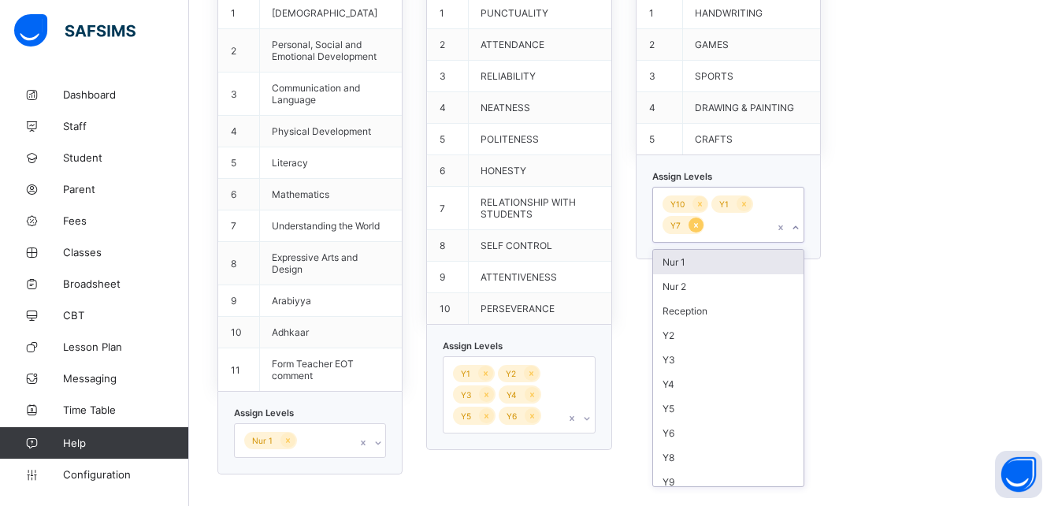
click at [701, 228] on icon at bounding box center [696, 225] width 9 height 11
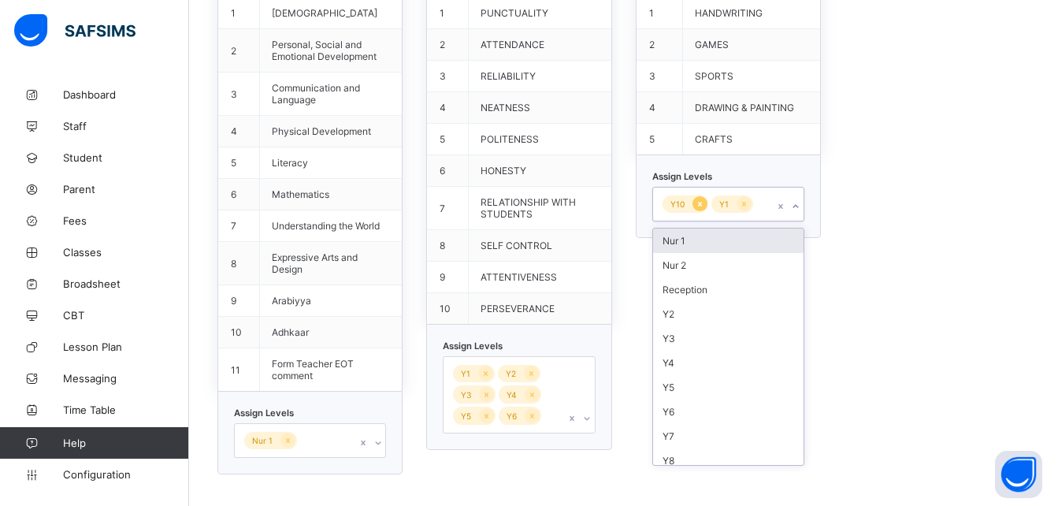
click at [704, 204] on icon at bounding box center [700, 204] width 9 height 11
click at [700, 206] on icon at bounding box center [695, 204] width 9 height 11
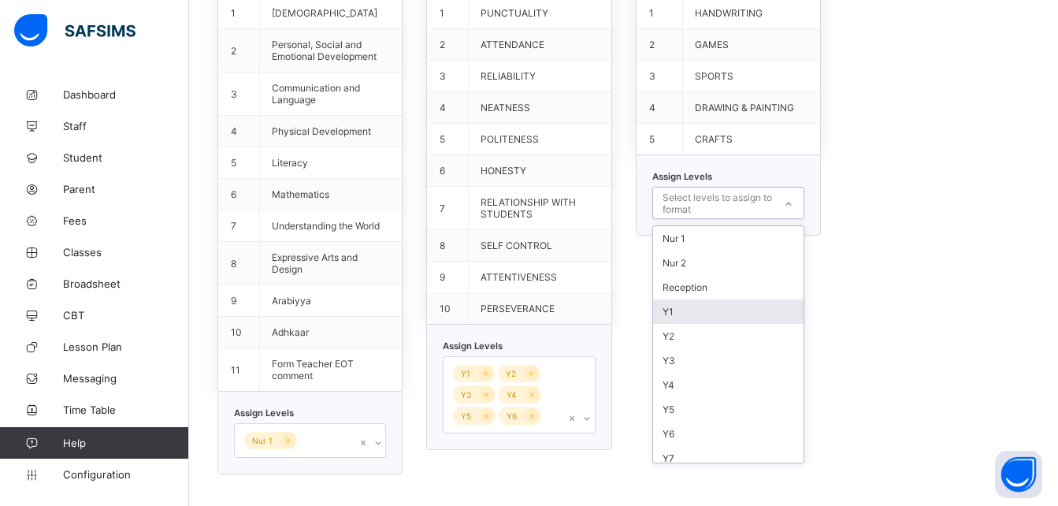
click at [678, 308] on div "Y1" at bounding box center [728, 311] width 151 height 24
click at [686, 313] on div "Y2" at bounding box center [728, 314] width 151 height 24
click at [685, 315] on div "Y3" at bounding box center [728, 314] width 151 height 24
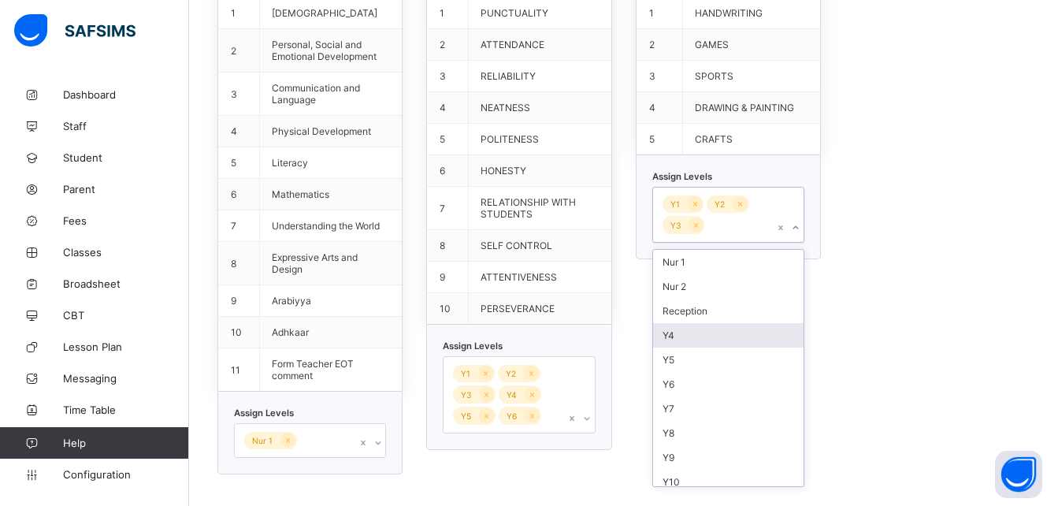
click at [686, 327] on div "Y4" at bounding box center [728, 335] width 151 height 24
click at [685, 336] on div "Y5" at bounding box center [728, 335] width 151 height 24
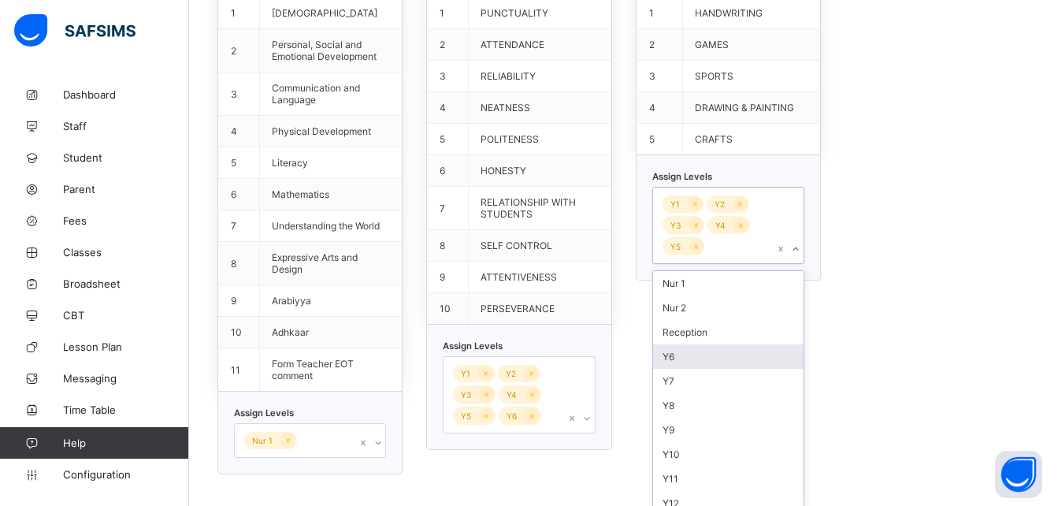
click at [687, 350] on div "Y6" at bounding box center [728, 356] width 151 height 24
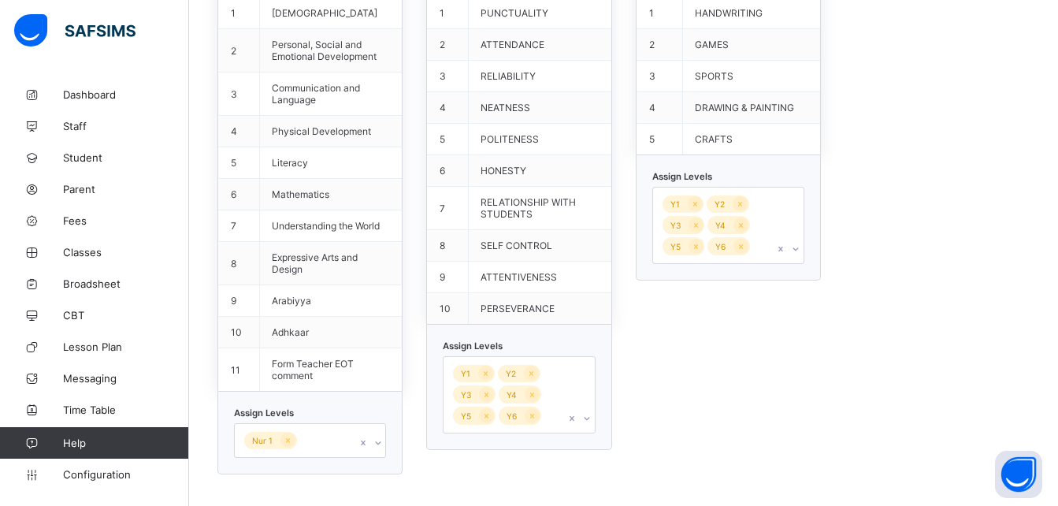
click at [919, 274] on div "EY S/N Skill 1 Qur’an 2 Personal, Social and Emotional Development 3 Communicat…" at bounding box center [623, 202] width 812 height 545
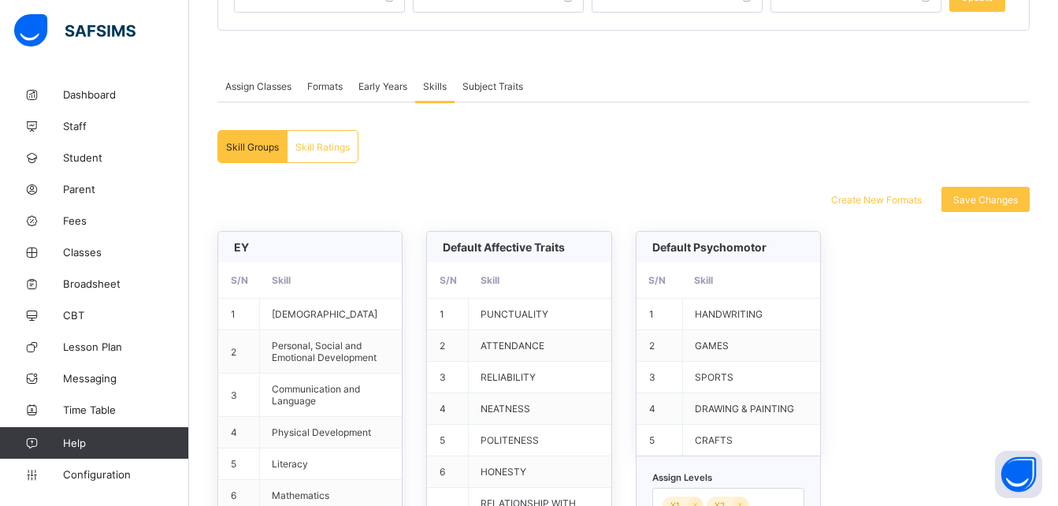
scroll to position [244, 0]
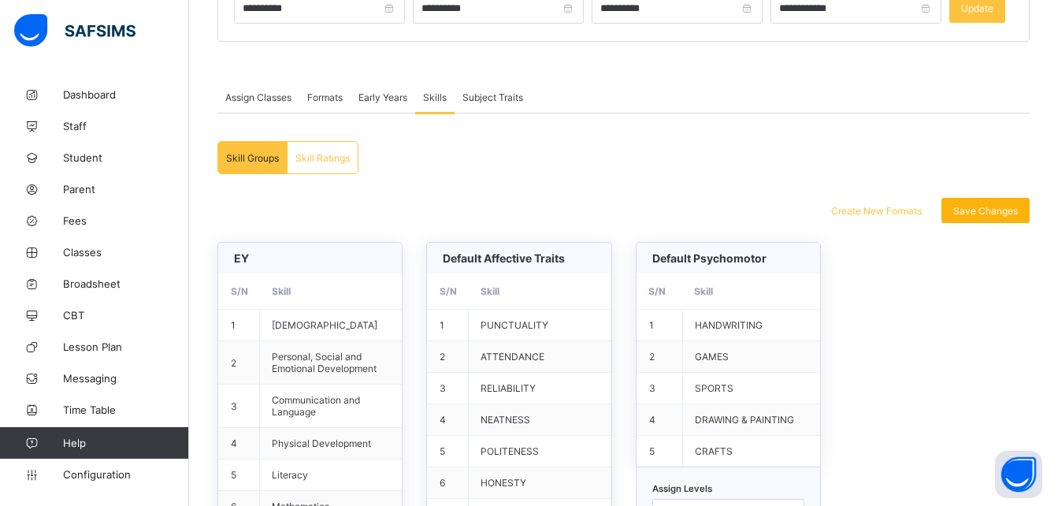
click at [994, 210] on span "Save Changes" at bounding box center [986, 211] width 65 height 12
click at [102, 157] on span "Student" at bounding box center [126, 157] width 126 height 13
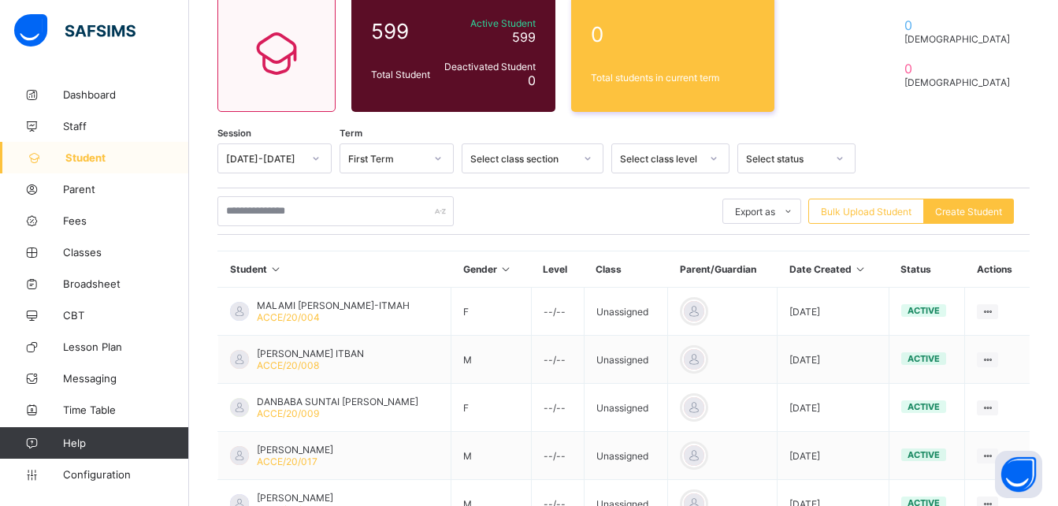
scroll to position [152, 0]
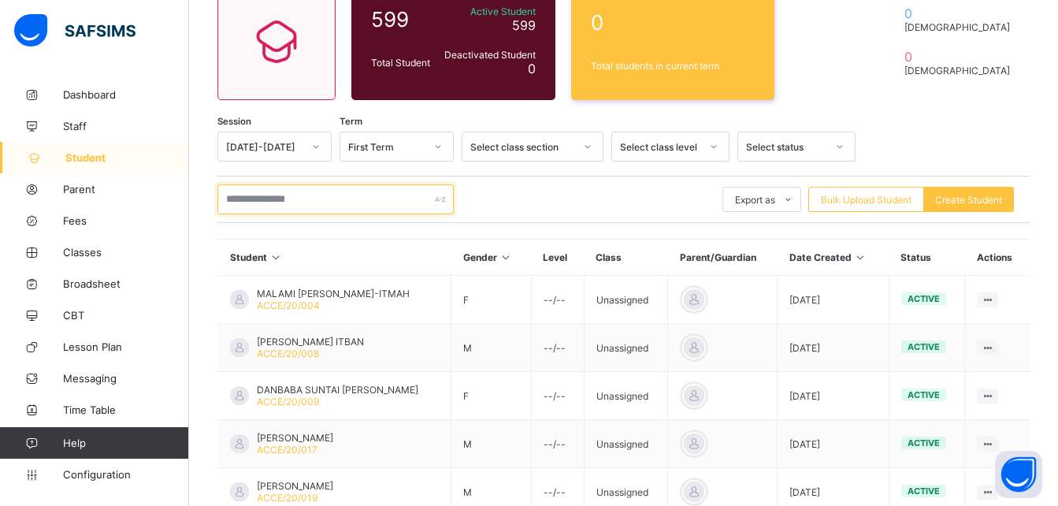
click at [361, 203] on input "text" at bounding box center [335, 199] width 236 height 30
click at [359, 195] on input "text" at bounding box center [335, 199] width 236 height 30
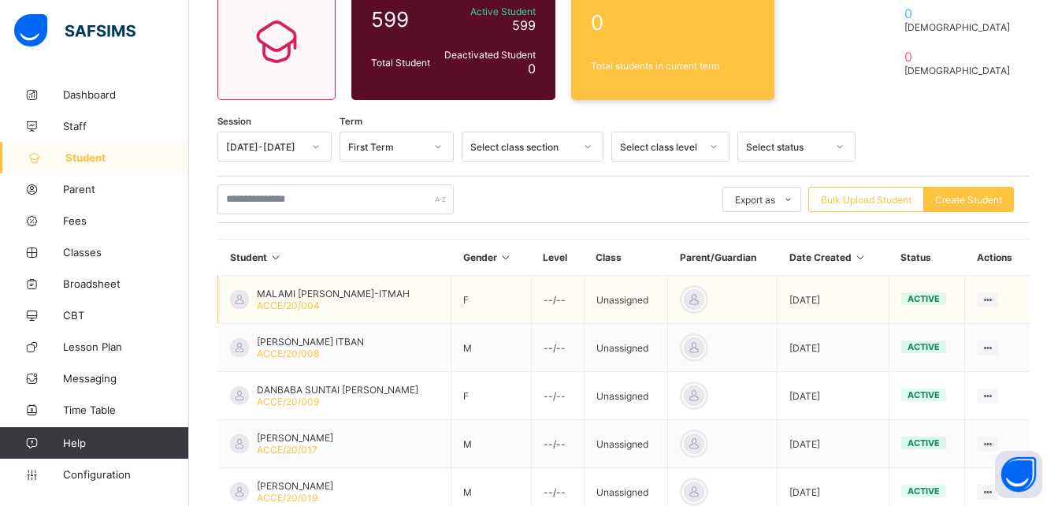
click at [627, 304] on td "Unassigned" at bounding box center [626, 300] width 84 height 48
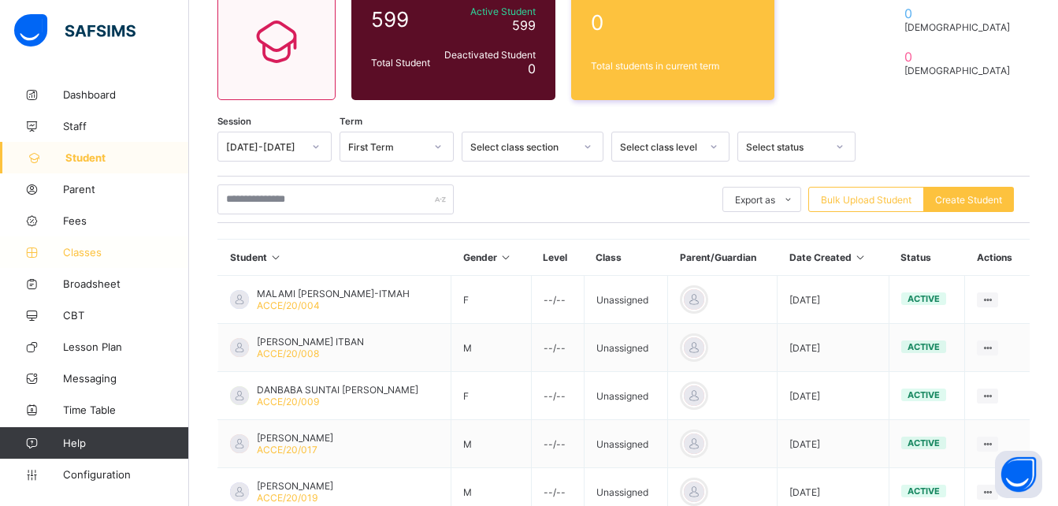
click at [94, 247] on span "Classes" at bounding box center [126, 252] width 126 height 13
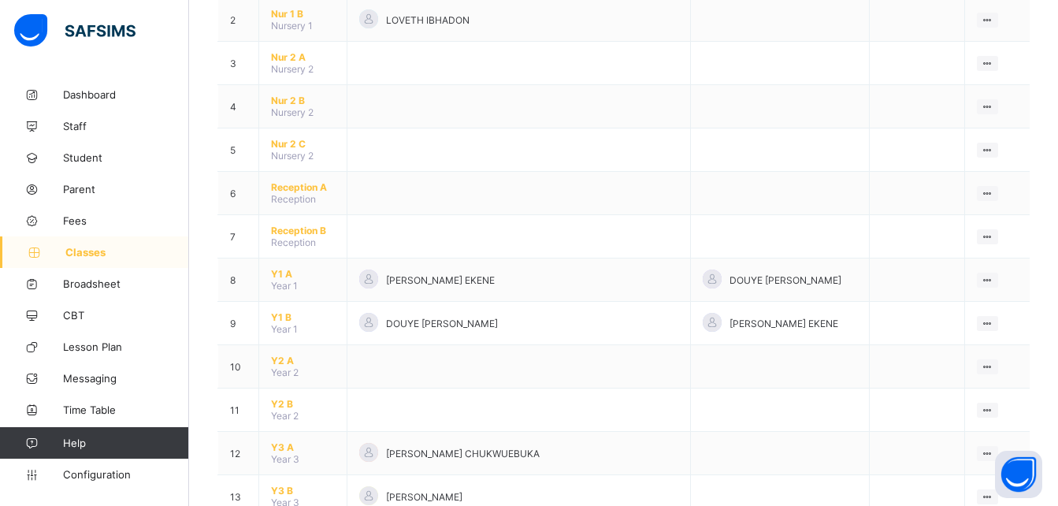
scroll to position [232, 0]
click at [293, 273] on span "Y1 A" at bounding box center [303, 272] width 64 height 12
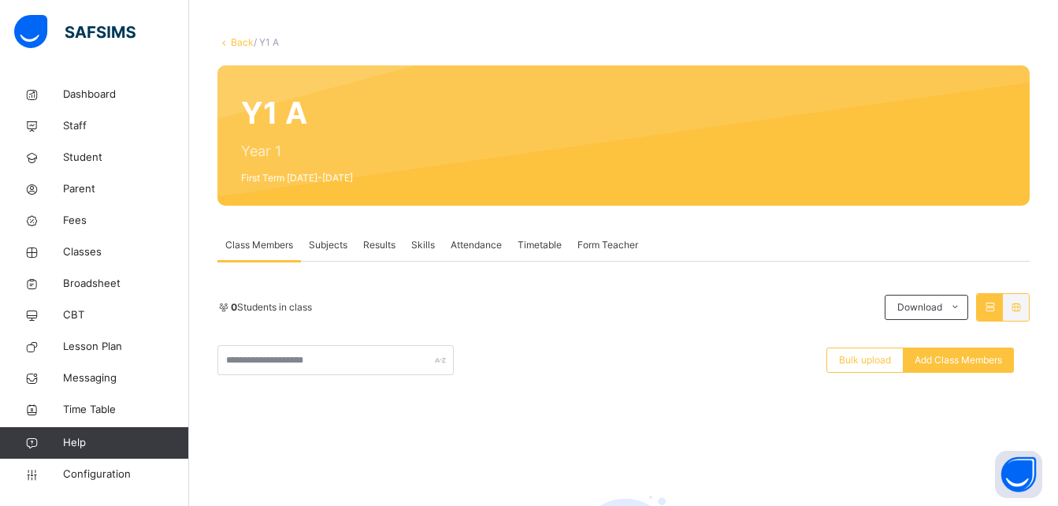
scroll to position [72, 0]
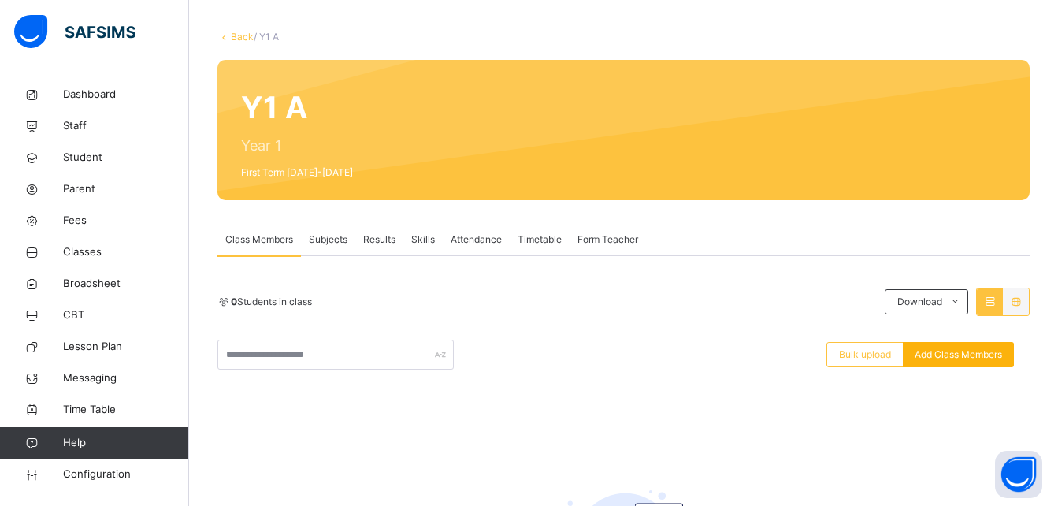
click at [989, 350] on span "Add Class Members" at bounding box center [958, 355] width 87 height 14
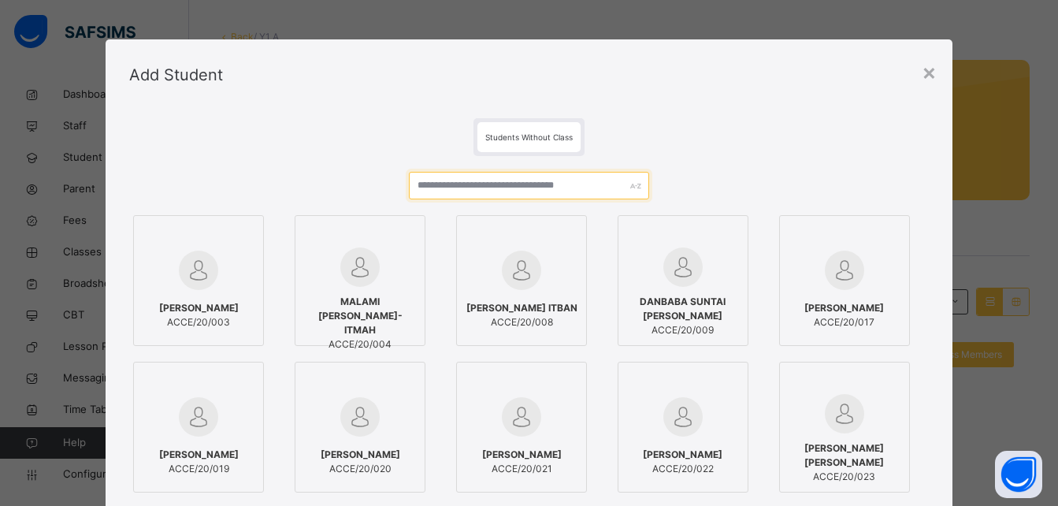
click at [544, 184] on input "text" at bounding box center [529, 186] width 240 height 28
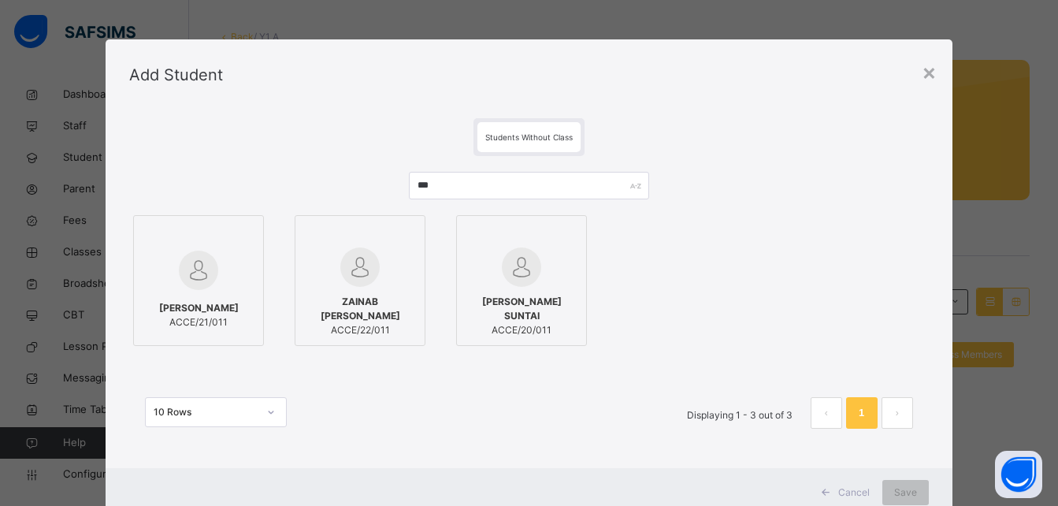
click at [513, 293] on div "HAUWA DANBABA SUNTAI ACCE/20/011" at bounding box center [521, 316] width 113 height 58
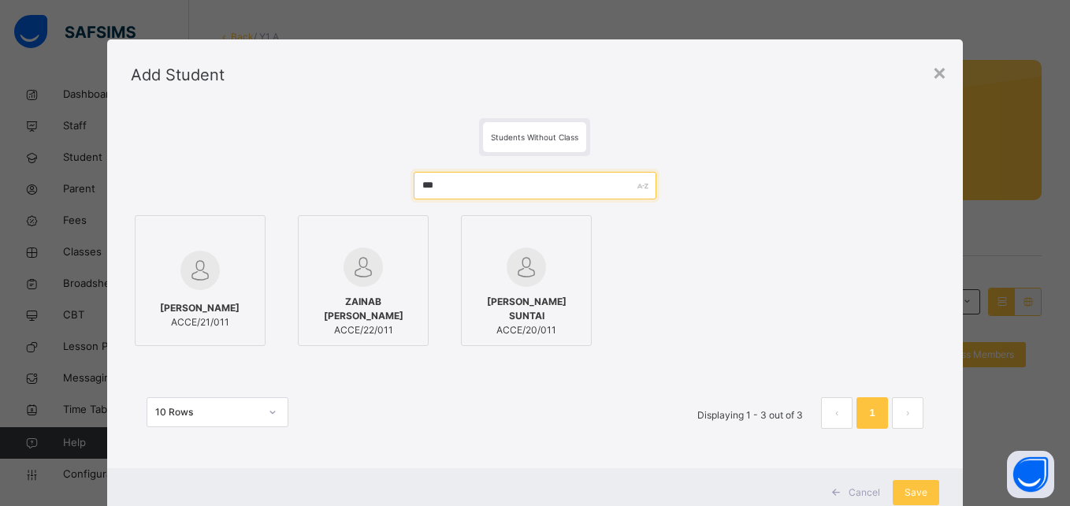
click at [490, 188] on input "***" at bounding box center [535, 186] width 243 height 28
type input "*"
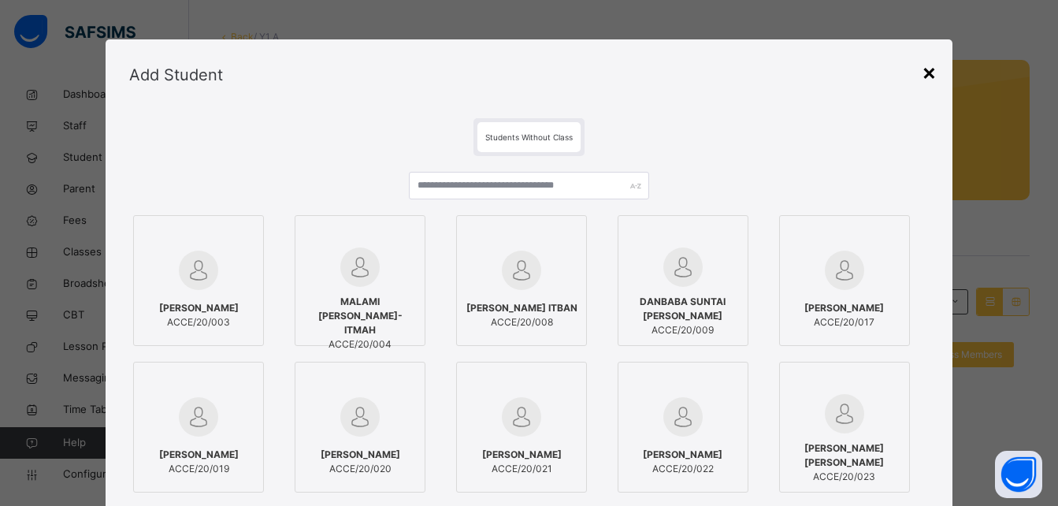
click at [924, 76] on div "×" at bounding box center [929, 71] width 15 height 33
